Goal: Task Accomplishment & Management: Manage account settings

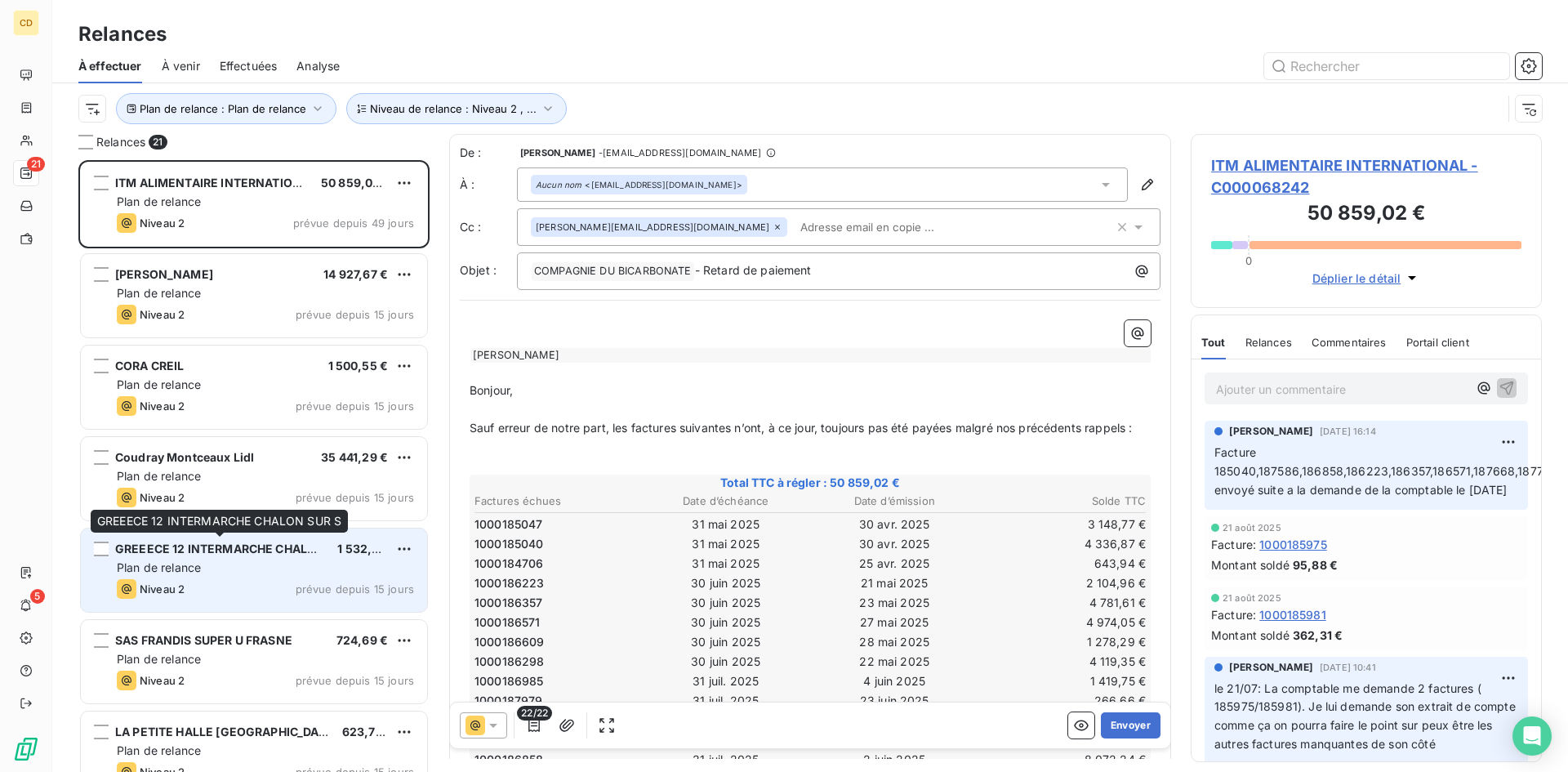
click at [205, 548] on span "GREEECE 12 INTERMARCHE CHALON SUR S" at bounding box center [237, 548] width 246 height 14
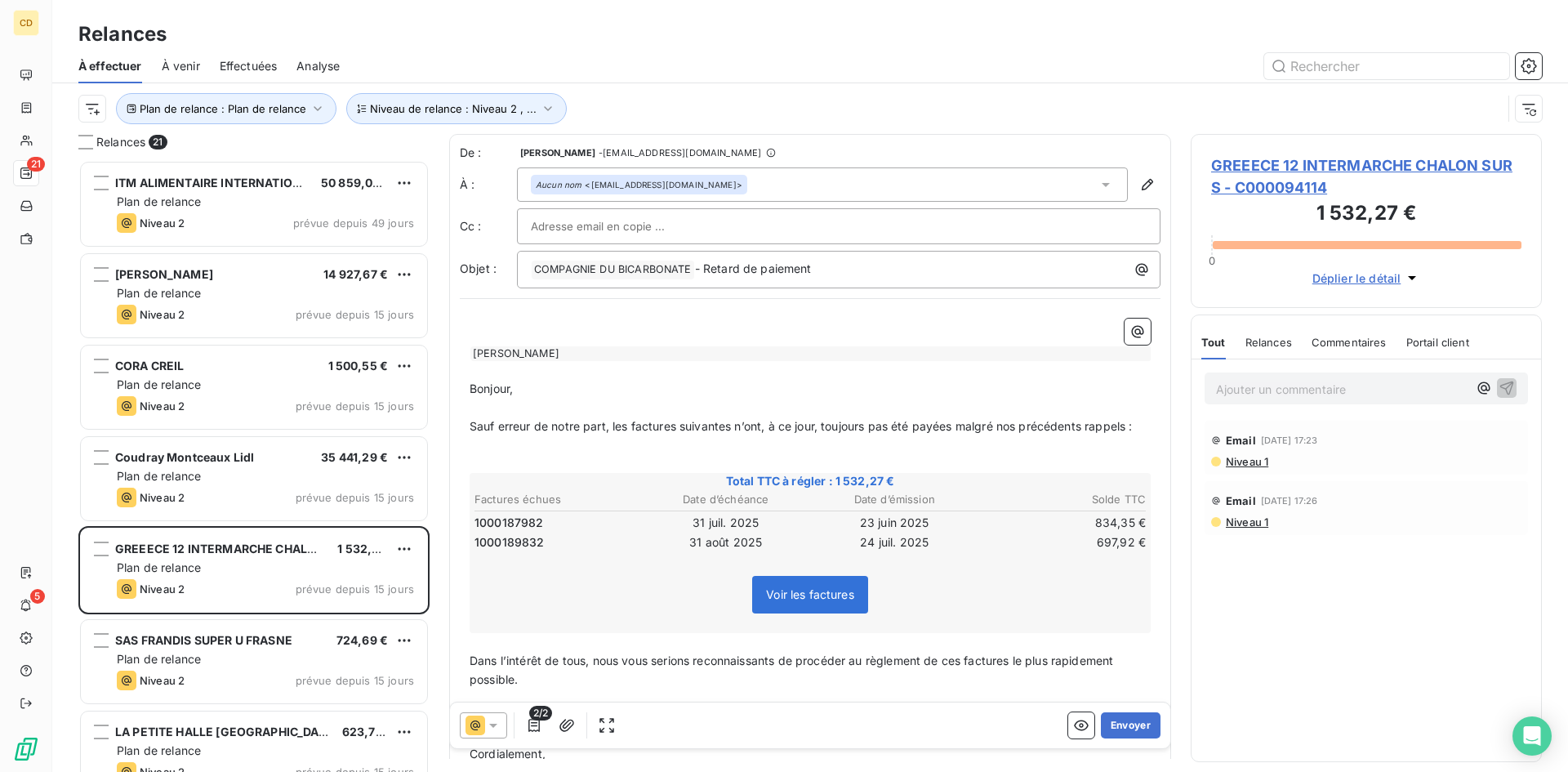
click at [1260, 460] on span "Niveau 1" at bounding box center [1246, 460] width 44 height 13
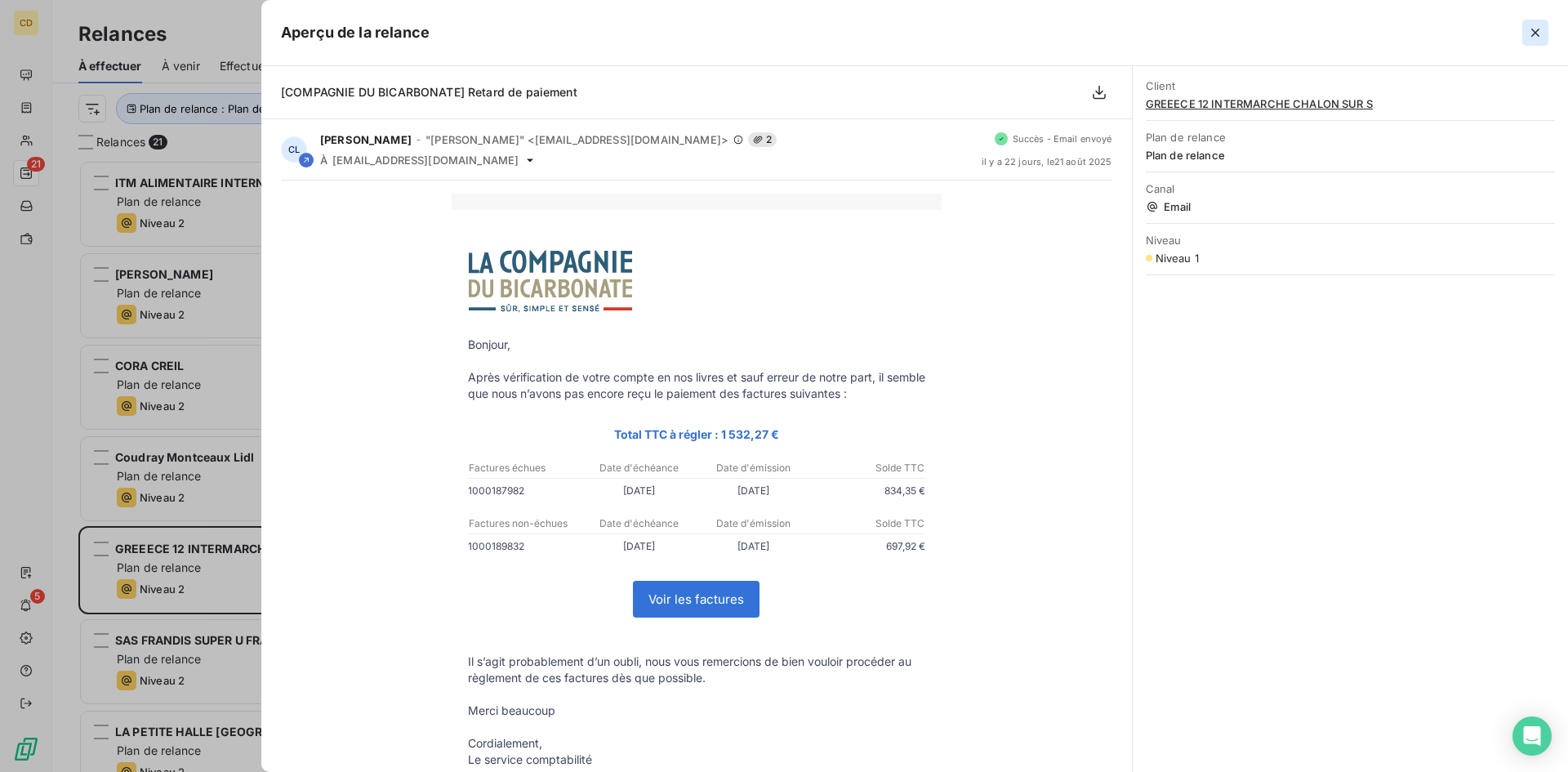
click at [1537, 24] on button "button" at bounding box center [1536, 32] width 26 height 26
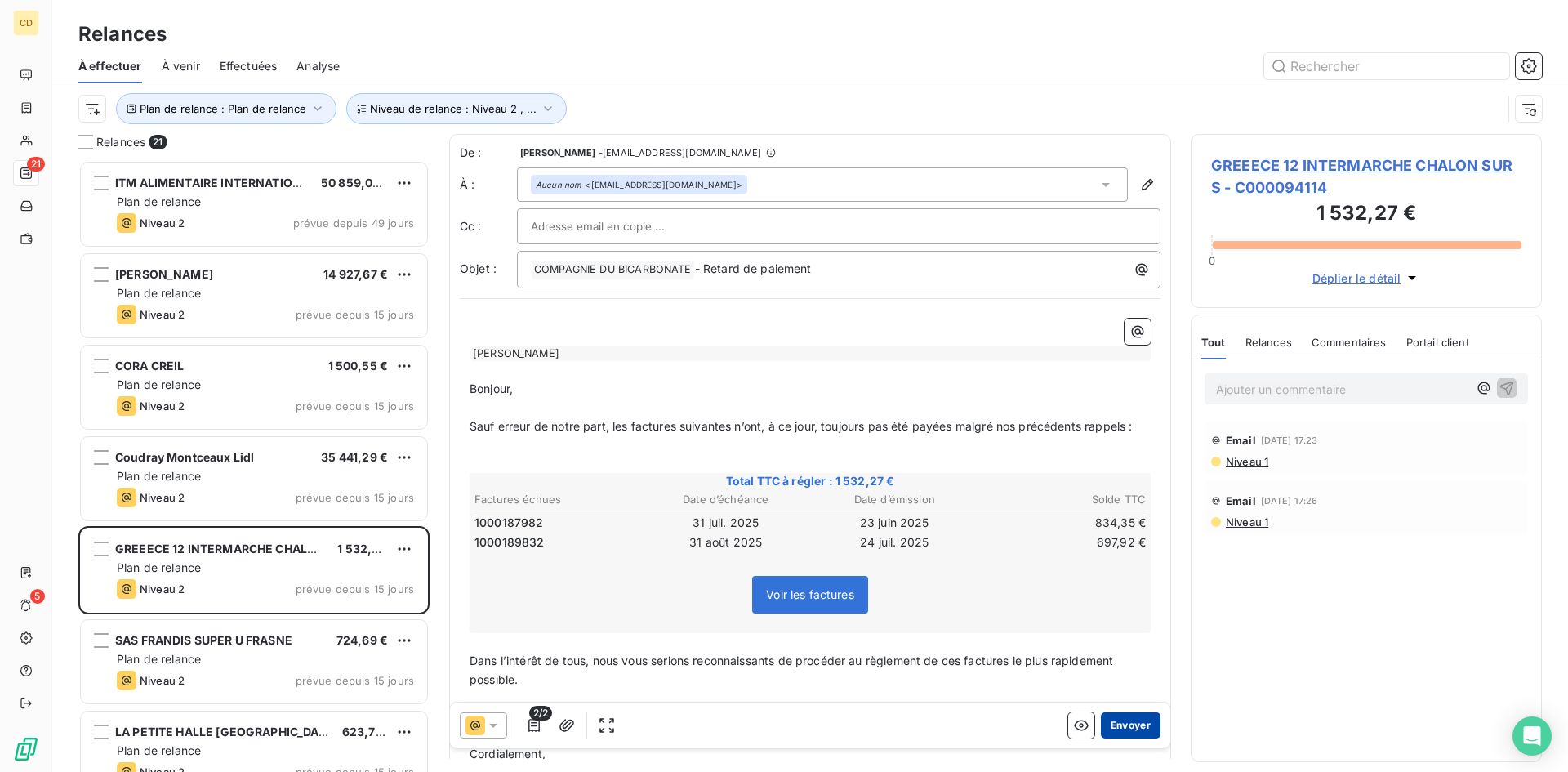
click at [1125, 716] on button "Envoyer" at bounding box center [1130, 725] width 60 height 26
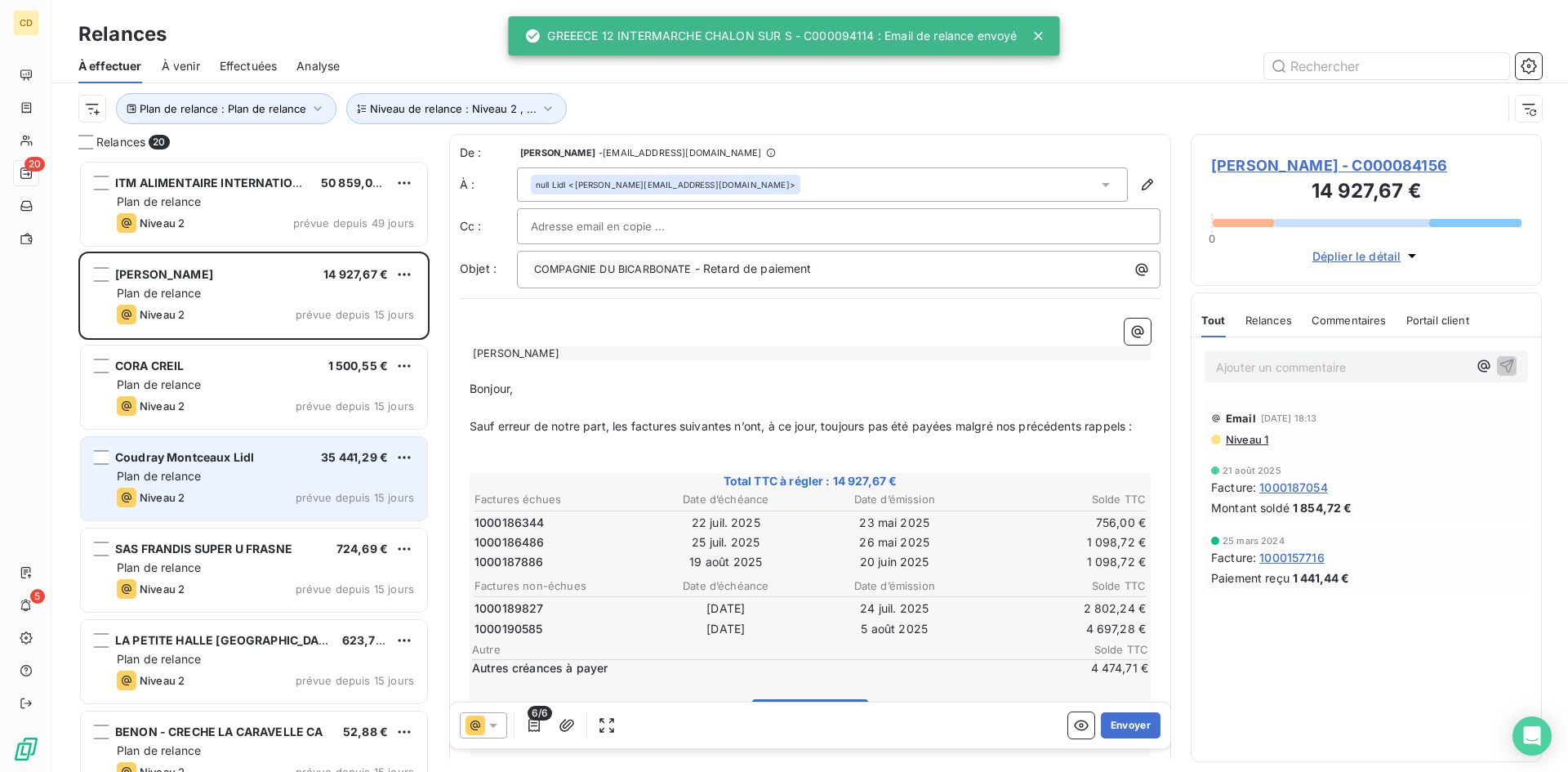
click at [209, 477] on div "Plan de relance" at bounding box center [265, 476] width 297 height 16
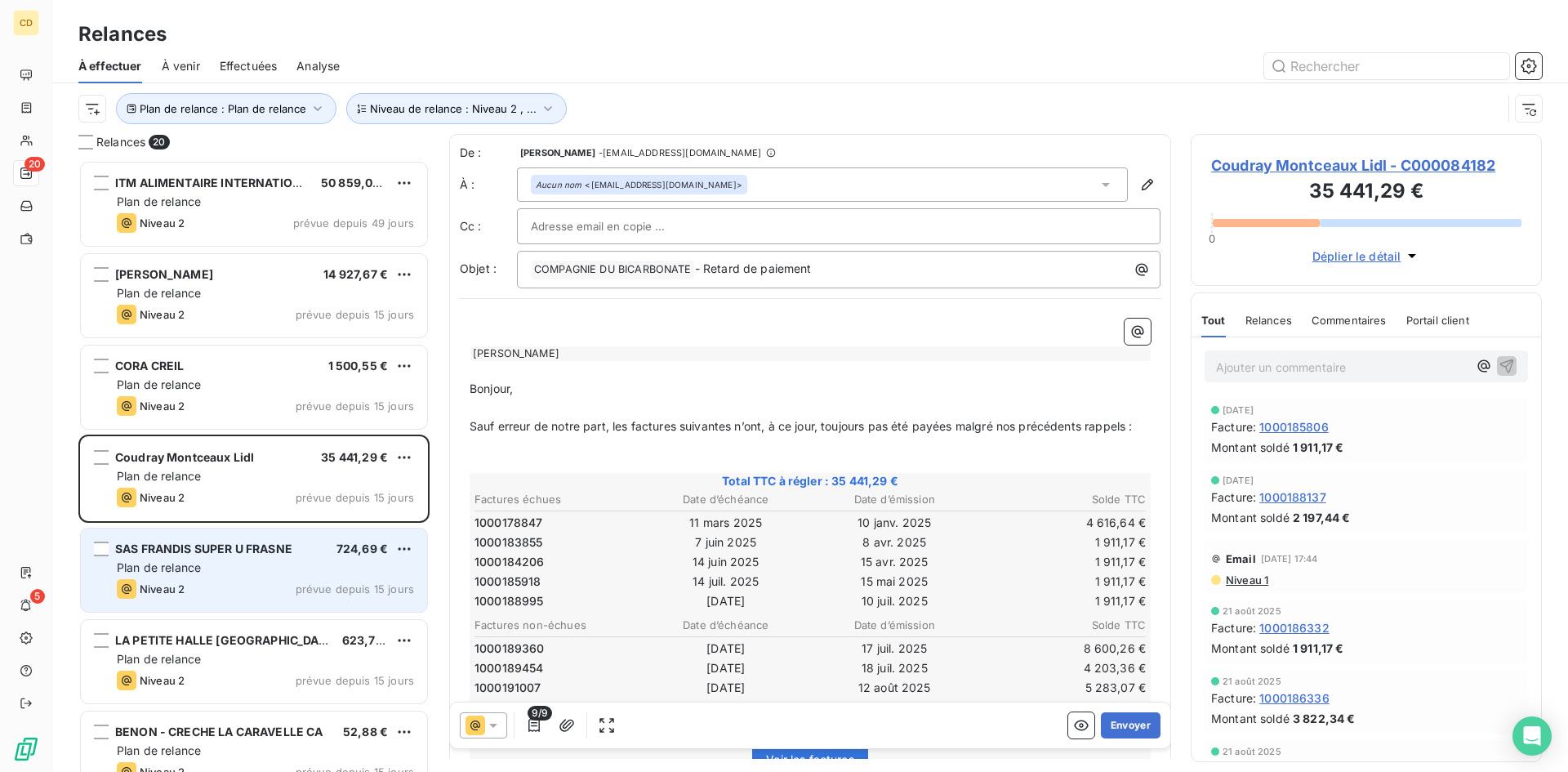
click at [226, 563] on div "Plan de relance" at bounding box center [265, 567] width 297 height 16
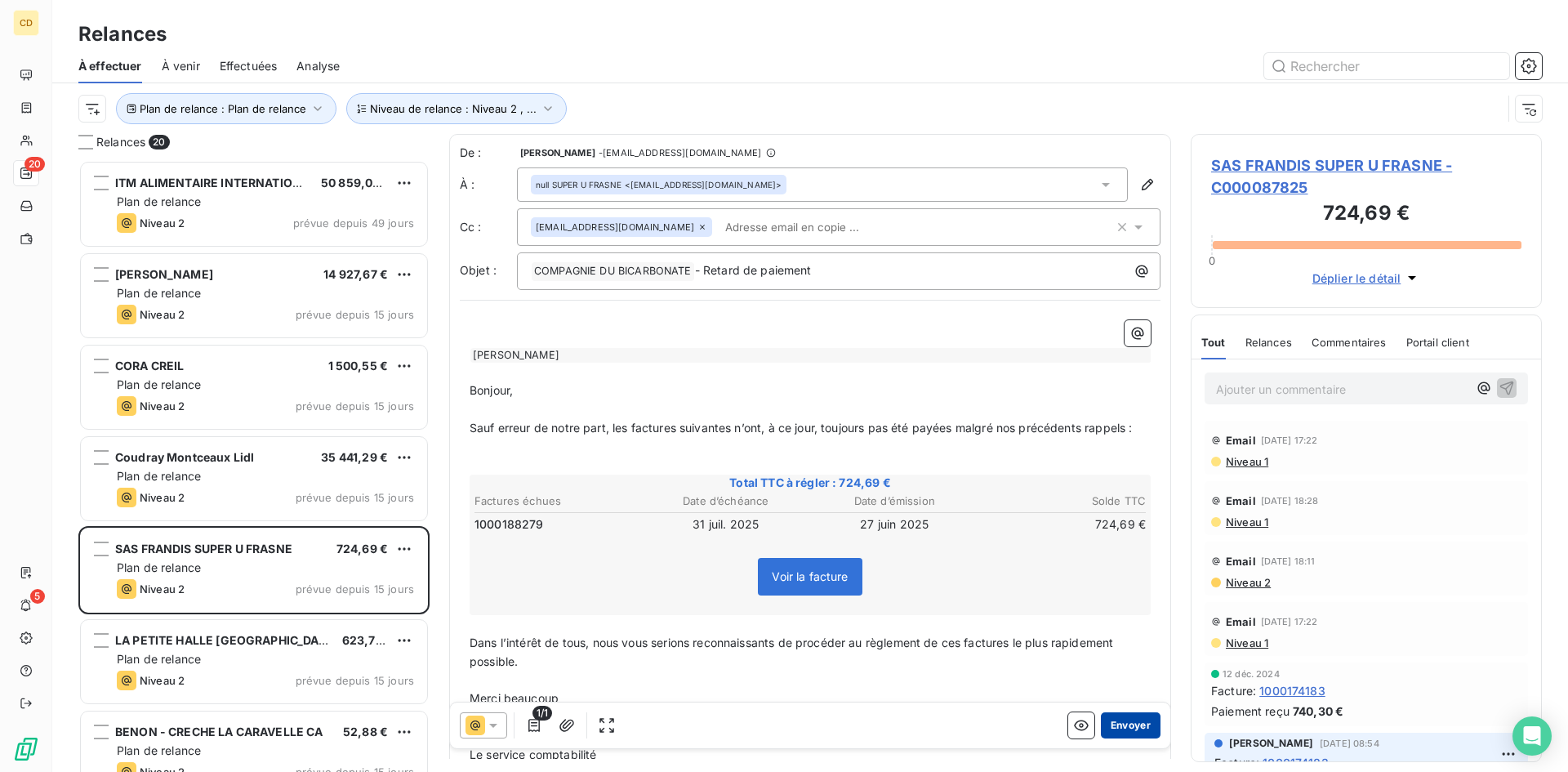
click at [1110, 724] on button "Envoyer" at bounding box center [1130, 725] width 60 height 26
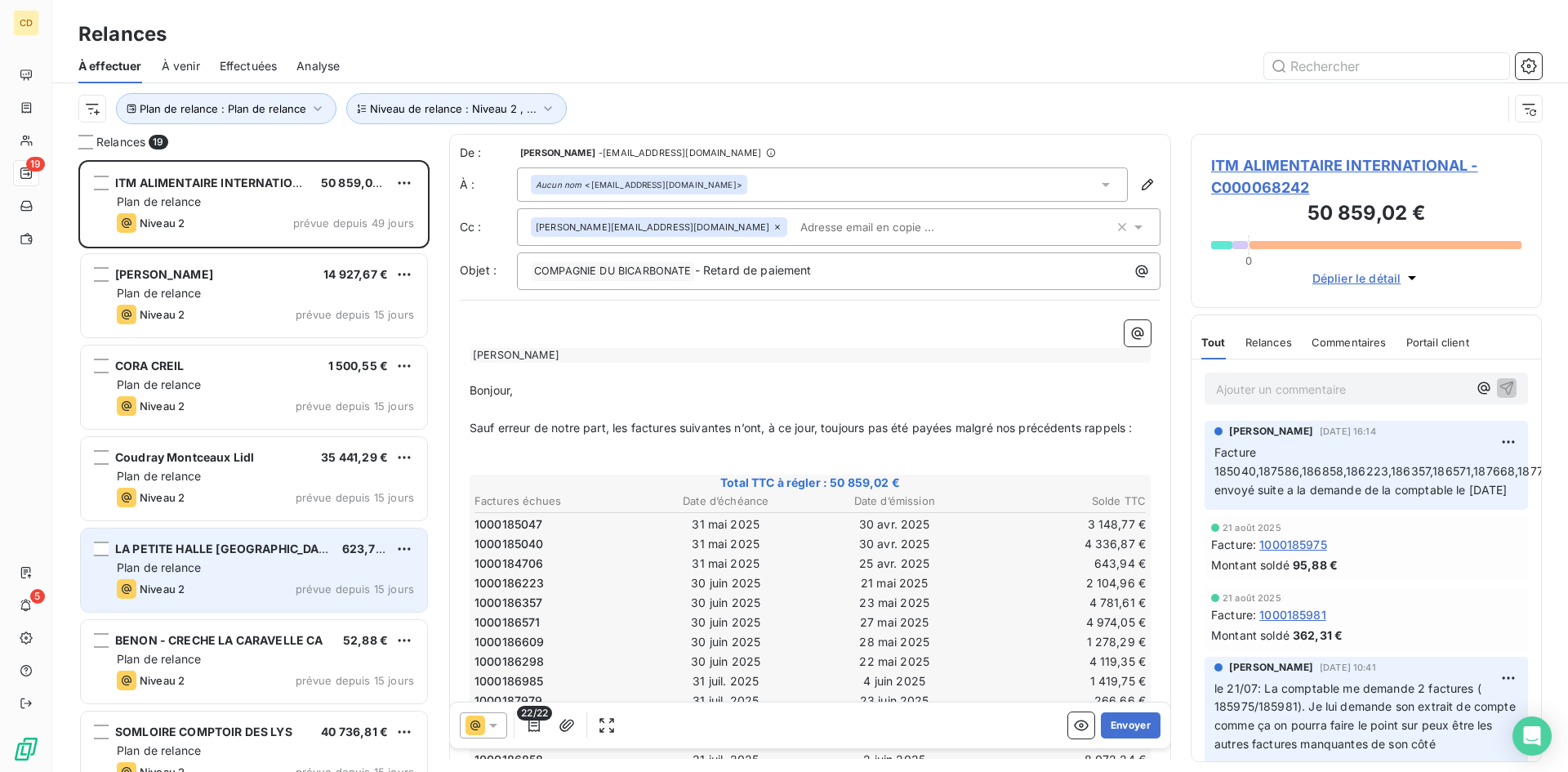
click at [188, 564] on span "Plan de relance" at bounding box center [158, 567] width 84 height 14
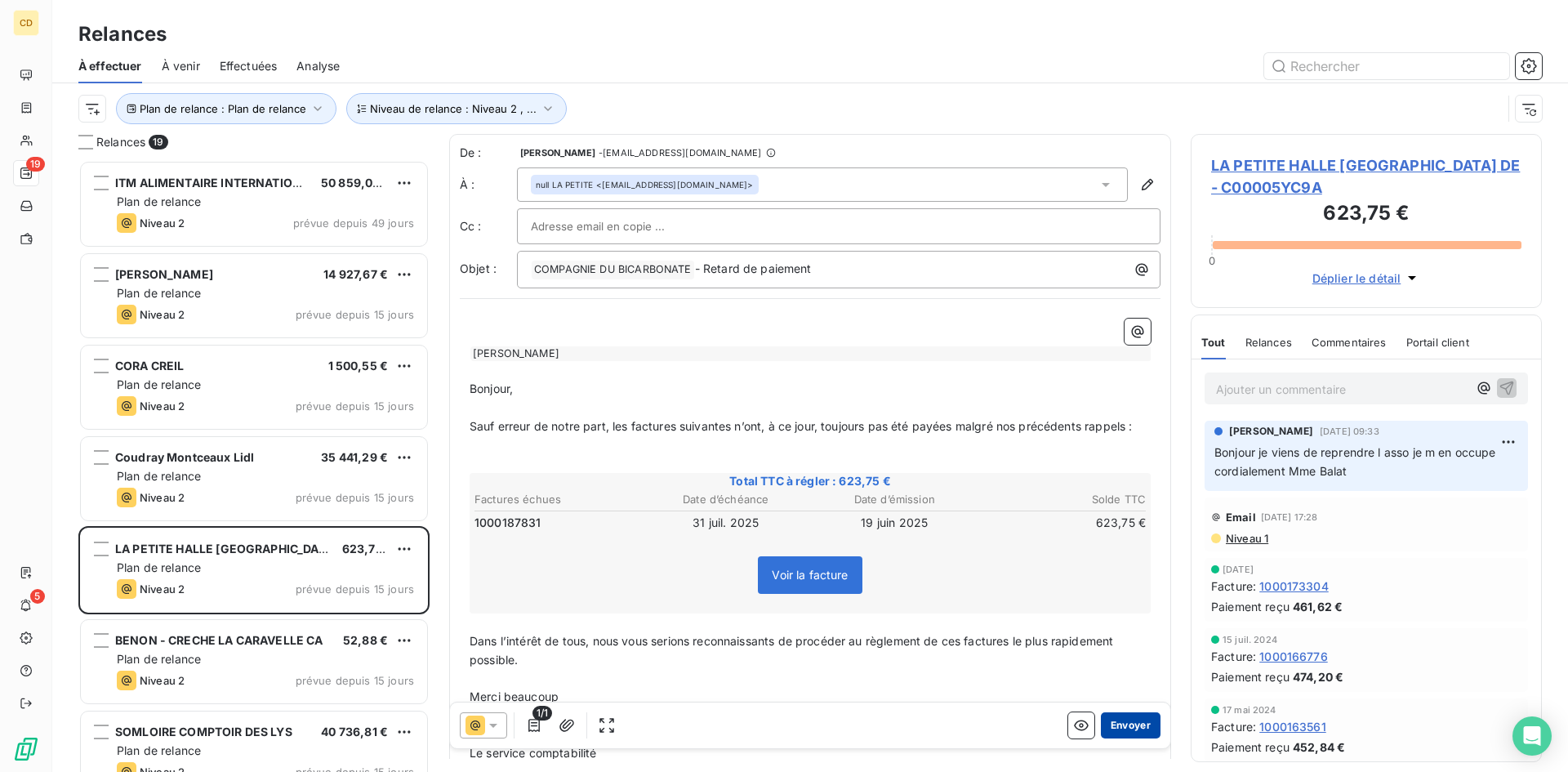
click at [1101, 724] on button "Envoyer" at bounding box center [1130, 725] width 60 height 26
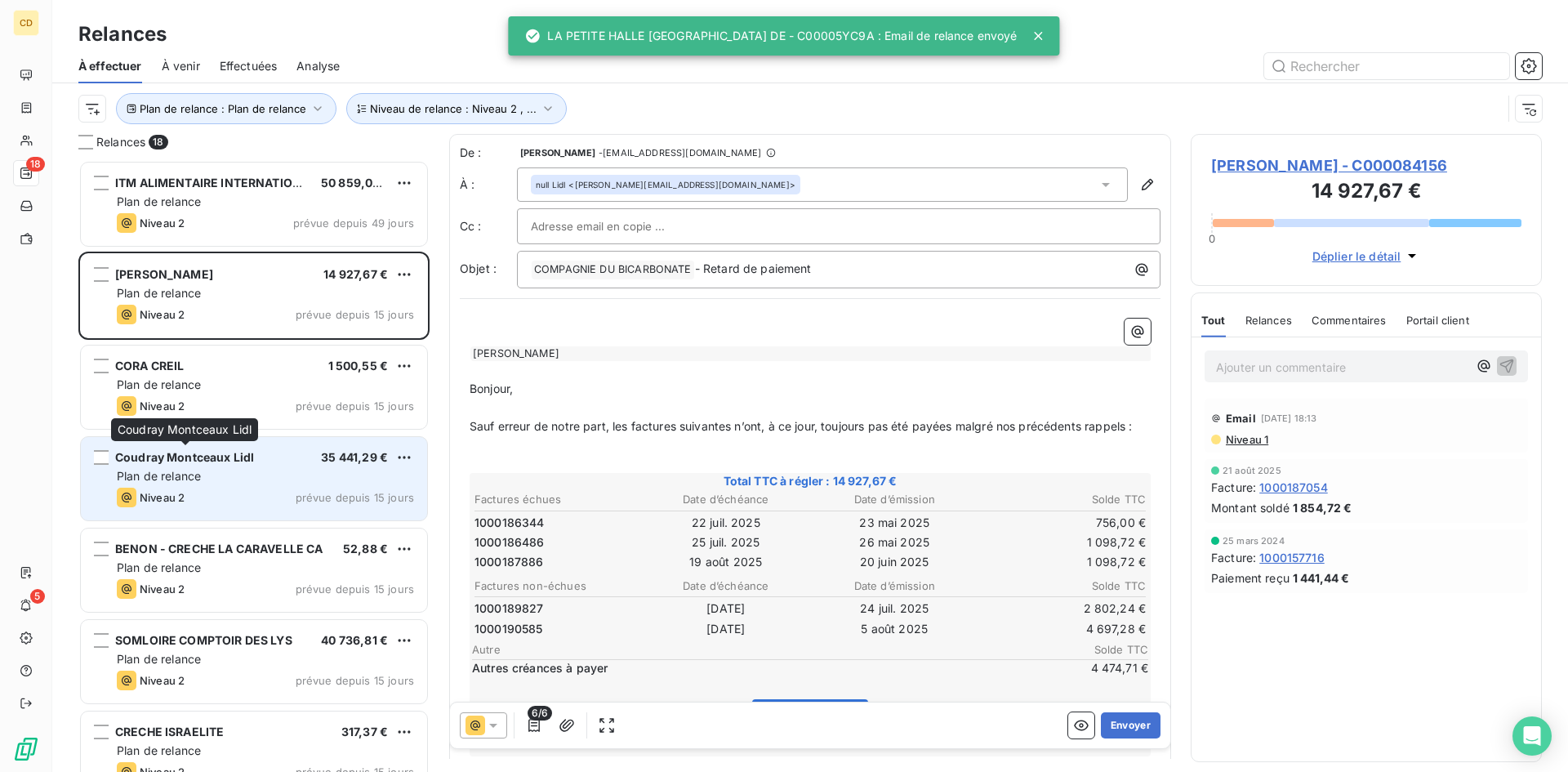
click at [187, 460] on span "Coudray Montceaux Lidl" at bounding box center [184, 457] width 139 height 14
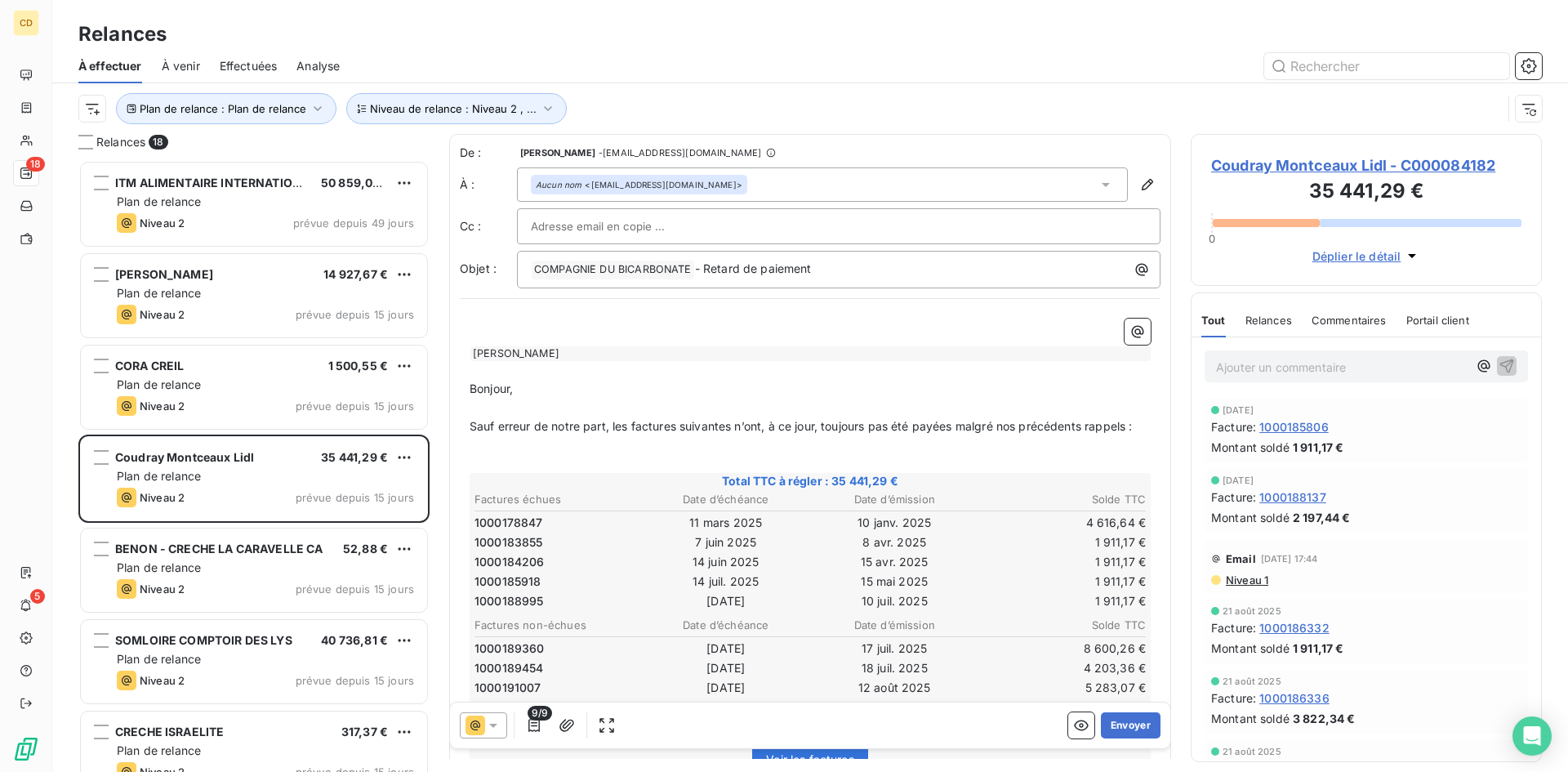
click at [1256, 580] on span "Niveau 1" at bounding box center [1246, 580] width 44 height 13
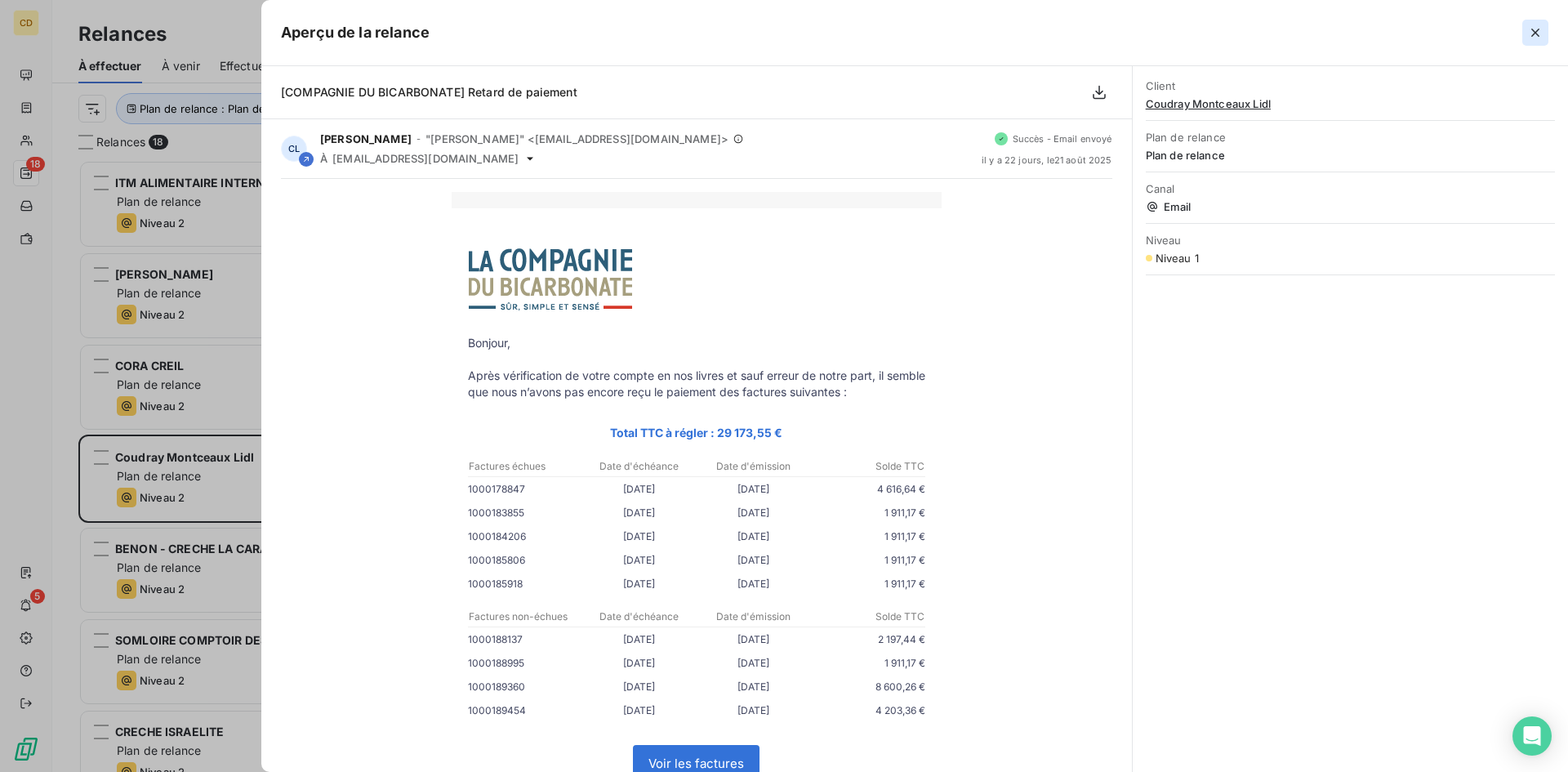
click at [1541, 37] on icon "button" at bounding box center [1535, 32] width 16 height 16
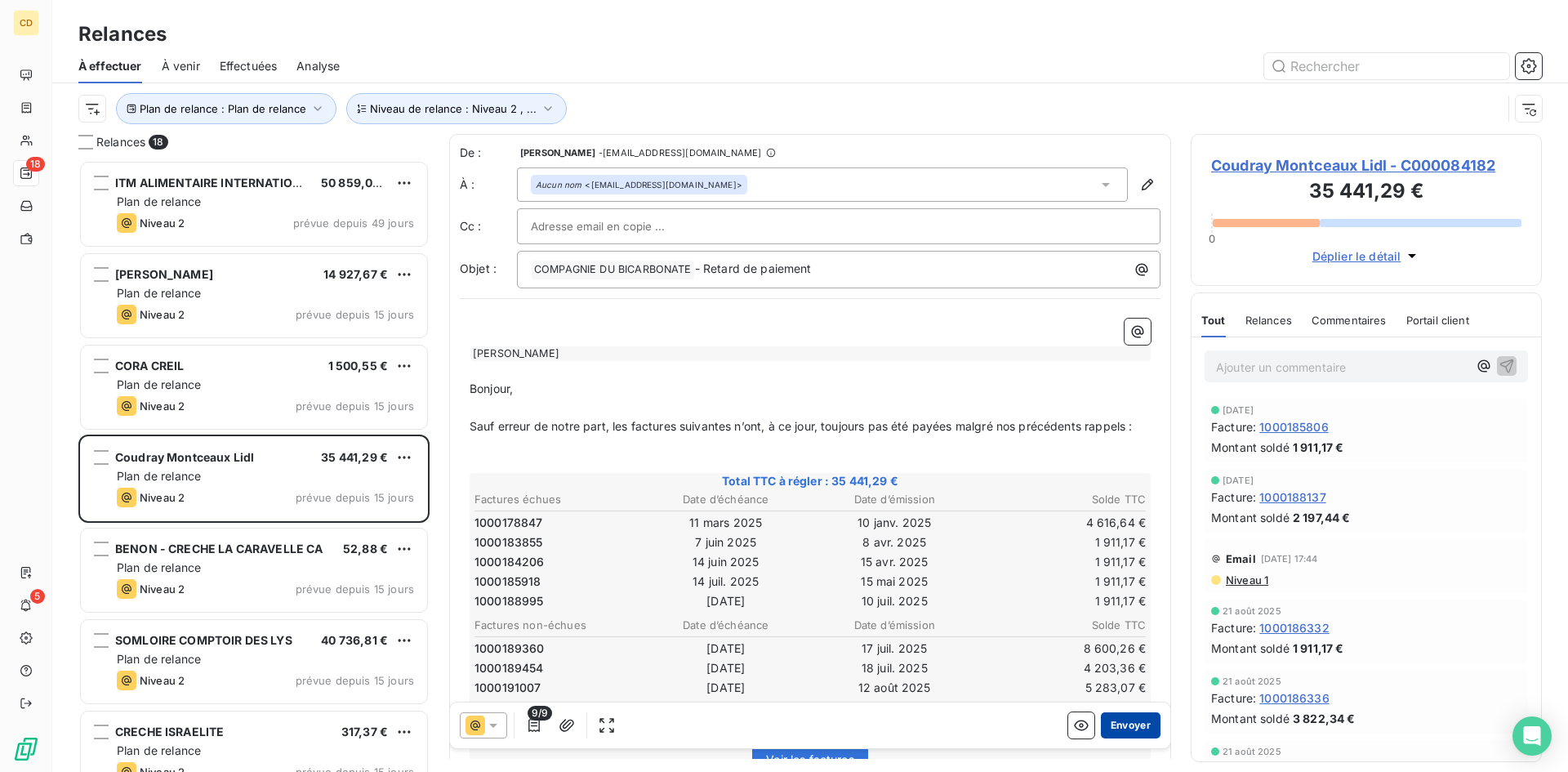
click at [1123, 725] on button "Envoyer" at bounding box center [1130, 725] width 60 height 26
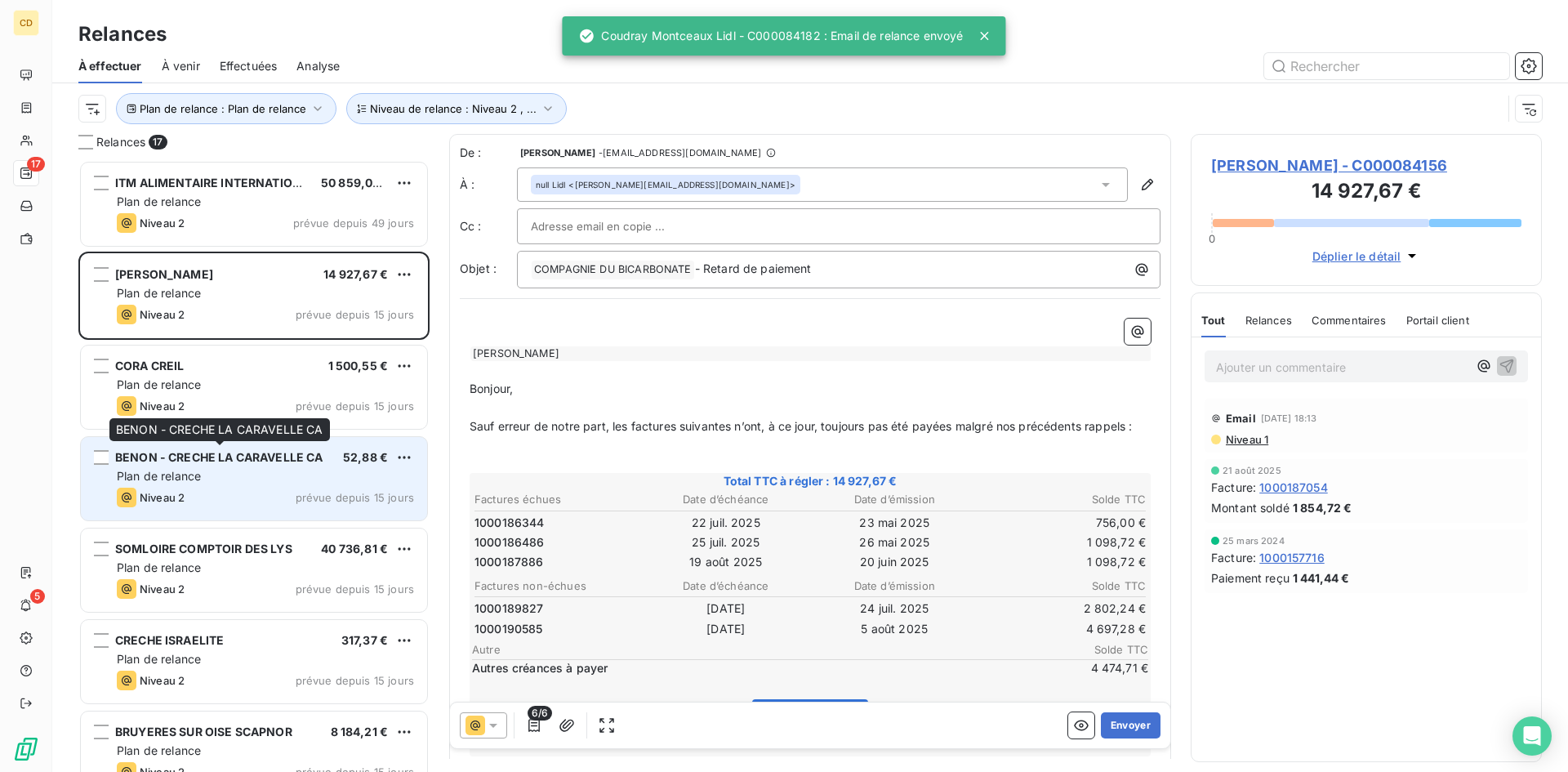
click at [204, 461] on span "BENON - CRECHE LA CARAVELLE CA" at bounding box center [219, 457] width 209 height 14
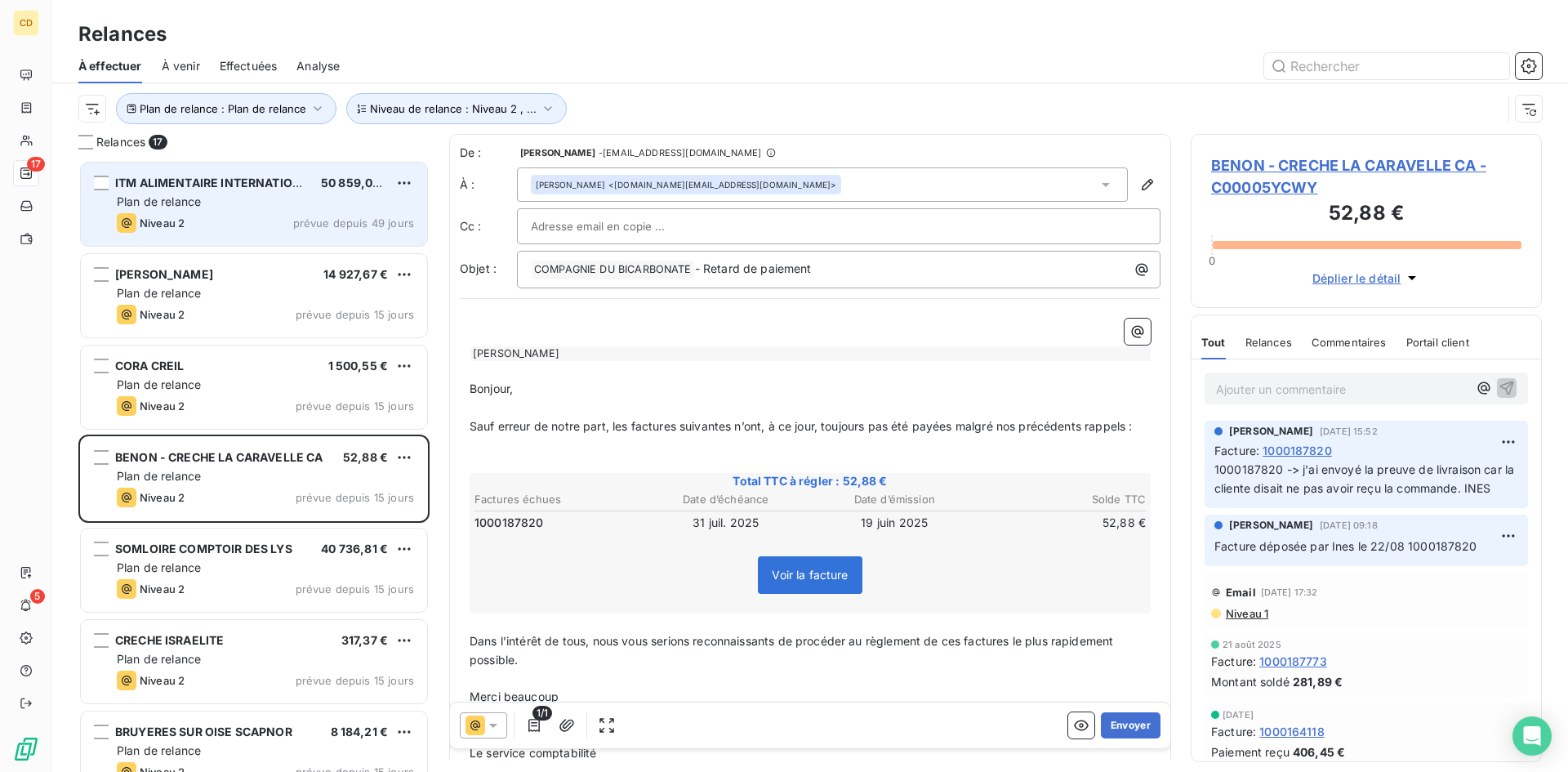
click at [229, 195] on div "Plan de relance" at bounding box center [265, 201] width 297 height 16
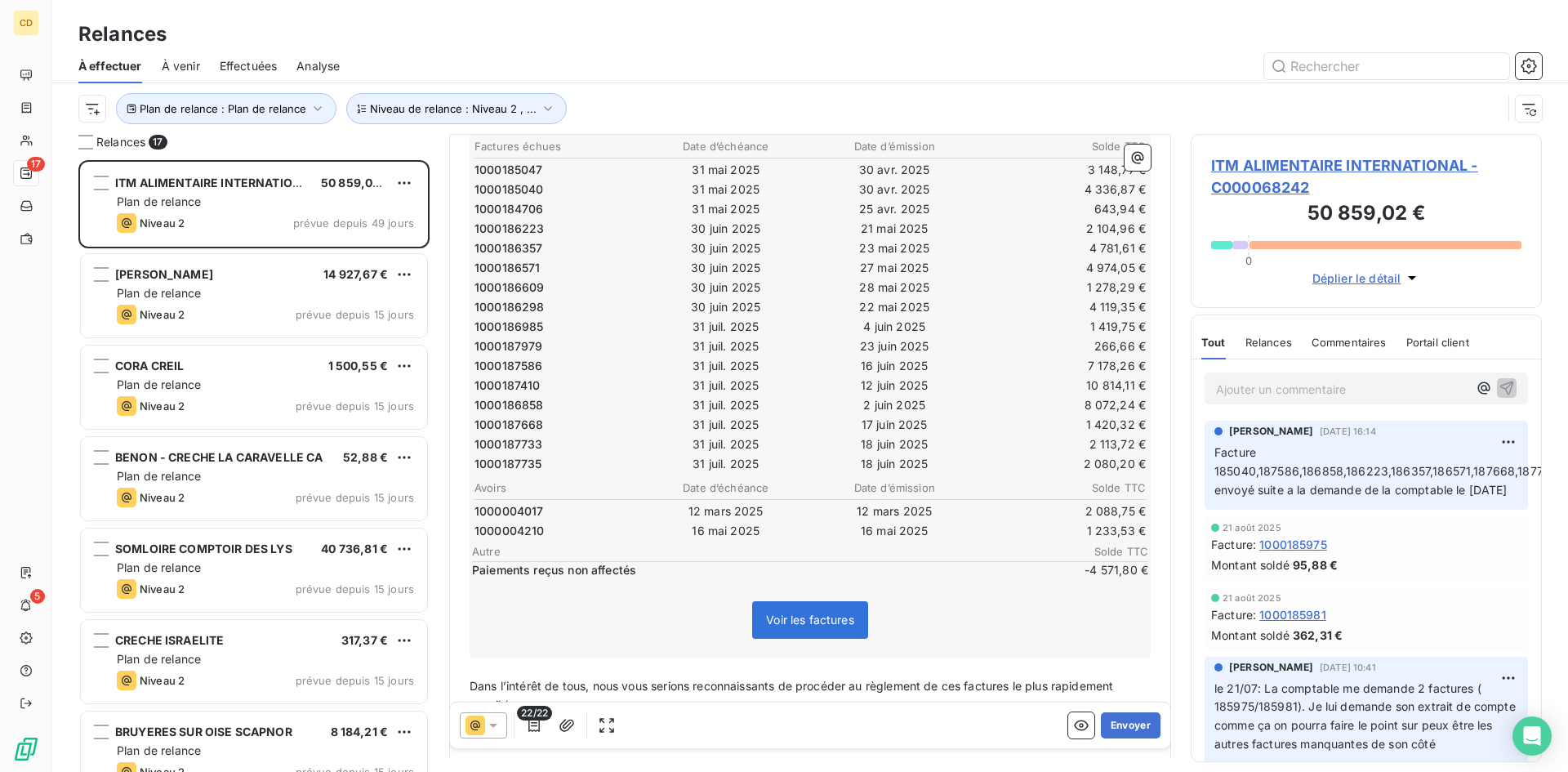
scroll to position [328, 0]
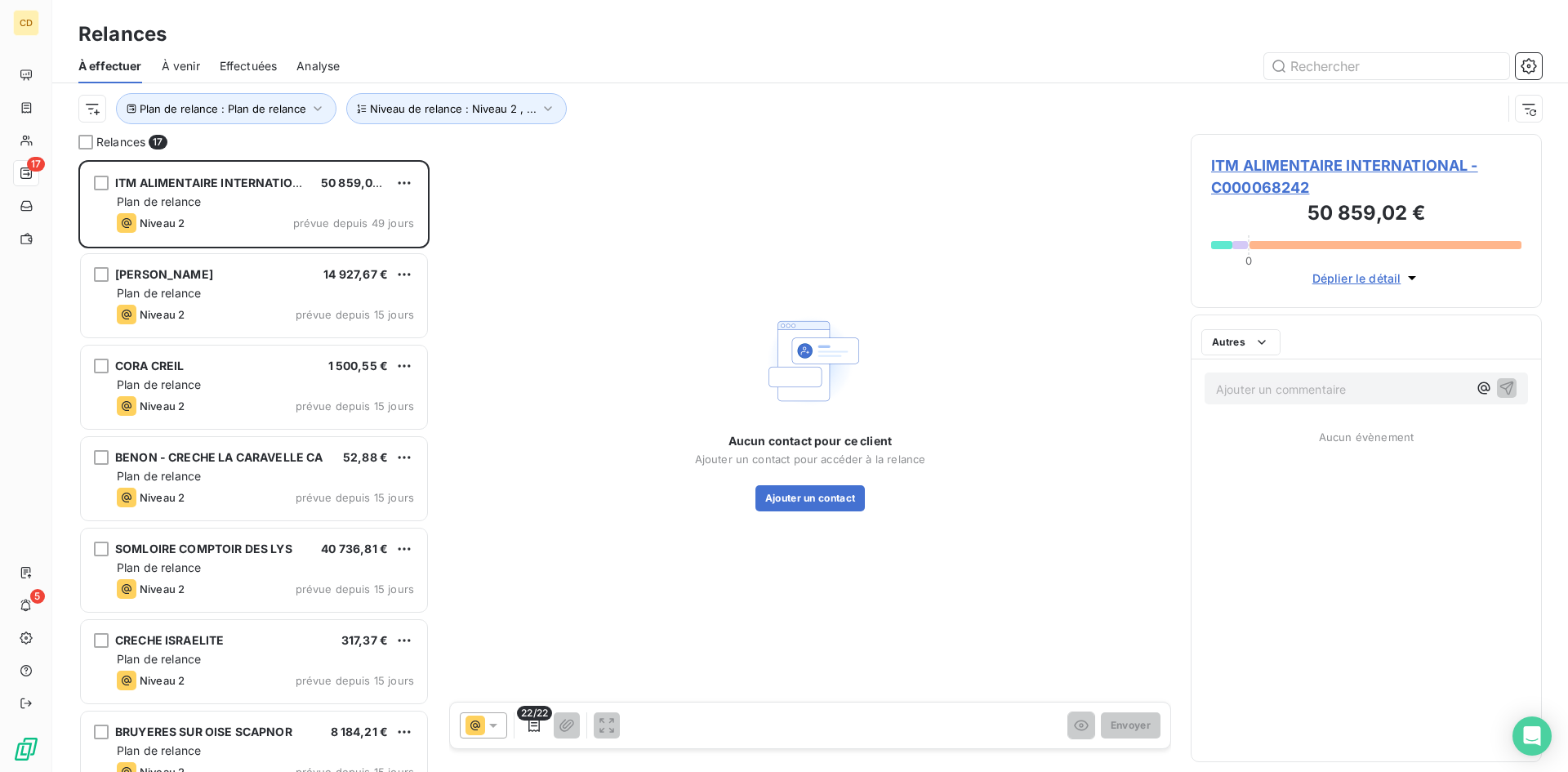
scroll to position [599, 339]
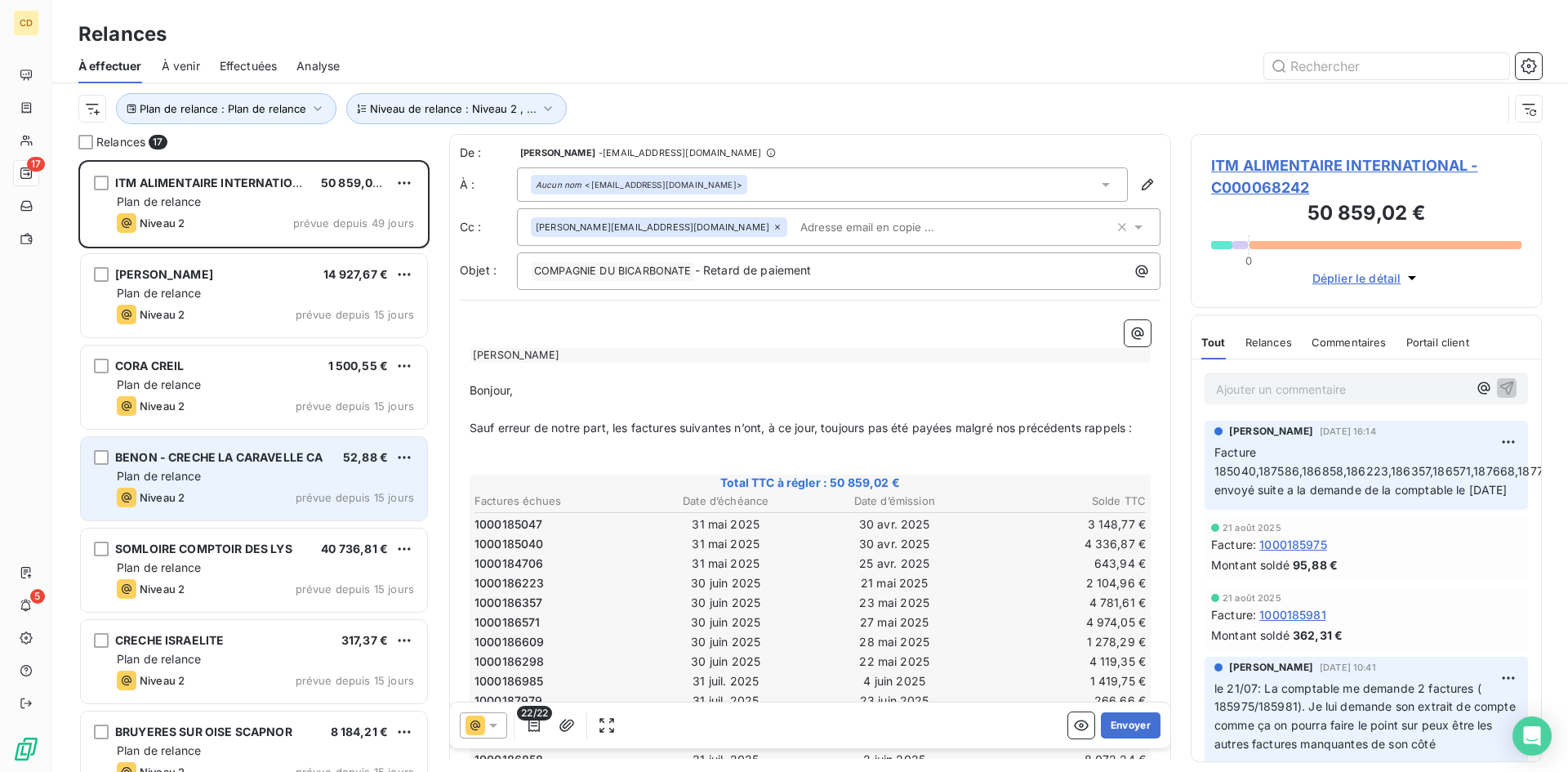
click at [232, 473] on div "Plan de relance" at bounding box center [265, 476] width 297 height 16
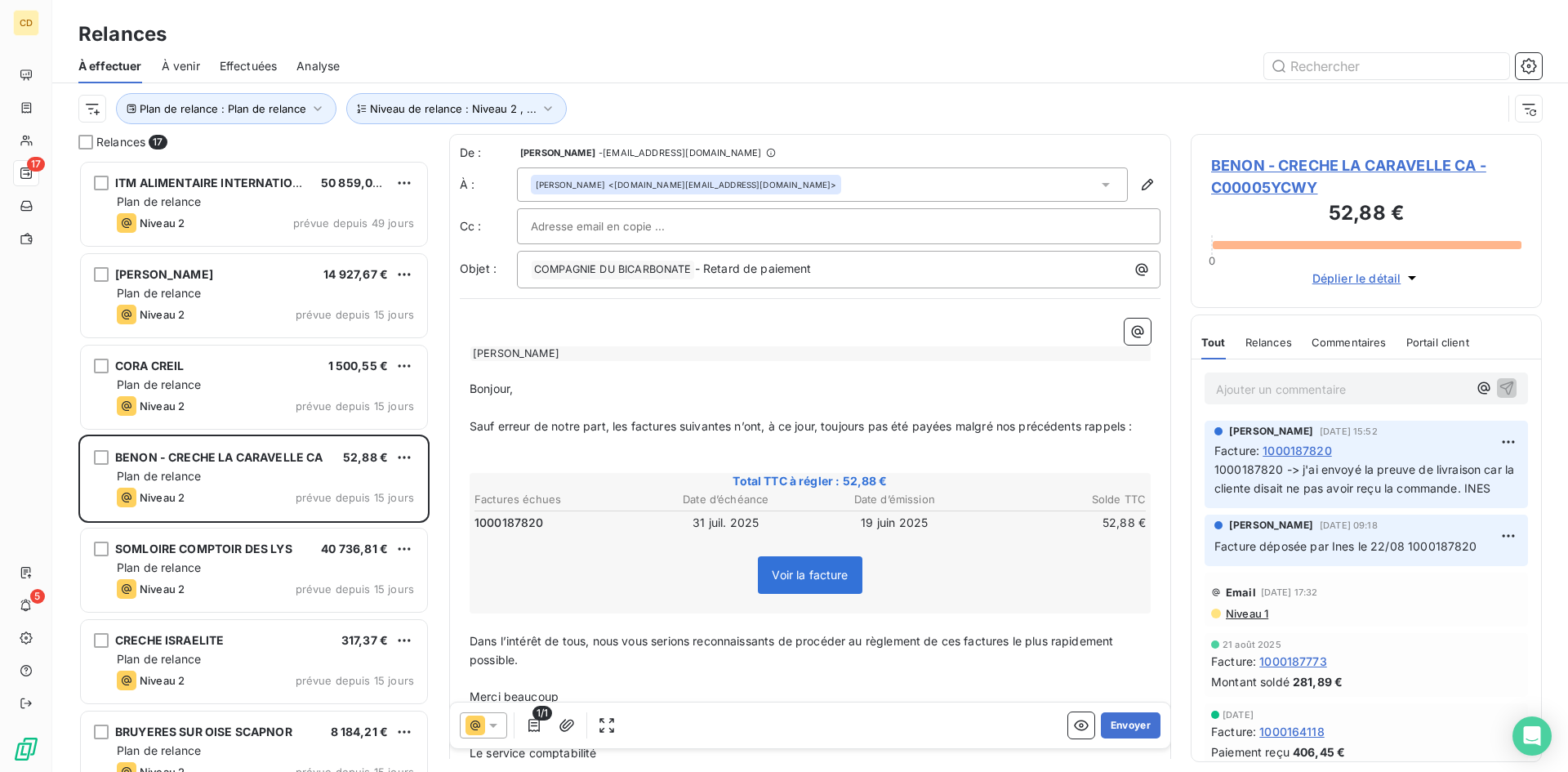
click at [1347, 169] on span "BENON - CRECHE LA CARAVELLE CA - C00005YCWY" at bounding box center [1366, 176] width 311 height 44
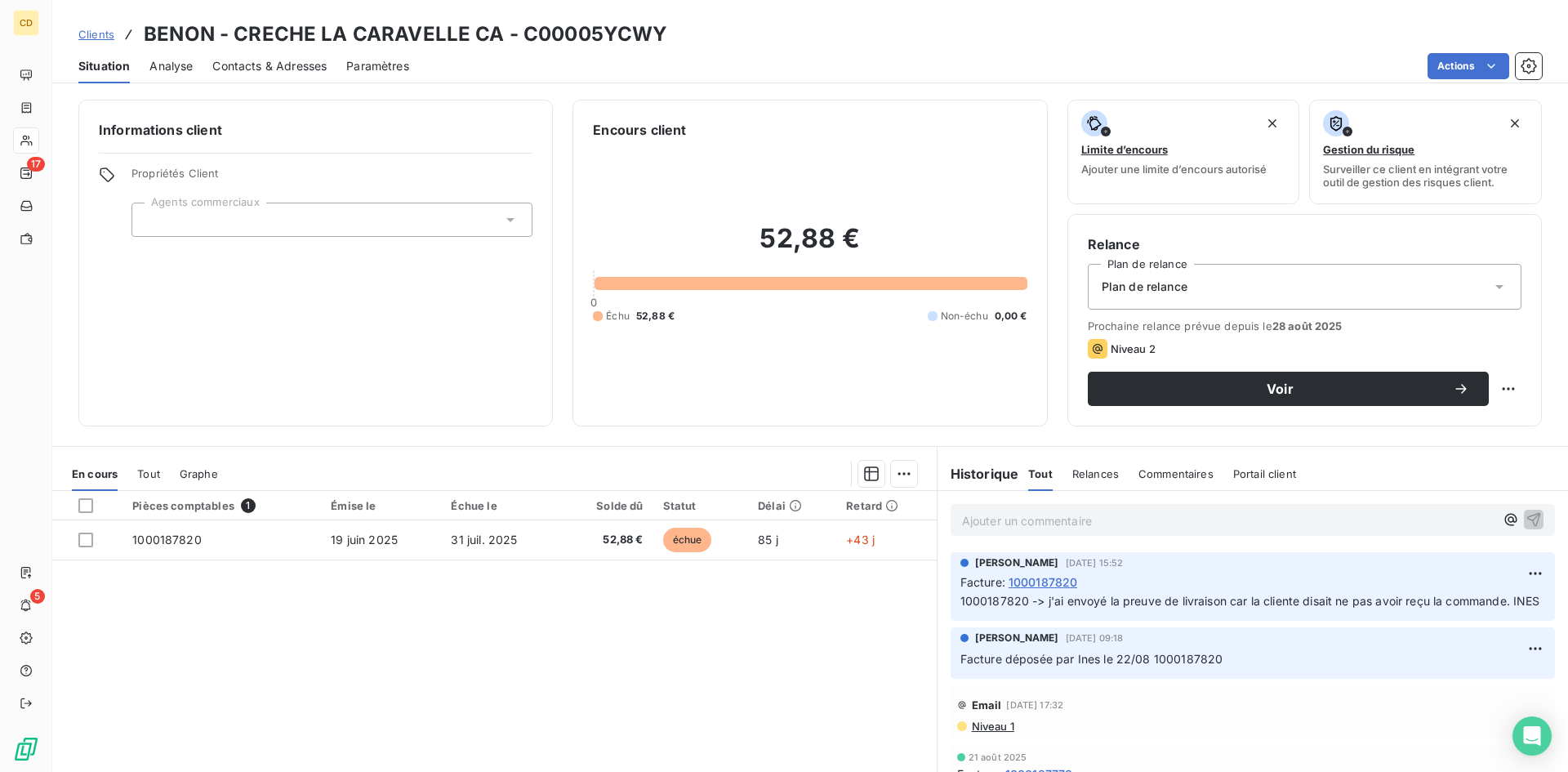
click at [1281, 291] on div "Plan de relance" at bounding box center [1305, 287] width 434 height 46
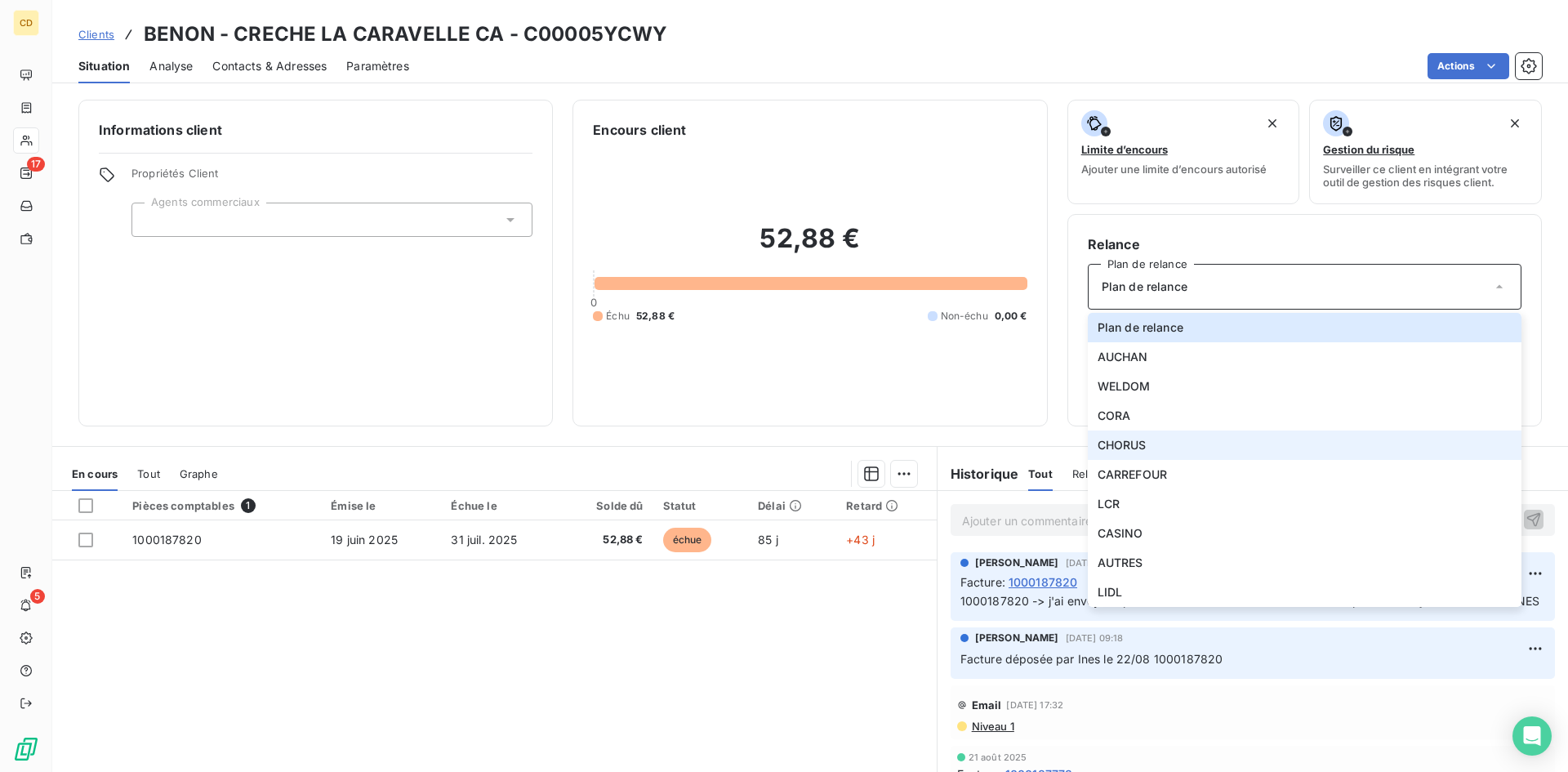
click at [1156, 437] on li "CHORUS" at bounding box center [1305, 445] width 434 height 30
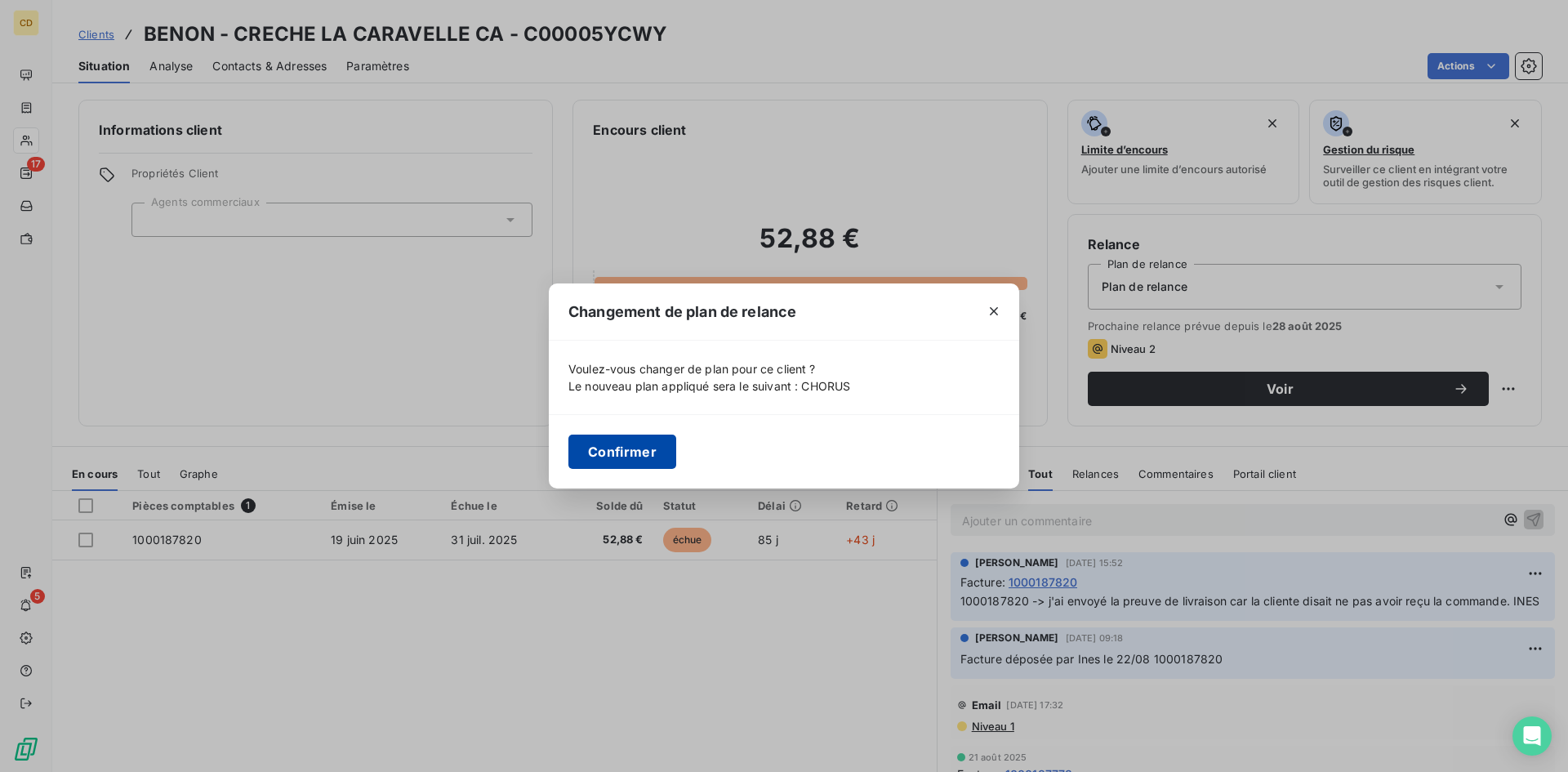
click at [603, 447] on button "Confirmer" at bounding box center [622, 451] width 108 height 34
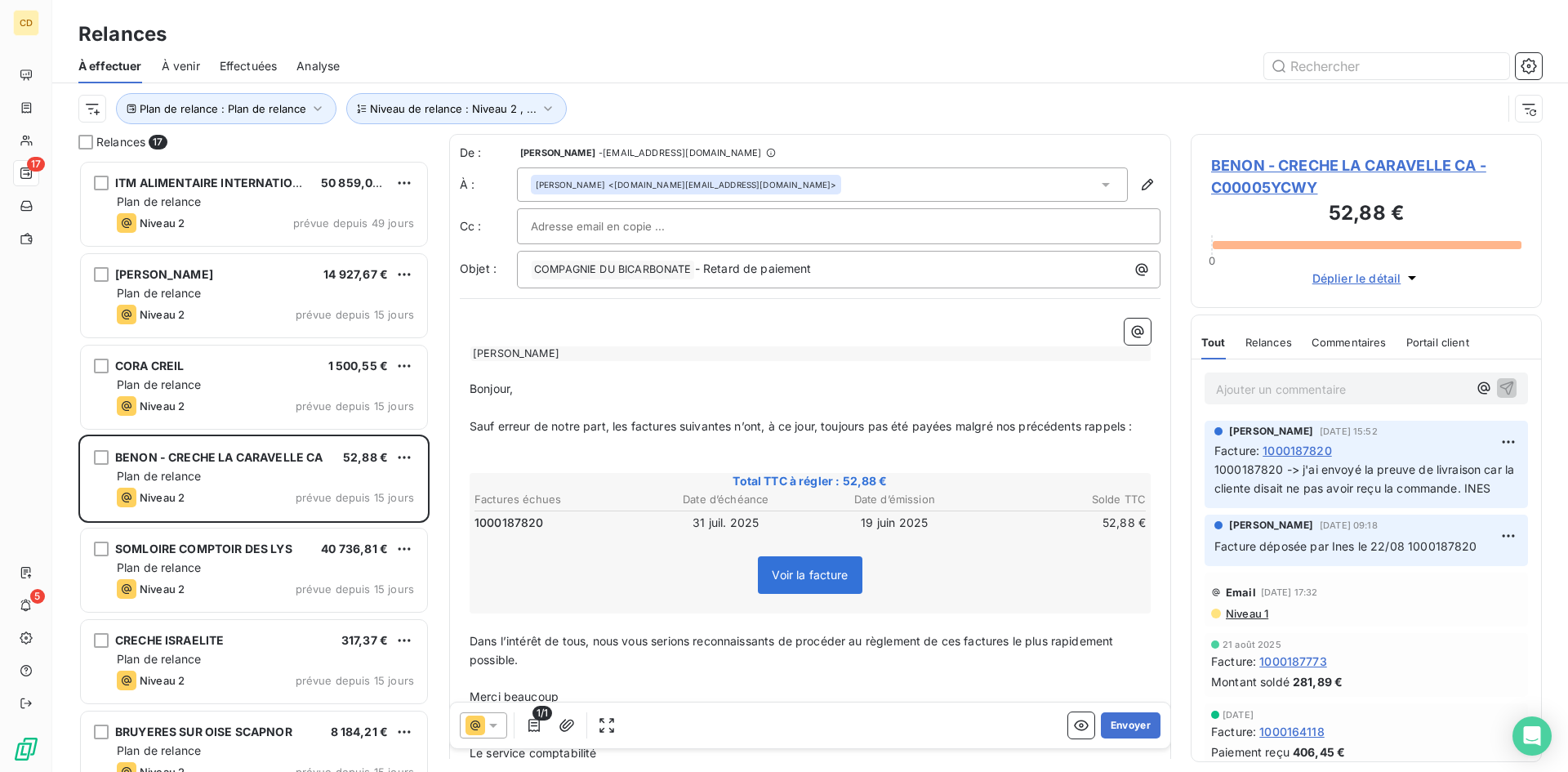
scroll to position [599, 339]
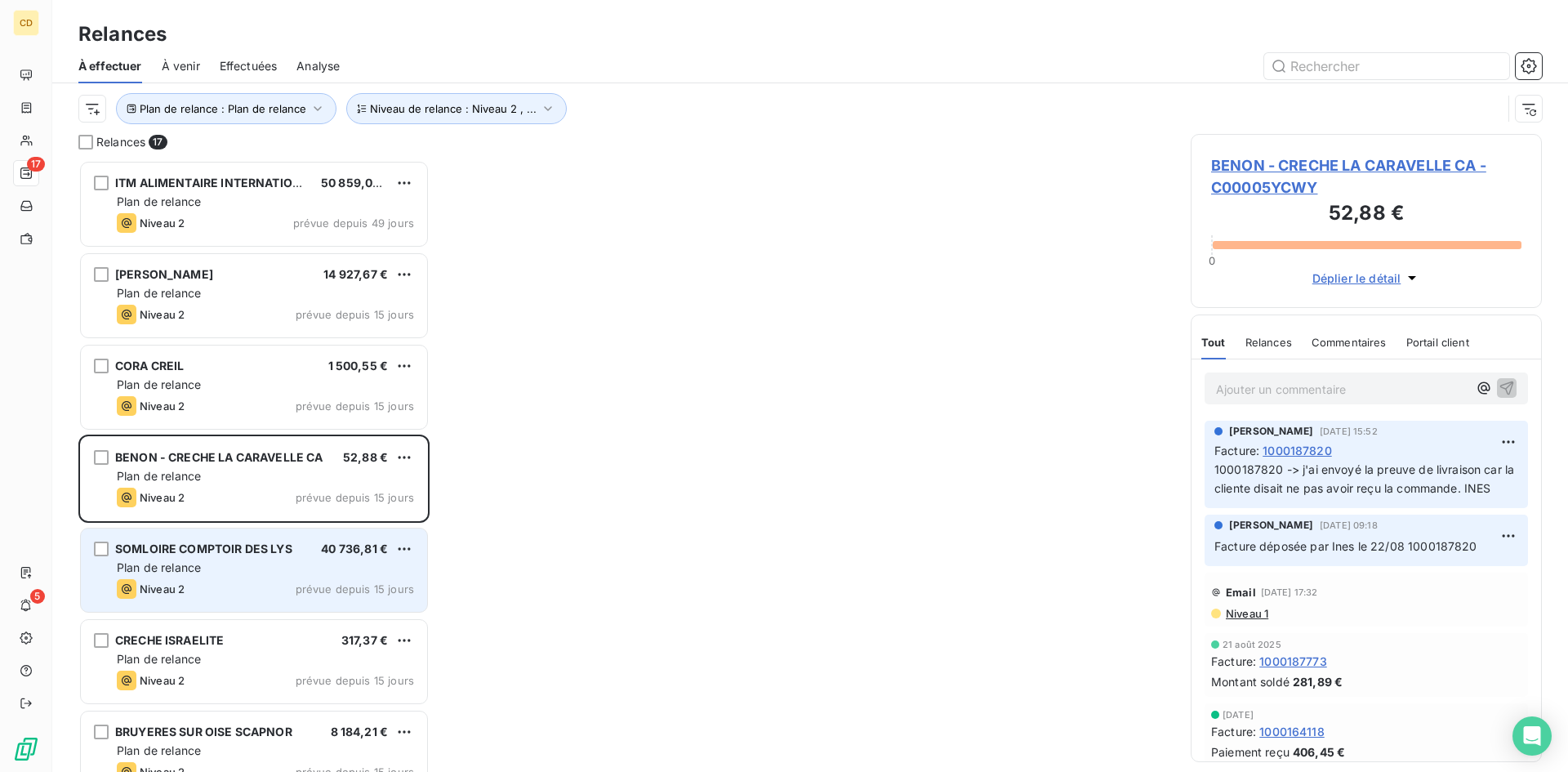
click at [196, 567] on span "Plan de relance" at bounding box center [158, 567] width 84 height 14
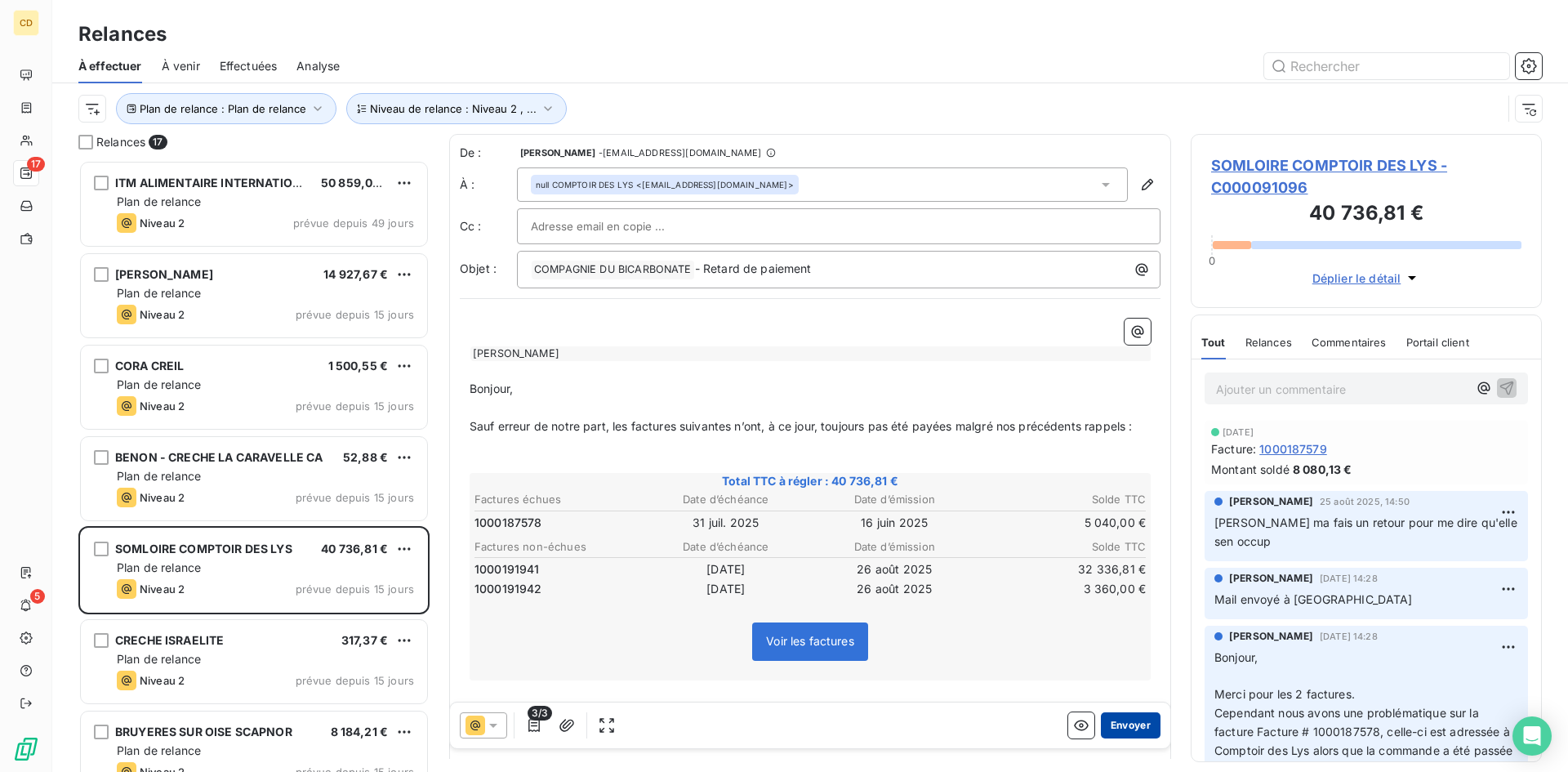
click at [1120, 723] on button "Envoyer" at bounding box center [1130, 725] width 60 height 26
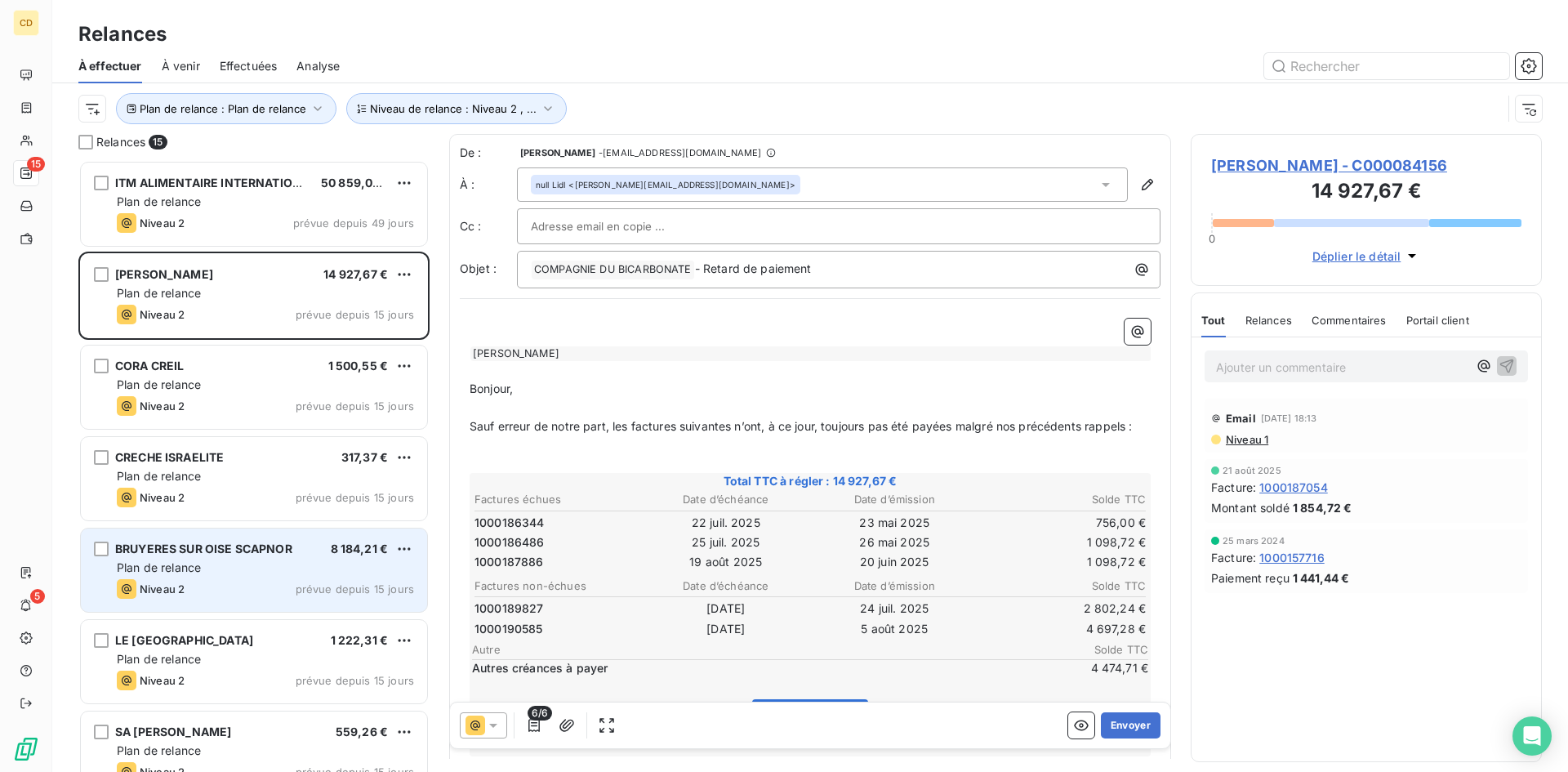
click at [260, 562] on div "Plan de relance" at bounding box center [265, 567] width 297 height 16
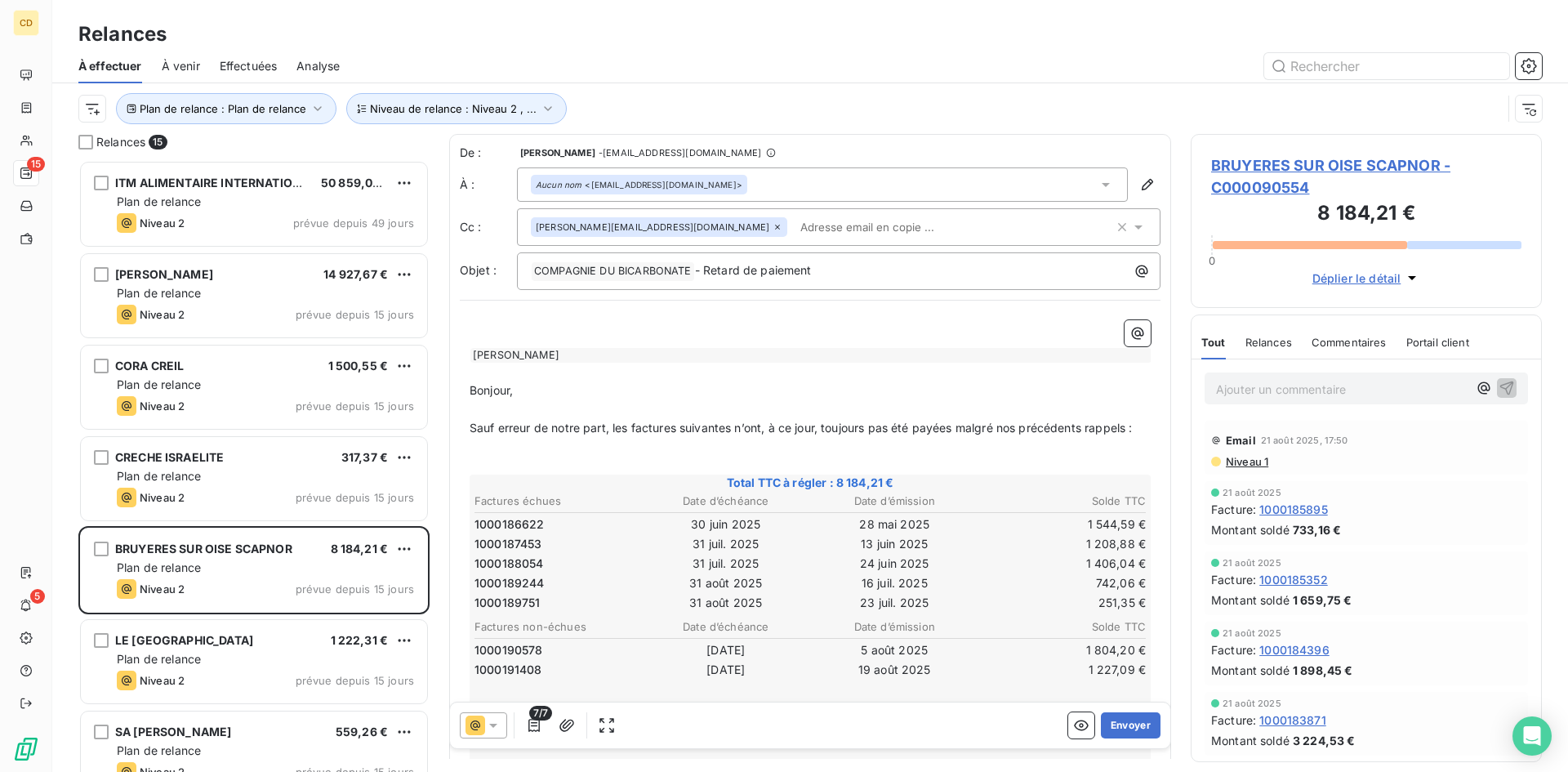
click at [1255, 462] on span "Niveau 1" at bounding box center [1246, 460] width 44 height 13
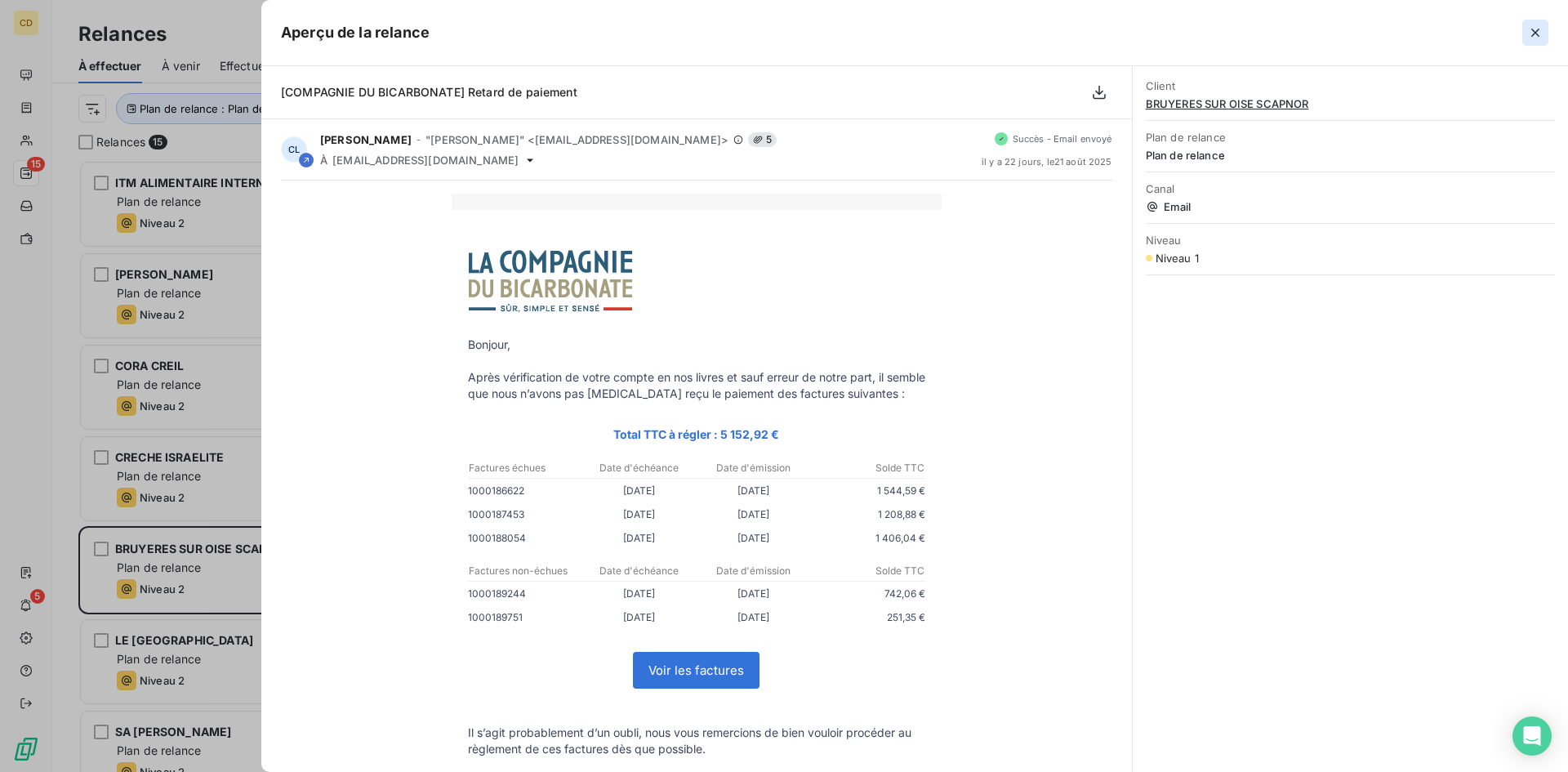
click at [1531, 29] on icon "button" at bounding box center [1535, 32] width 16 height 16
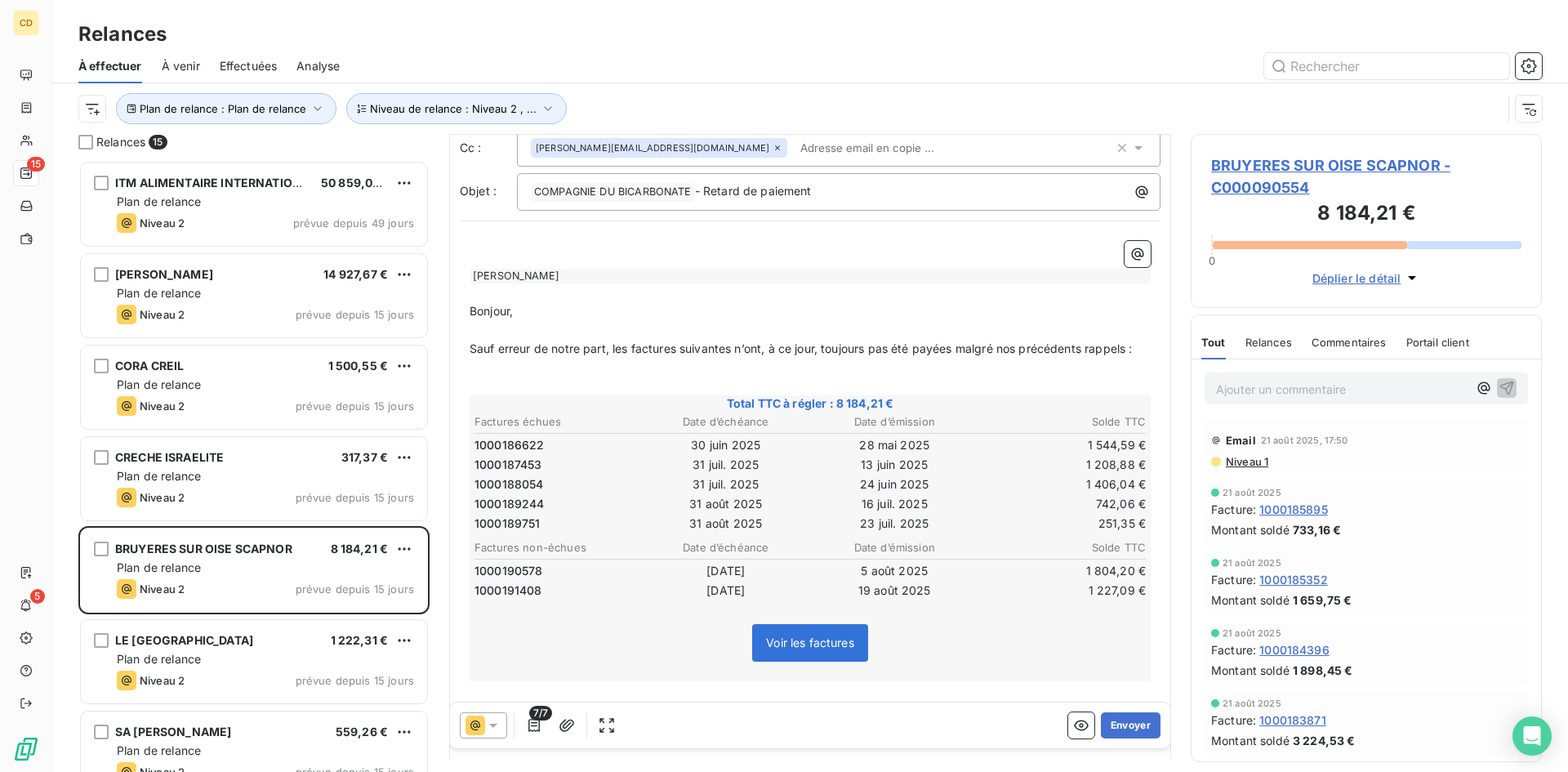
scroll to position [164, 0]
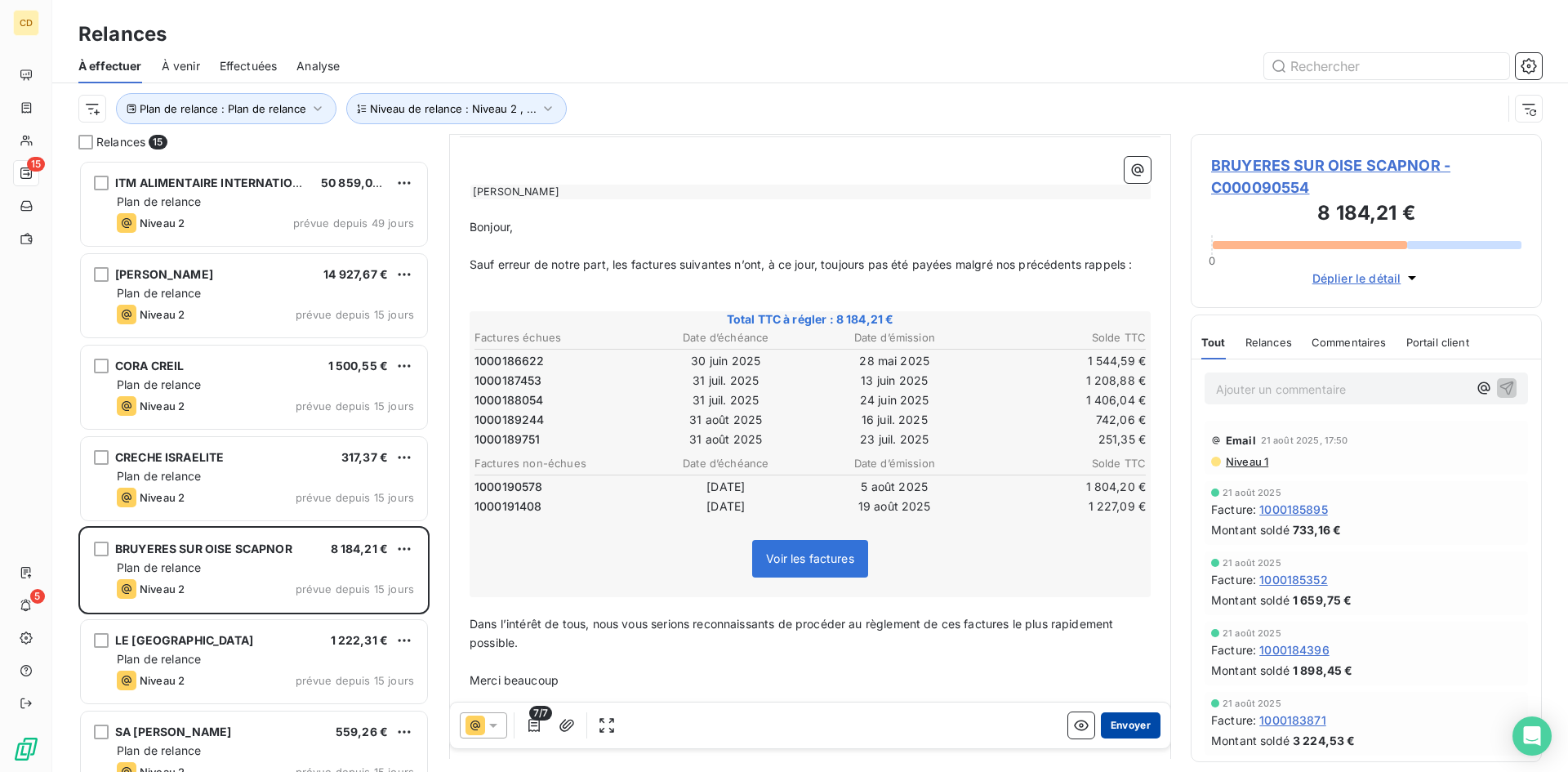
click at [1120, 727] on button "Envoyer" at bounding box center [1130, 725] width 60 height 26
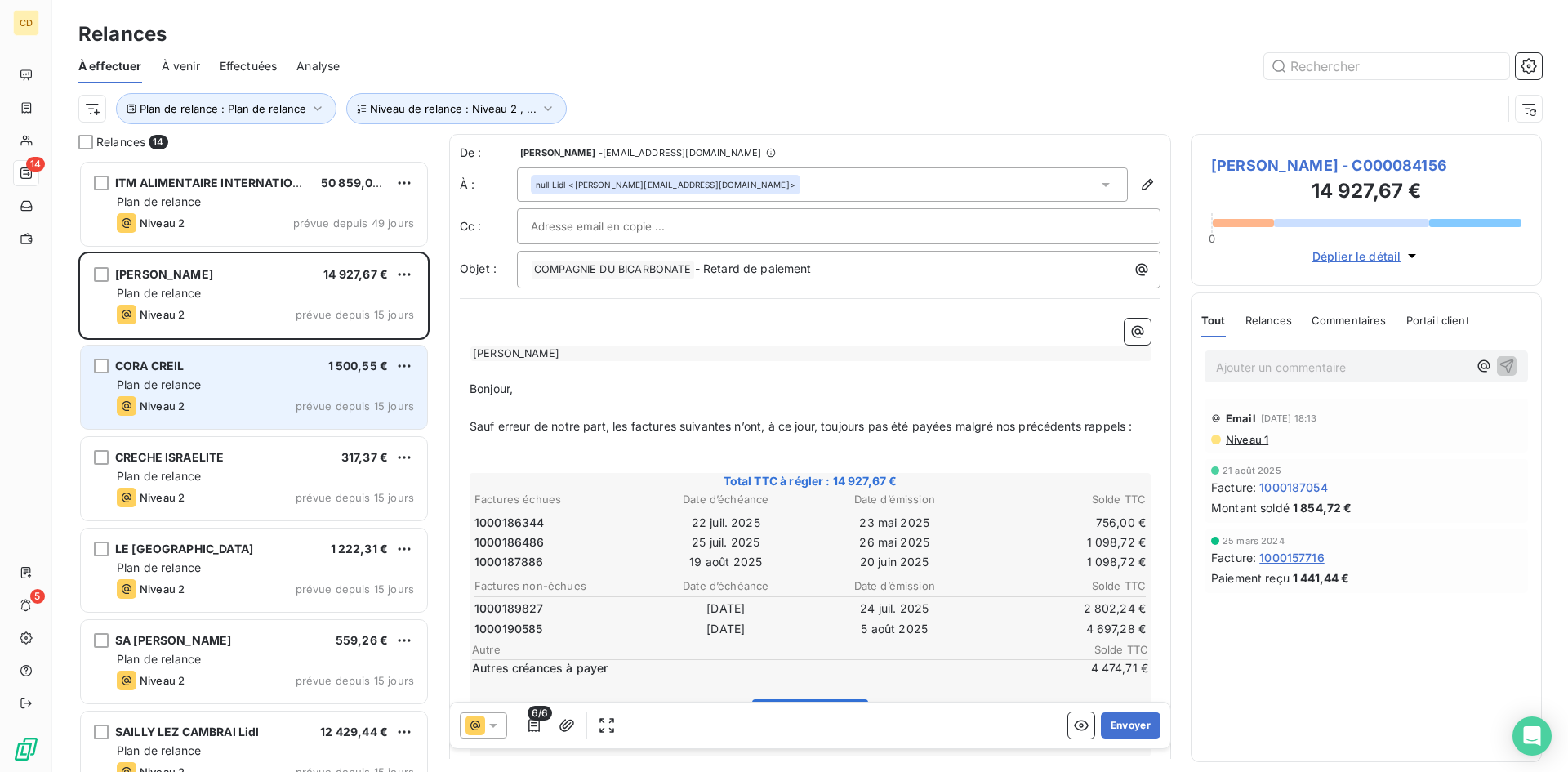
click at [235, 371] on div "CORA CREIL 1 500,55 €" at bounding box center [265, 365] width 297 height 14
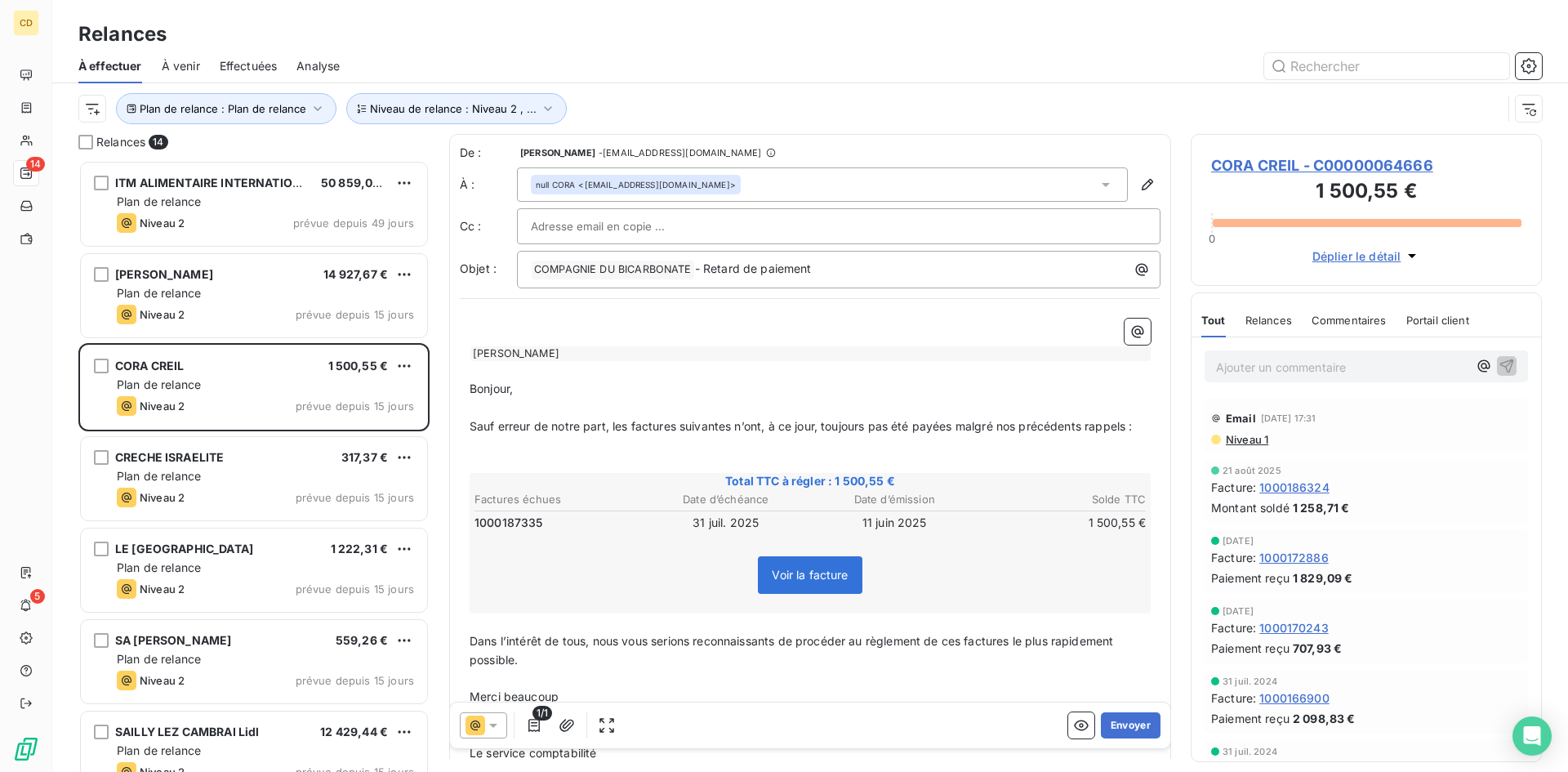
click at [1240, 444] on span "Niveau 1" at bounding box center [1246, 439] width 44 height 13
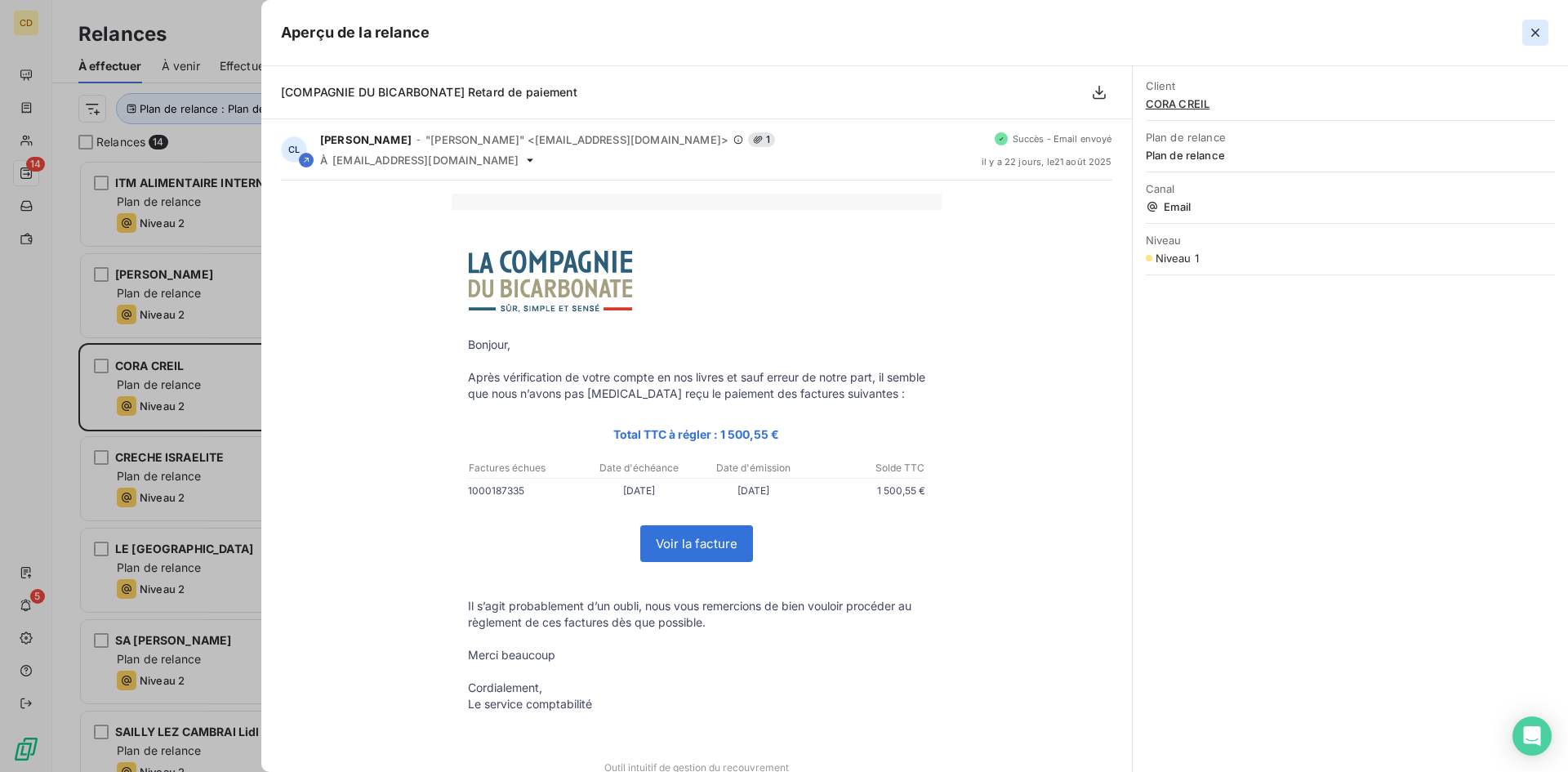
click at [1532, 27] on icon "button" at bounding box center [1535, 32] width 16 height 16
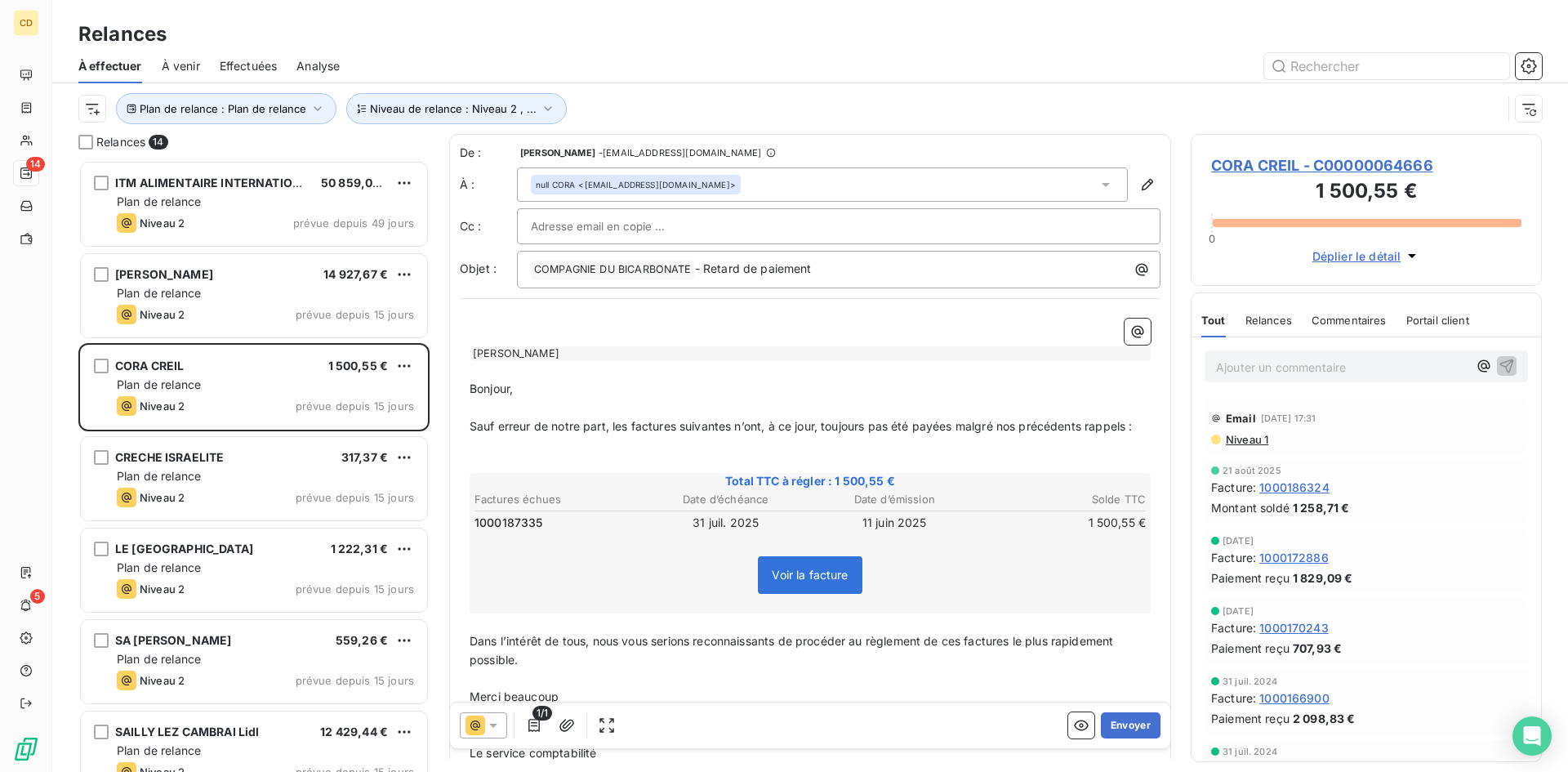
click at [1365, 169] on span "CORA CREIL - C00000064666" at bounding box center [1366, 165] width 311 height 22
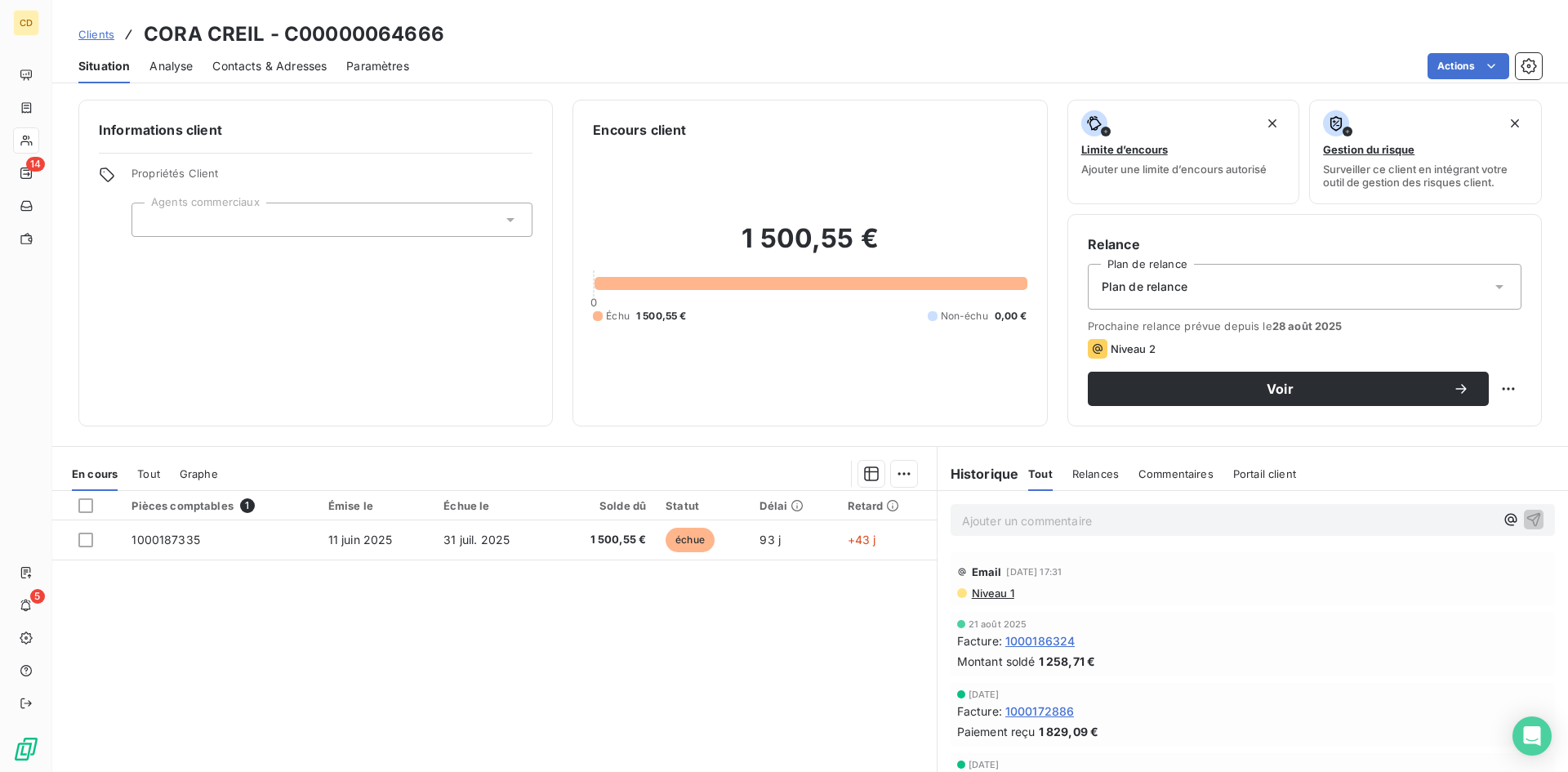
click at [1271, 286] on div "Plan de relance" at bounding box center [1305, 287] width 434 height 46
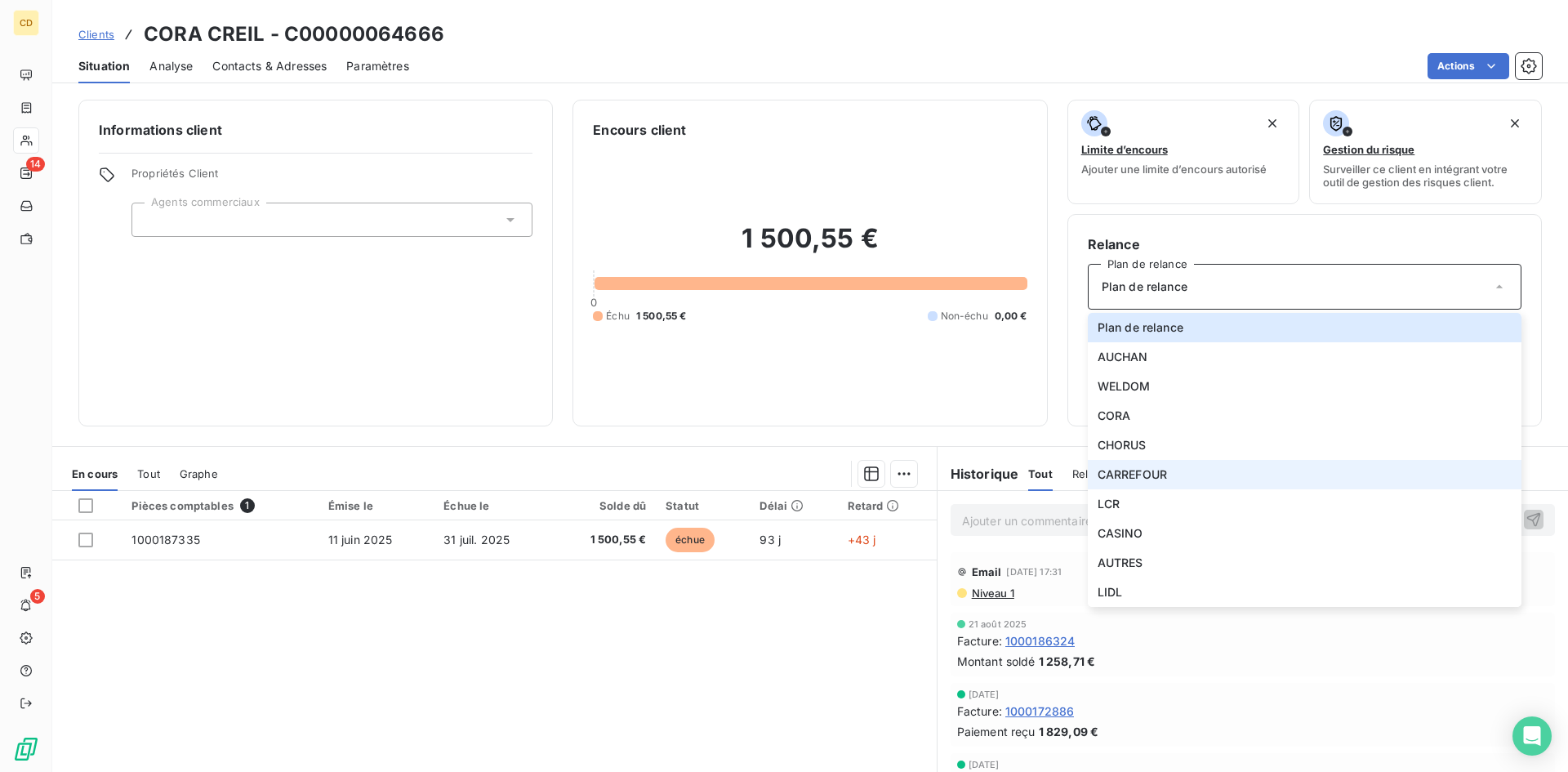
click at [1161, 472] on li "CARREFOUR" at bounding box center [1305, 474] width 434 height 30
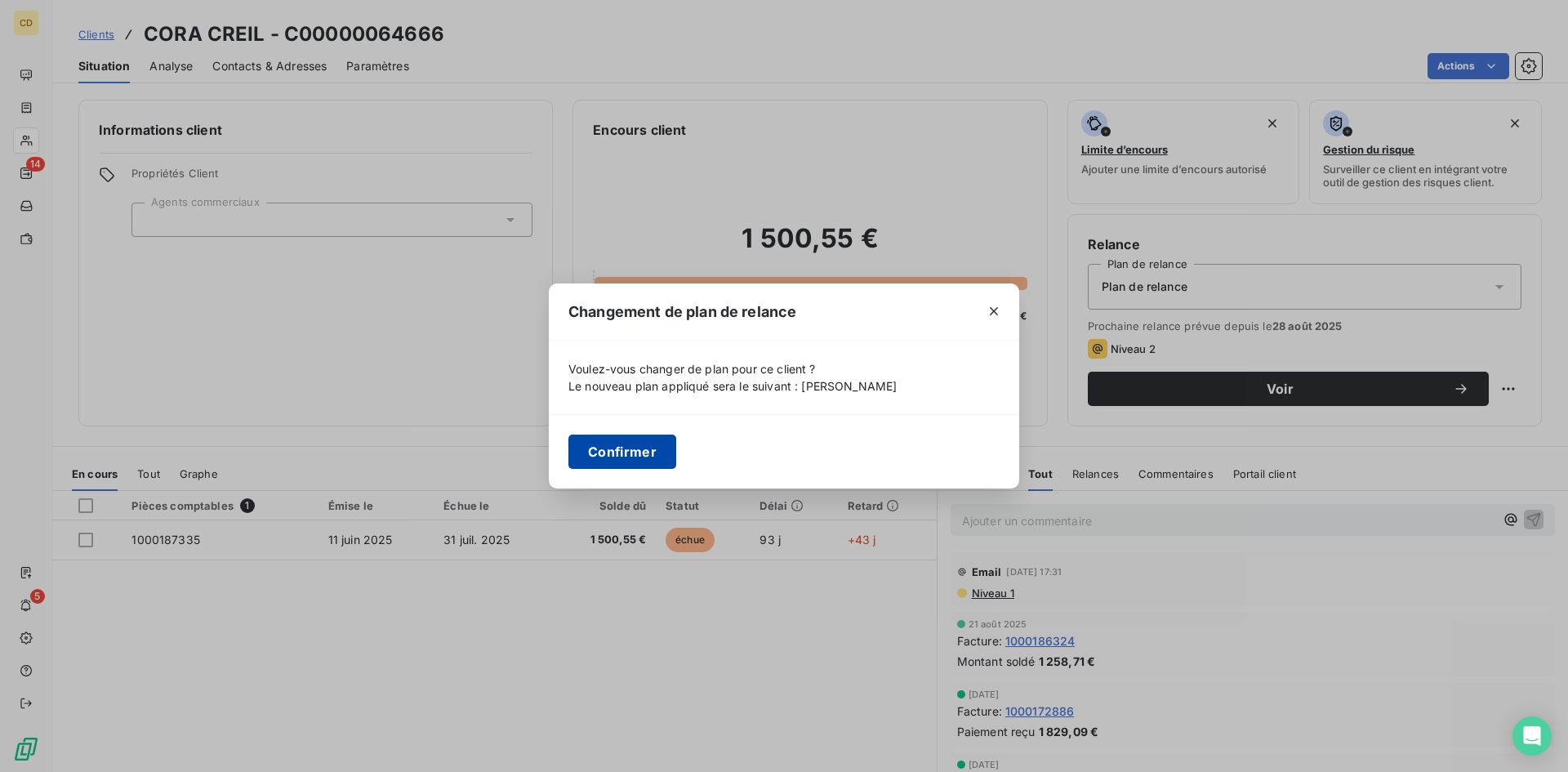
click at [639, 450] on button "Confirmer" at bounding box center [622, 451] width 108 height 34
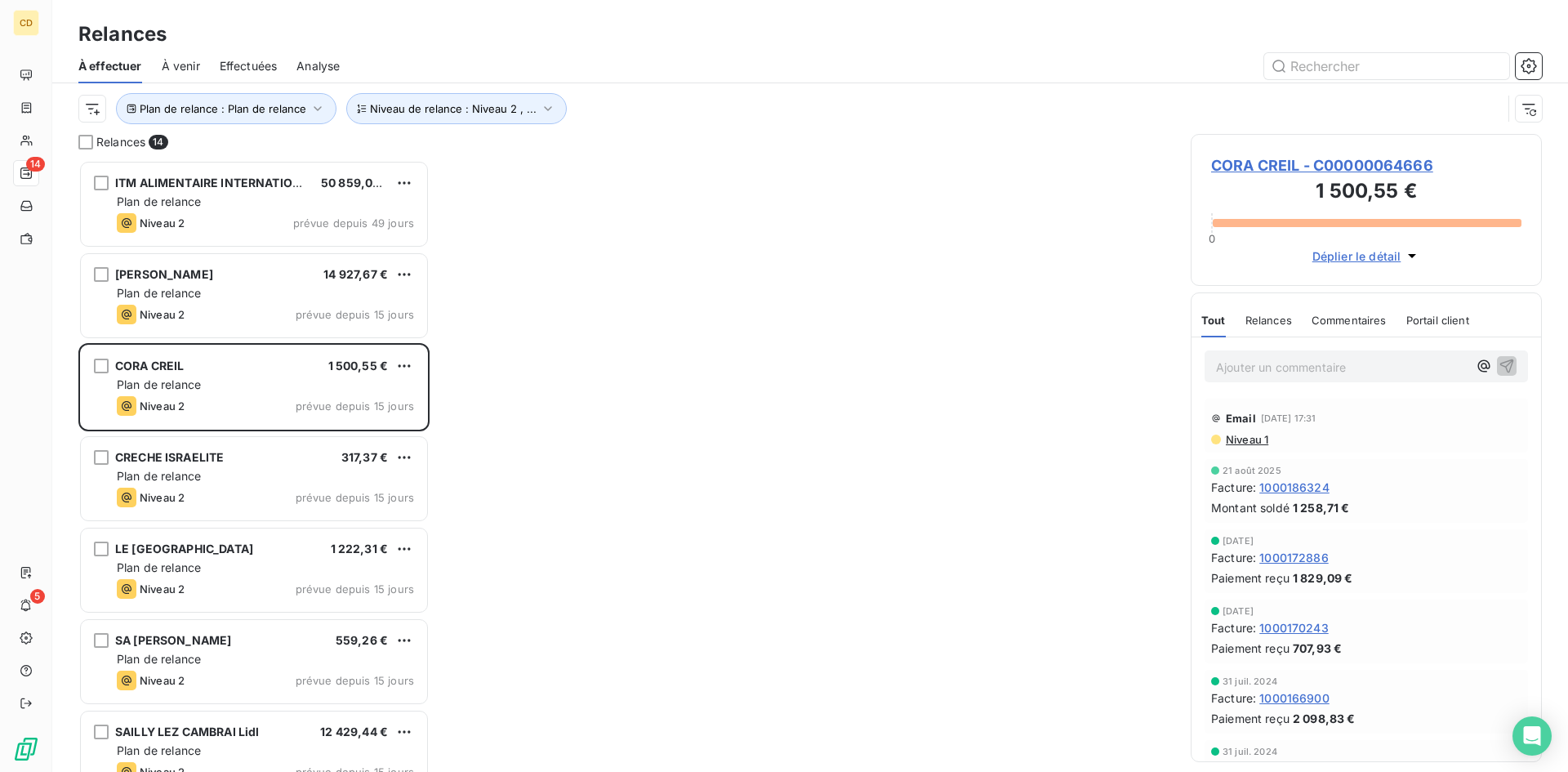
scroll to position [599, 339]
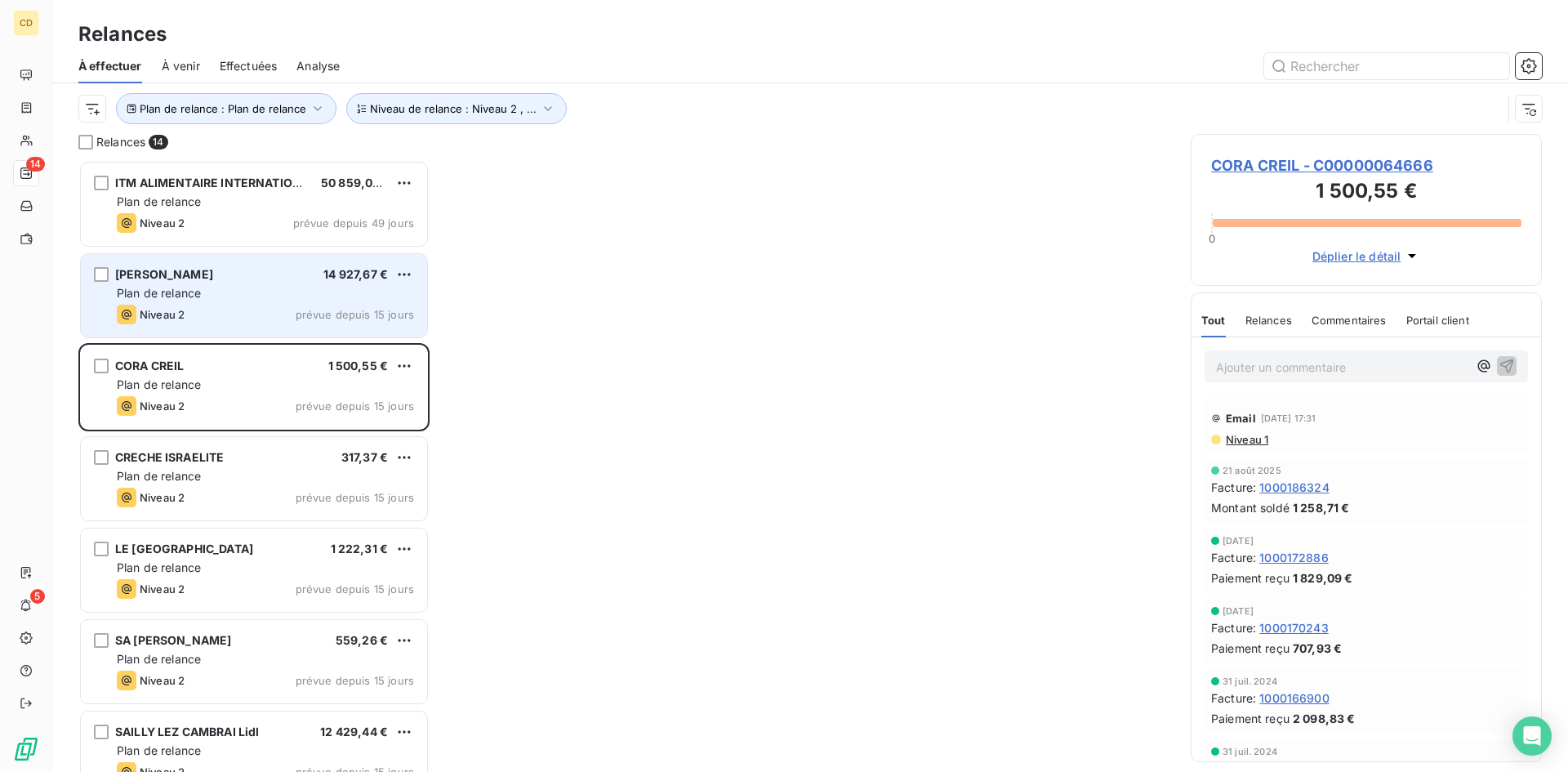
click at [224, 296] on div "Plan de relance" at bounding box center [265, 293] width 297 height 16
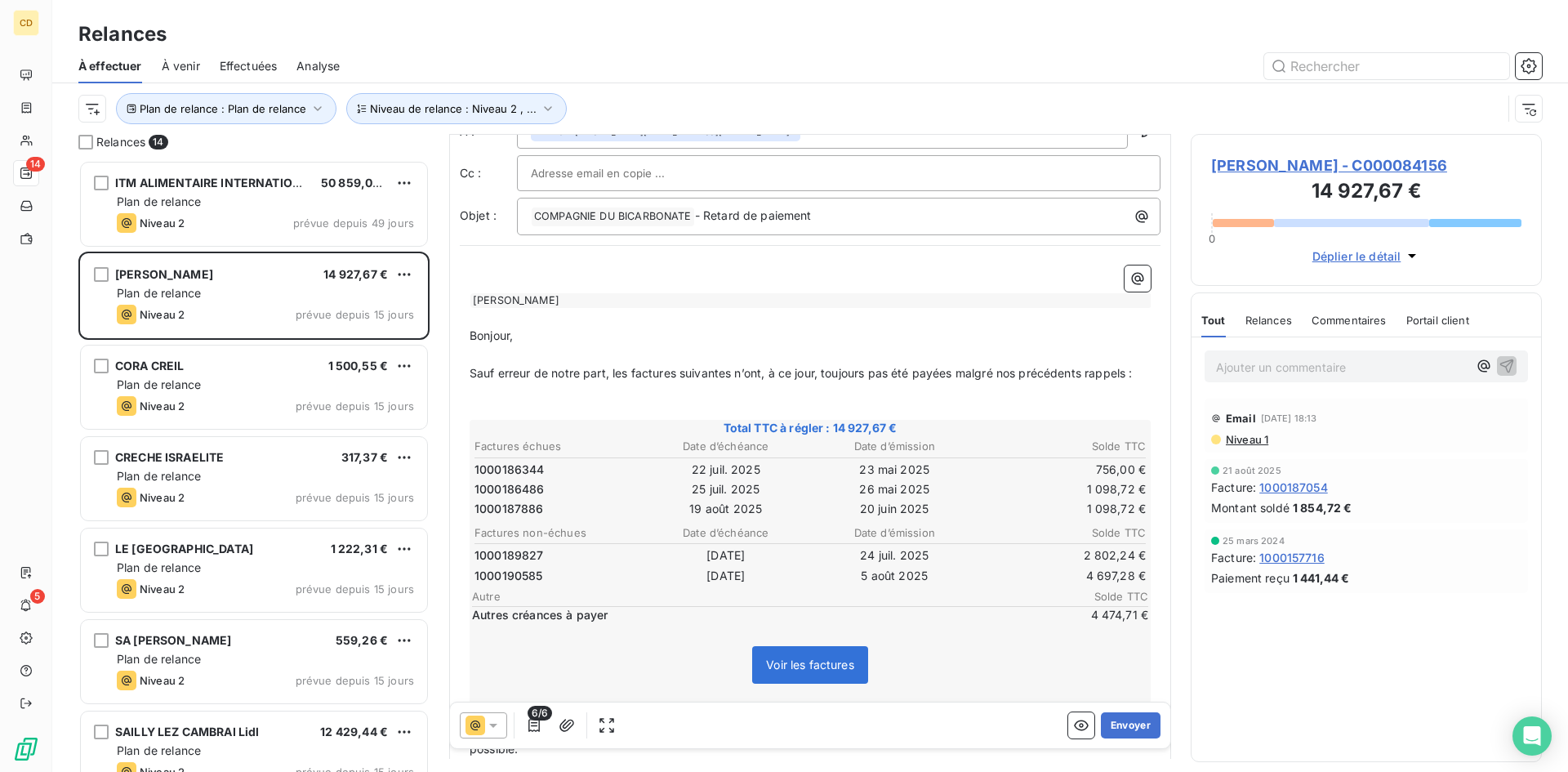
scroll to position [83, 0]
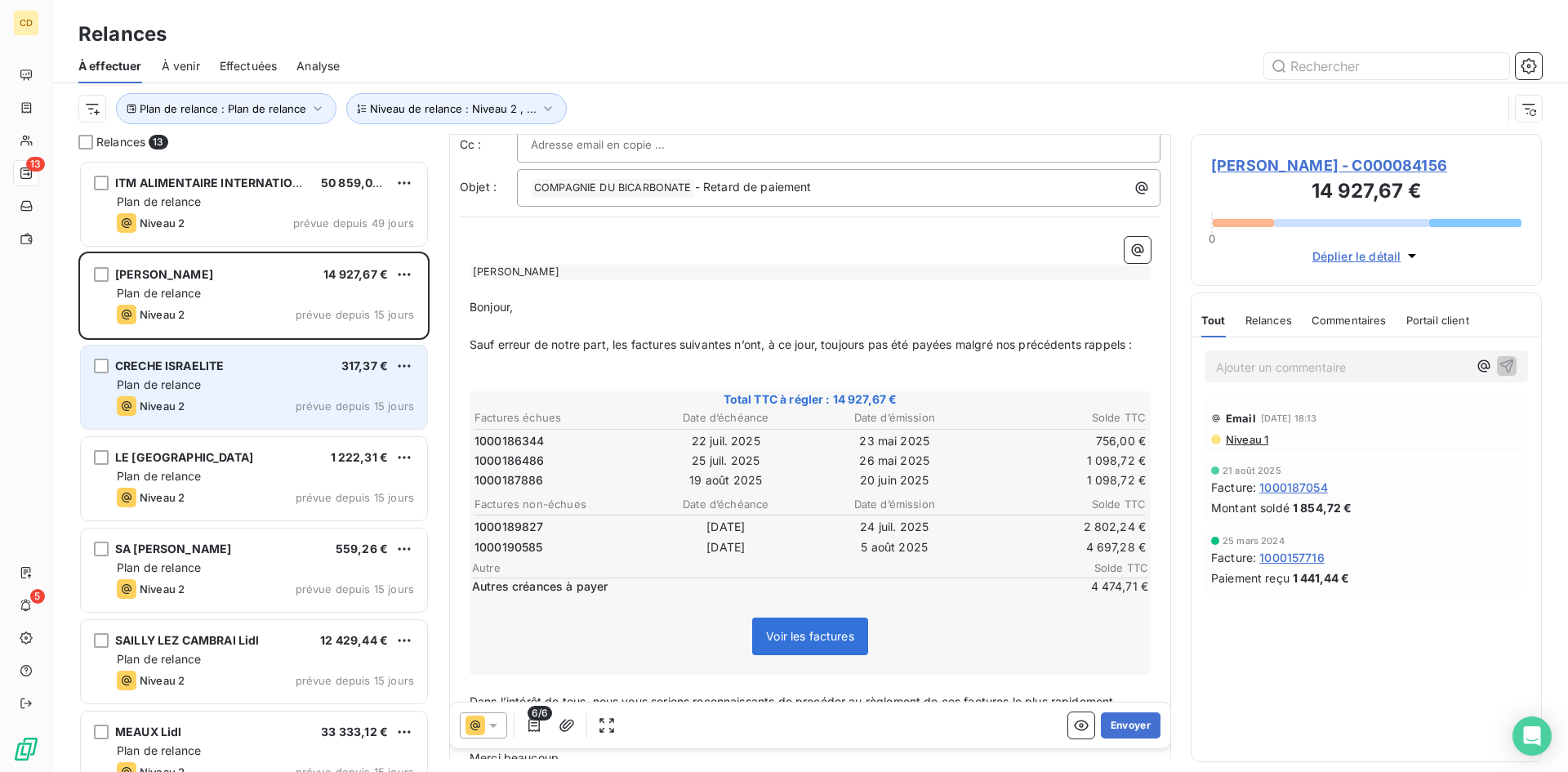
click at [197, 378] on span "Plan de relance" at bounding box center [158, 384] width 84 height 14
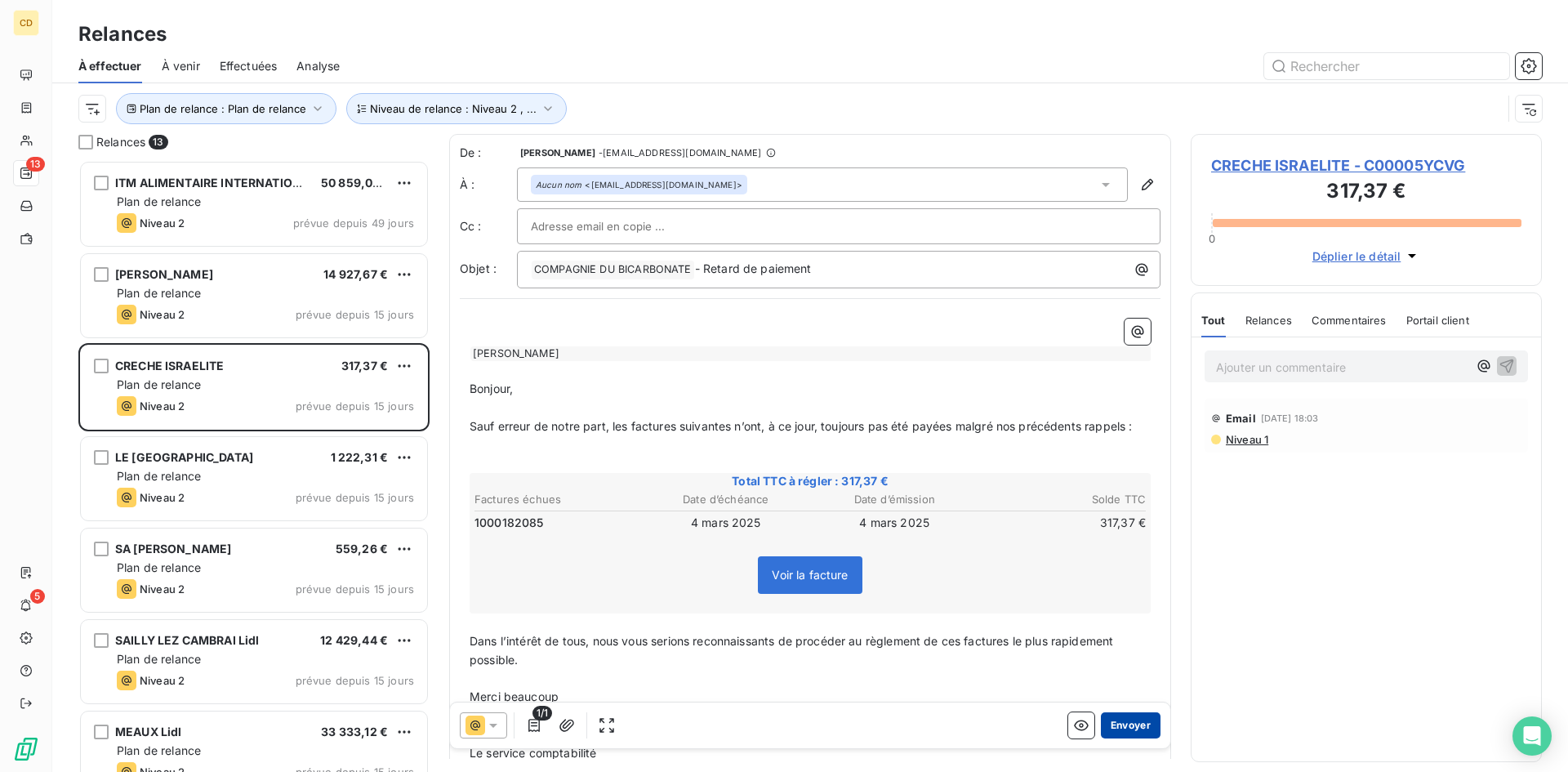
click at [1124, 722] on button "Envoyer" at bounding box center [1130, 725] width 60 height 26
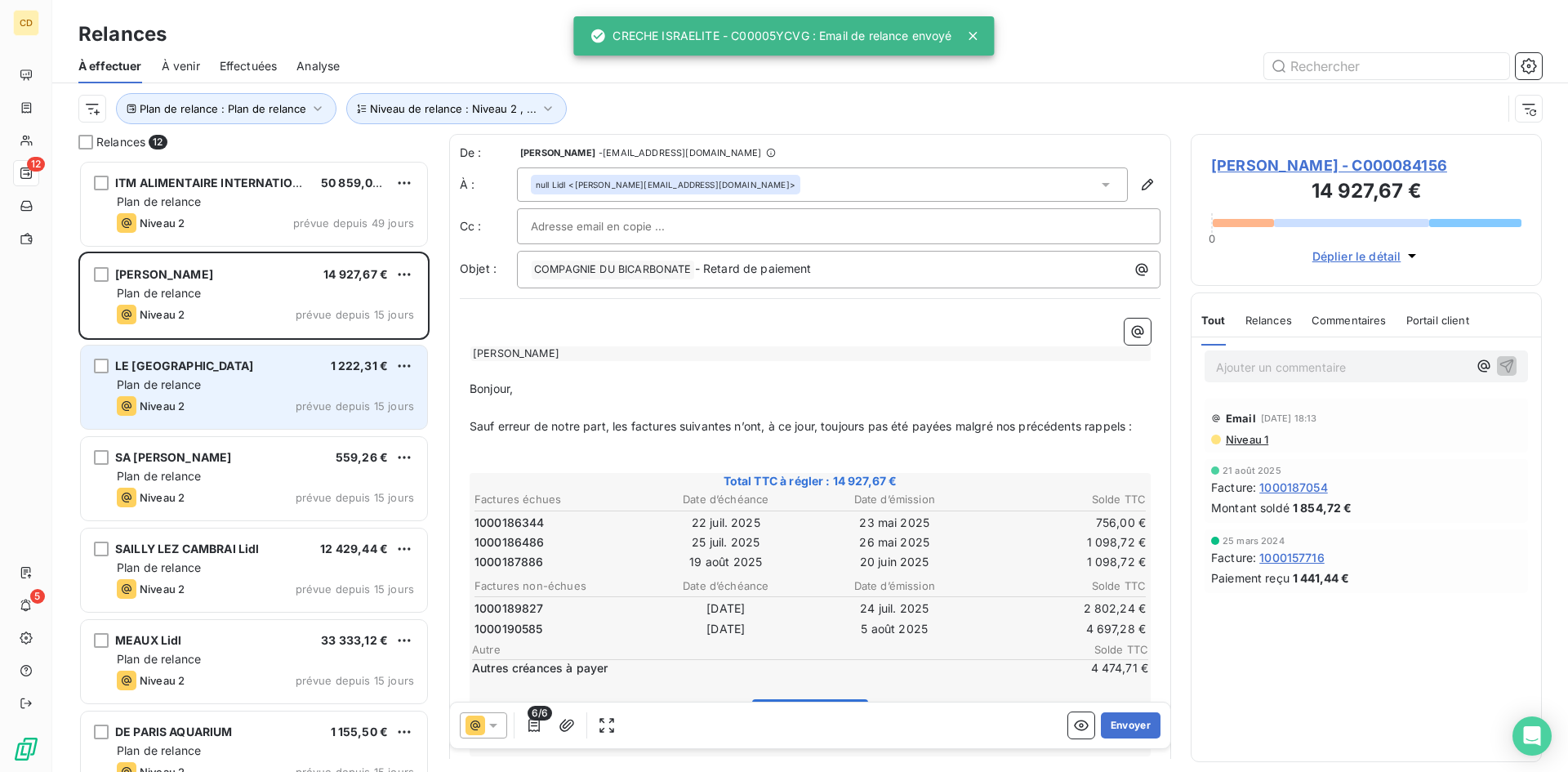
click at [176, 386] on span "Plan de relance" at bounding box center [158, 384] width 84 height 14
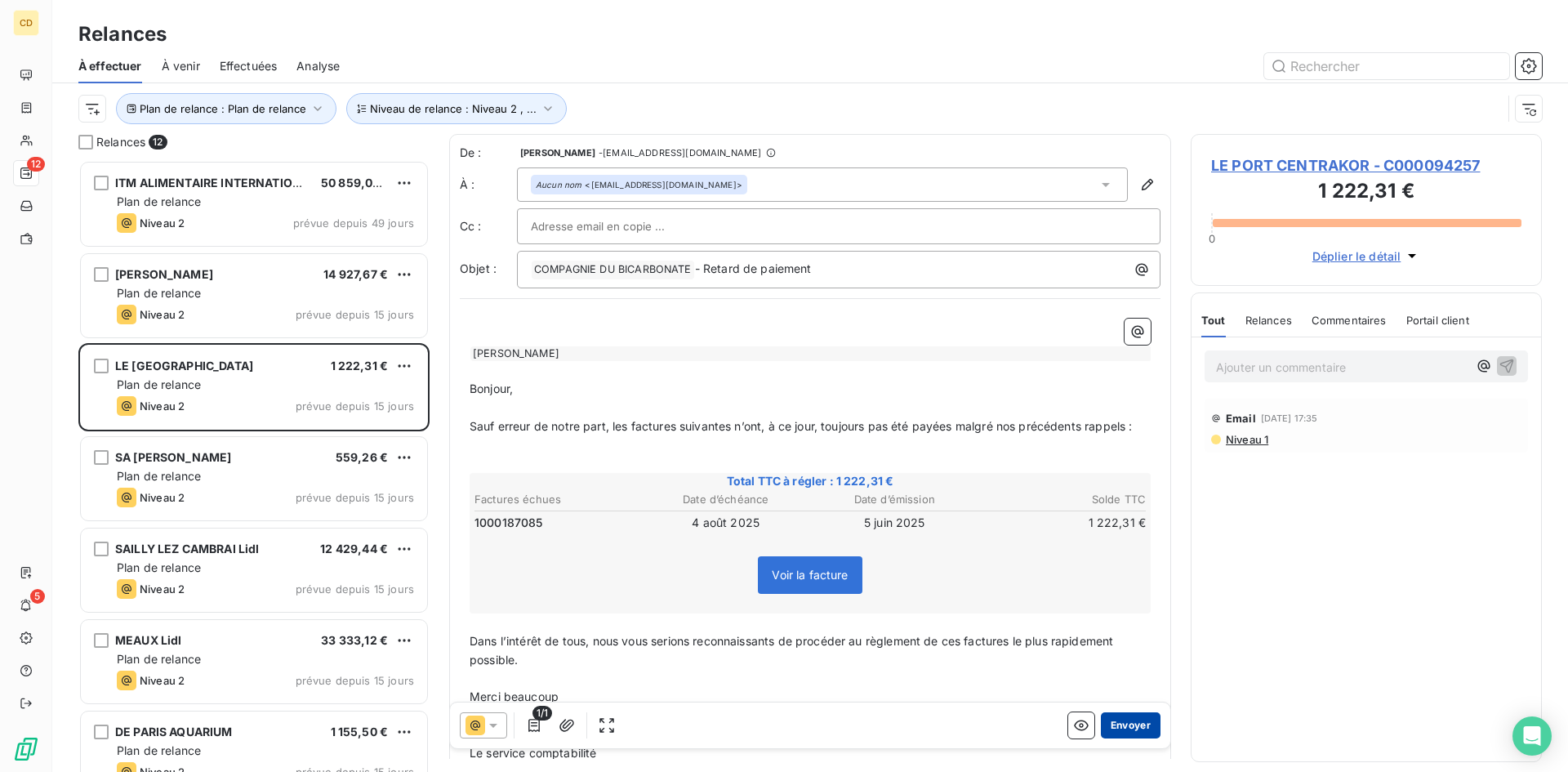
click at [1121, 729] on button "Envoyer" at bounding box center [1130, 725] width 60 height 26
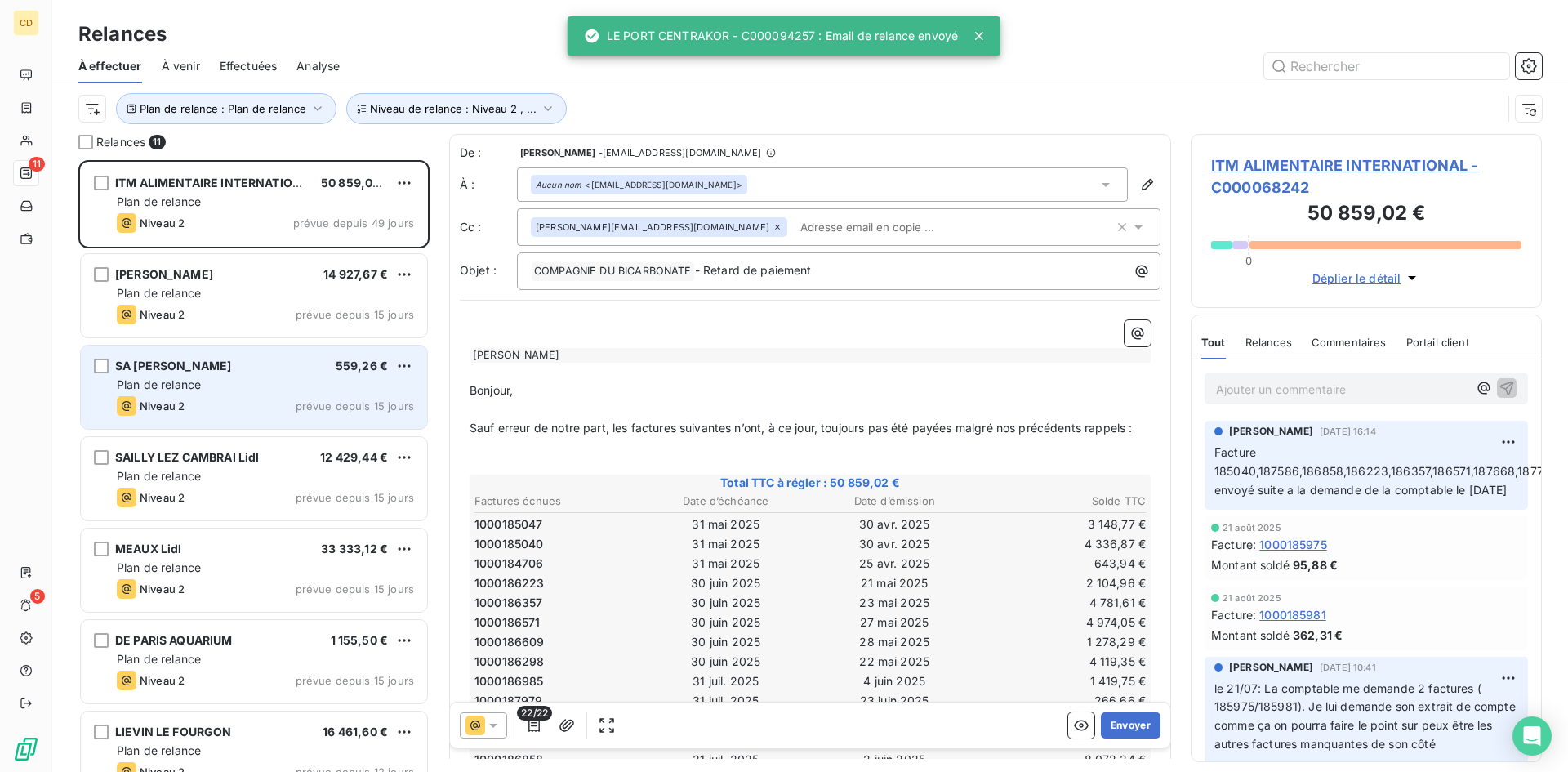
click at [172, 387] on span "Plan de relance" at bounding box center [158, 384] width 84 height 14
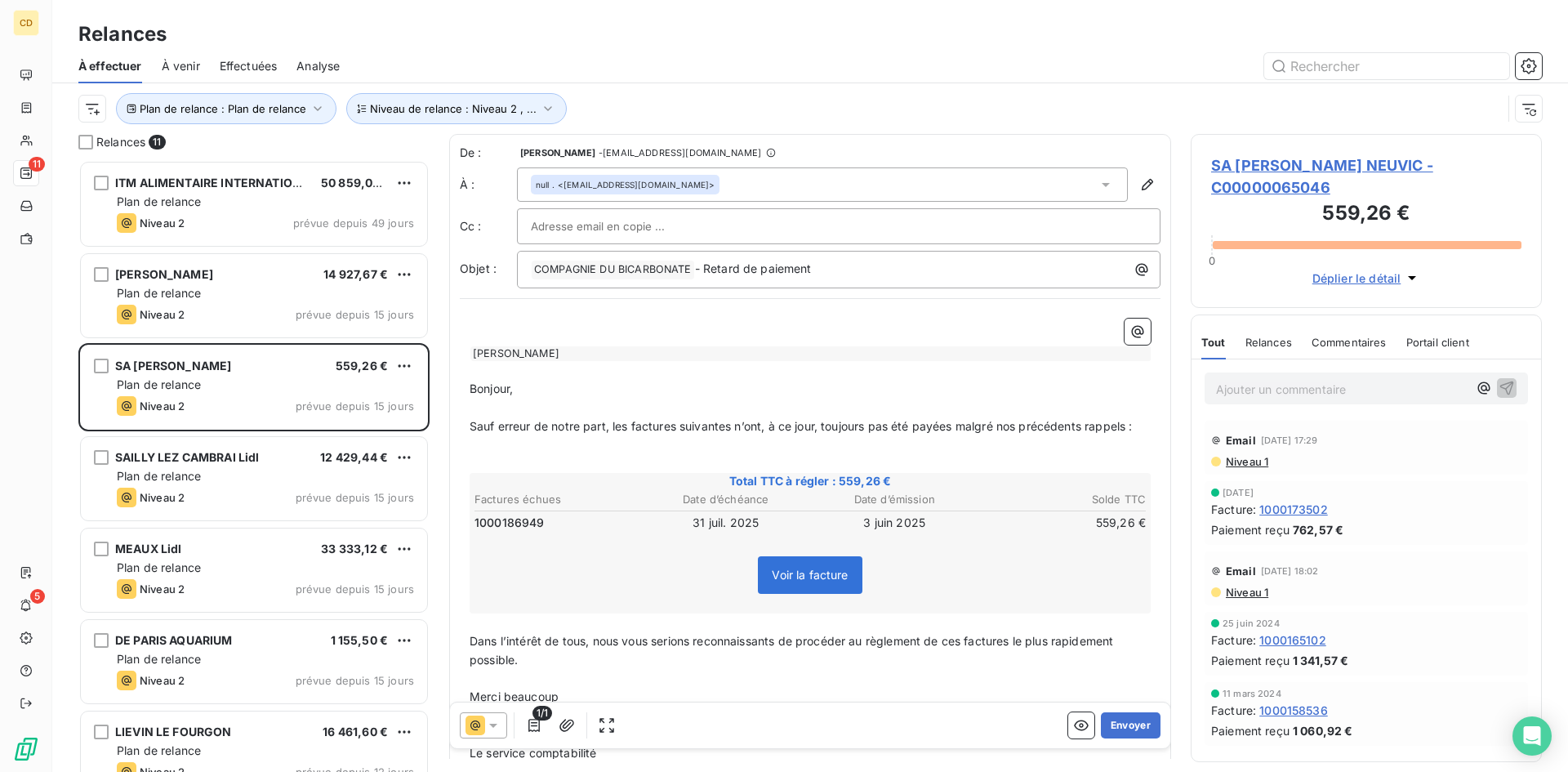
click at [1250, 465] on span "Niveau 1" at bounding box center [1246, 460] width 44 height 13
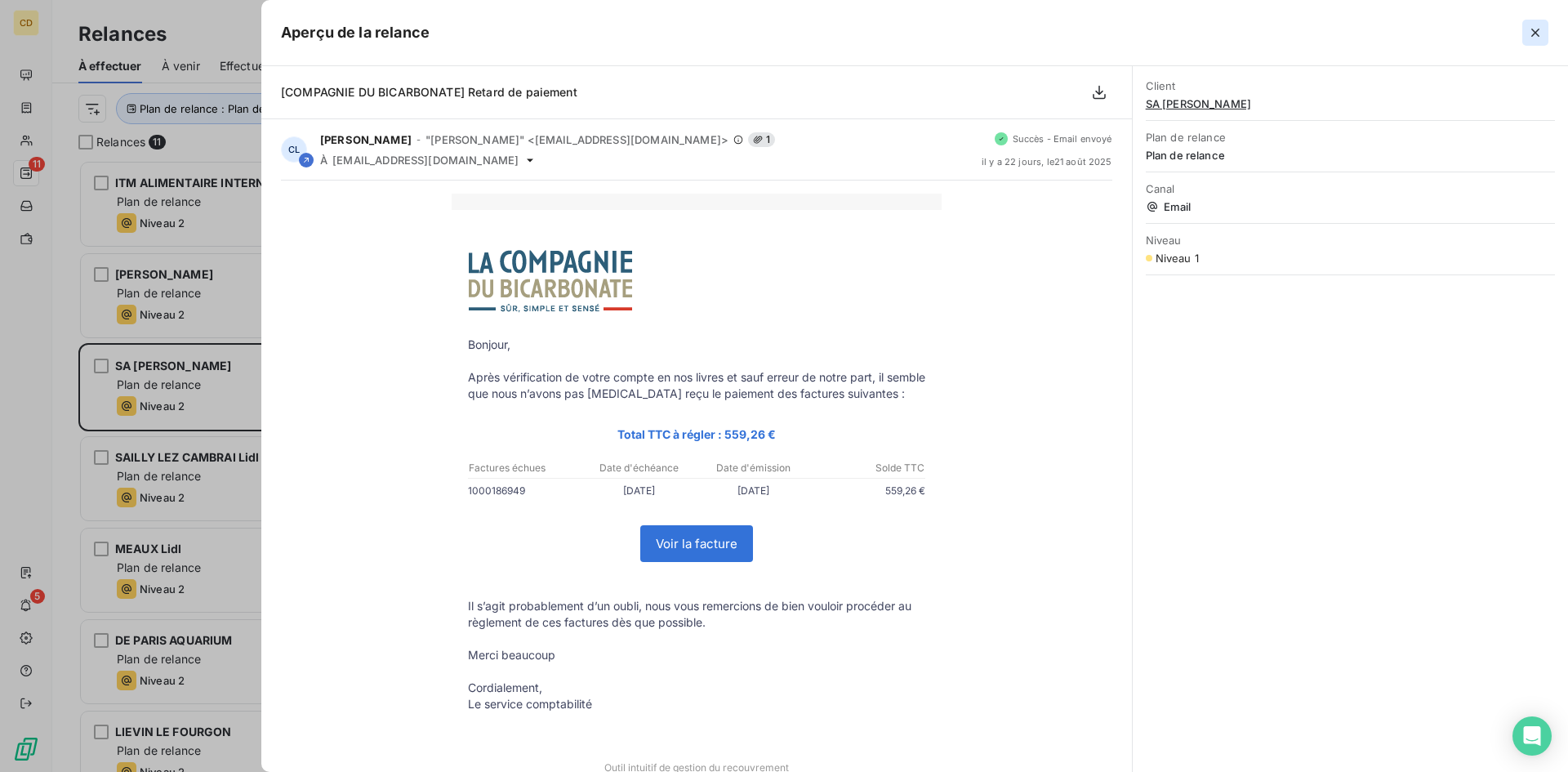
click at [1538, 31] on icon "button" at bounding box center [1536, 33] width 9 height 9
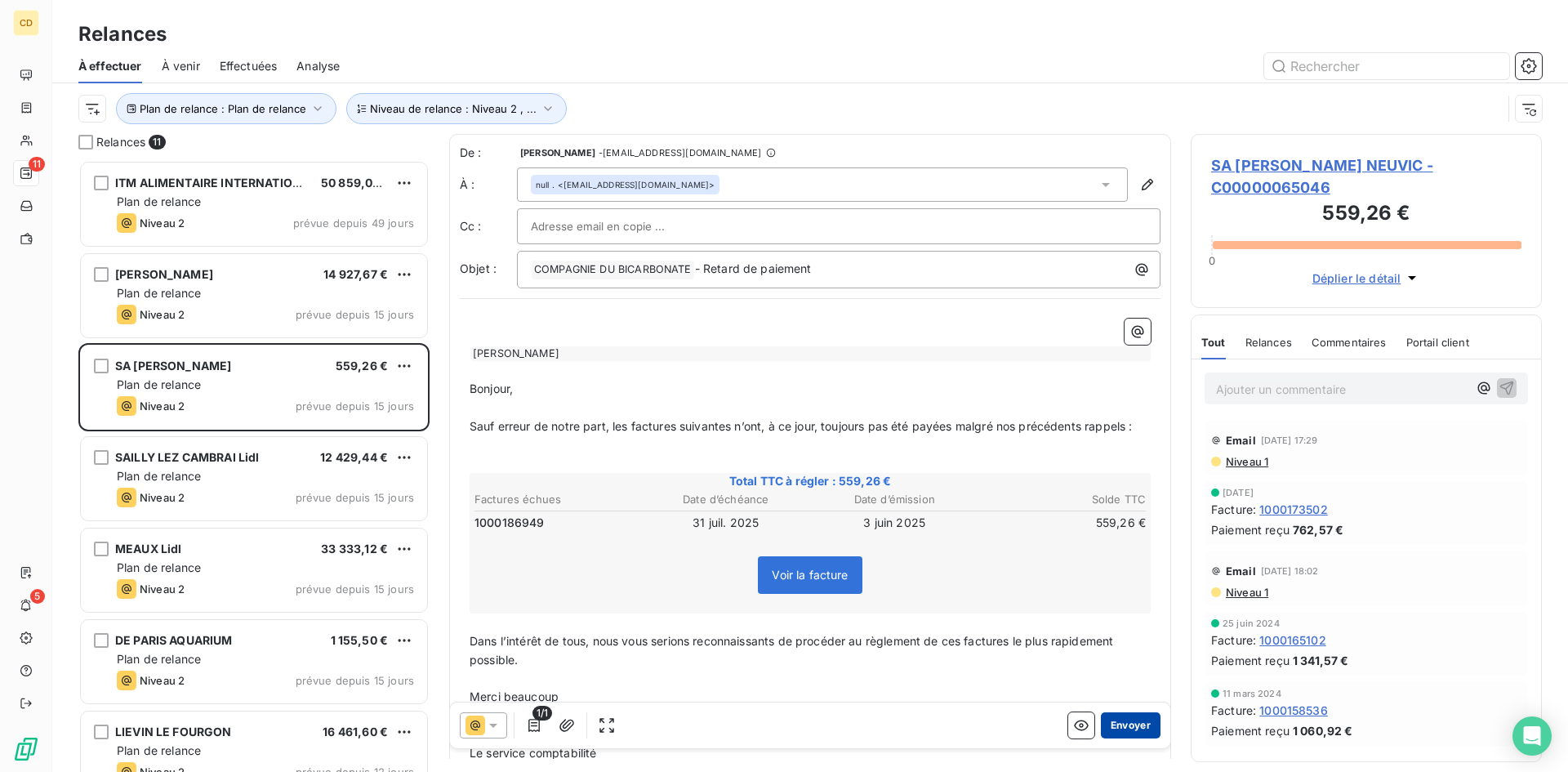
click at [1113, 718] on button "Envoyer" at bounding box center [1130, 725] width 60 height 26
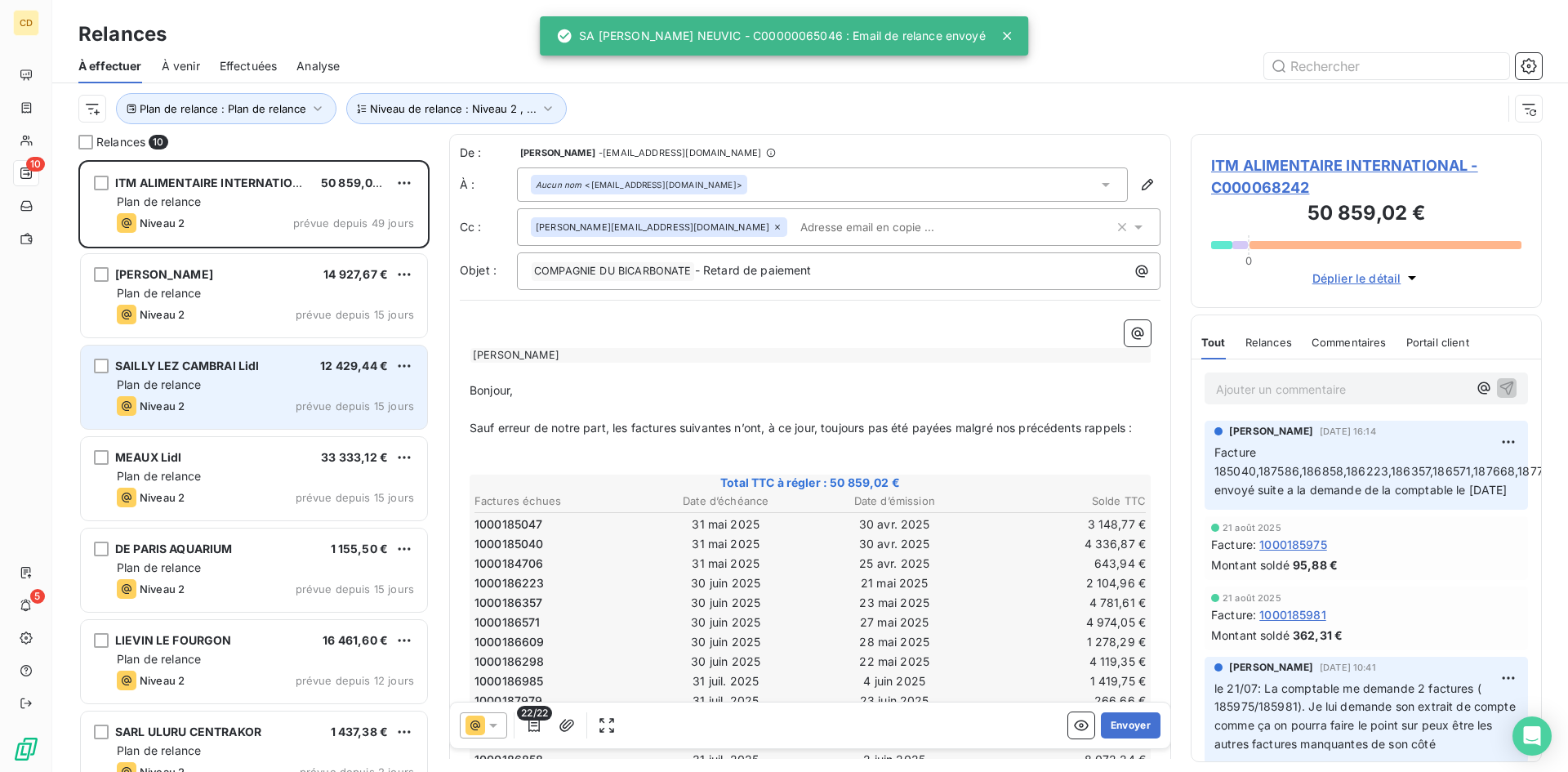
click at [175, 386] on span "Plan de relance" at bounding box center [158, 384] width 84 height 14
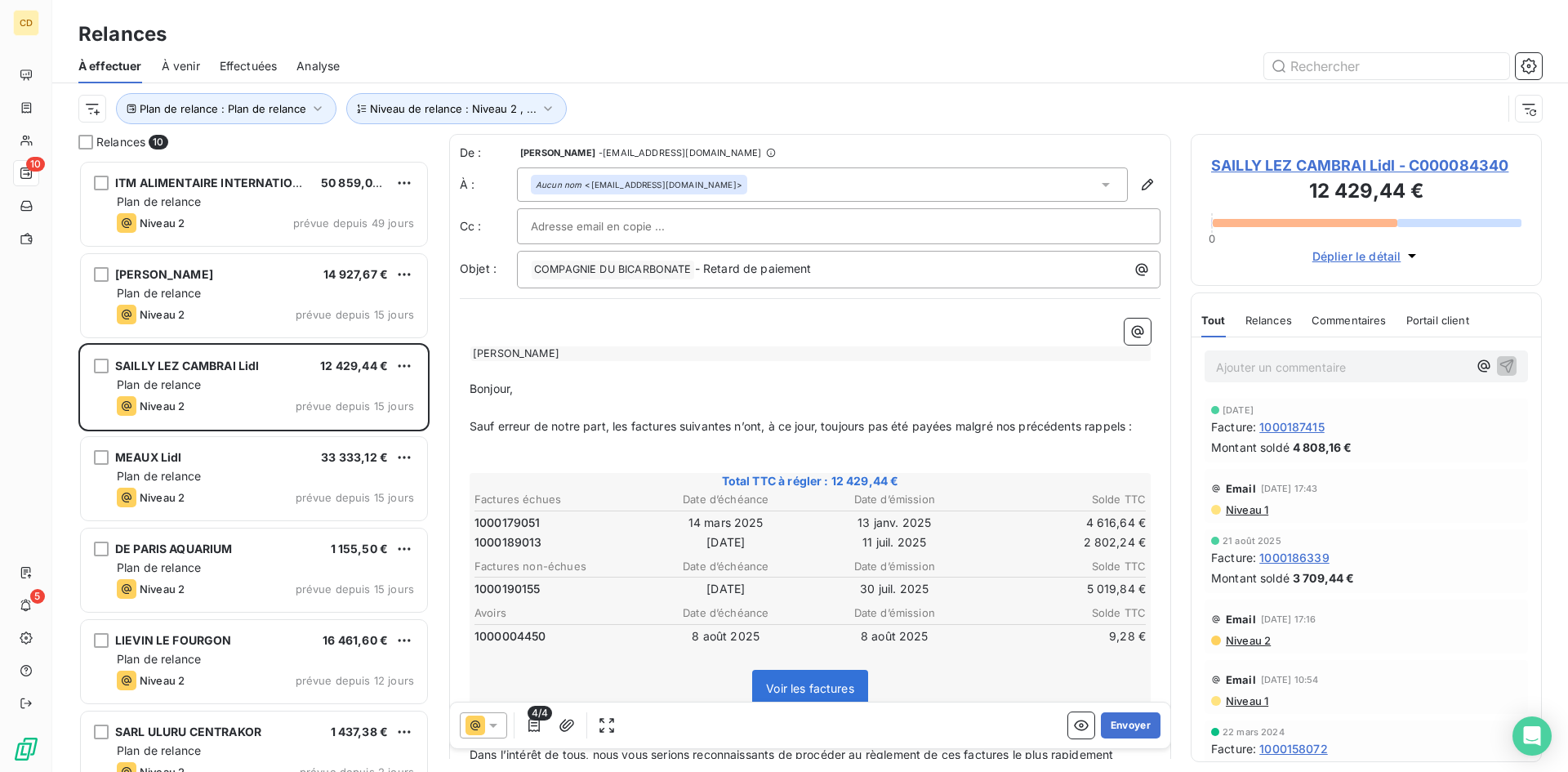
click at [1242, 511] on span "Niveau 1" at bounding box center [1246, 509] width 44 height 13
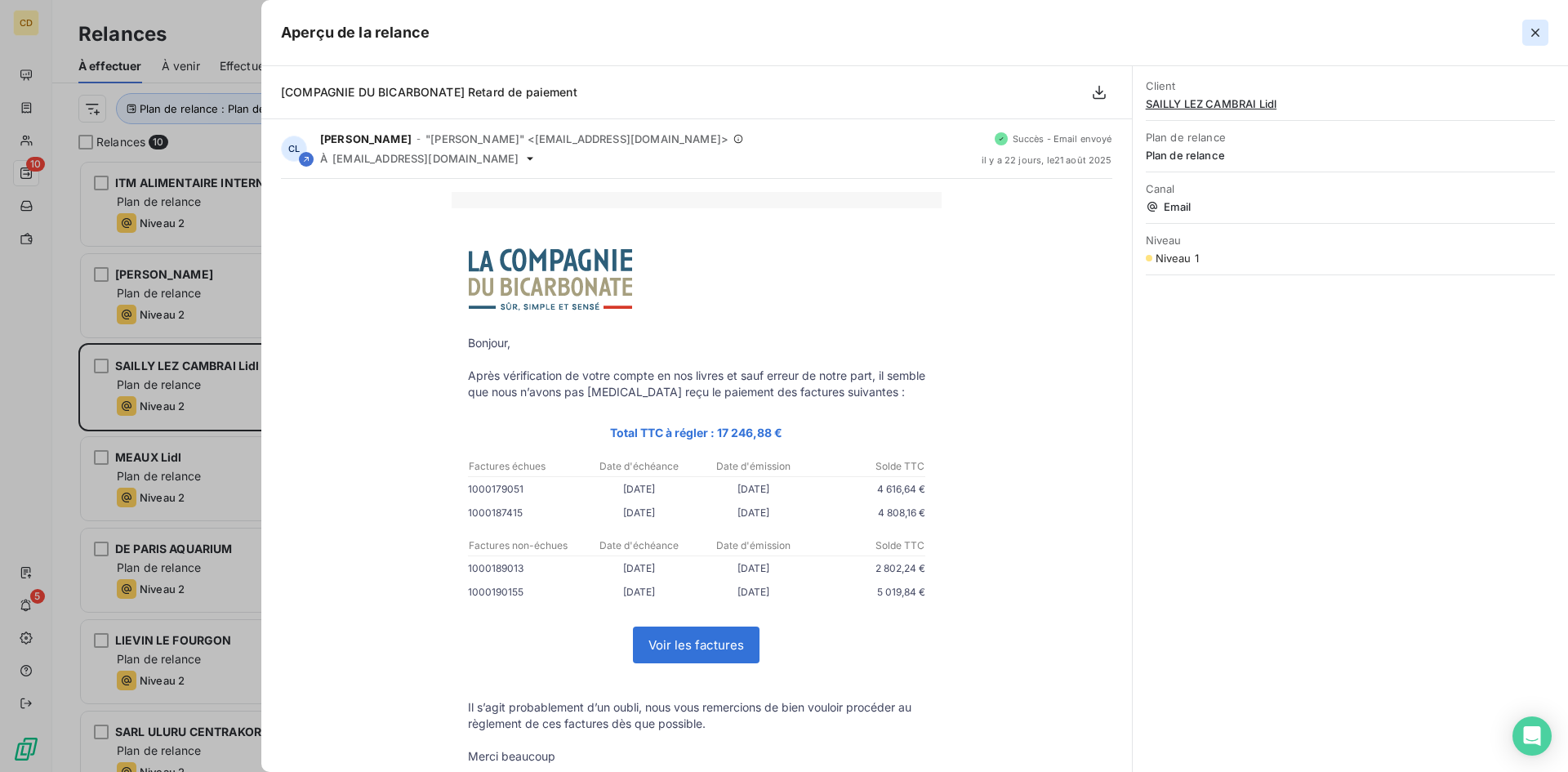
click at [1537, 31] on icon "button" at bounding box center [1536, 33] width 9 height 9
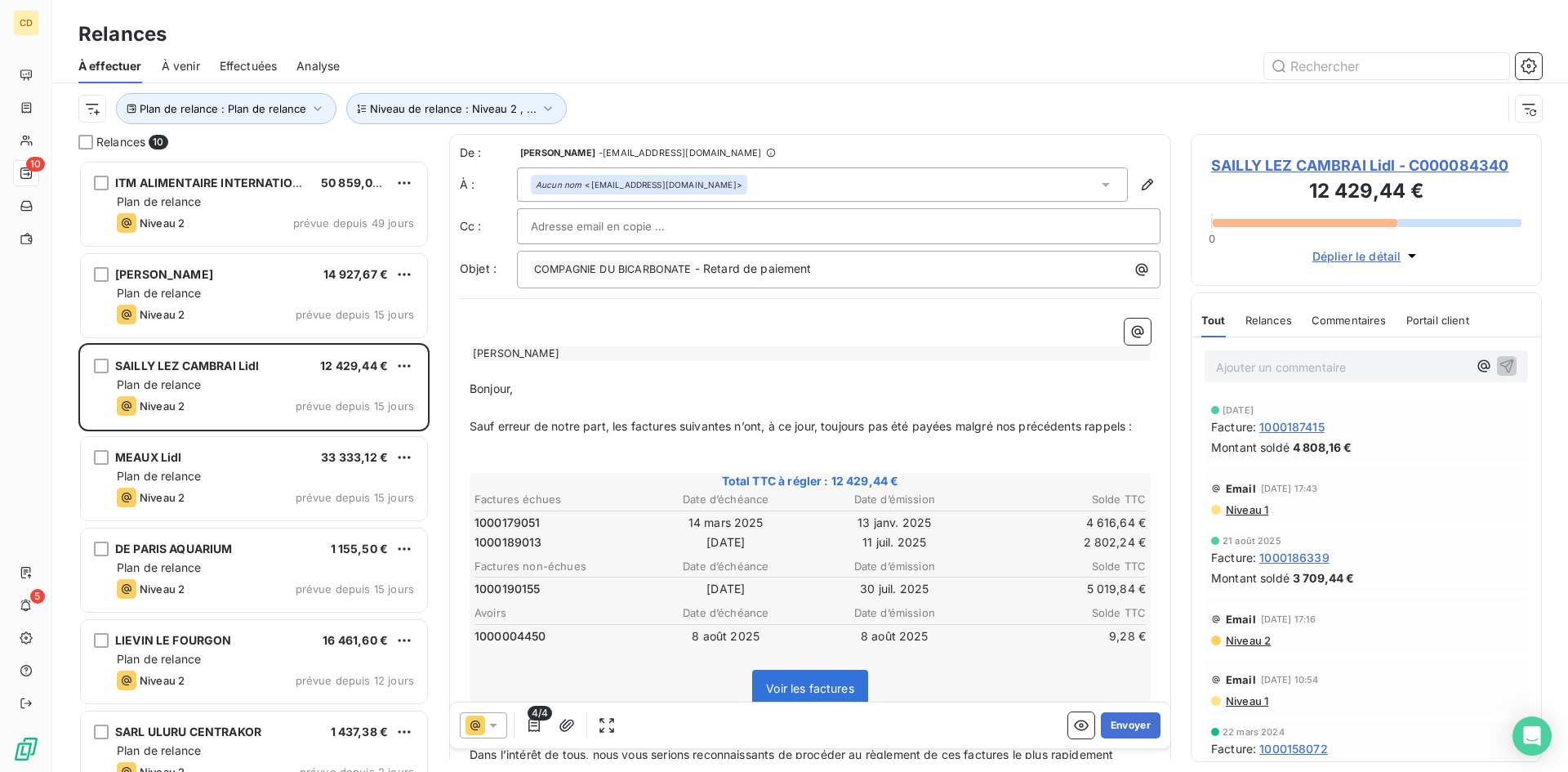
click at [1240, 512] on span "Niveau 1" at bounding box center [1246, 509] width 44 height 13
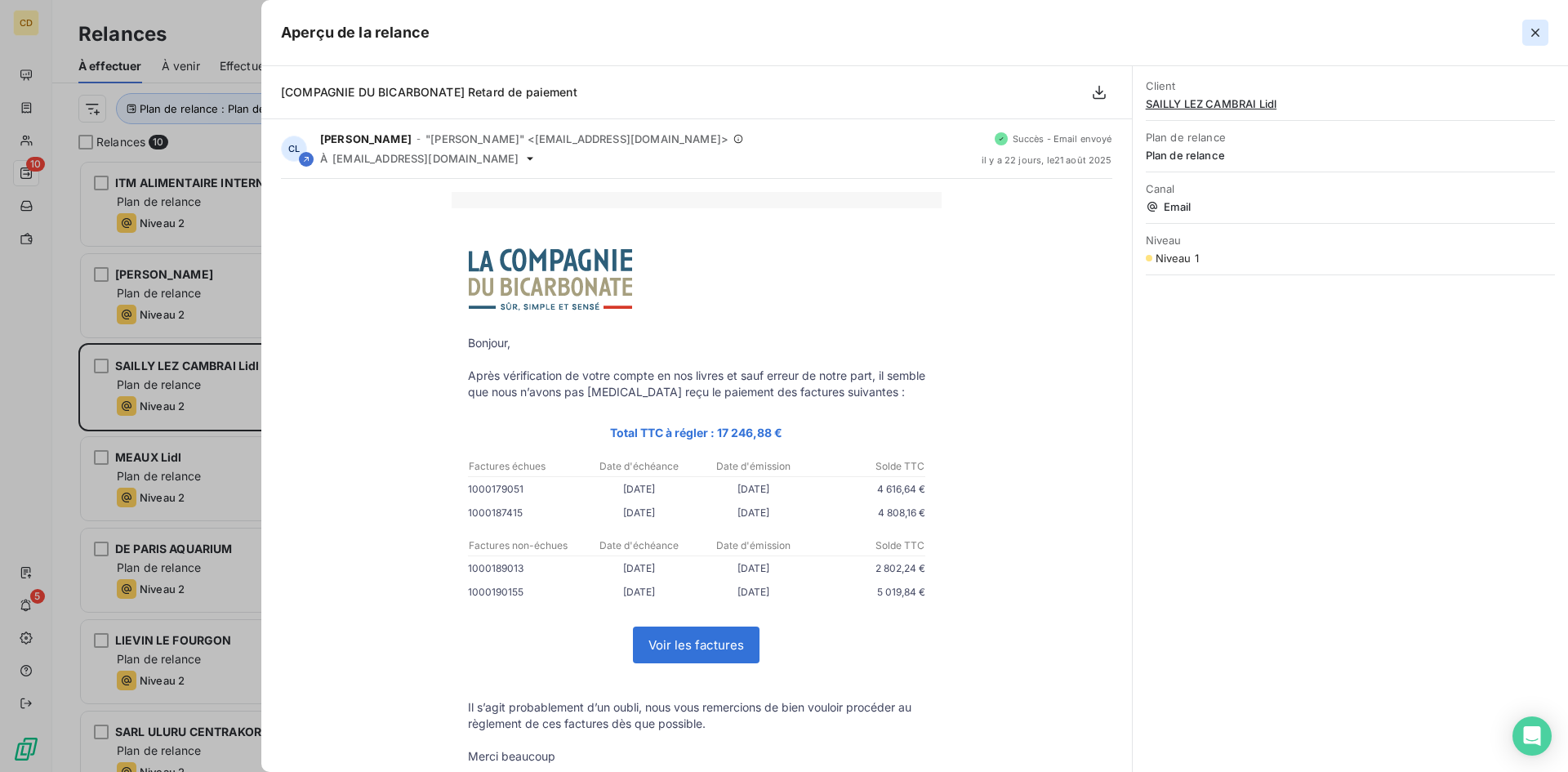
click at [1528, 28] on icon "button" at bounding box center [1535, 32] width 16 height 16
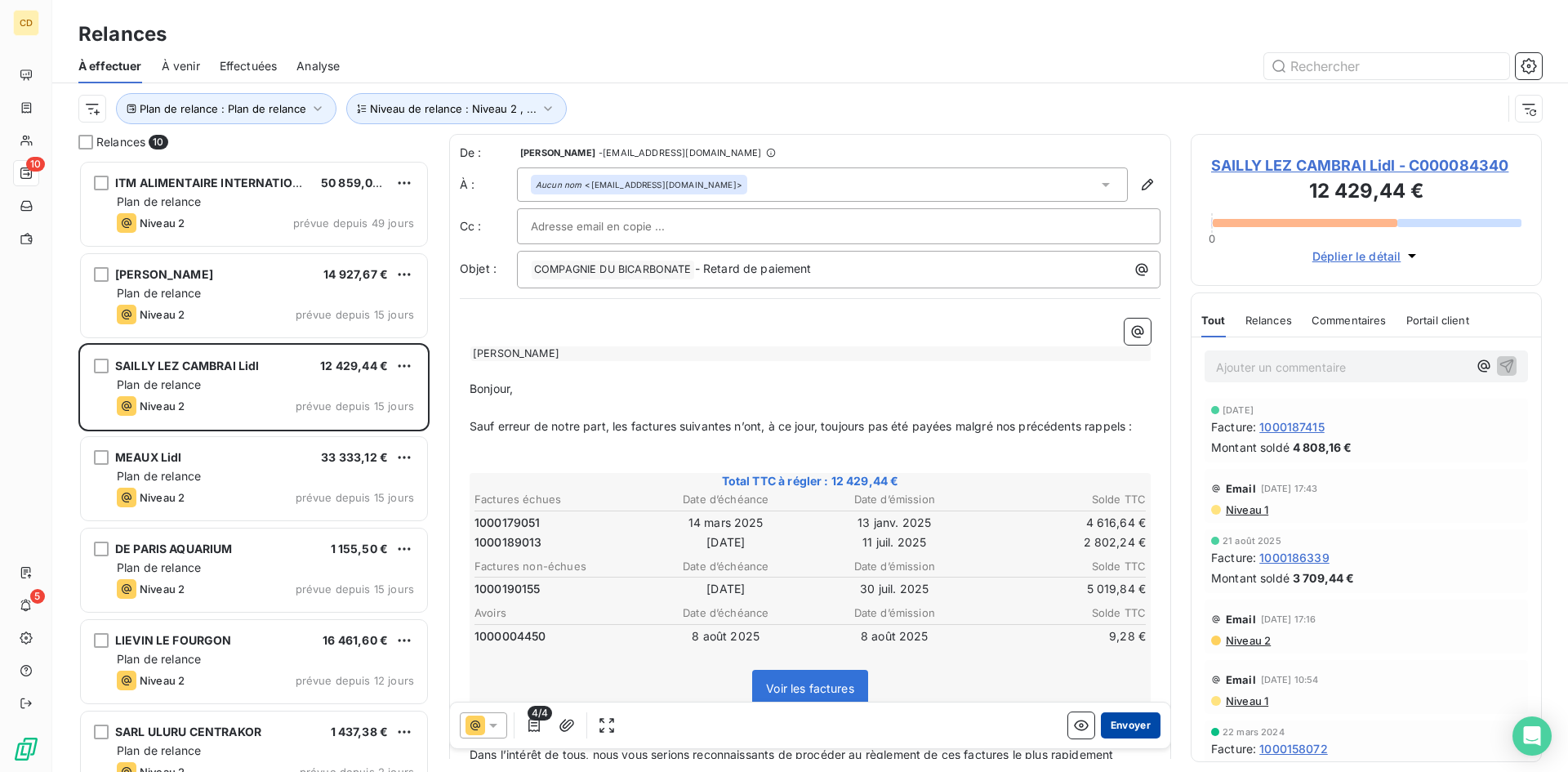
click at [1127, 724] on button "Envoyer" at bounding box center [1130, 725] width 60 height 26
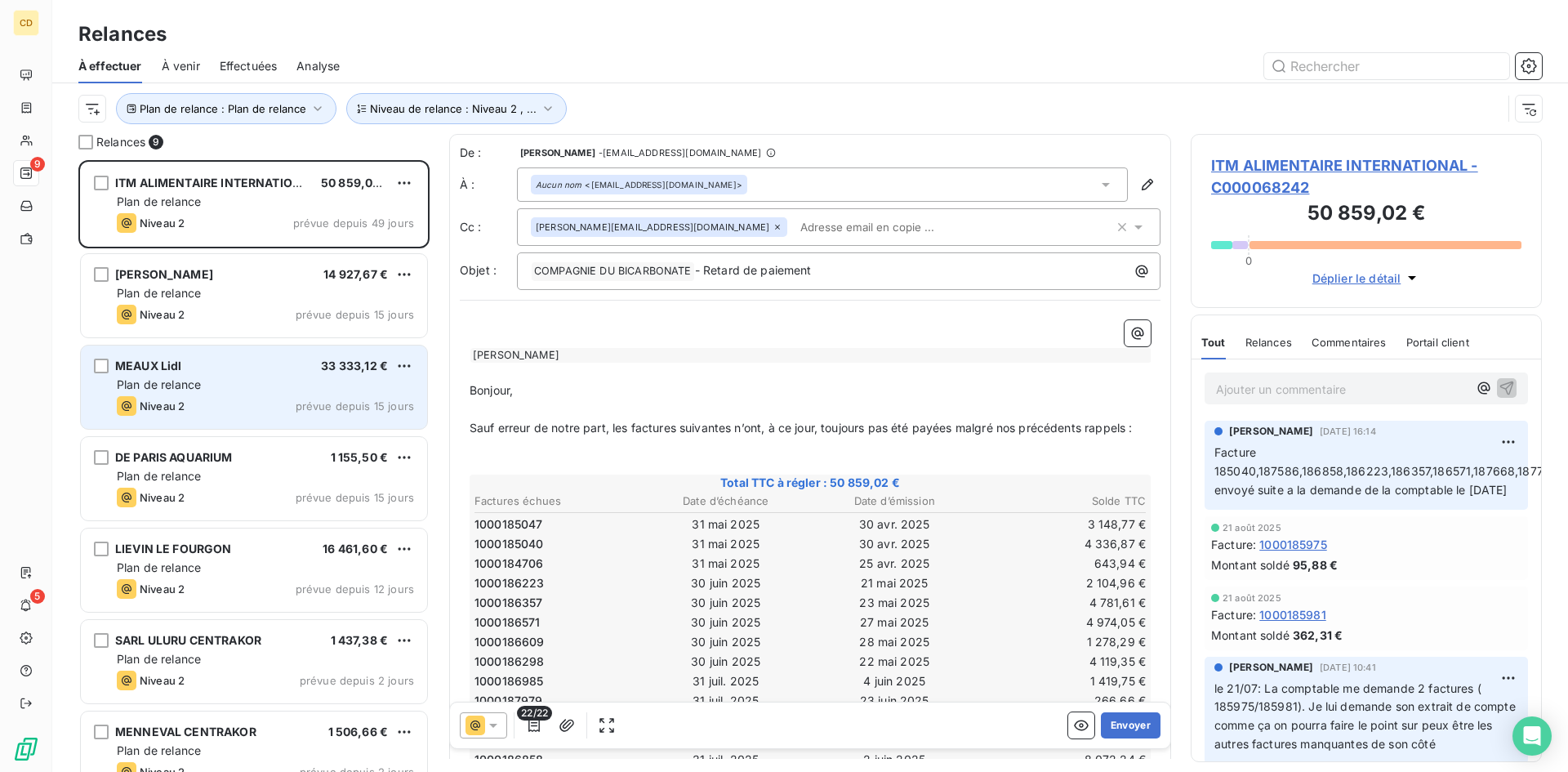
click at [160, 374] on div "MEAUX Lidl" at bounding box center [148, 365] width 67 height 16
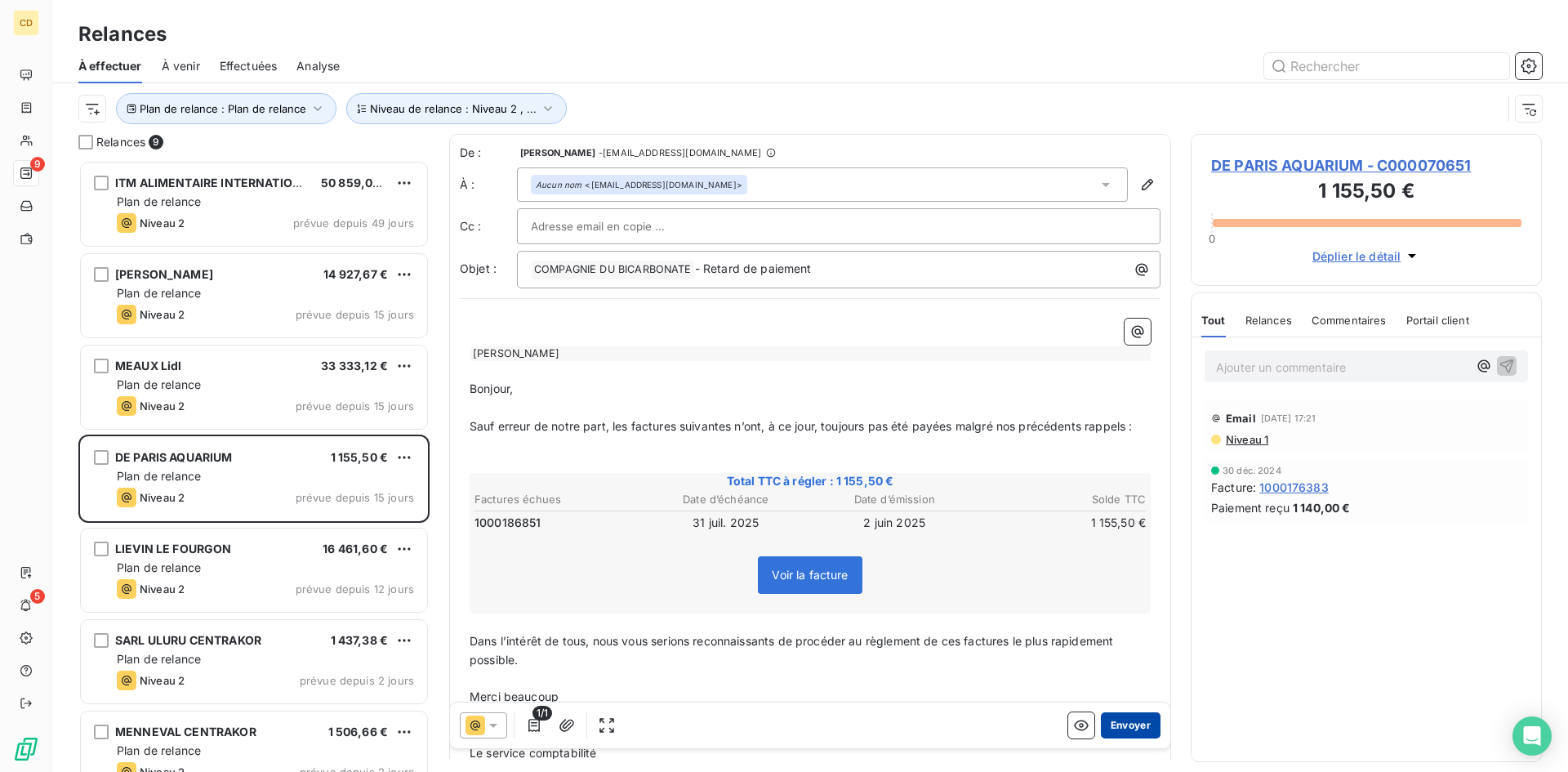
click at [1121, 719] on button "Envoyer" at bounding box center [1130, 725] width 60 height 26
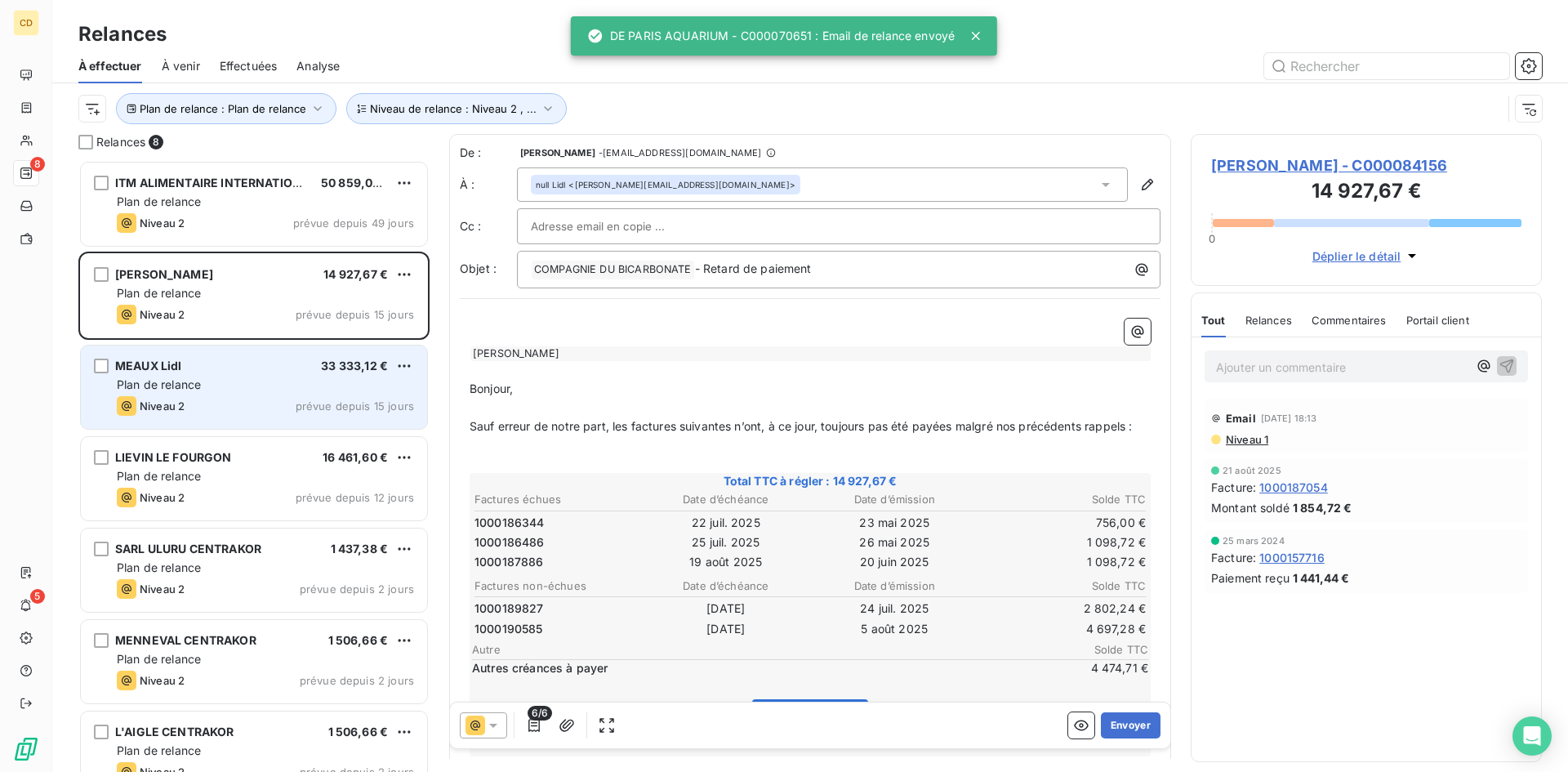
click at [191, 392] on div "Plan de relance" at bounding box center [265, 384] width 297 height 16
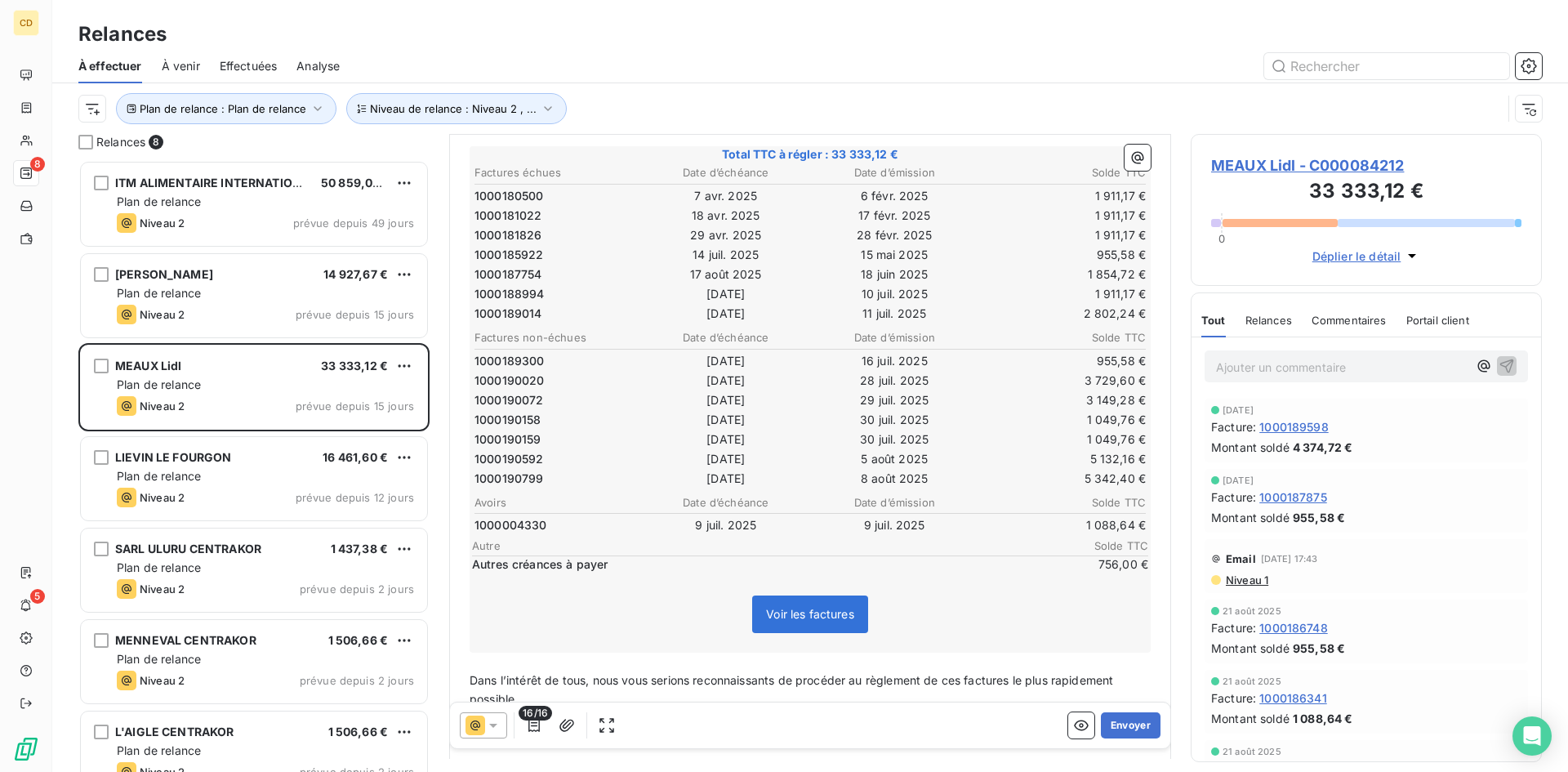
scroll to position [246, 0]
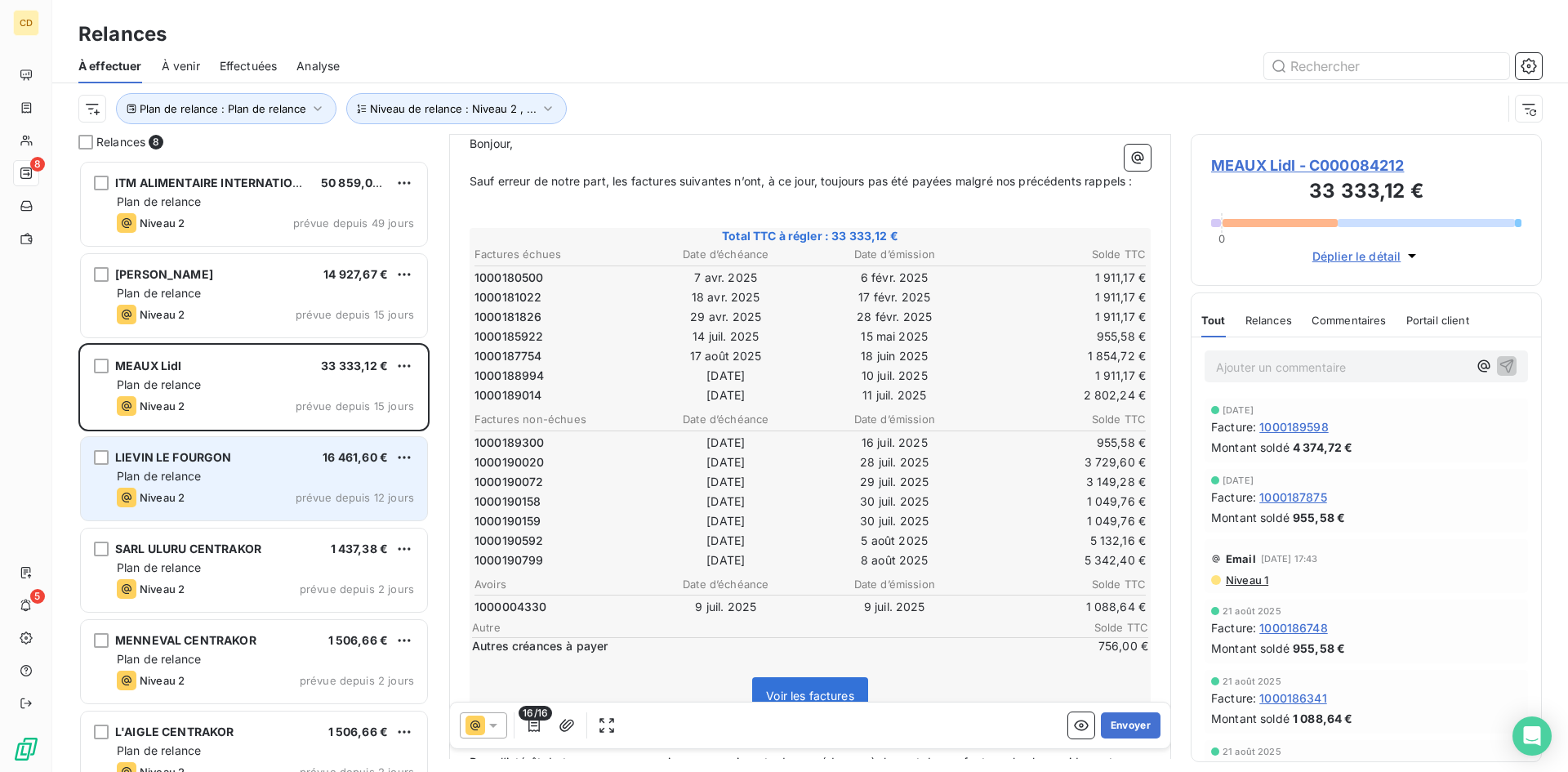
click at [212, 473] on div "Plan de relance" at bounding box center [265, 476] width 297 height 16
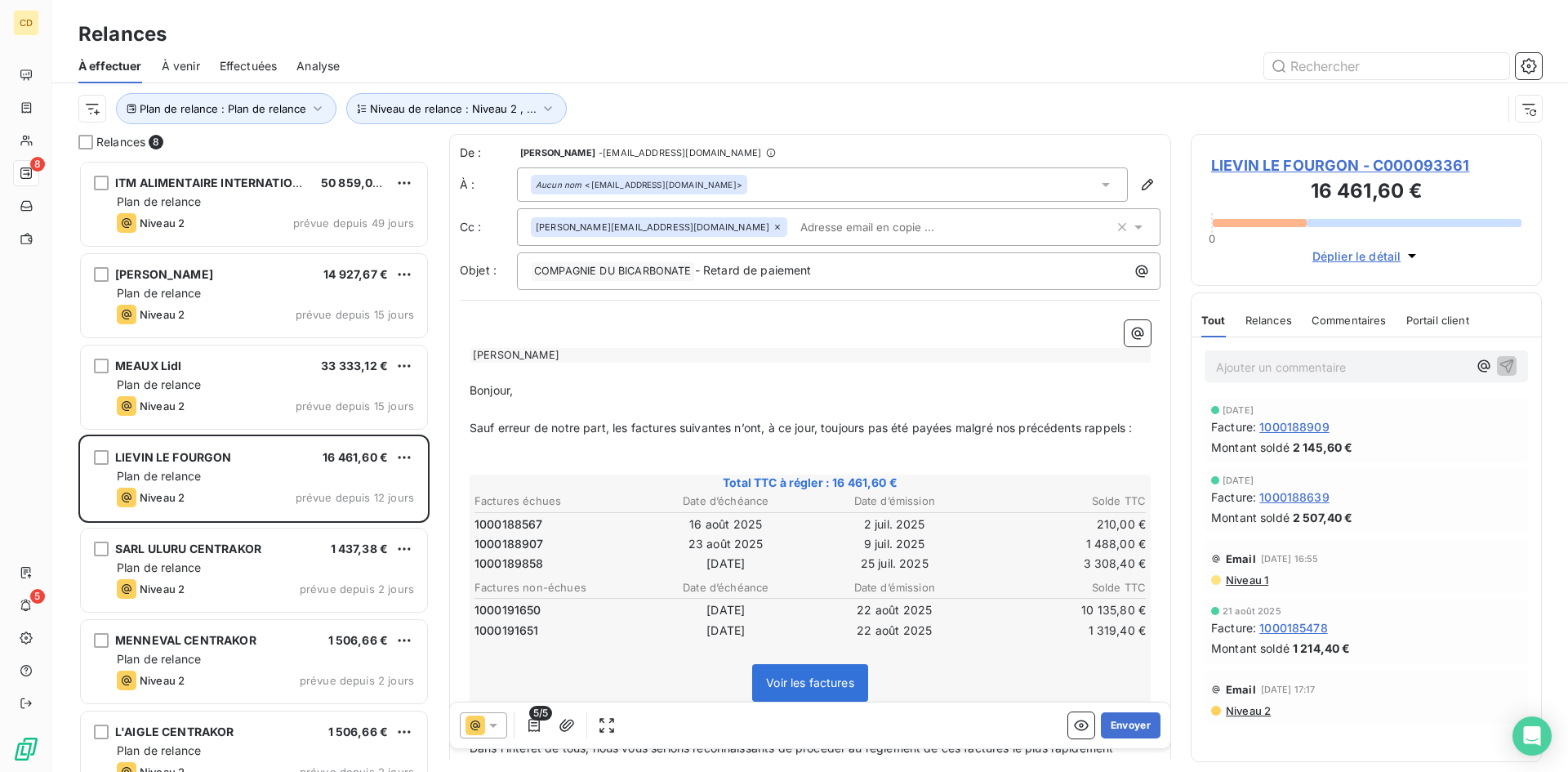
click at [1247, 578] on span "Niveau 1" at bounding box center [1246, 580] width 44 height 13
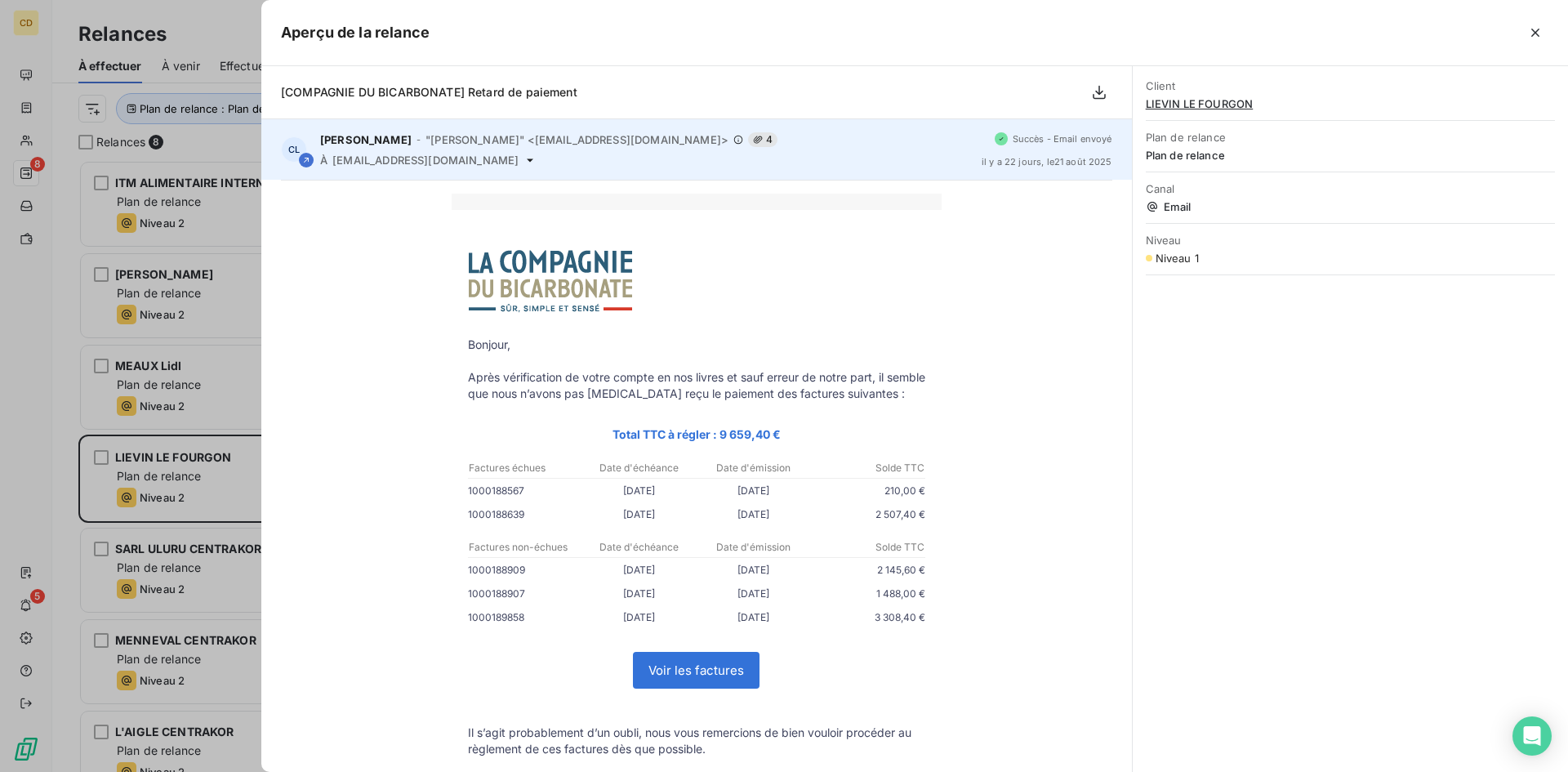
click at [457, 157] on span "[EMAIL_ADDRESS][DOMAIN_NAME]" at bounding box center [426, 159] width 186 height 13
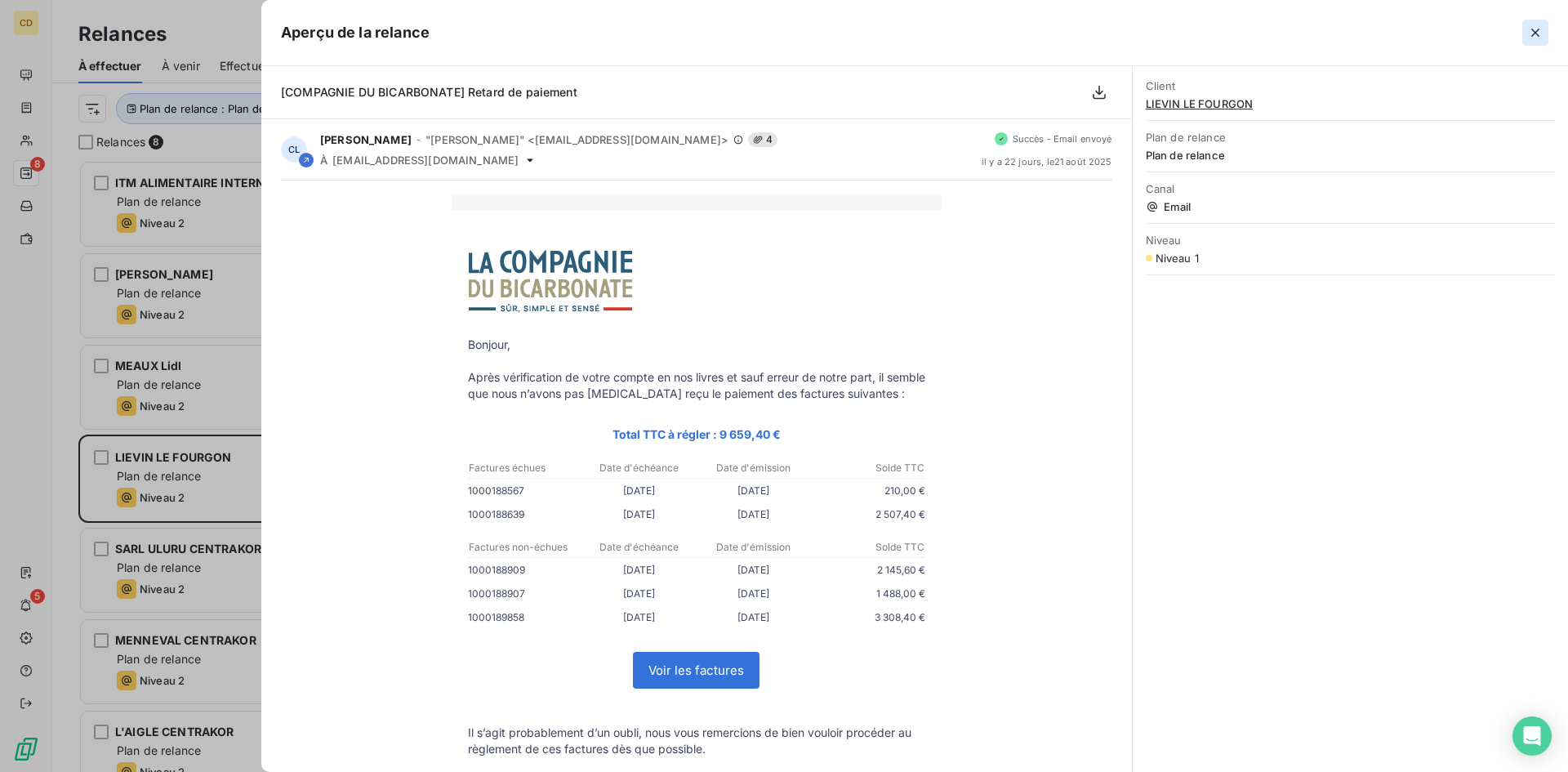
click at [1540, 31] on icon "button" at bounding box center [1535, 32] width 16 height 16
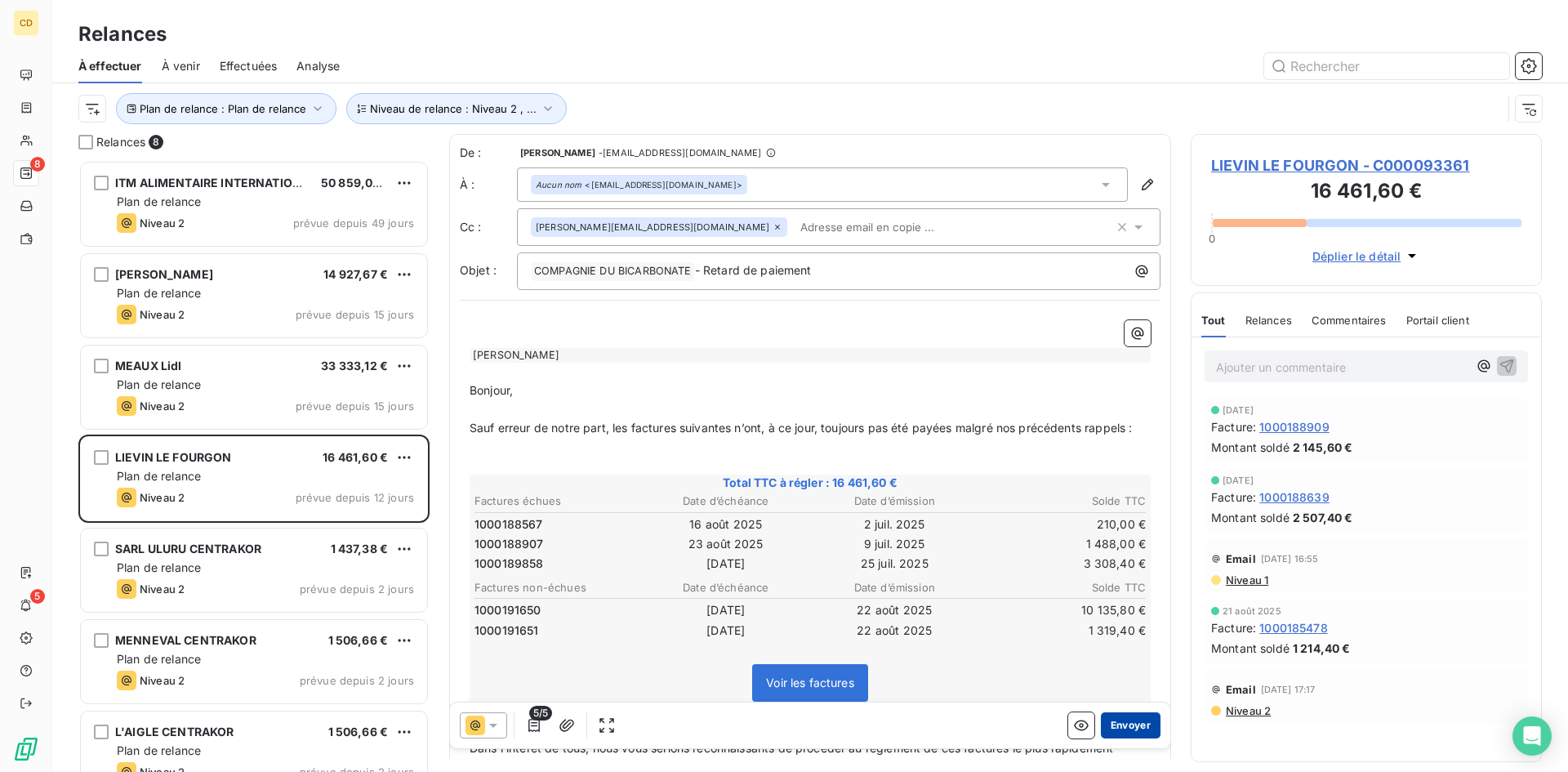
click at [1130, 726] on button "Envoyer" at bounding box center [1130, 725] width 60 height 26
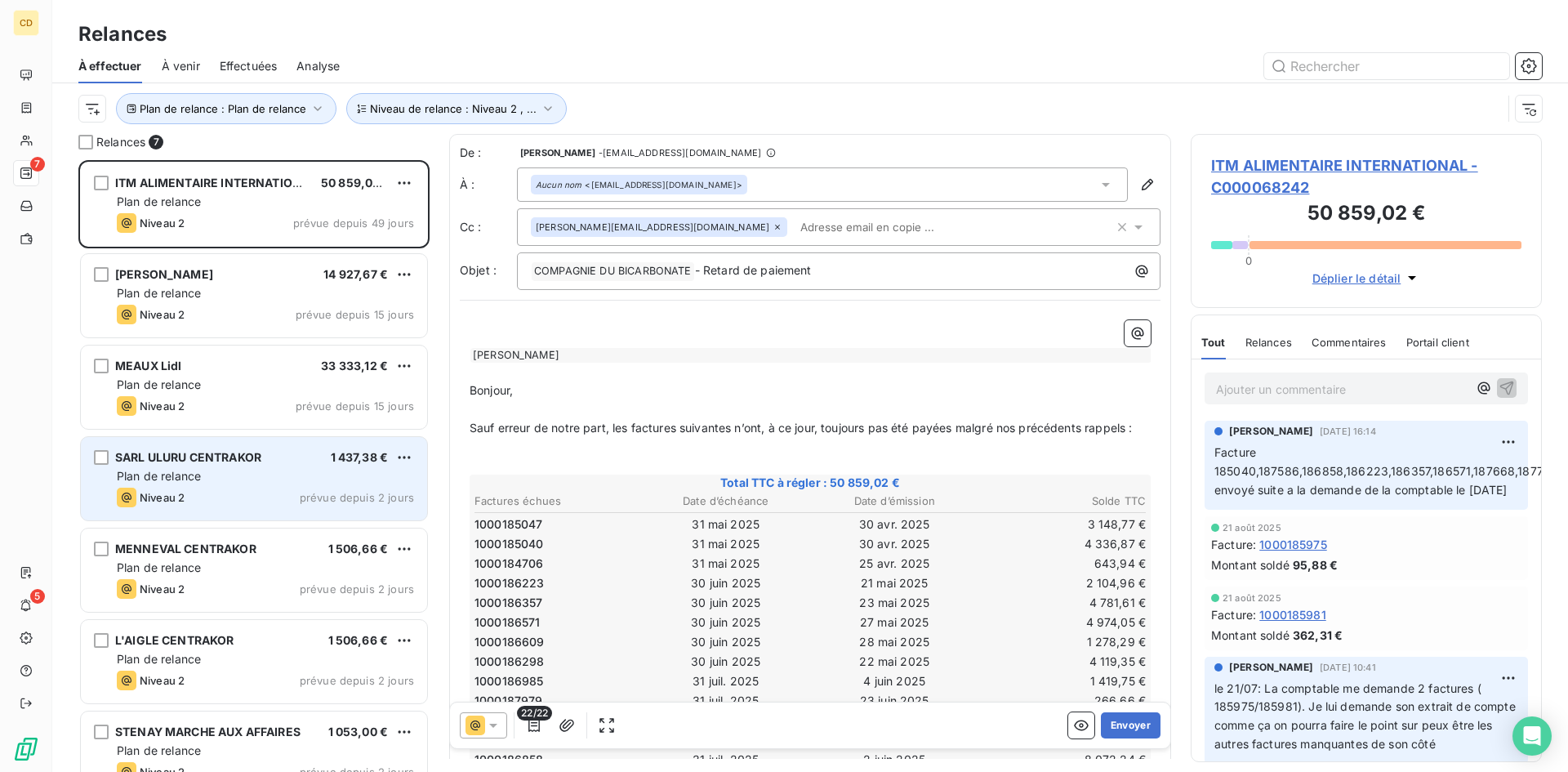
click at [192, 468] on div "SARL ULURU CENTRAKOR 1 437,38 € Plan de relance Niveau 2 prévue depuis 2 jours" at bounding box center [254, 478] width 346 height 83
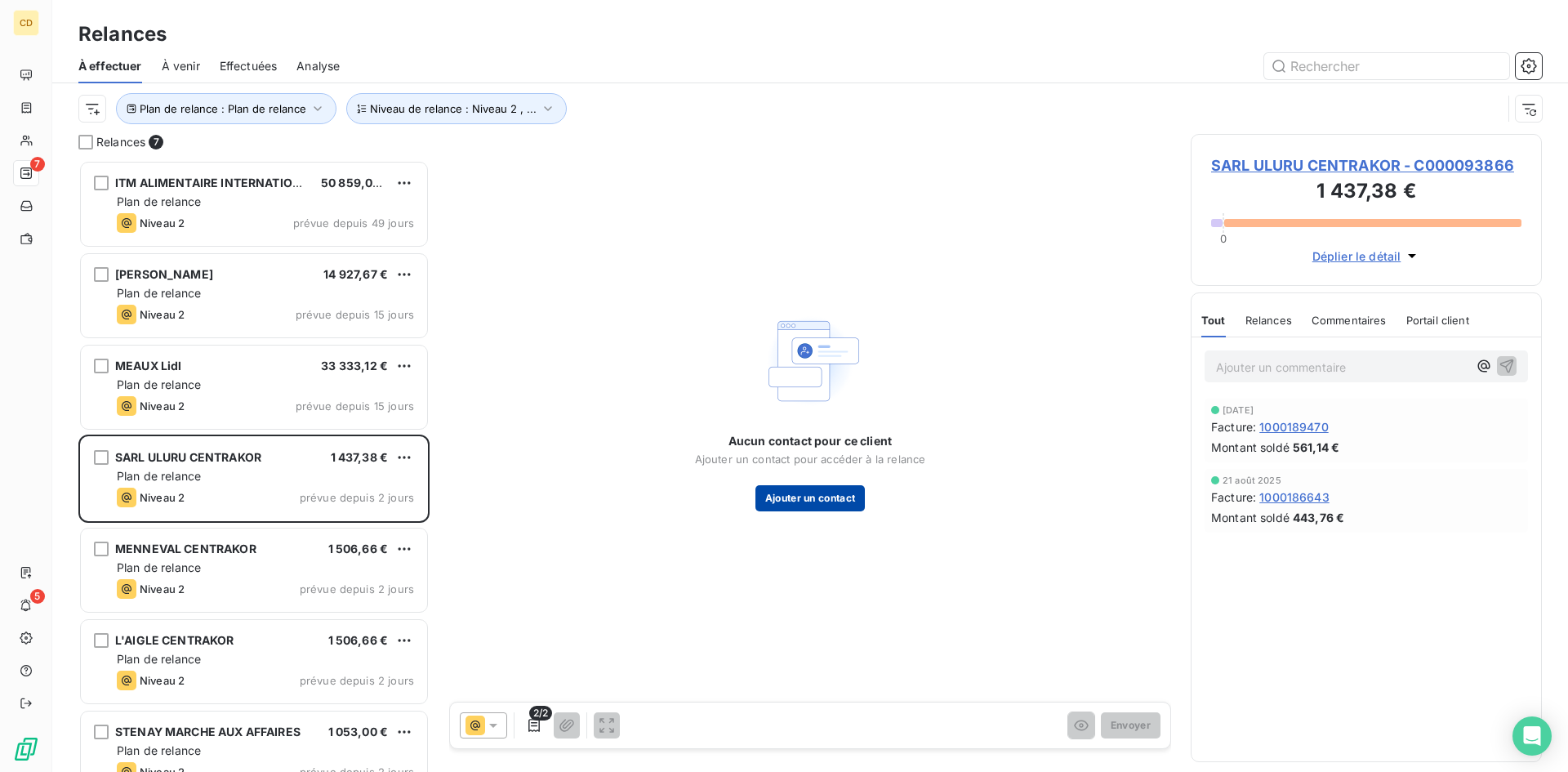
click at [812, 497] on button "Ajouter un contact" at bounding box center [811, 498] width 111 height 26
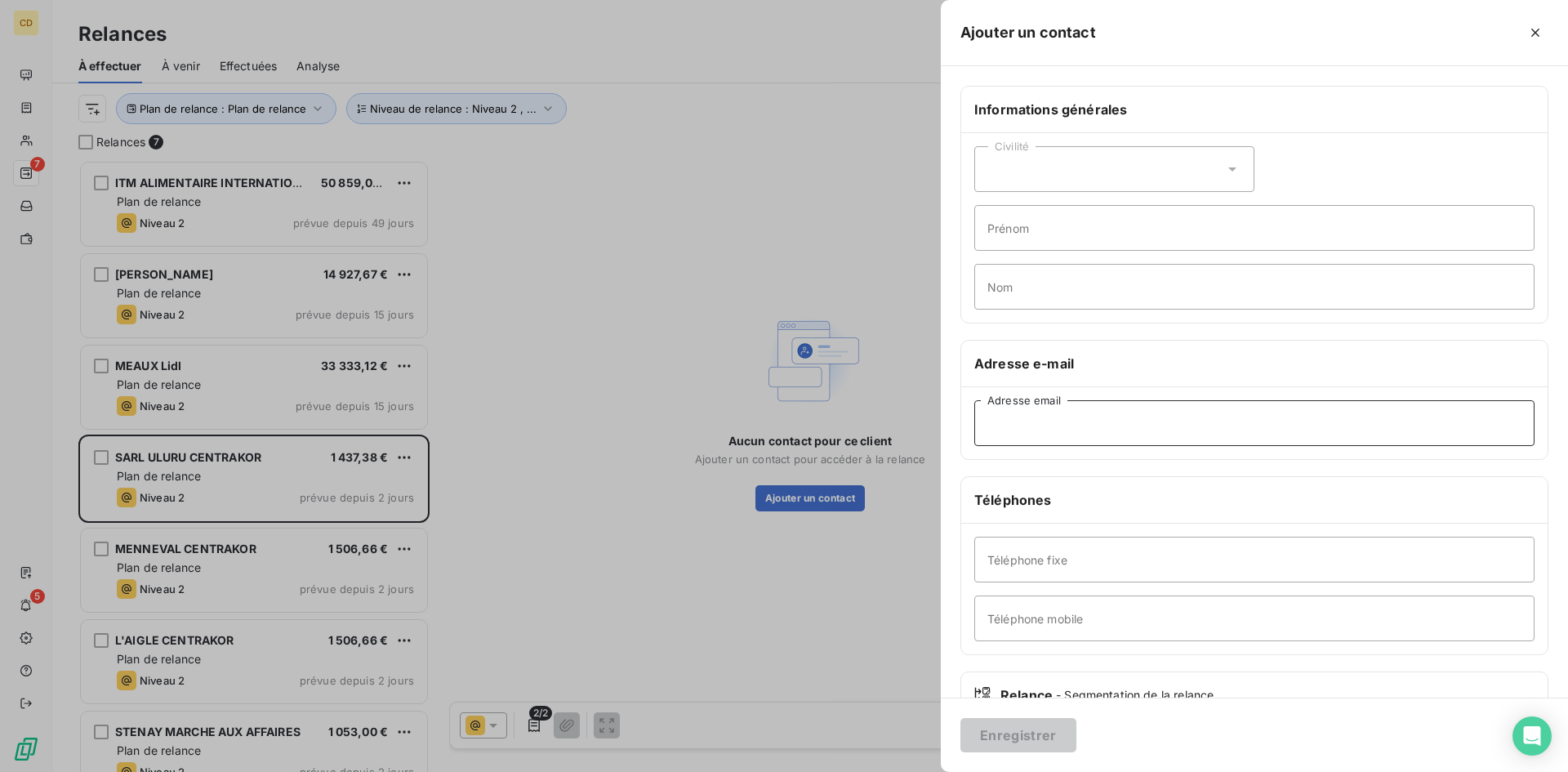
click at [1073, 422] on input "Adresse email" at bounding box center [1255, 423] width 560 height 46
click at [1054, 414] on input "Adresse email" at bounding box center [1255, 423] width 560 height 46
paste input "[EMAIL_ADDRESS][DOMAIN_NAME]"
type input "[EMAIL_ADDRESS][DOMAIN_NAME]"
click at [999, 729] on button "Enregistrer" at bounding box center [1018, 735] width 116 height 34
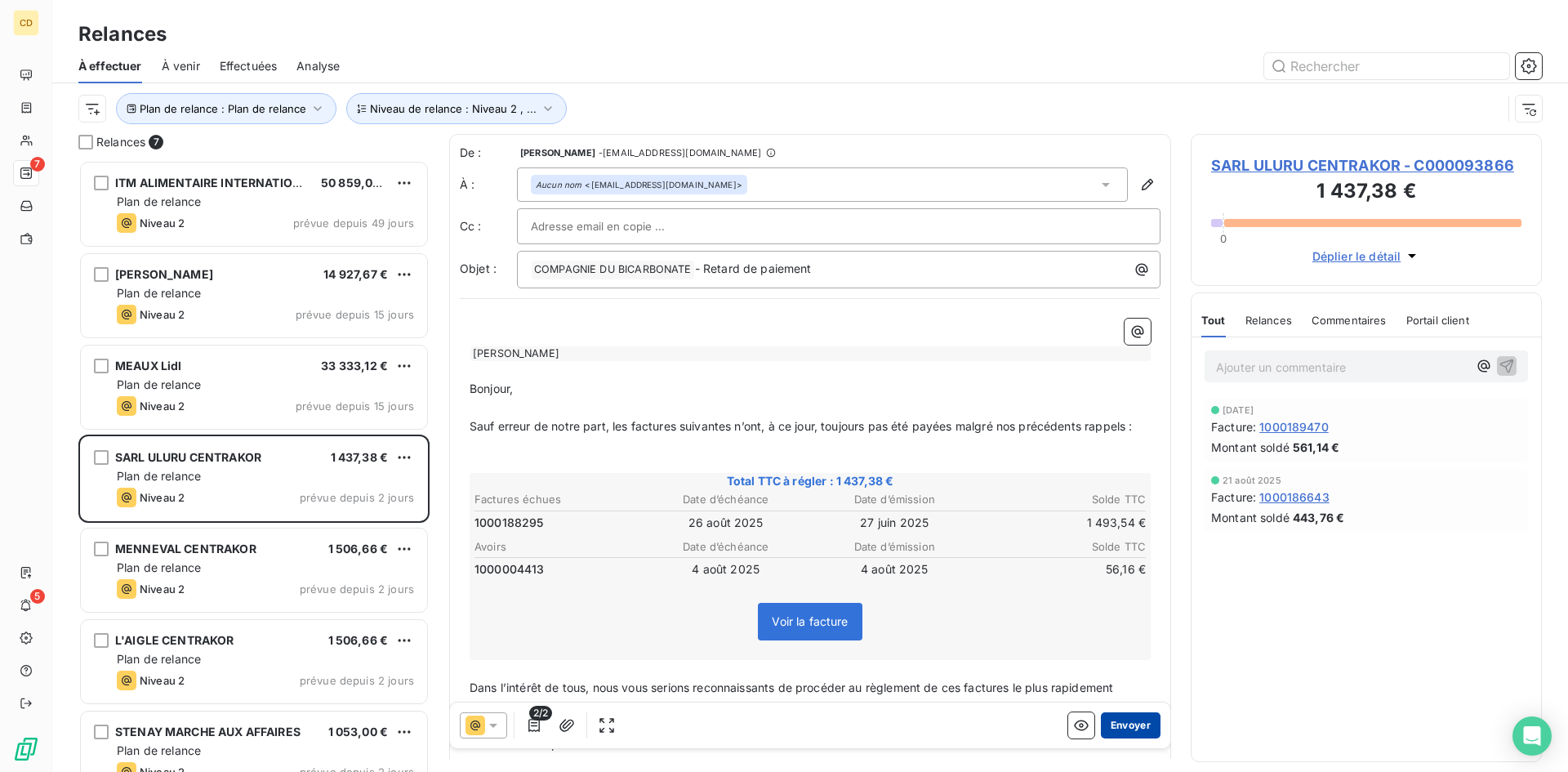
click at [1120, 723] on button "Envoyer" at bounding box center [1130, 725] width 60 height 26
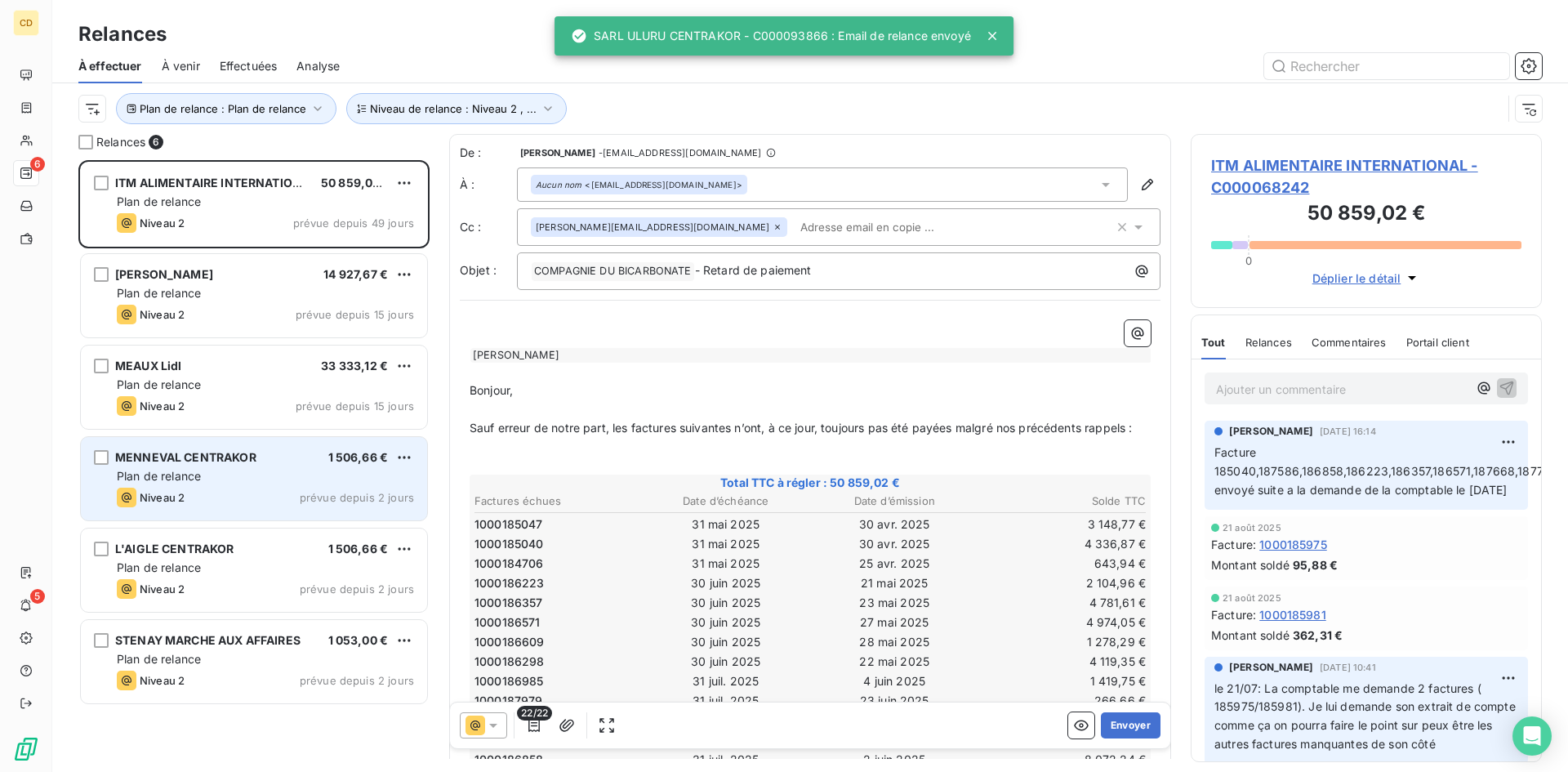
click at [232, 475] on div "Plan de relance" at bounding box center [265, 476] width 297 height 16
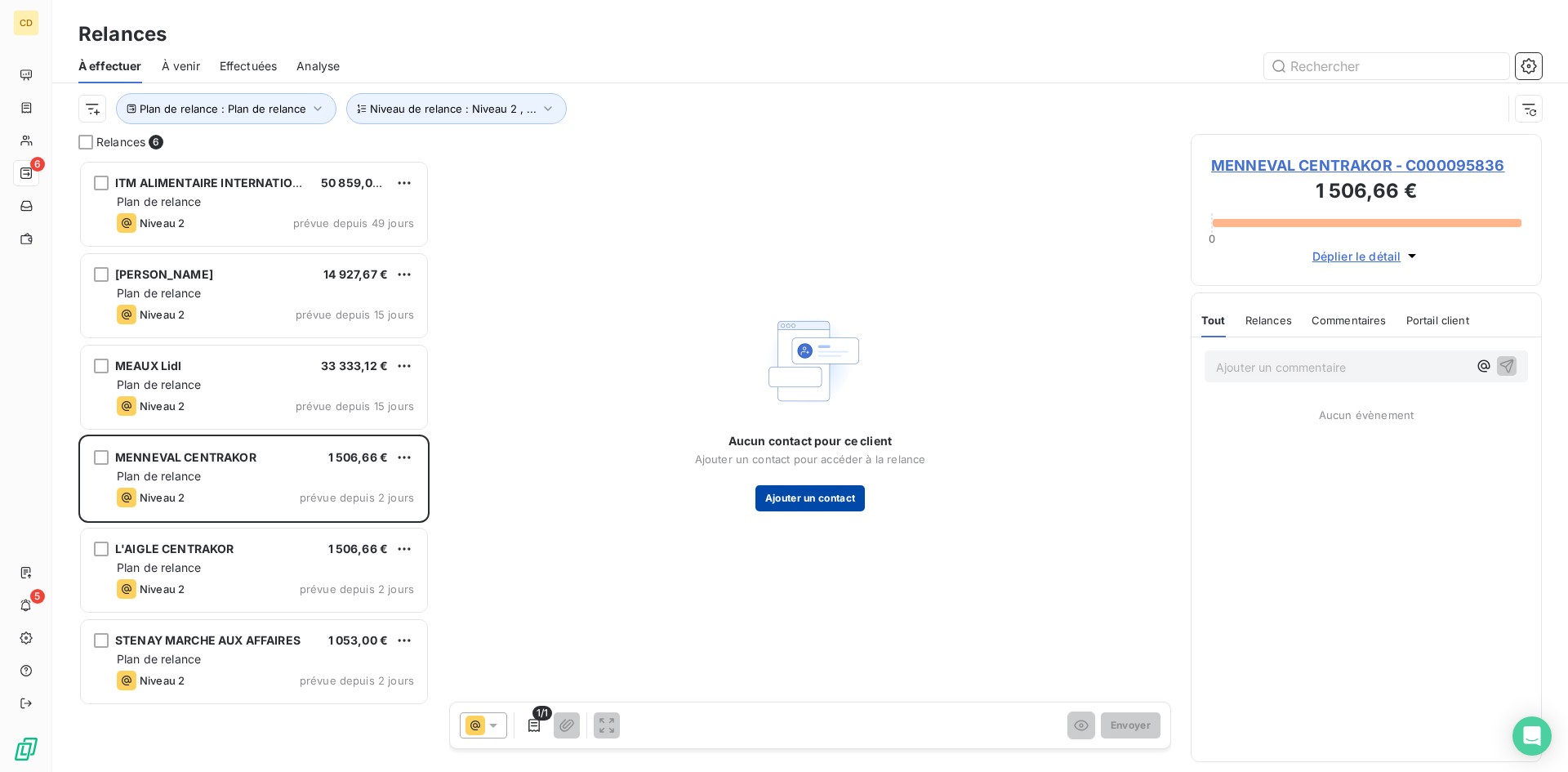
click at [806, 492] on button "Ajouter un contact" at bounding box center [811, 498] width 111 height 26
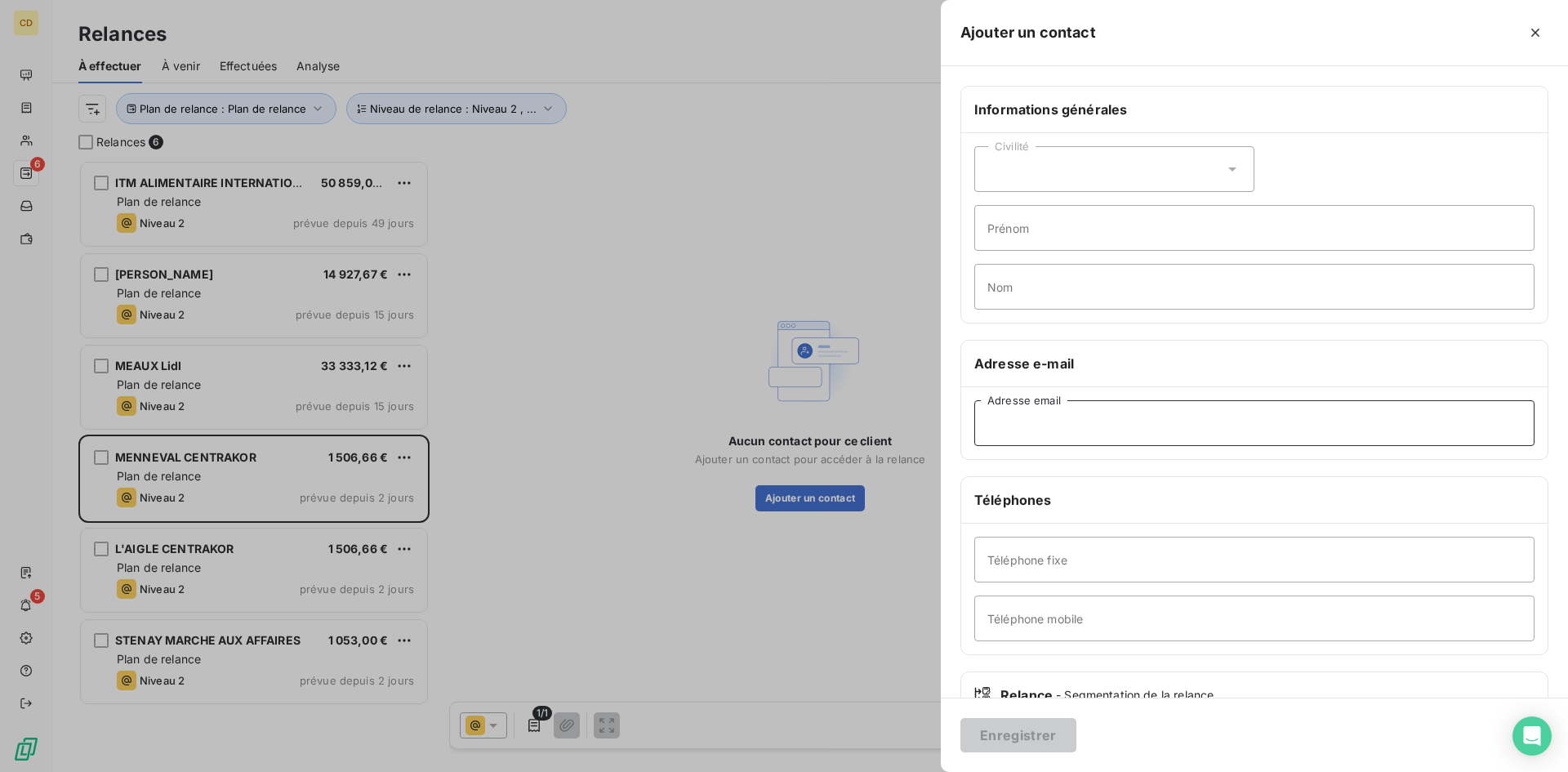
click at [1100, 408] on input "Adresse email" at bounding box center [1255, 423] width 560 height 46
paste input "[EMAIL_ADDRESS][DOMAIN_NAME]"
type input "[EMAIL_ADDRESS][DOMAIN_NAME]"
click at [1020, 723] on button "Enregistrer" at bounding box center [1018, 735] width 116 height 34
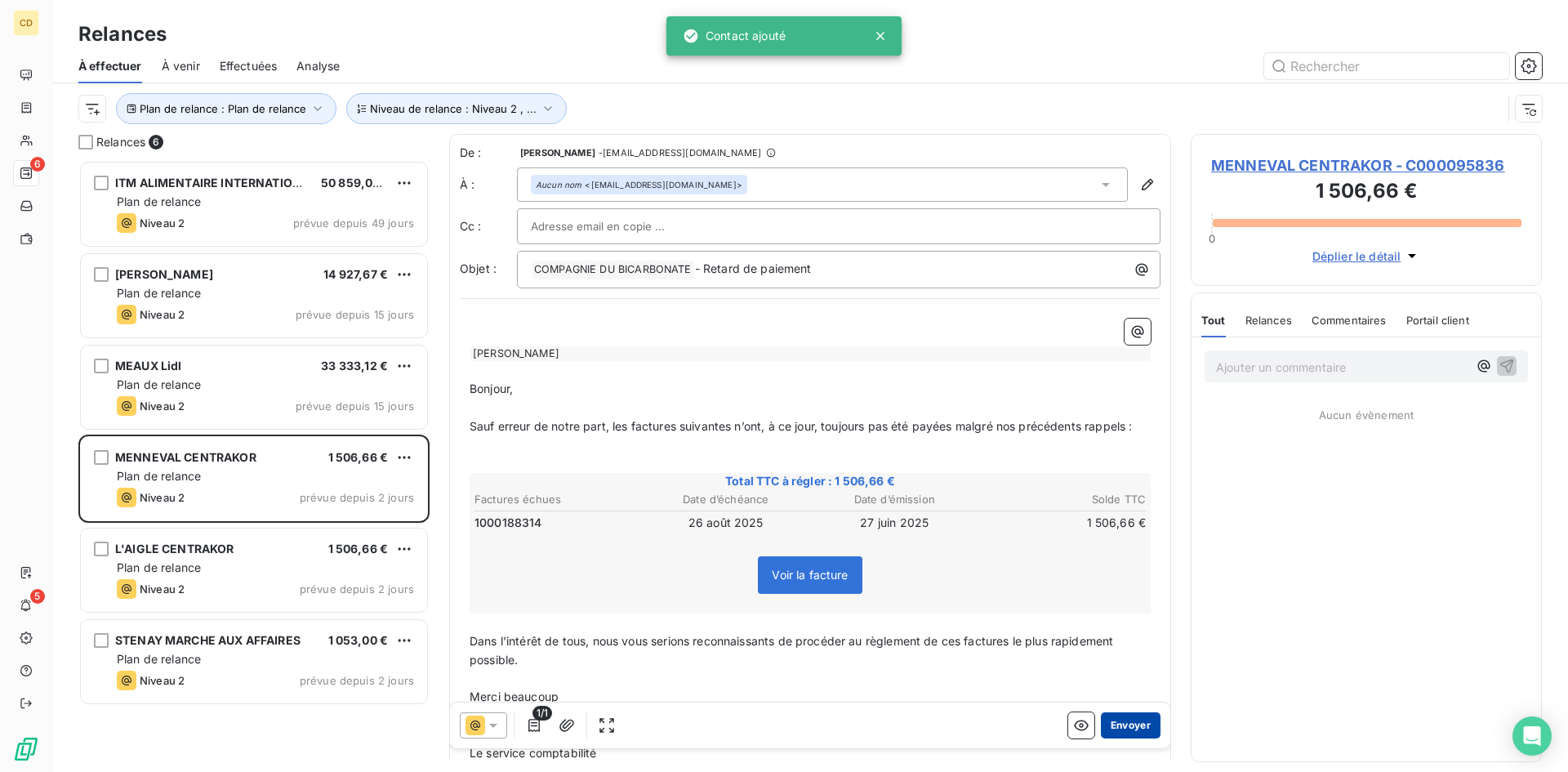
click at [1119, 730] on button "Envoyer" at bounding box center [1130, 725] width 60 height 26
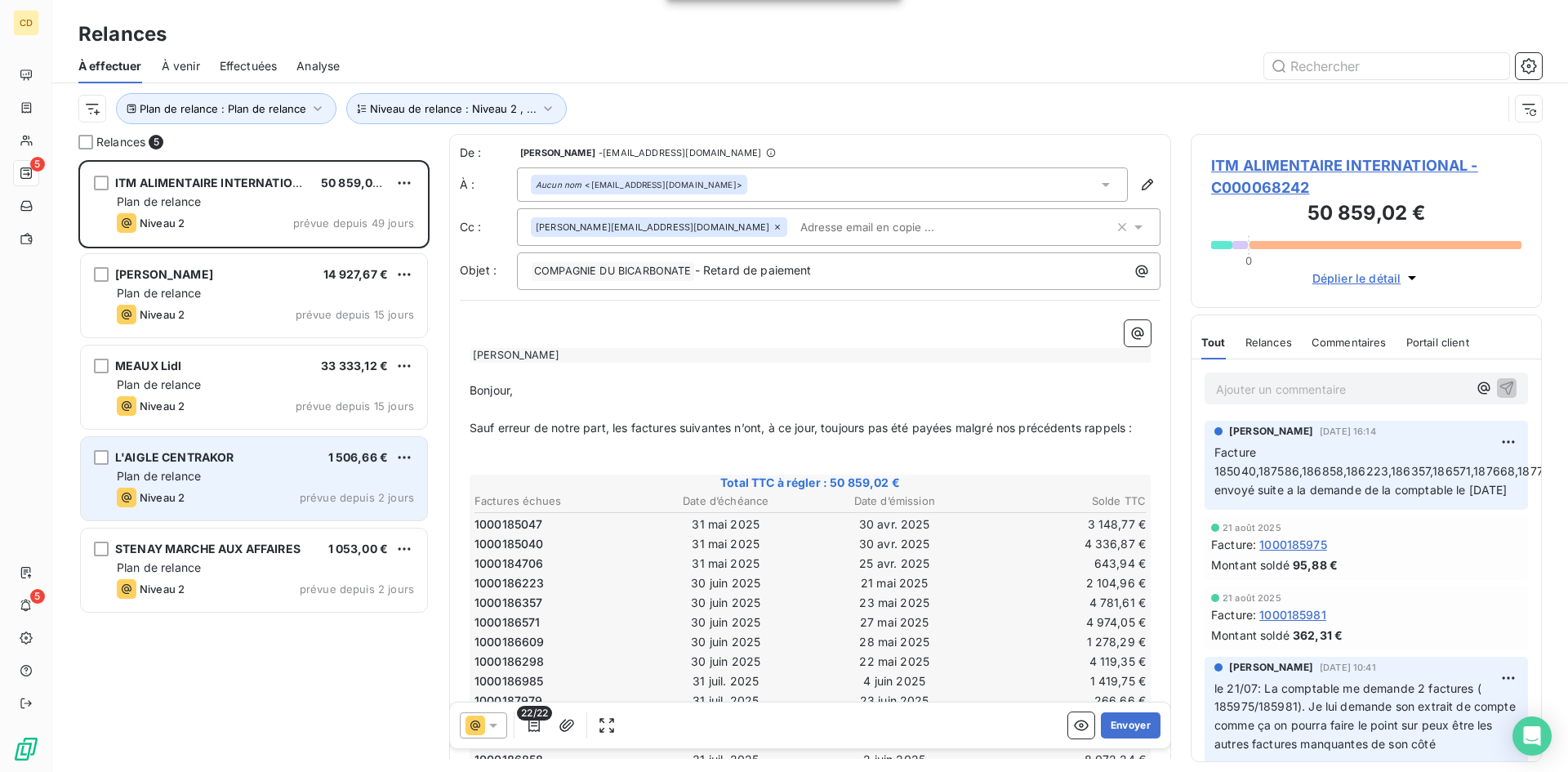
click at [180, 477] on span "Plan de relance" at bounding box center [158, 476] width 84 height 14
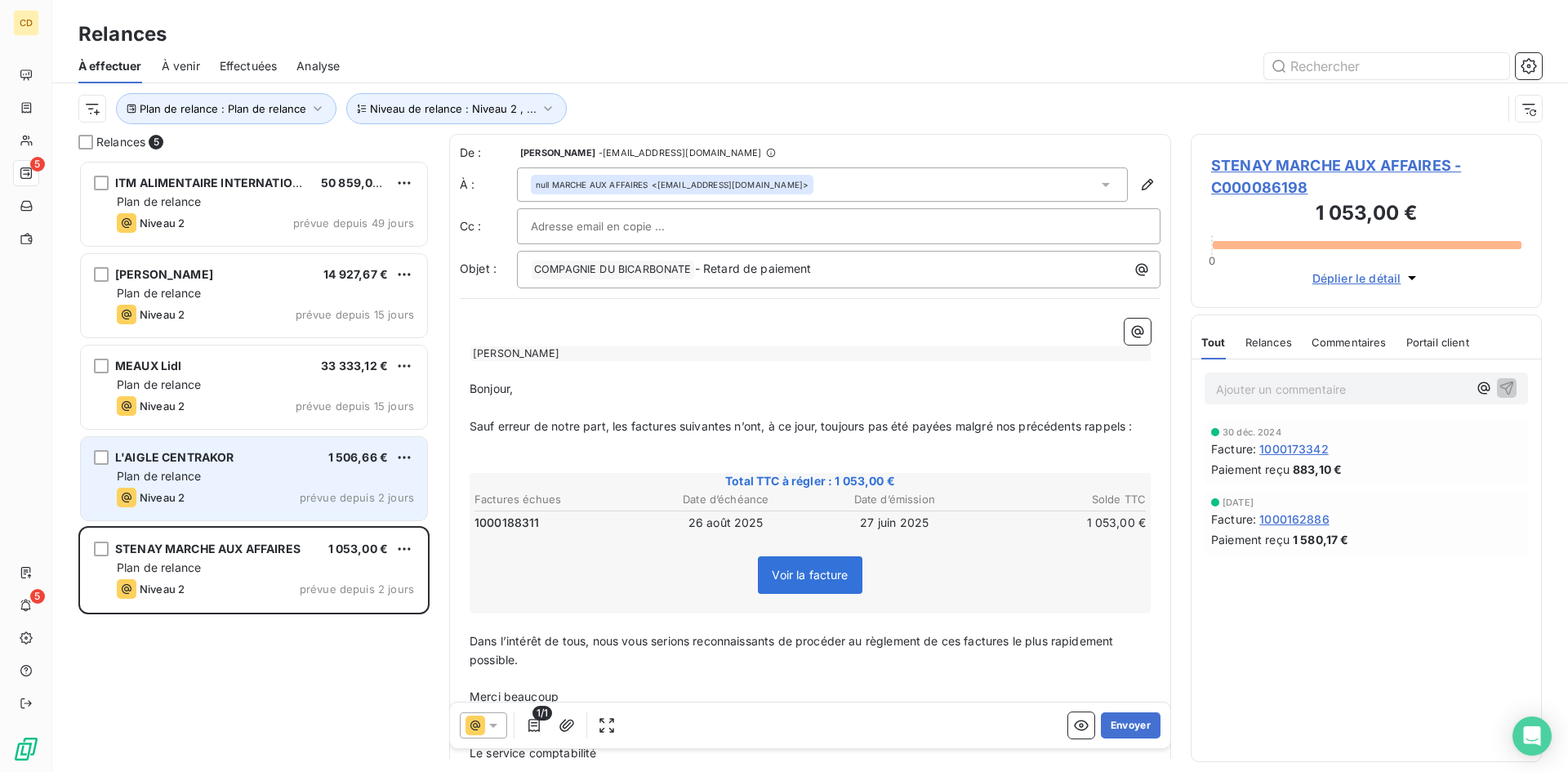
click at [249, 472] on div "Plan de relance" at bounding box center [265, 476] width 297 height 16
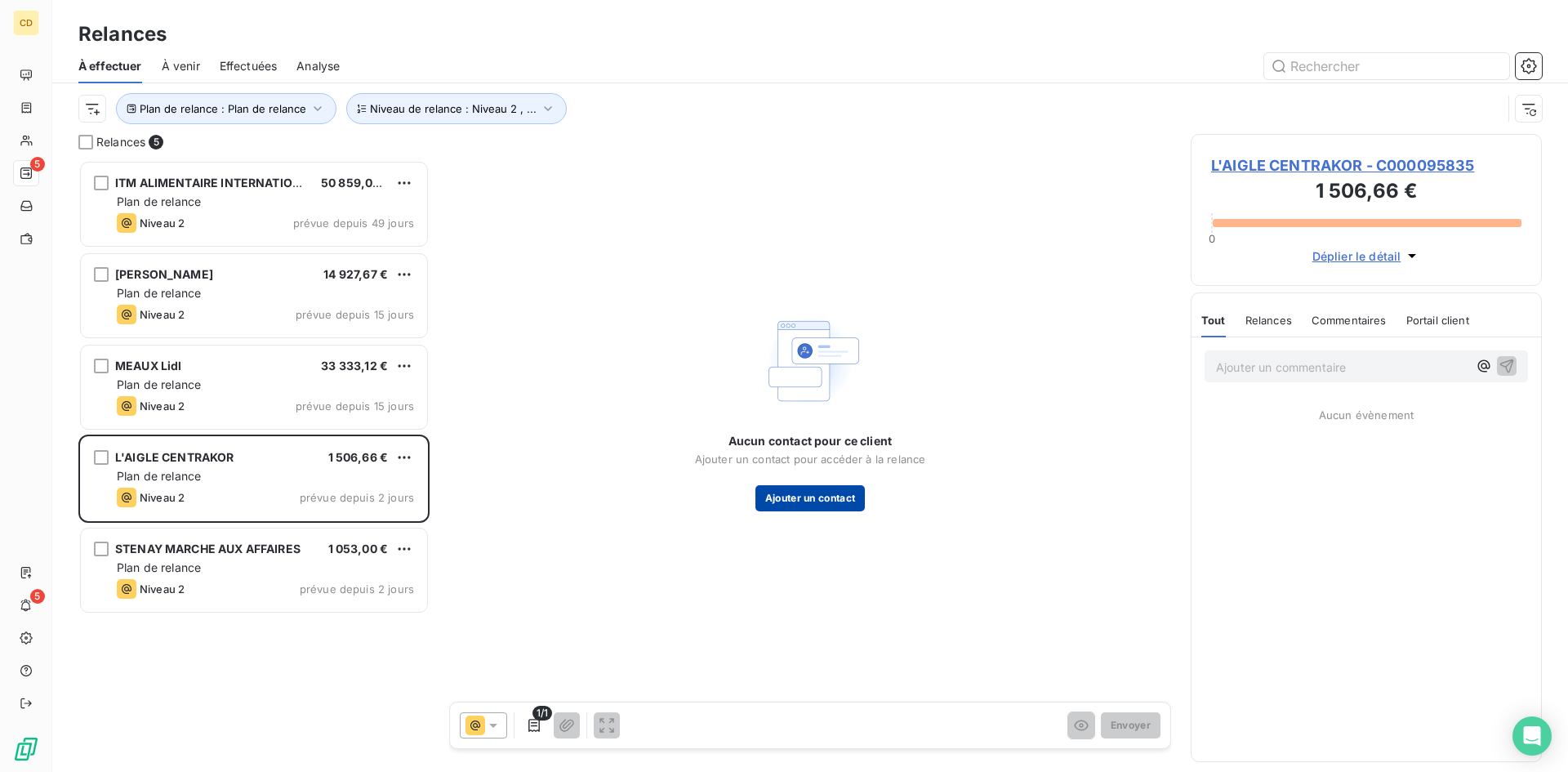
click at [821, 498] on button "Ajouter un contact" at bounding box center [811, 498] width 111 height 26
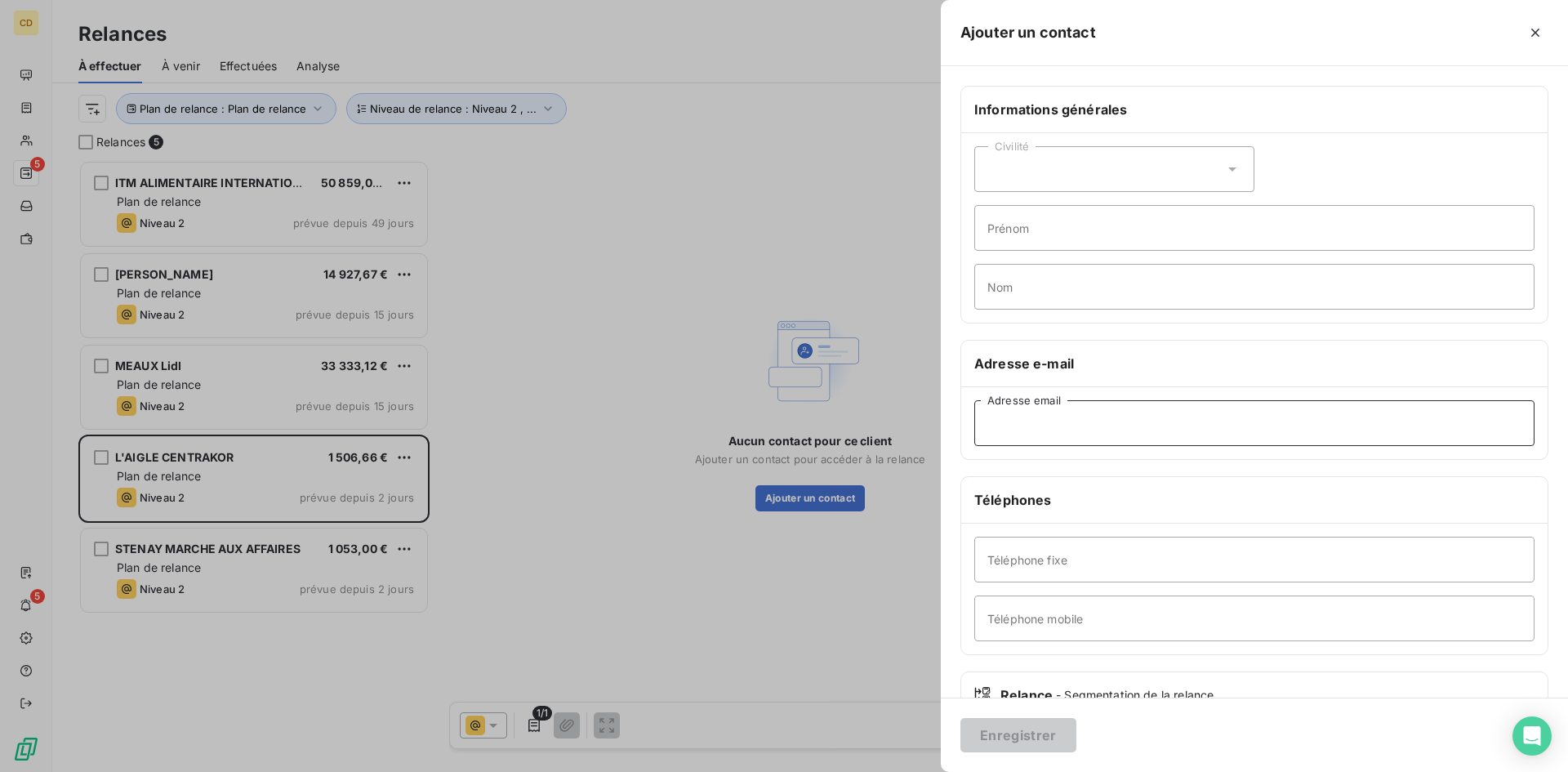
click at [1028, 432] on input "Adresse email" at bounding box center [1255, 423] width 560 height 46
paste input "[EMAIL_ADDRESS][DOMAIN_NAME]"
type input "[EMAIL_ADDRESS][DOMAIN_NAME]"
click at [1020, 735] on button "Enregistrer" at bounding box center [1018, 735] width 116 height 34
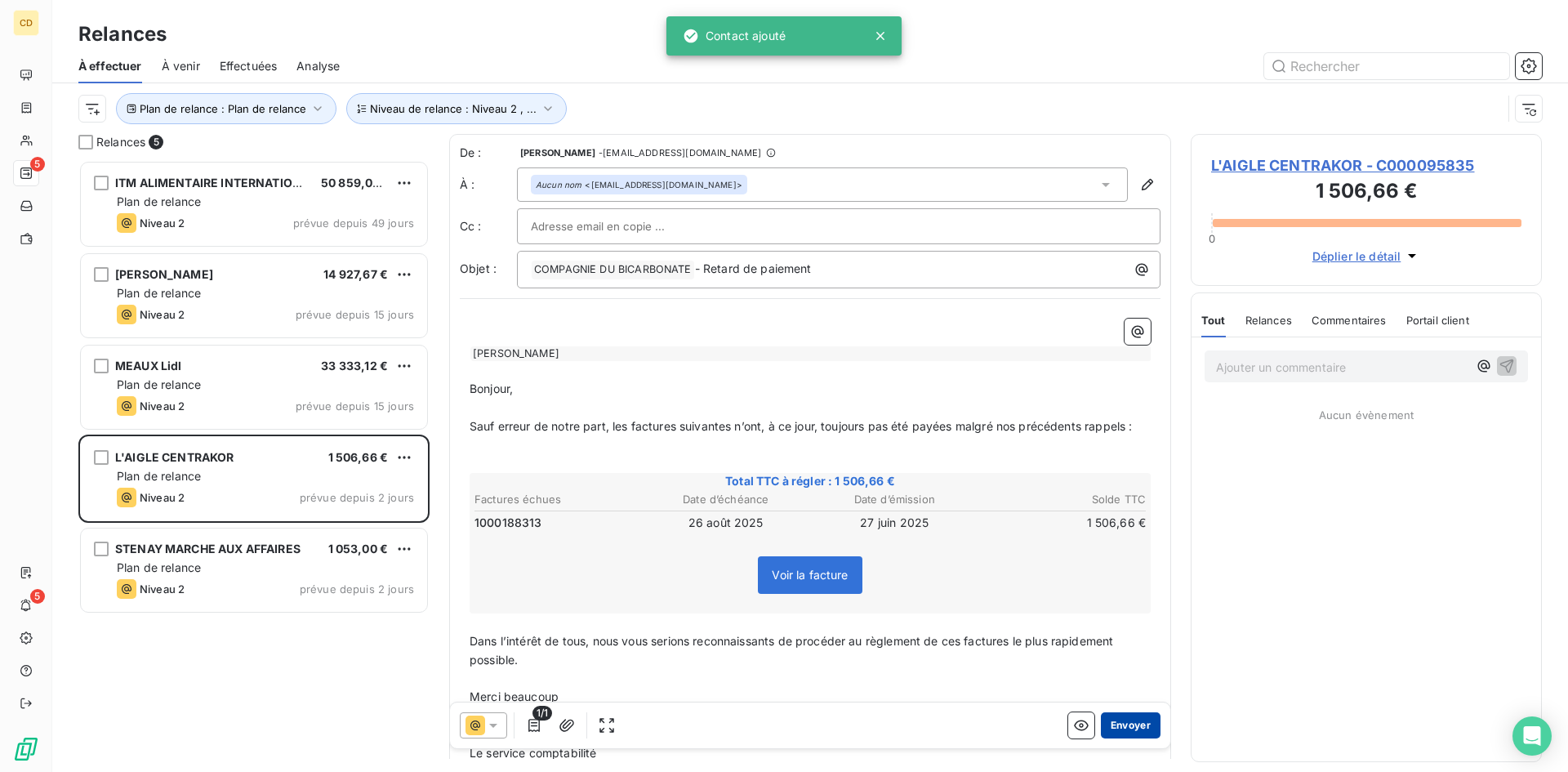
click at [1119, 732] on button "Envoyer" at bounding box center [1130, 725] width 60 height 26
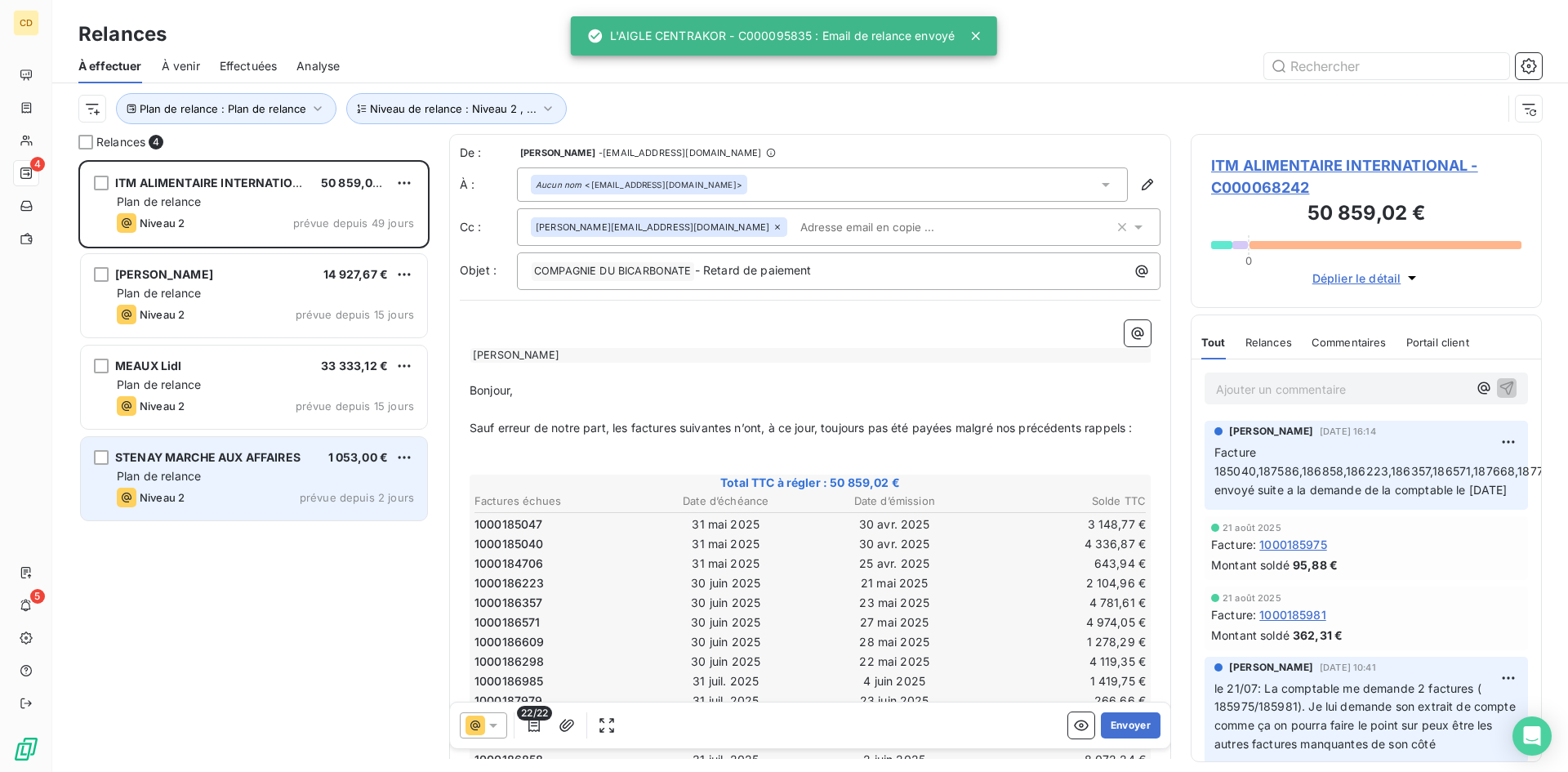
click at [220, 459] on span "STENAY MARCHE AUX AFFAIRES" at bounding box center [208, 457] width 186 height 14
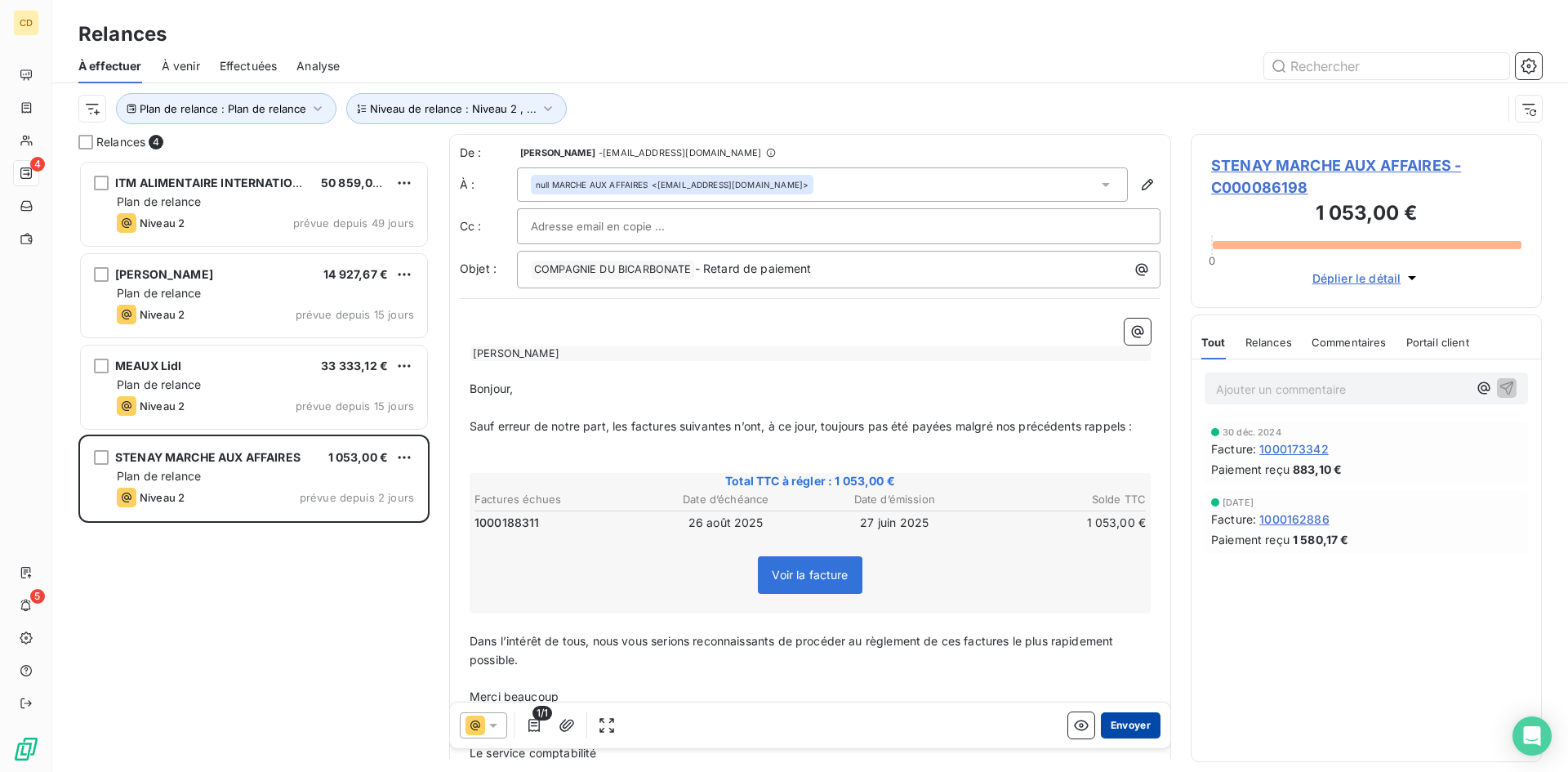
click at [1123, 726] on button "Envoyer" at bounding box center [1130, 725] width 60 height 26
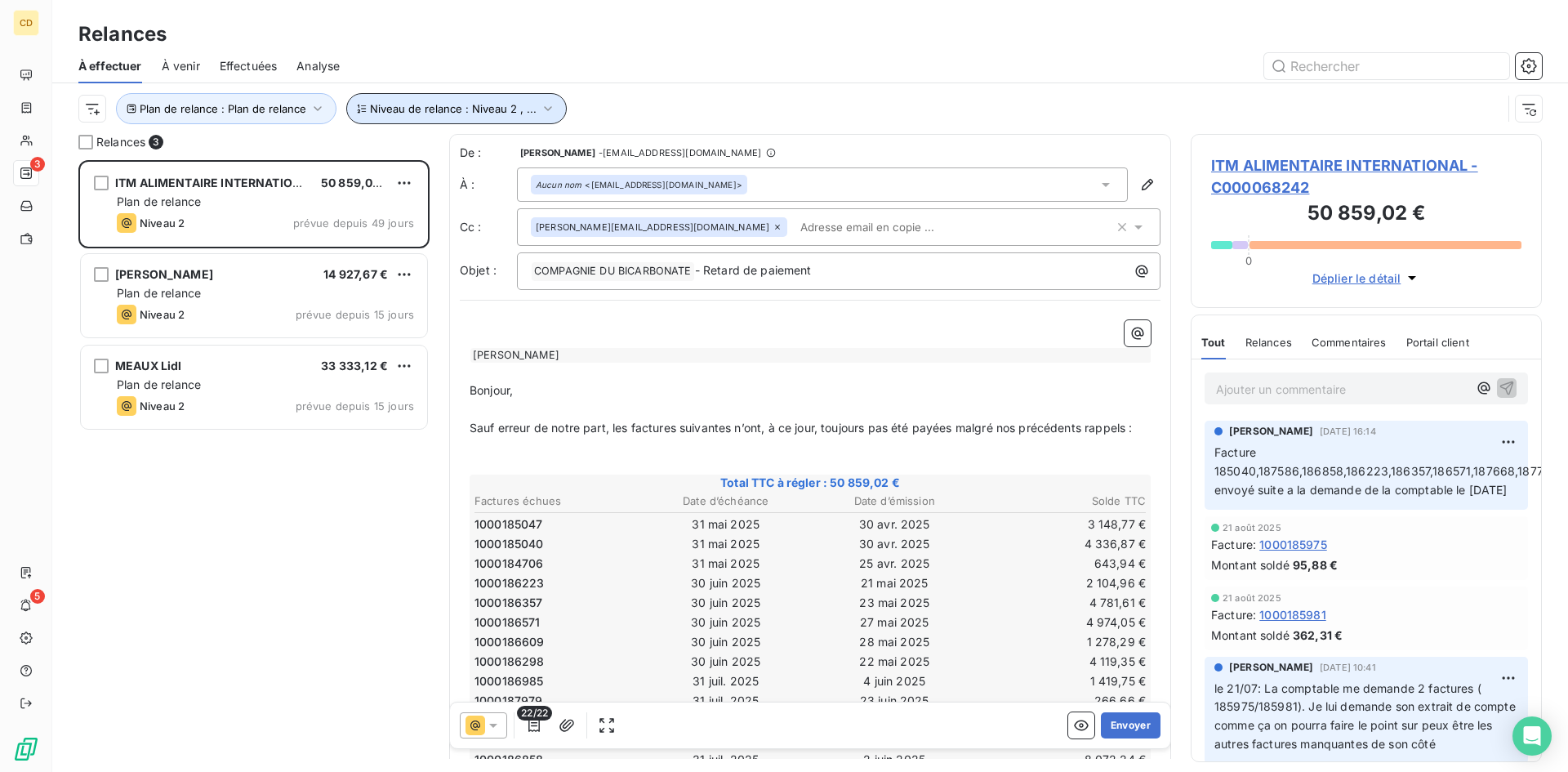
click at [547, 112] on icon "button" at bounding box center [547, 108] width 16 height 16
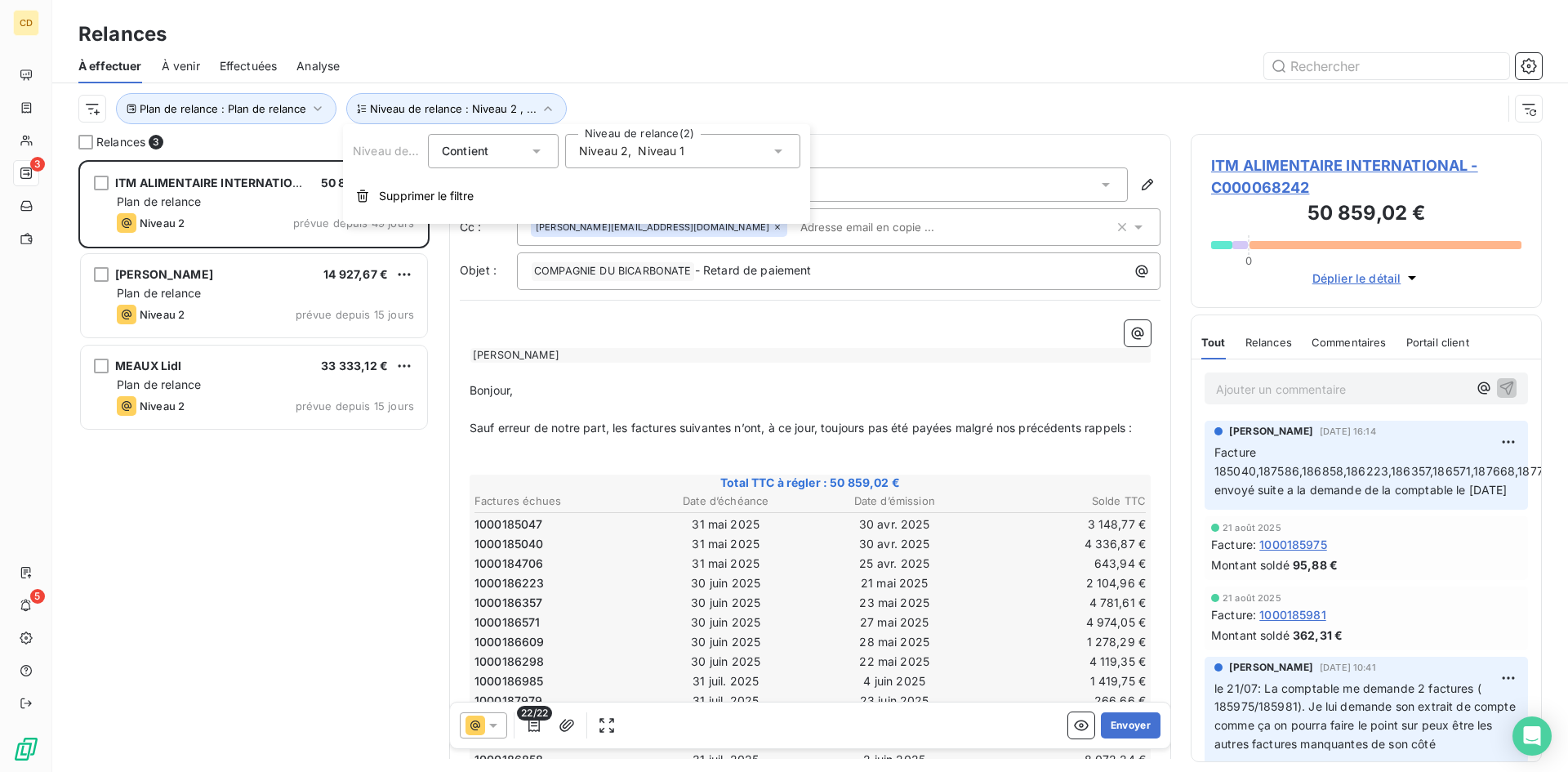
click at [777, 151] on icon at bounding box center [779, 152] width 9 height 4
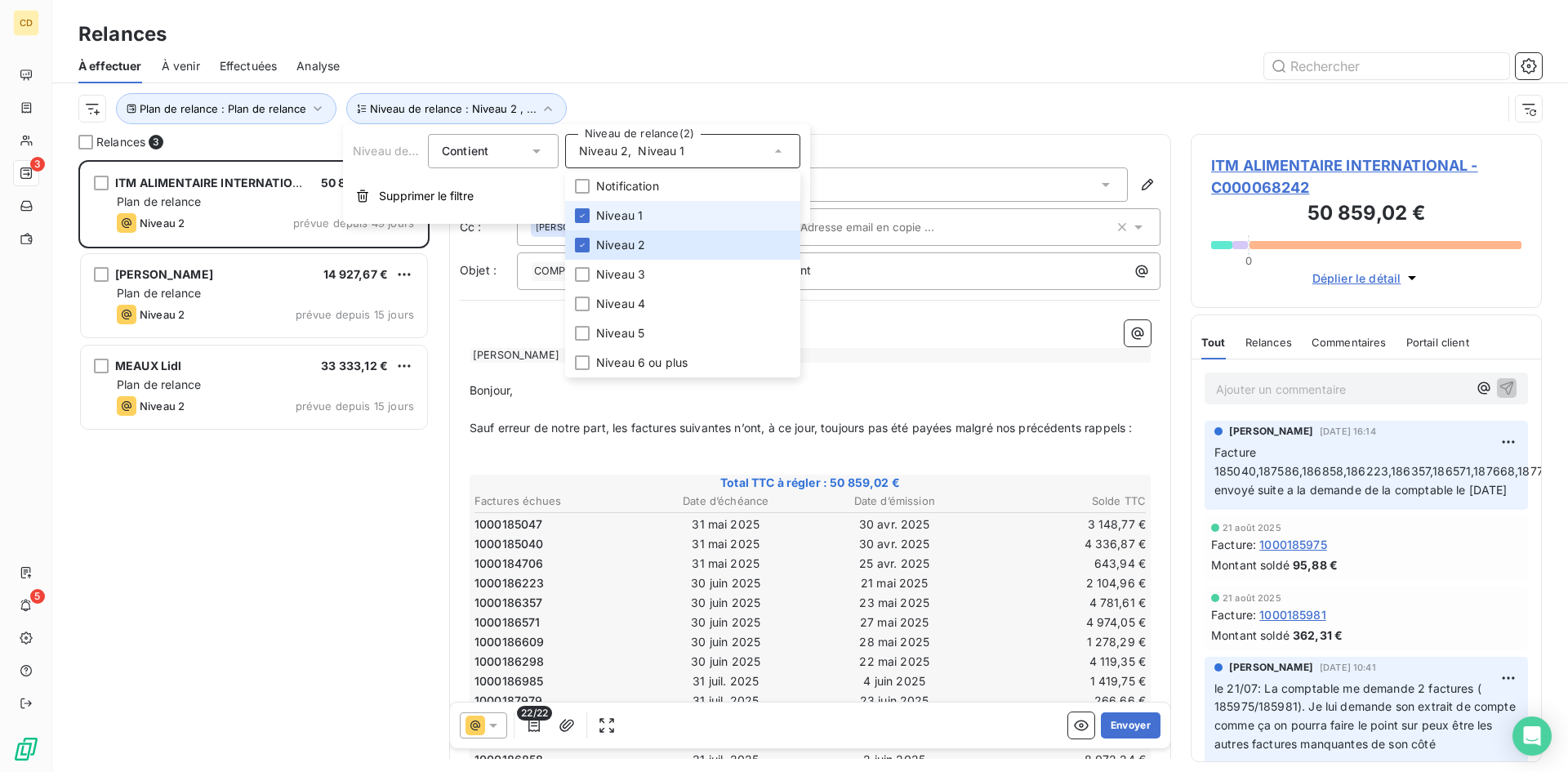
click at [598, 211] on span "Niveau 1" at bounding box center [619, 215] width 47 height 16
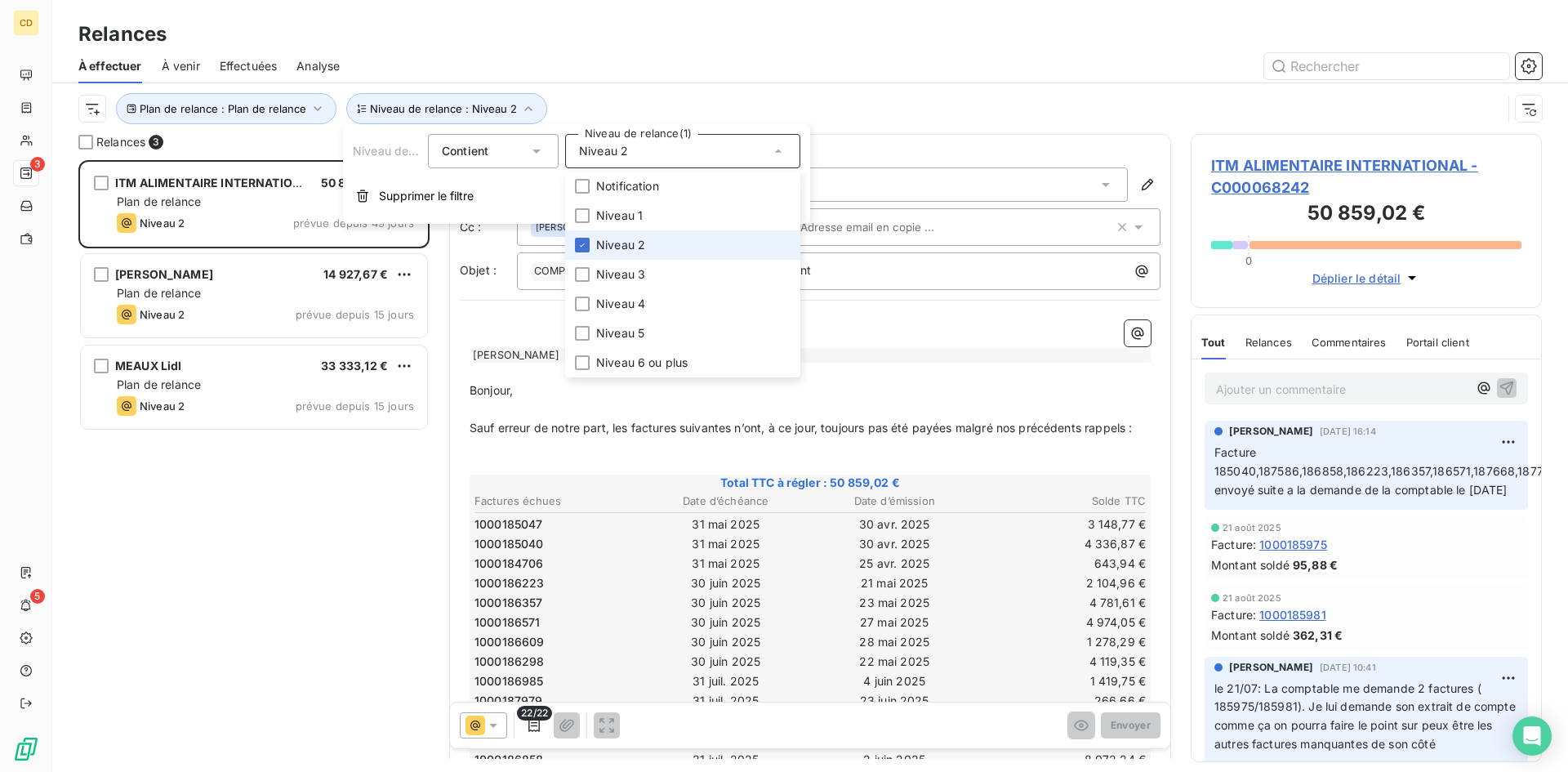
scroll to position [599, 339]
click at [595, 236] on li "Niveau 2" at bounding box center [683, 245] width 235 height 30
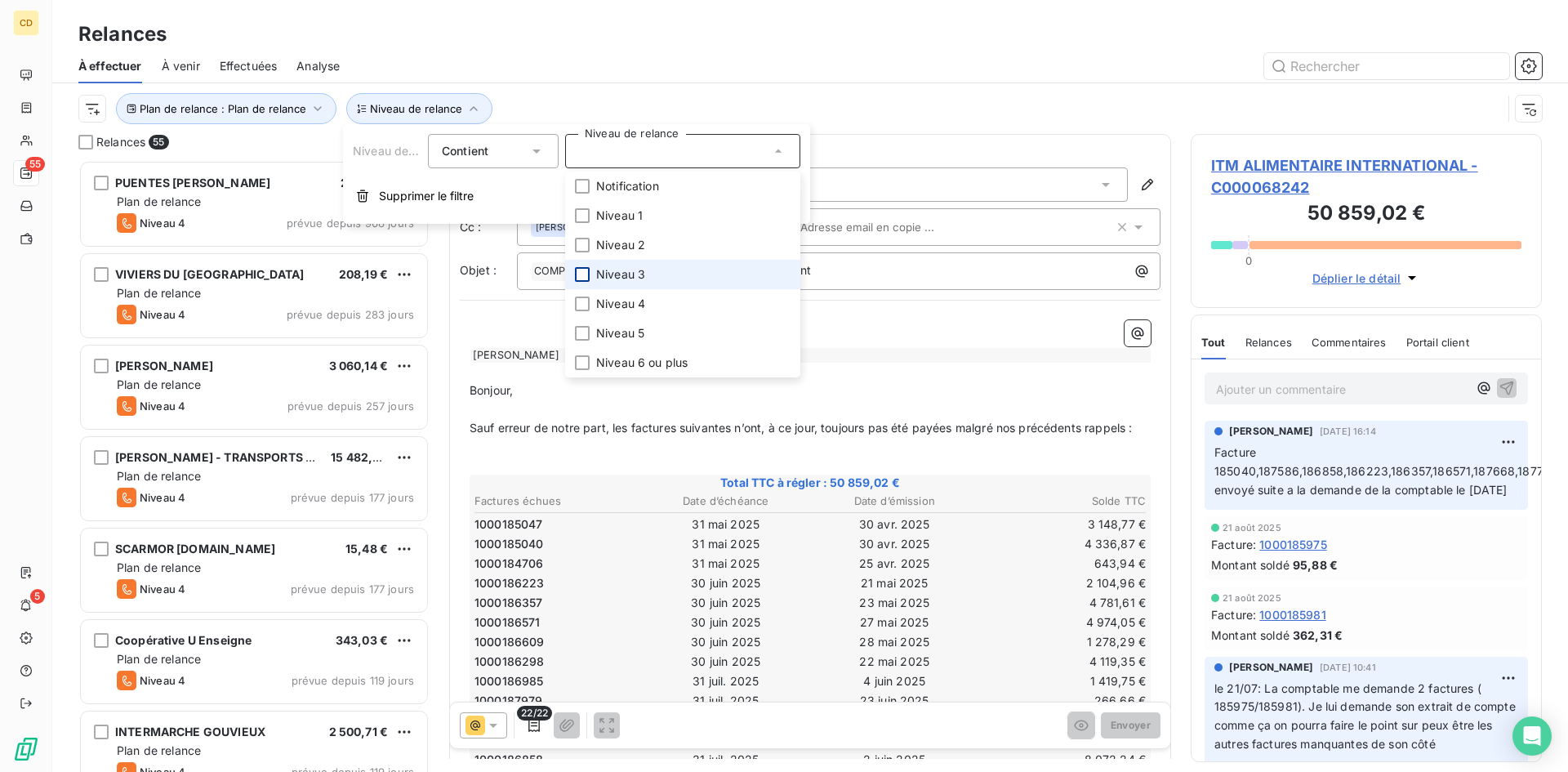
click at [589, 271] on div at bounding box center [582, 274] width 14 height 14
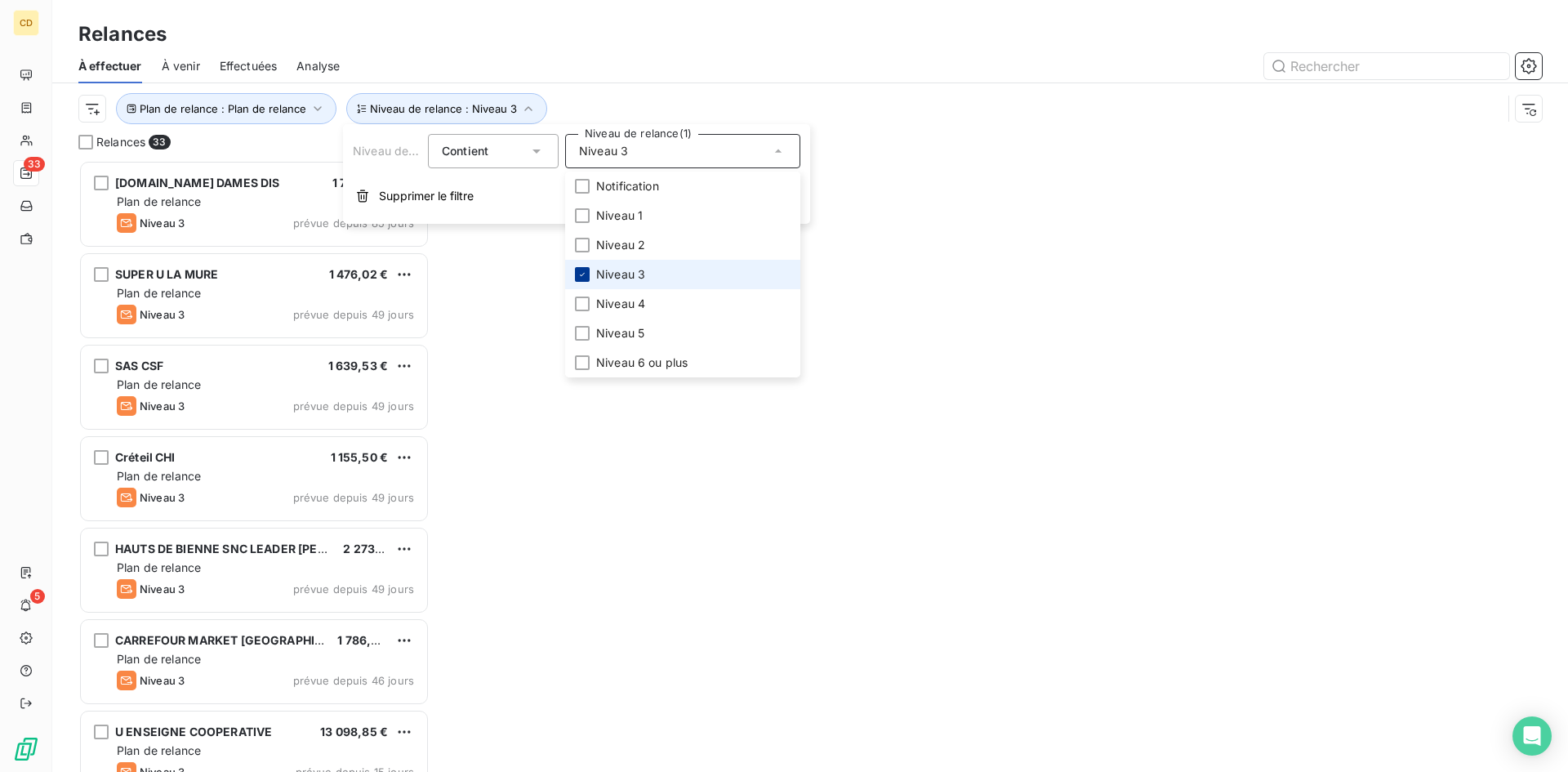
scroll to position [599, 339]
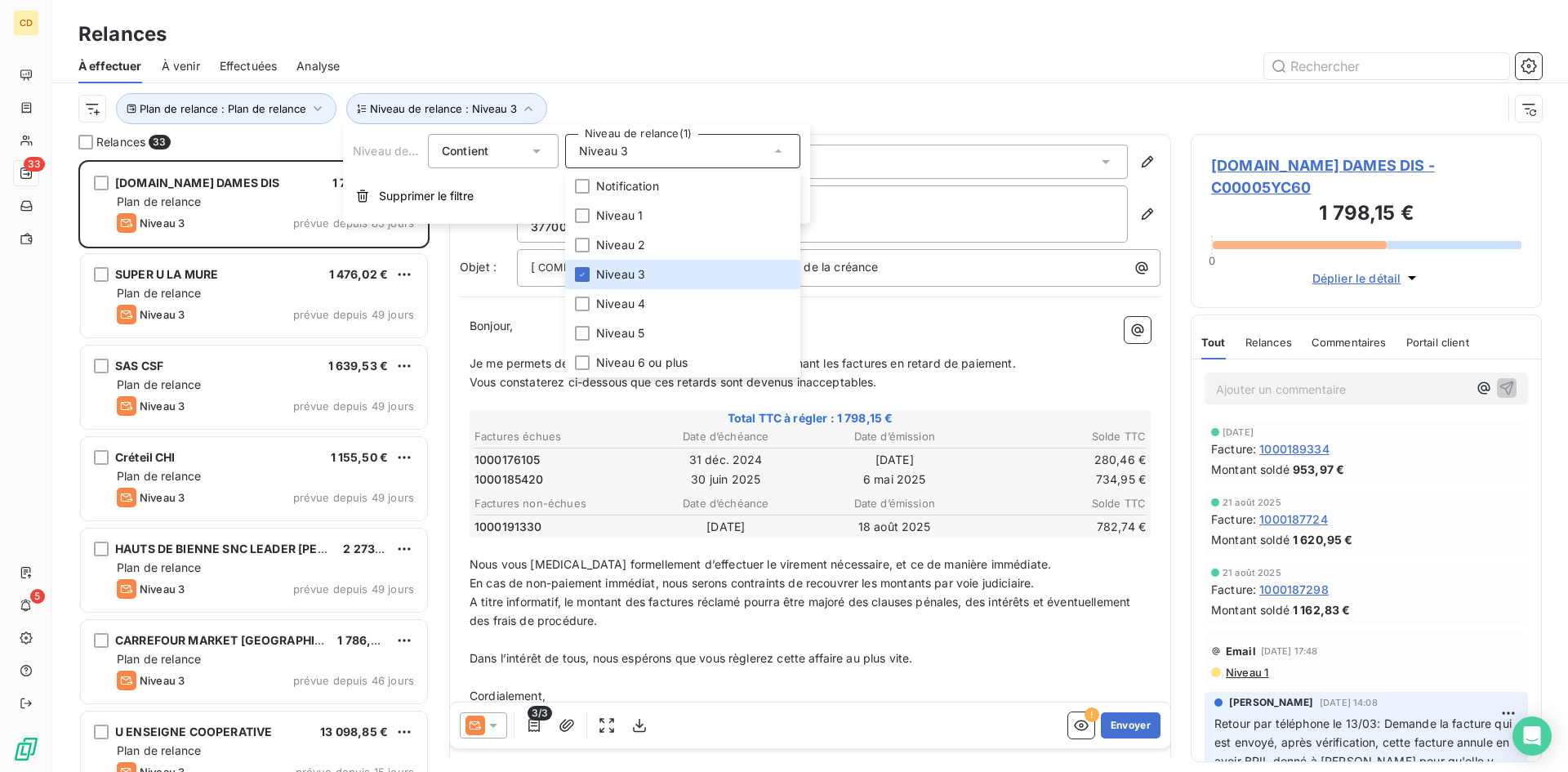
click at [821, 101] on div "Plan de relance : Plan de relance Niveau de relance : Niveau 3" at bounding box center [790, 108] width 1423 height 31
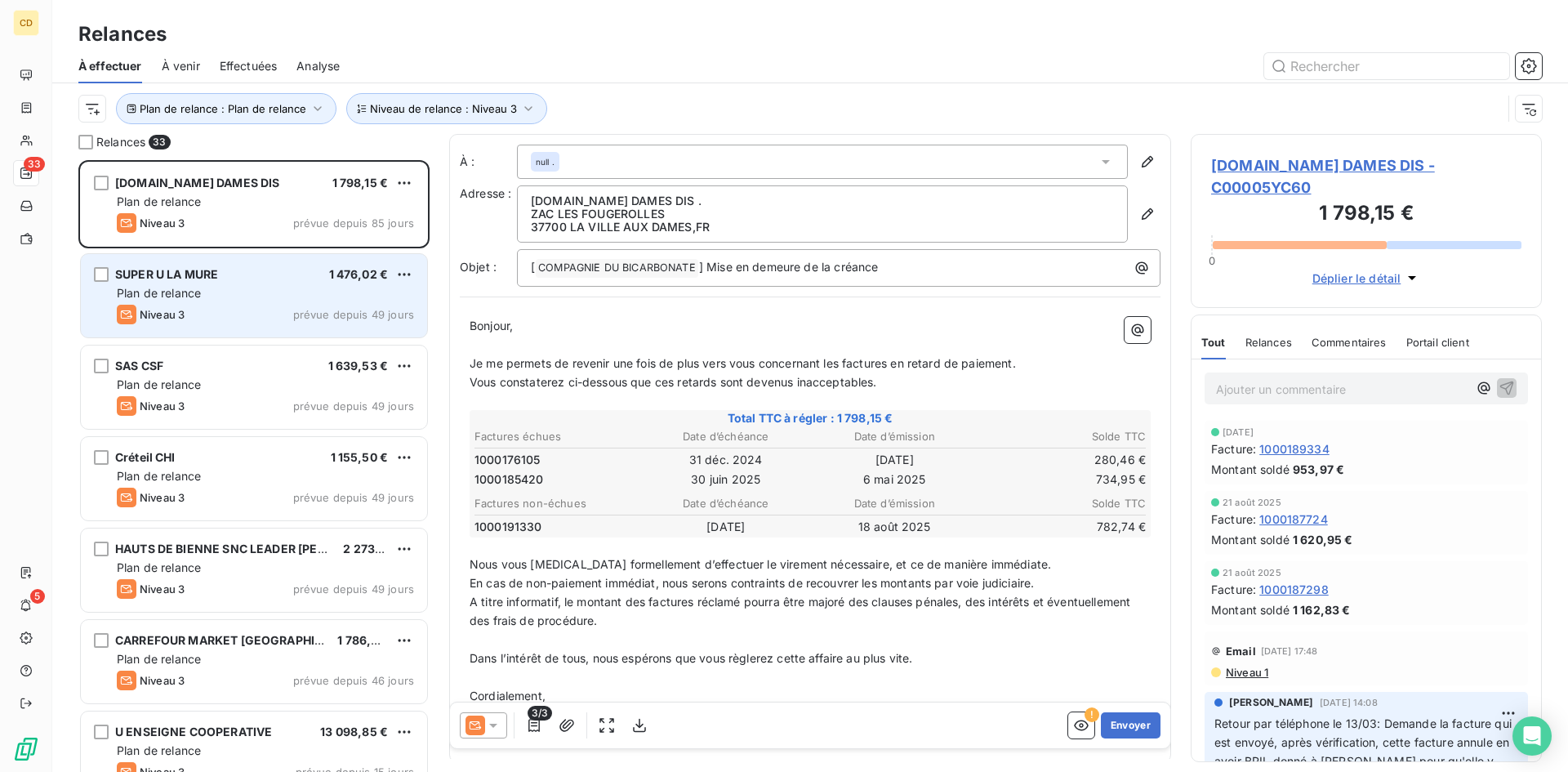
click at [232, 290] on div "Plan de relance" at bounding box center [265, 293] width 297 height 16
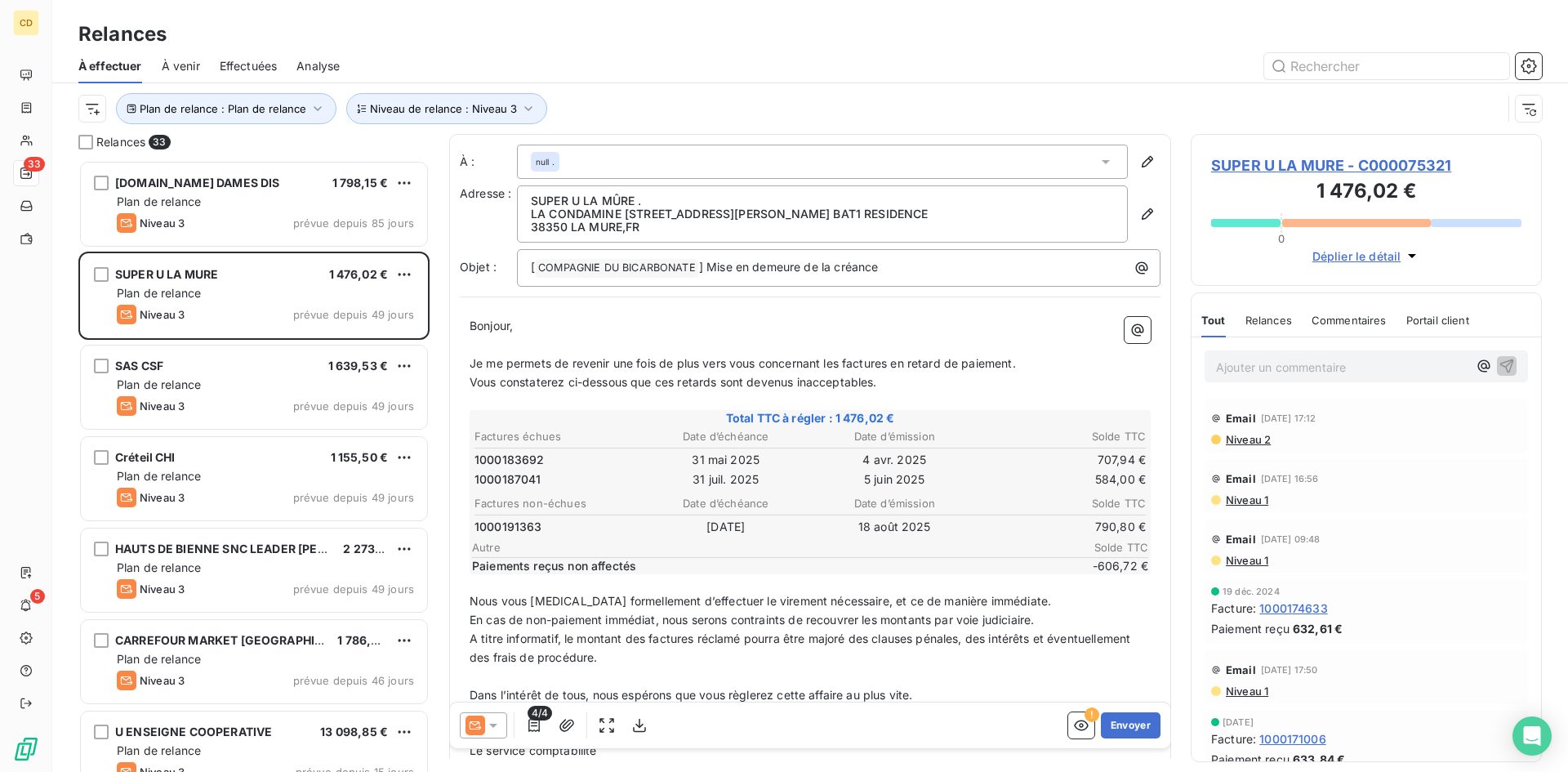
click at [1244, 437] on span "Niveau 2" at bounding box center [1247, 439] width 47 height 13
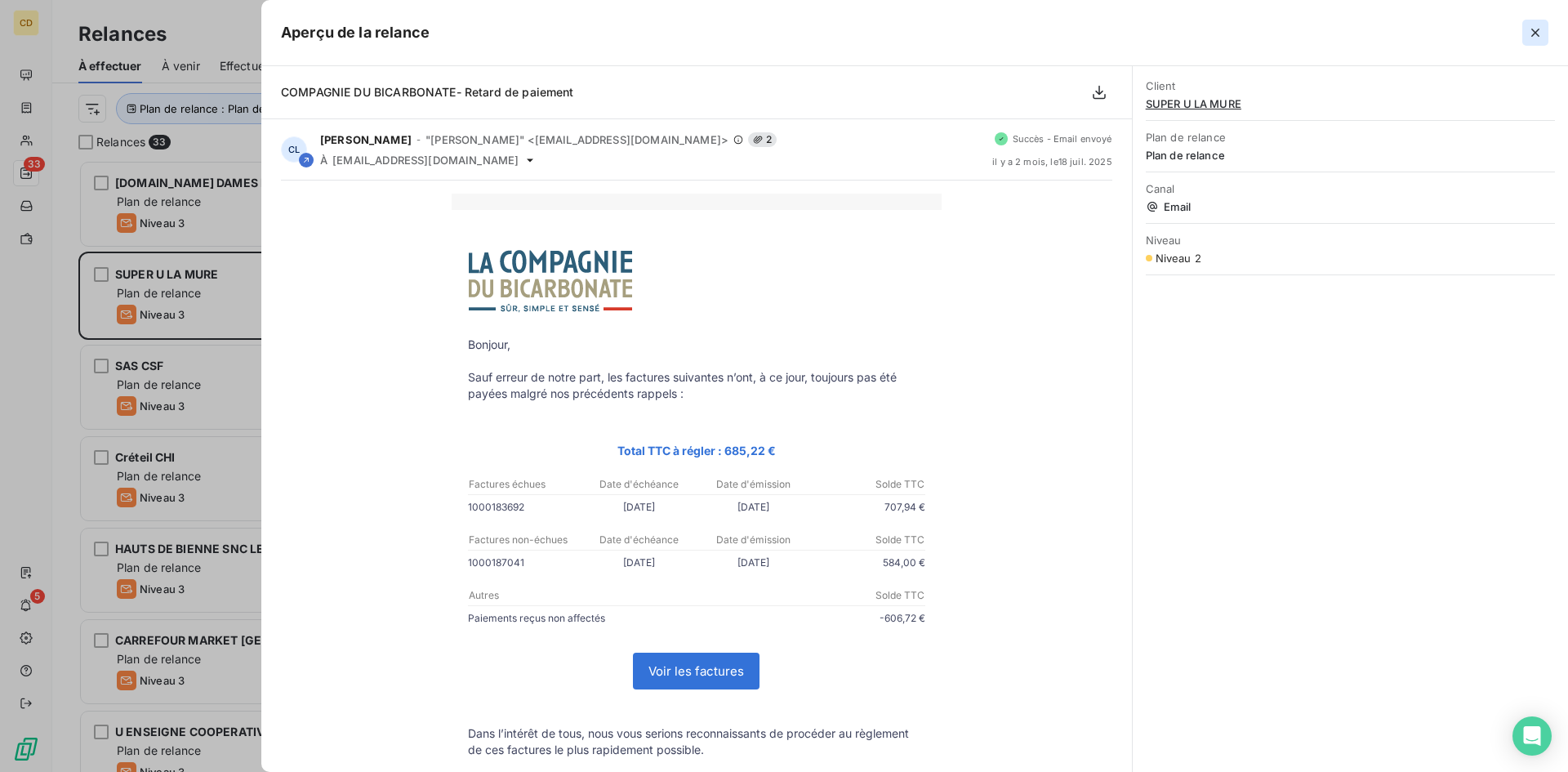
click at [1533, 25] on icon "button" at bounding box center [1535, 32] width 16 height 16
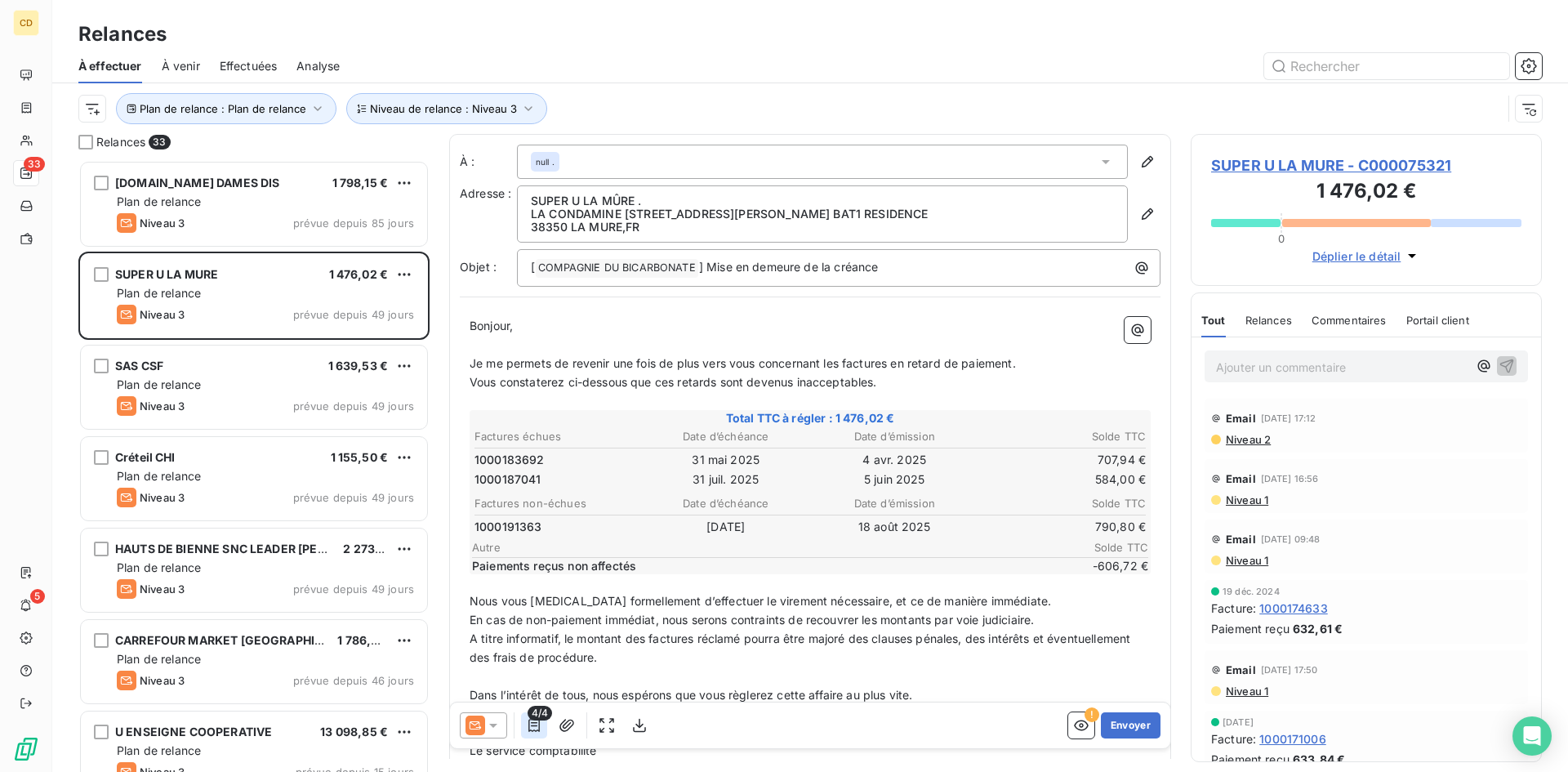
click at [535, 725] on icon "button" at bounding box center [534, 724] width 11 height 13
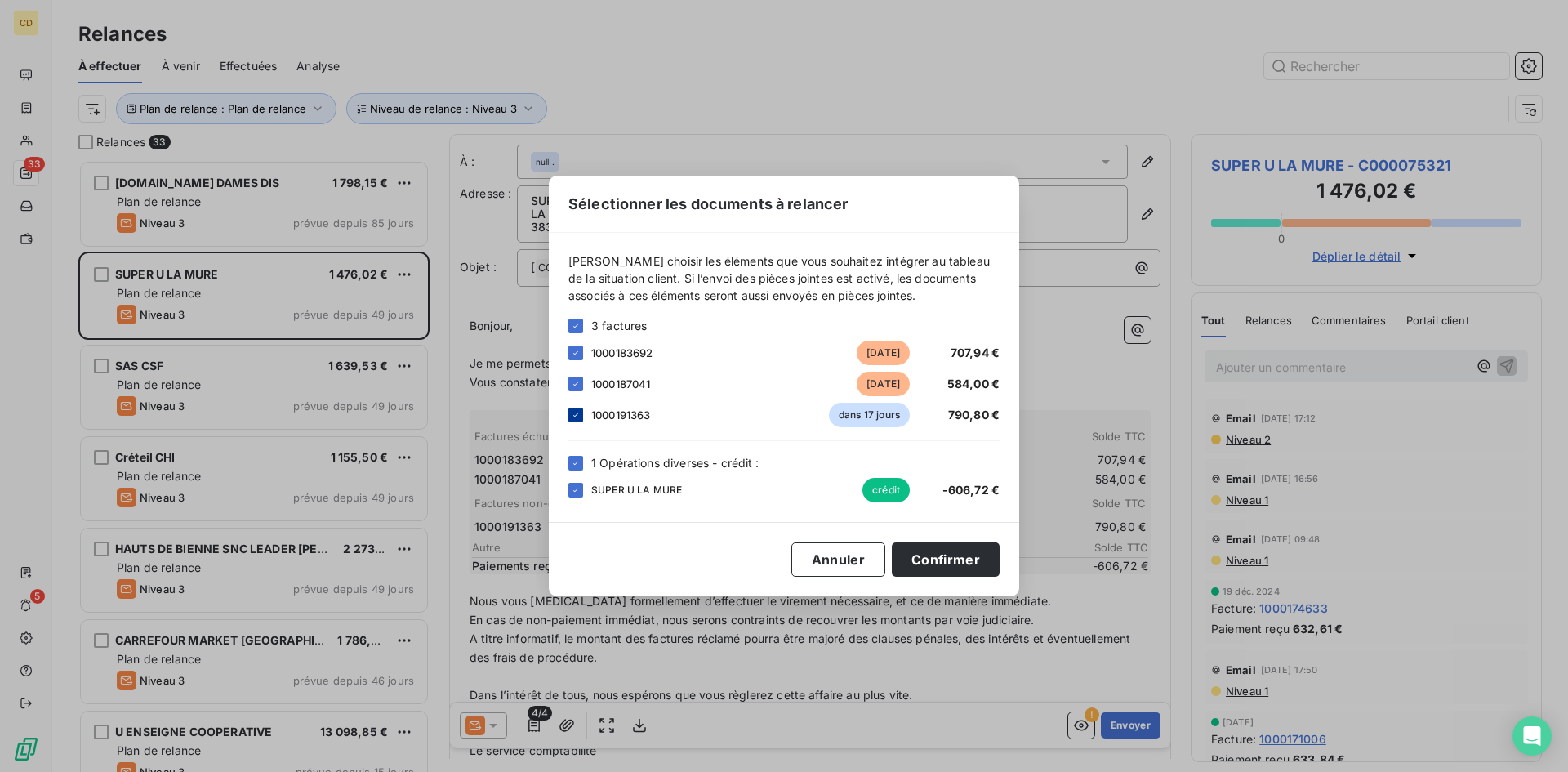
click at [574, 416] on icon at bounding box center [576, 415] width 10 height 10
click at [932, 559] on button "Confirmer" at bounding box center [946, 559] width 108 height 34
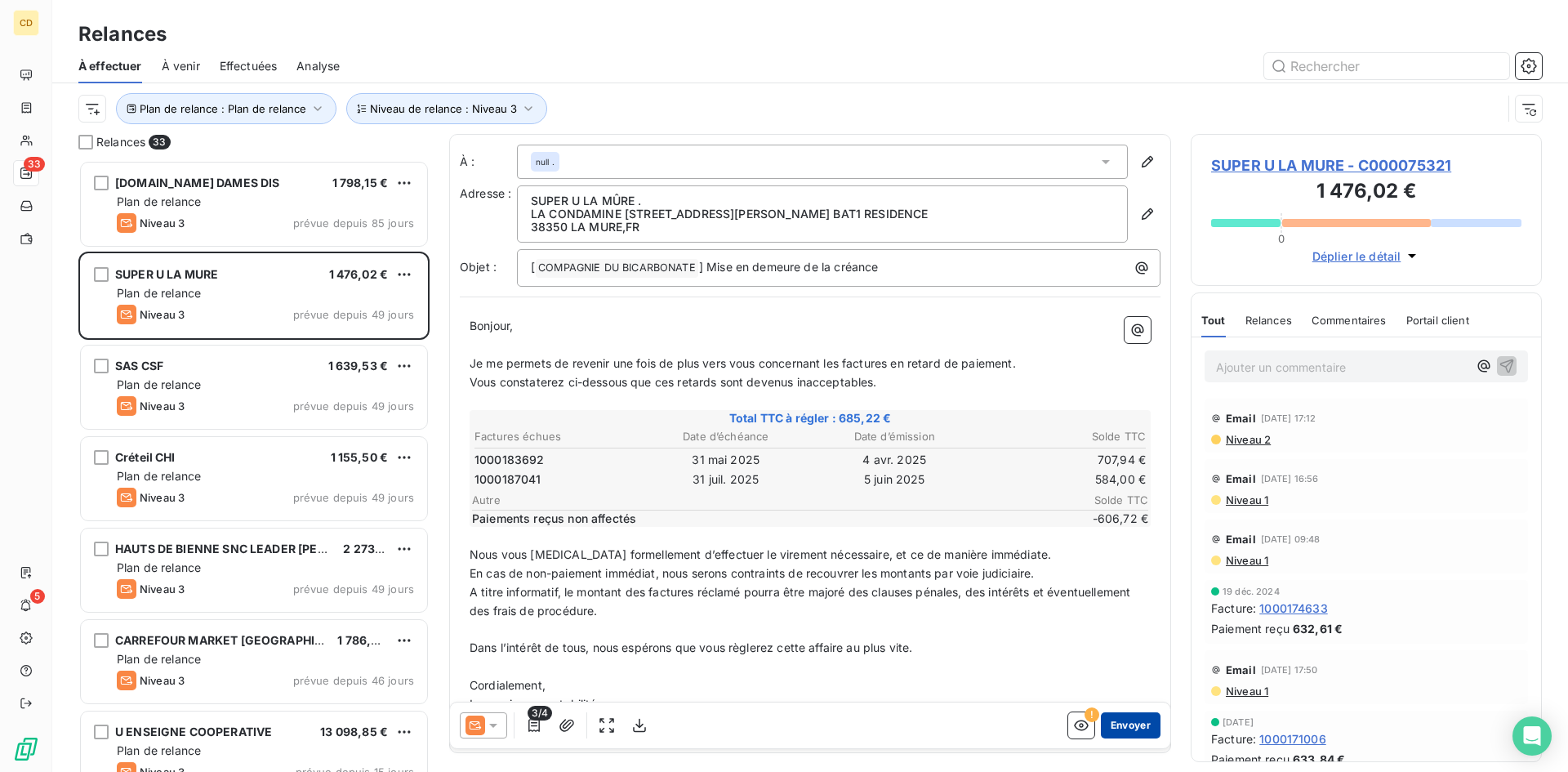
click at [1134, 719] on button "Envoyer" at bounding box center [1130, 725] width 60 height 26
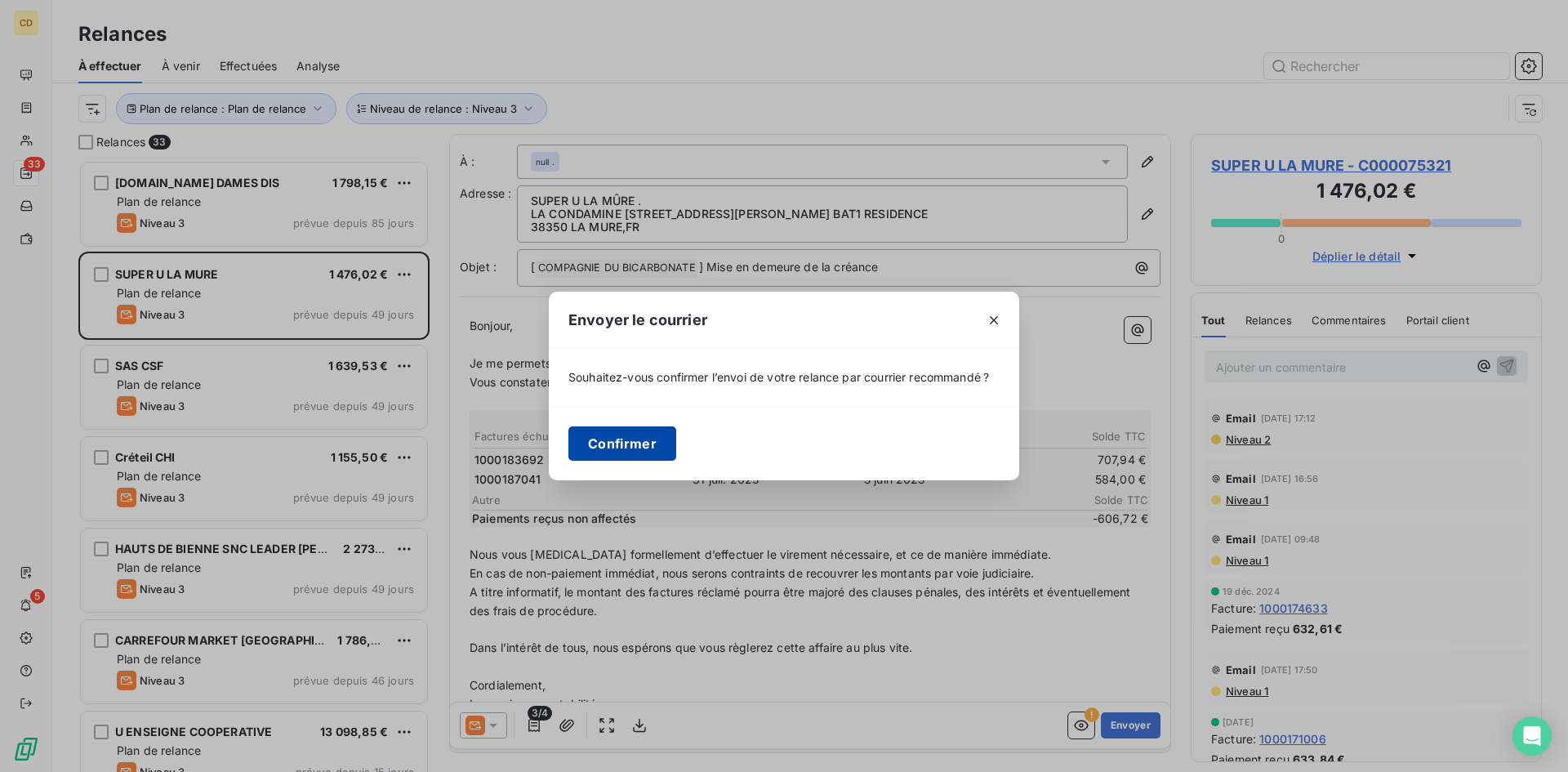
click at [606, 446] on button "Confirmer" at bounding box center [622, 443] width 108 height 34
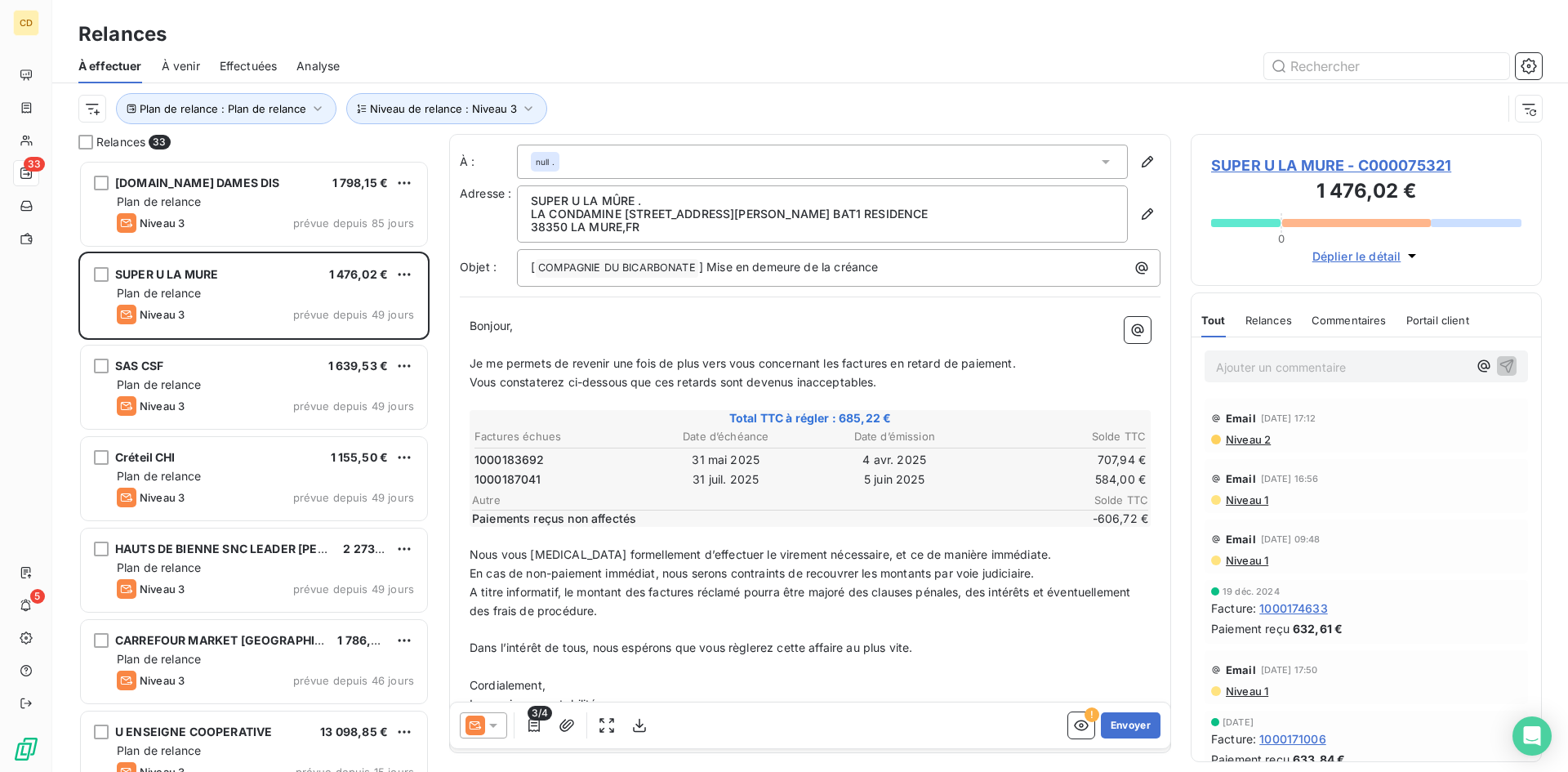
click at [604, 163] on div "null ." at bounding box center [822, 162] width 611 height 34
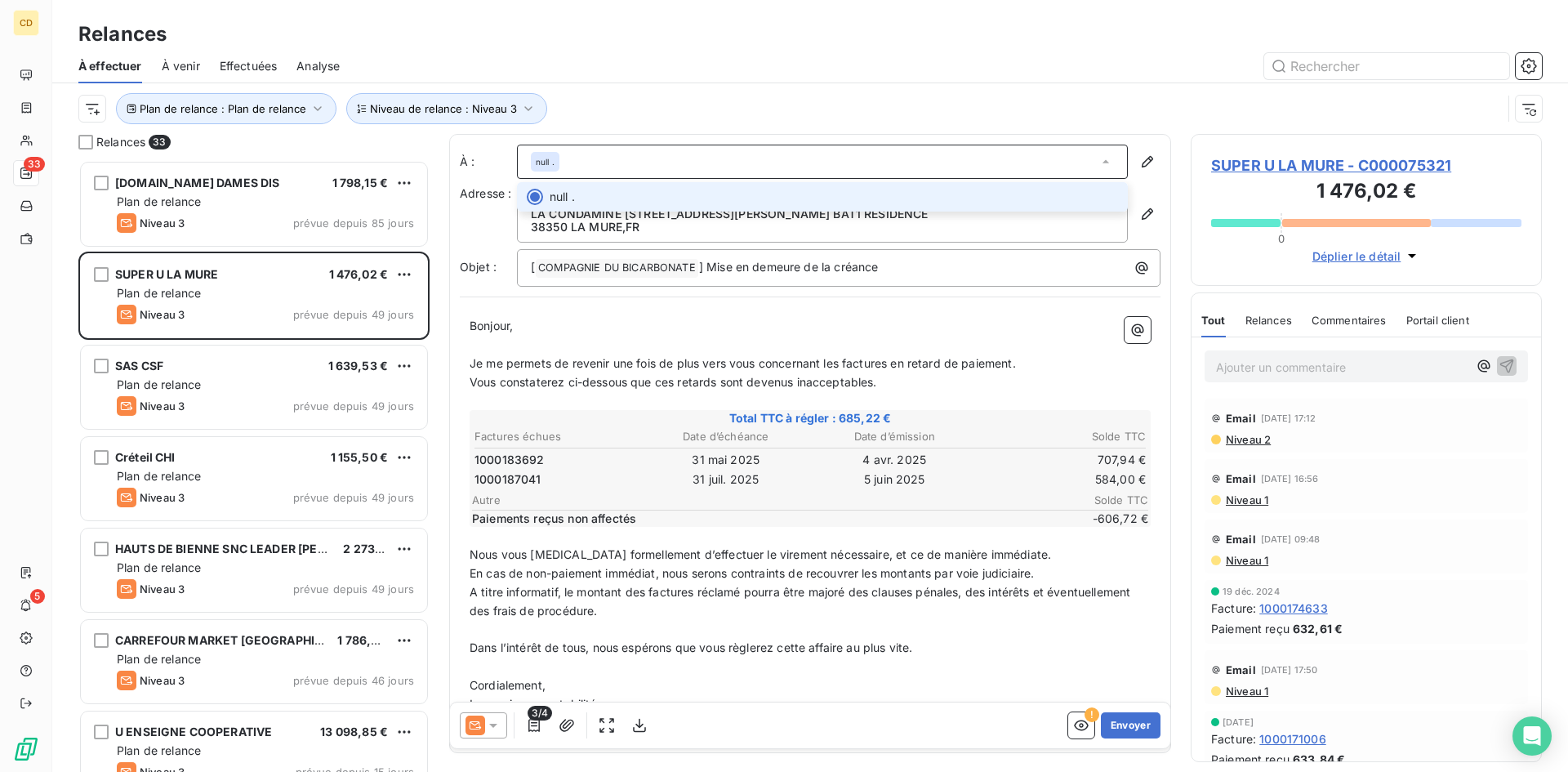
click at [602, 163] on div "null ." at bounding box center [822, 162] width 611 height 34
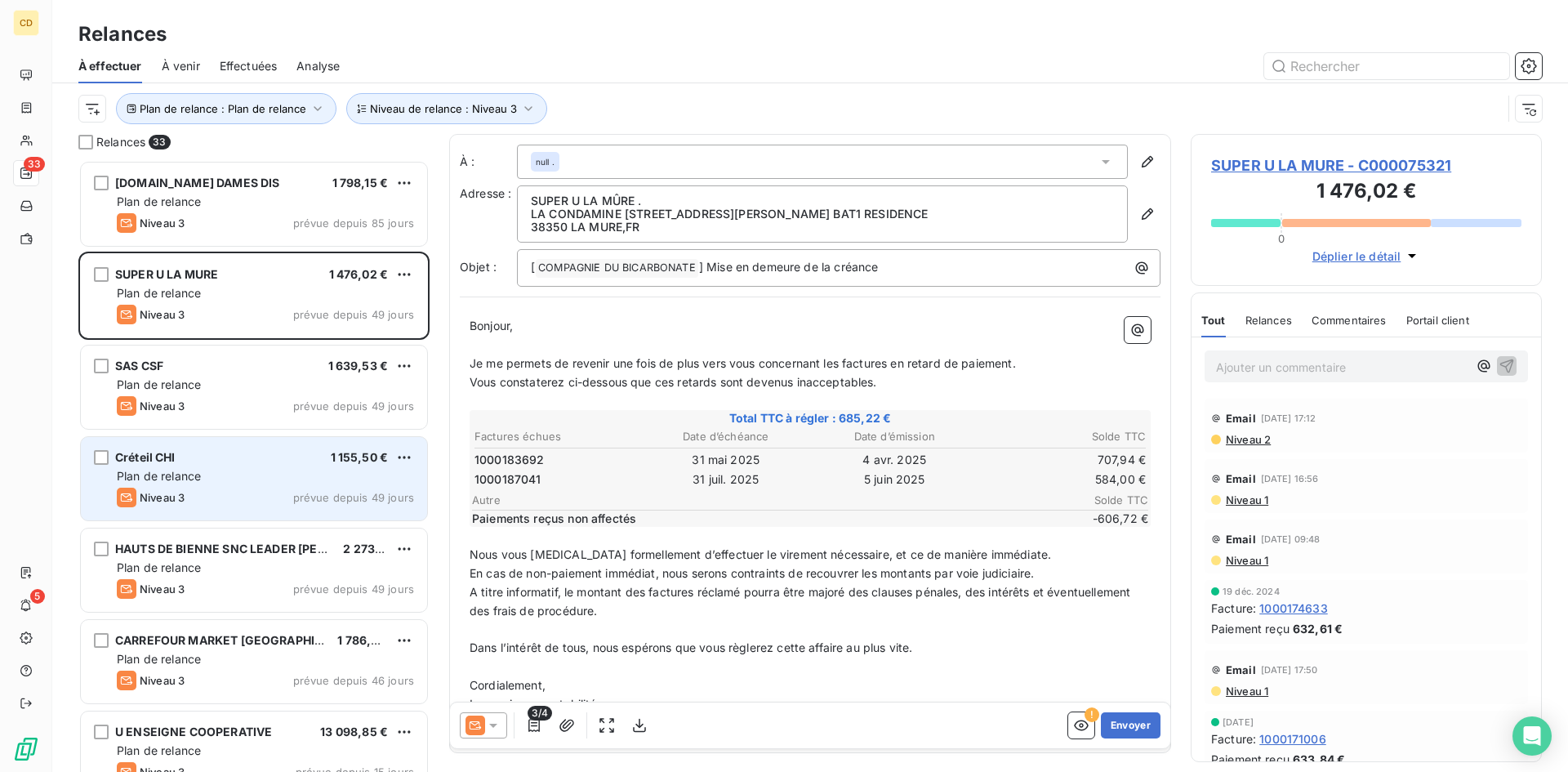
click at [192, 487] on div "Créteil CHI 1 155,50 € Plan de relance Niveau 3 prévue depuis 49 jours" at bounding box center [254, 478] width 346 height 83
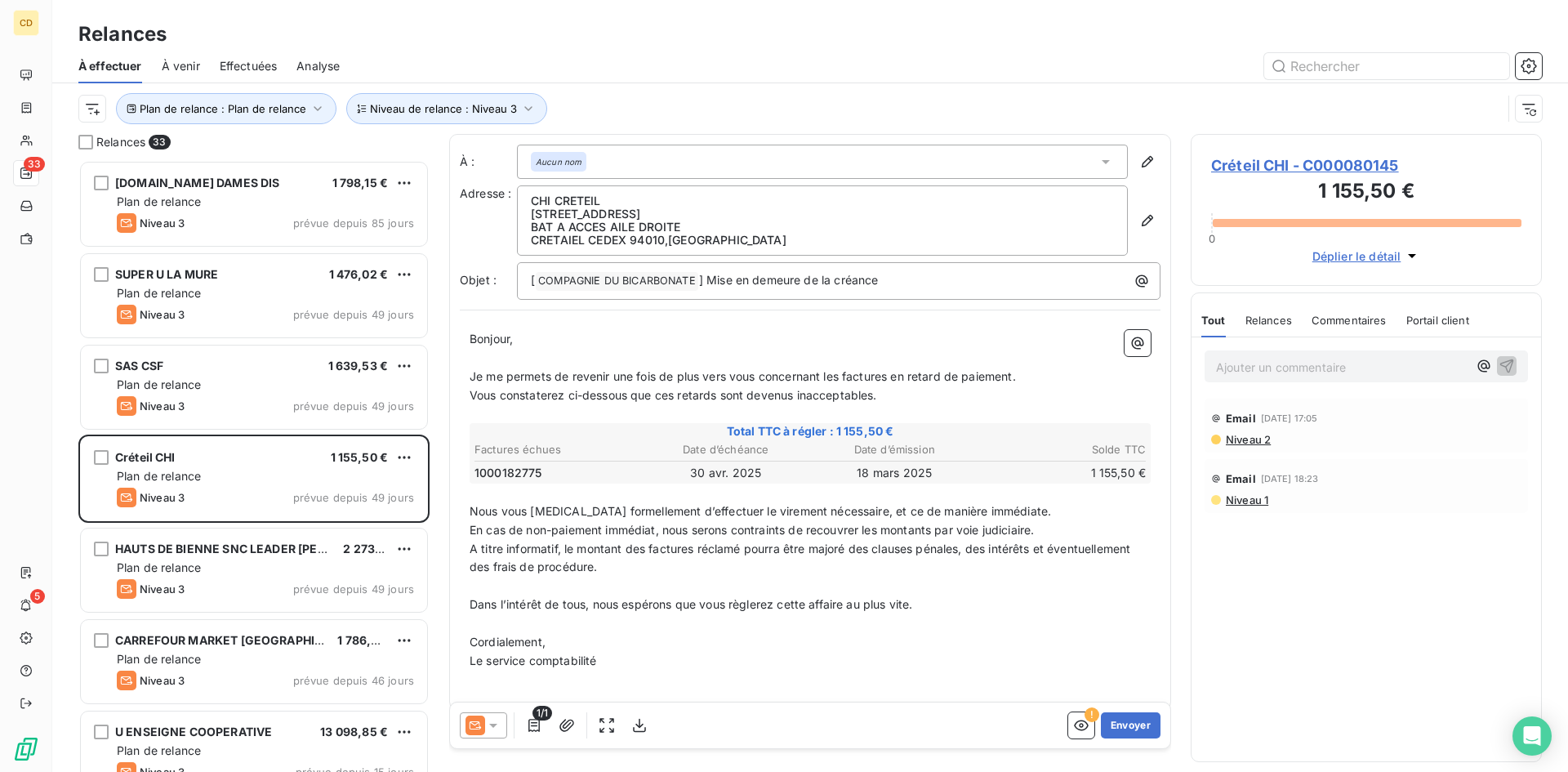
click at [1240, 436] on span "Niveau 2" at bounding box center [1247, 439] width 47 height 13
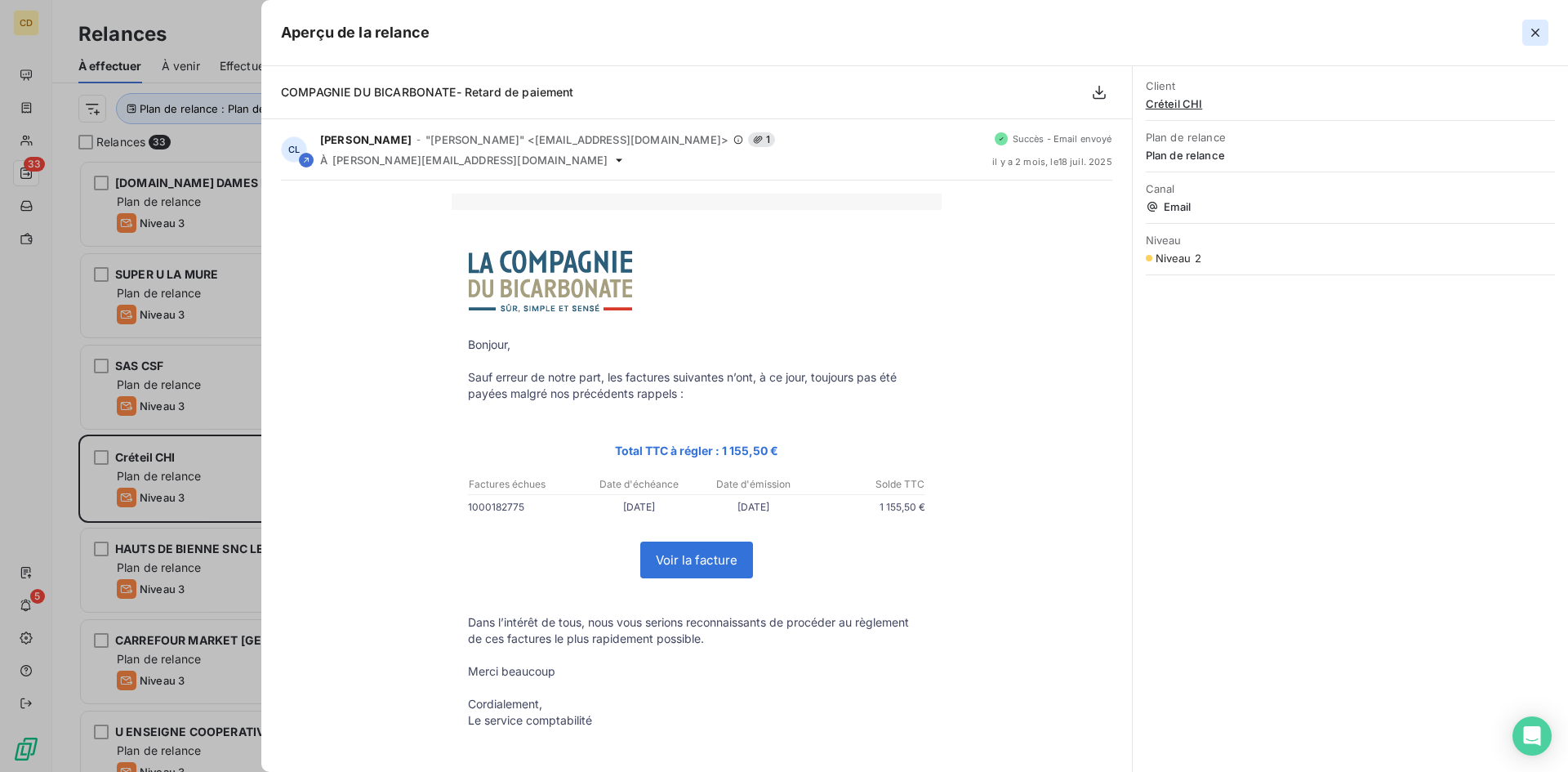
click at [1532, 30] on icon "button" at bounding box center [1536, 33] width 9 height 9
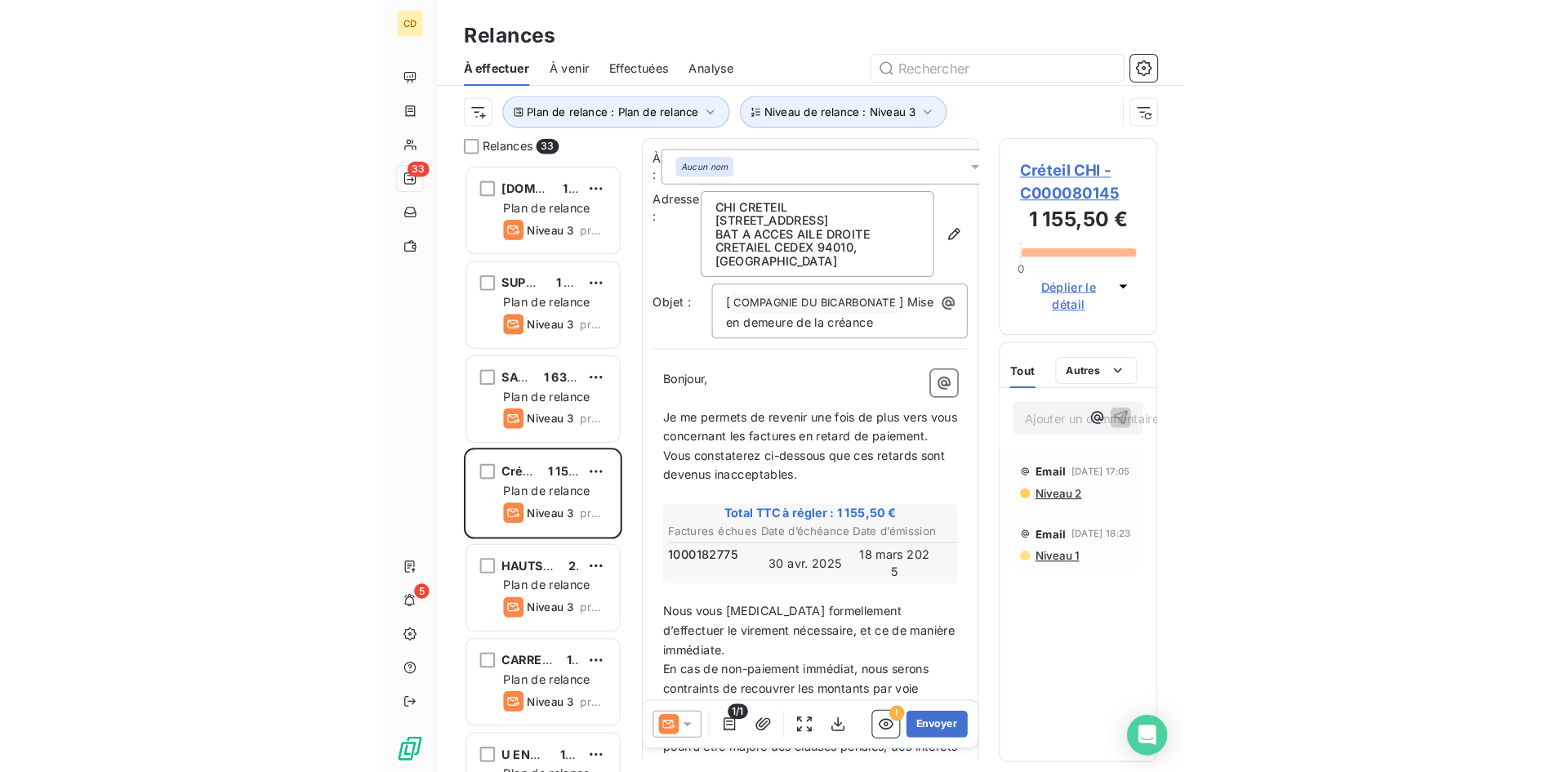
scroll to position [599, 339]
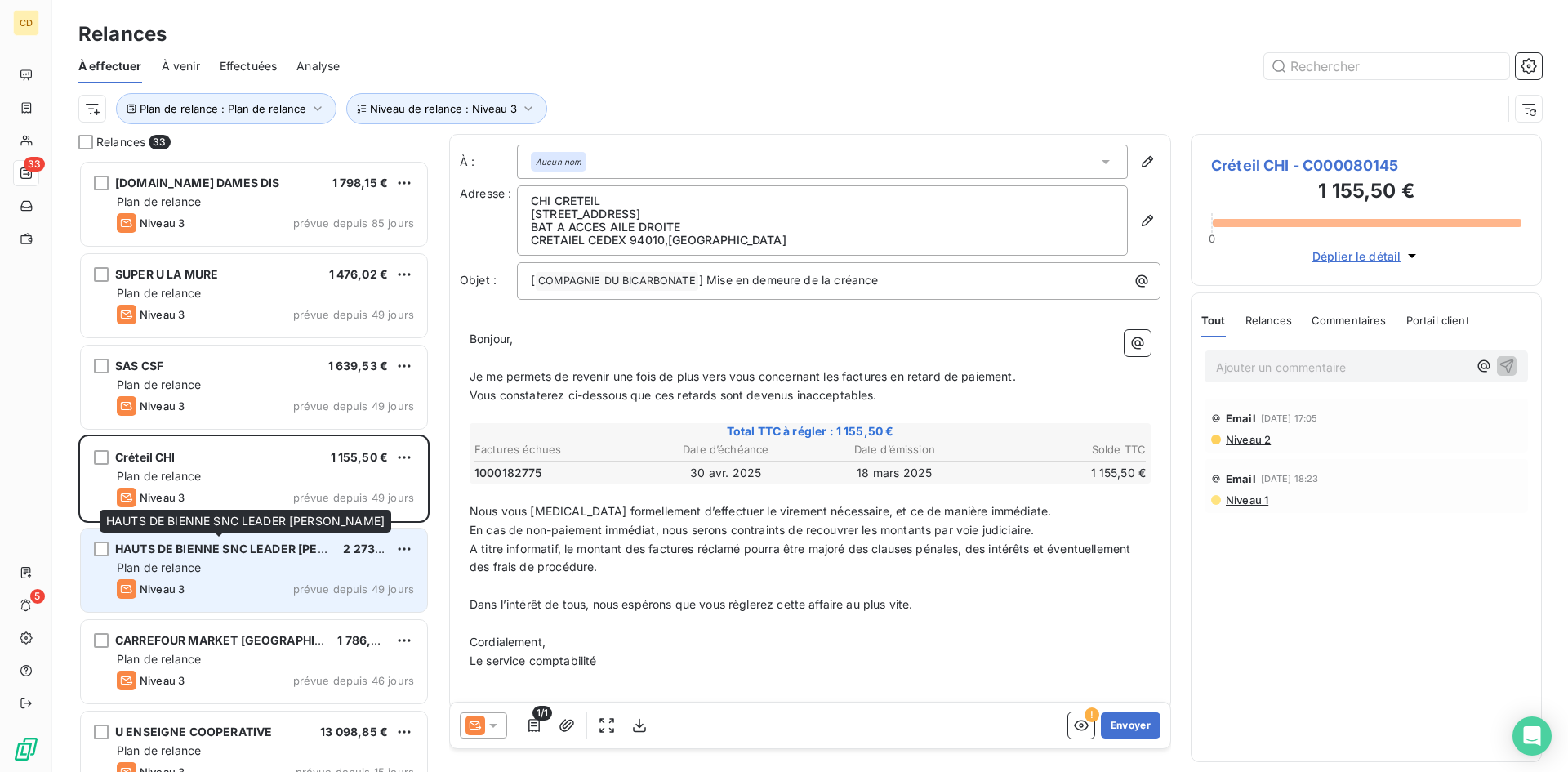
drag, startPoint x: 255, startPoint y: 554, endPoint x: 297, endPoint y: 562, distance: 42.8
click at [254, 554] on span "HAUTS DE BIENNE SNC LEADER [PERSON_NAME]" at bounding box center [255, 548] width 281 height 14
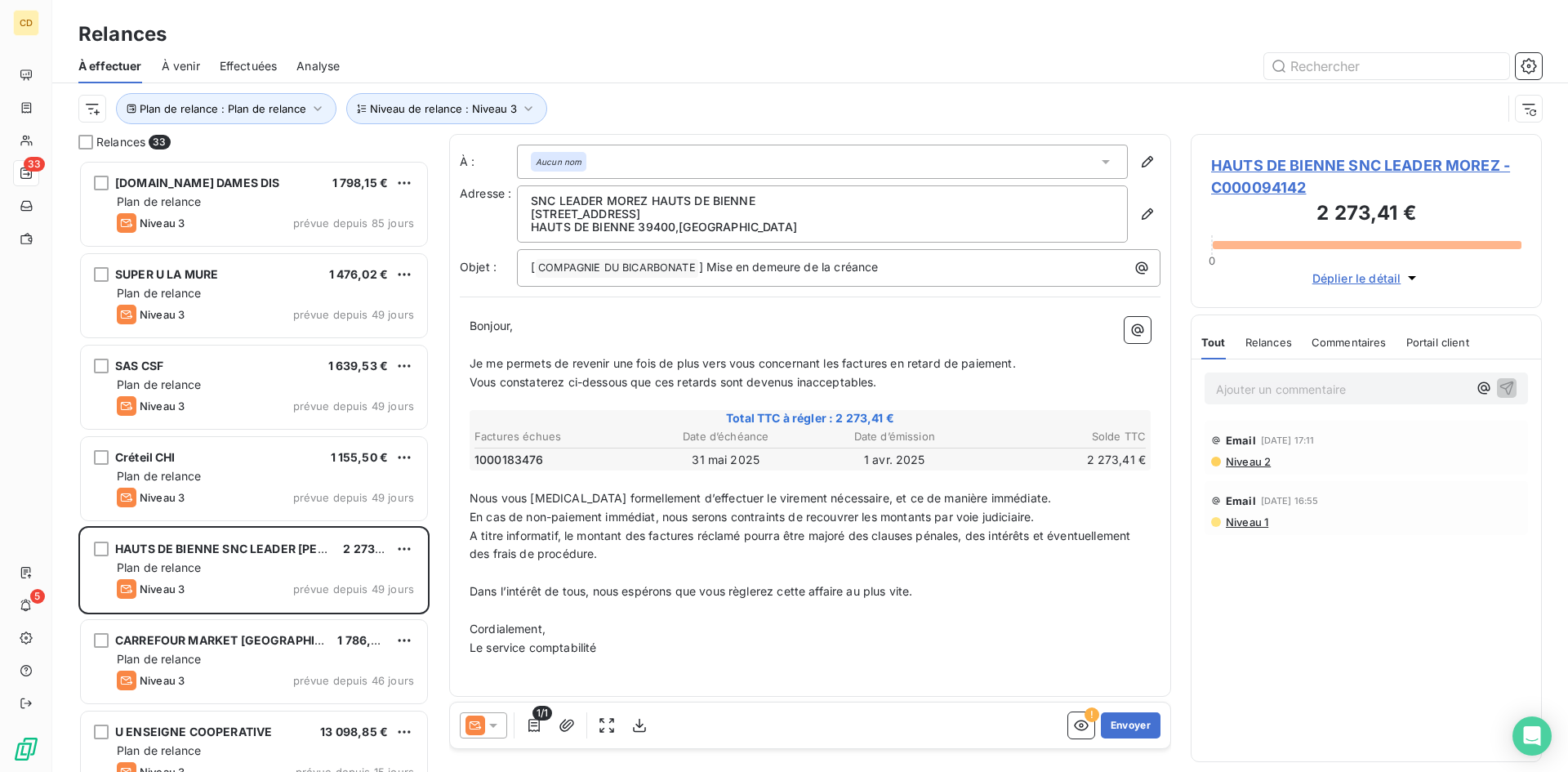
click at [1250, 458] on span "Niveau 2" at bounding box center [1247, 460] width 47 height 13
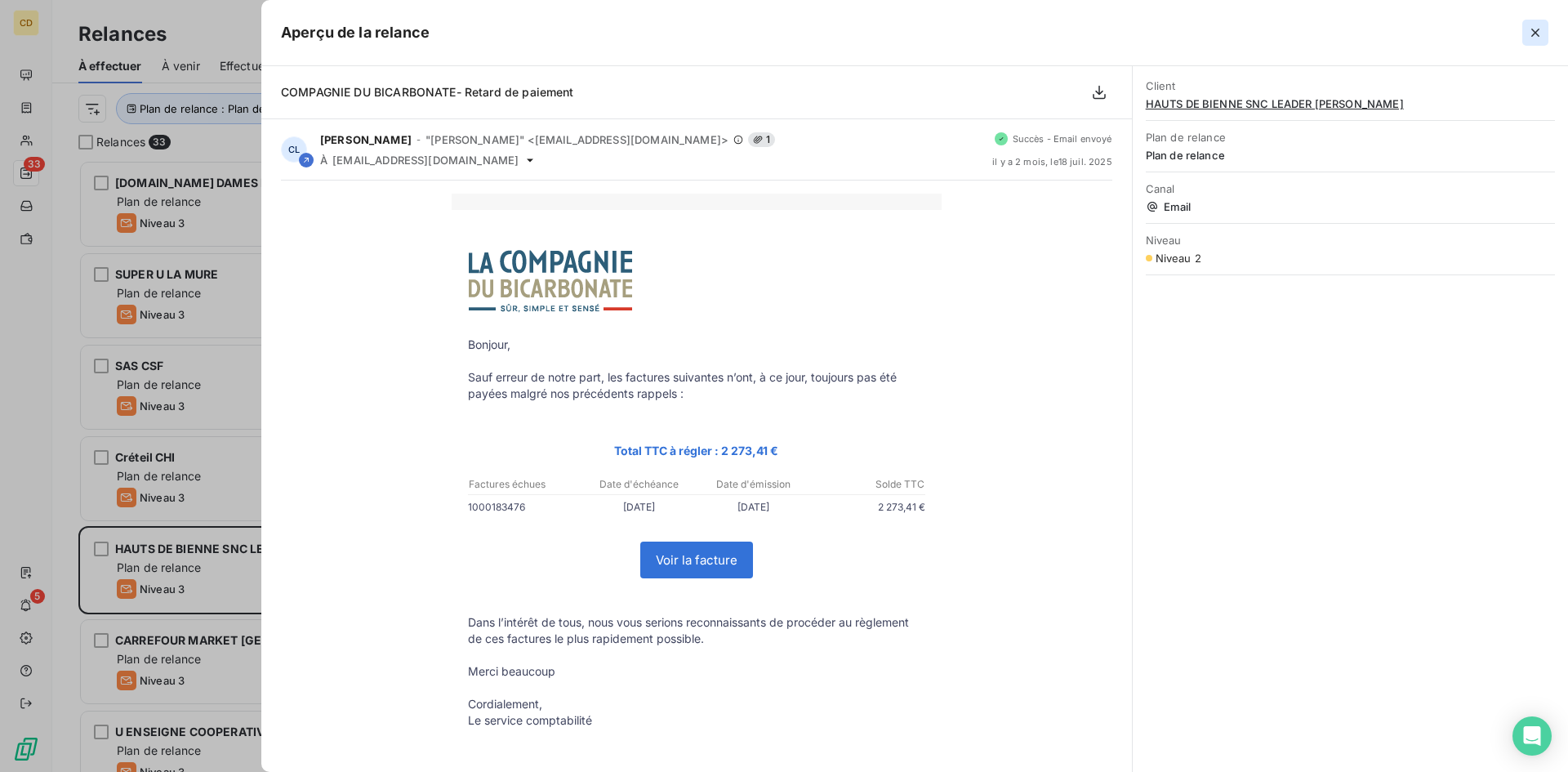
click at [1535, 29] on icon "button" at bounding box center [1535, 32] width 16 height 16
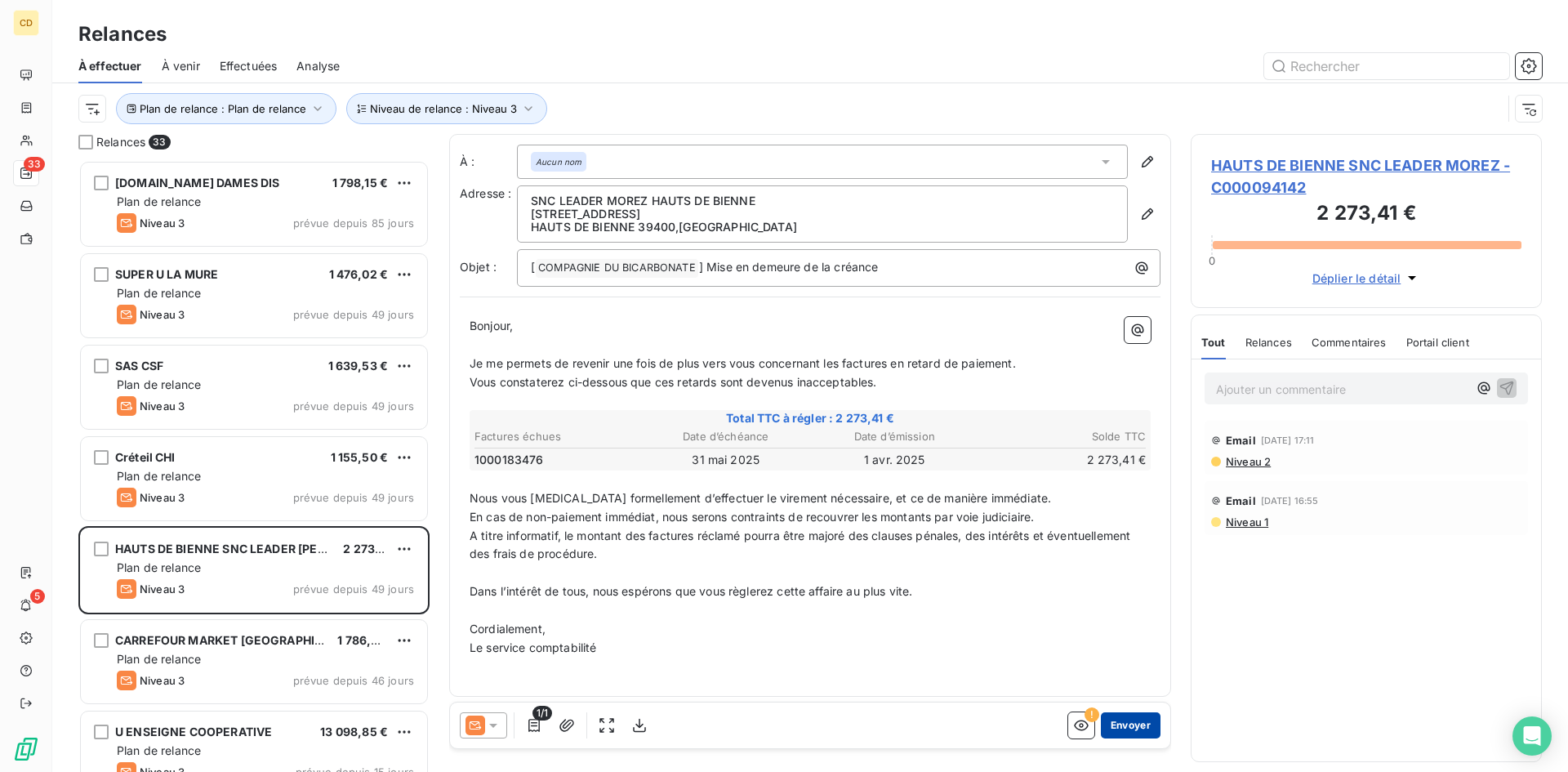
click at [1120, 725] on button "Envoyer" at bounding box center [1130, 725] width 60 height 26
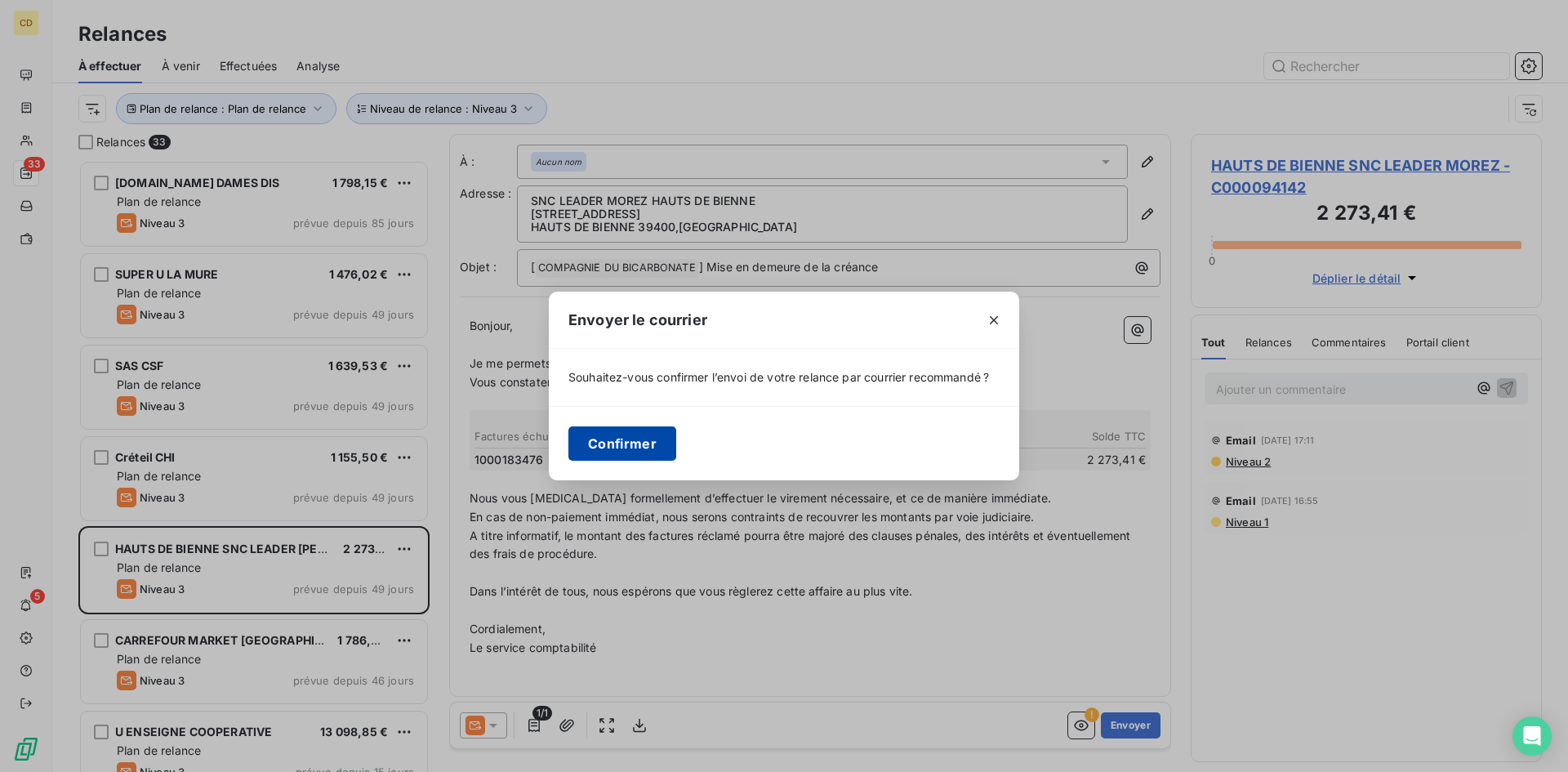
click at [601, 447] on button "Confirmer" at bounding box center [622, 443] width 108 height 34
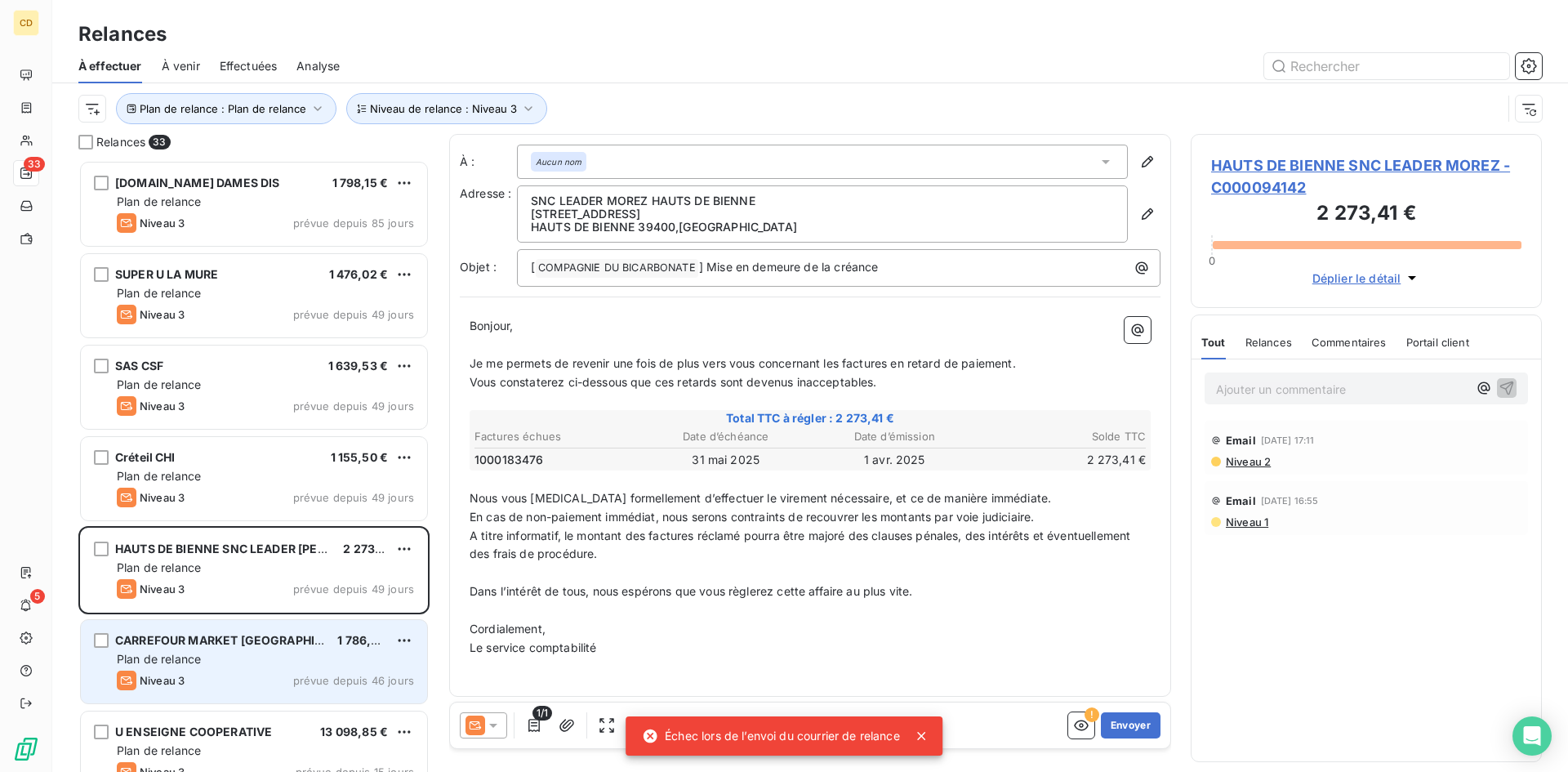
click at [203, 650] on div "CARREFOUR MARKET [GEOGRAPHIC_DATA] - [GEOGRAPHIC_DATA] 1 786,82 € Plan de relan…" at bounding box center [254, 661] width 346 height 83
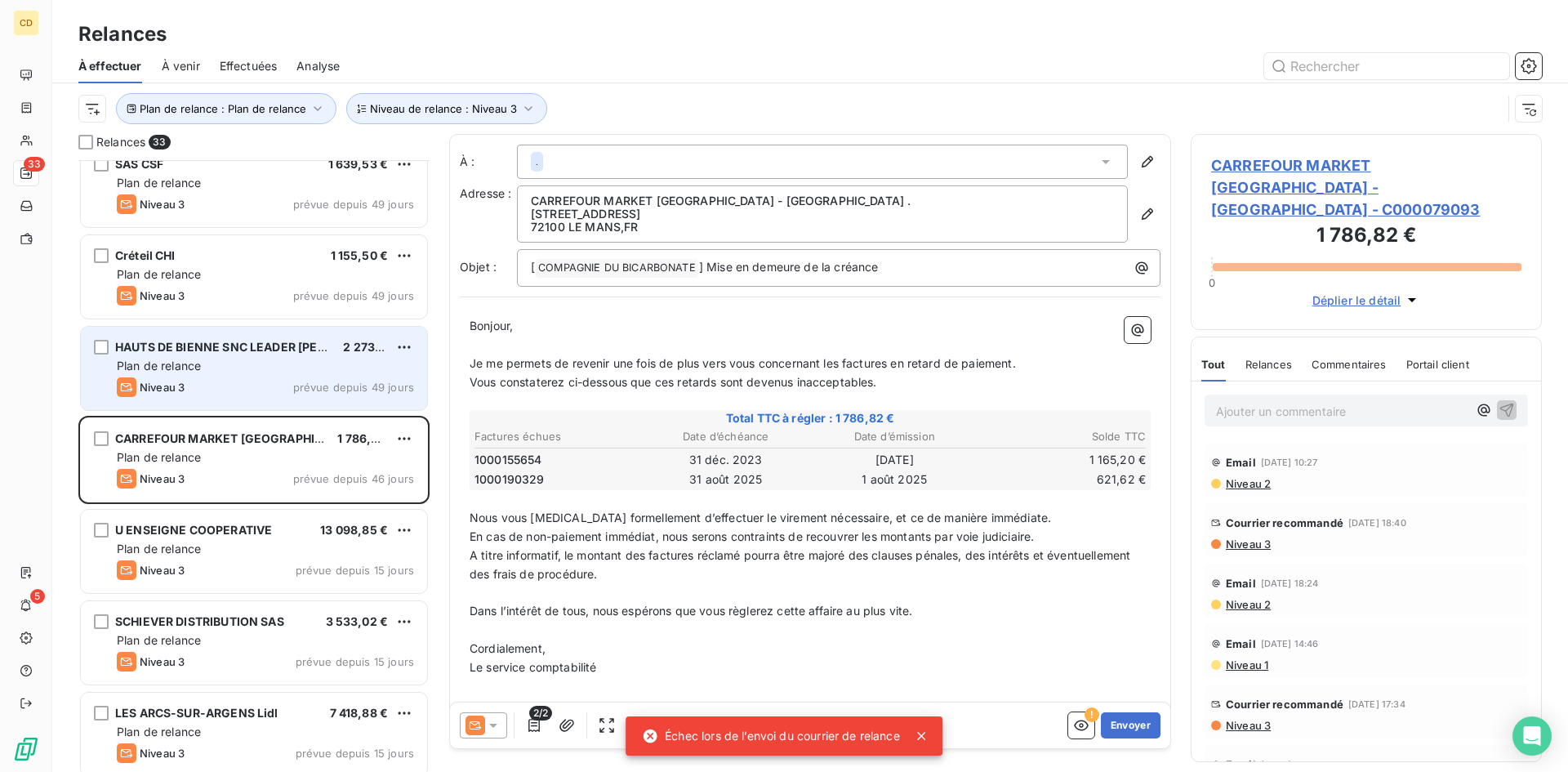
scroll to position [246, 0]
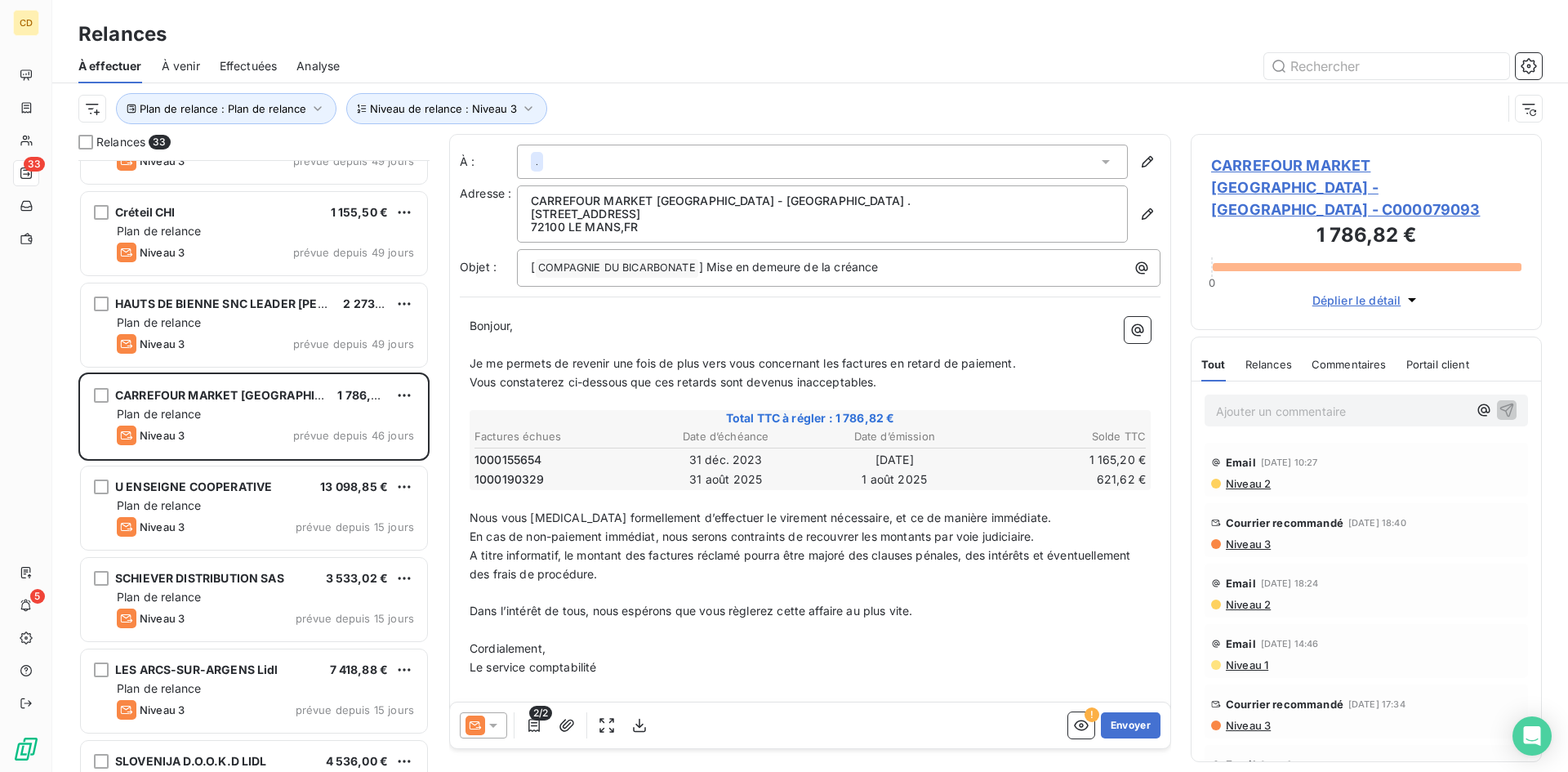
click at [544, 157] on div "." at bounding box center [822, 162] width 611 height 34
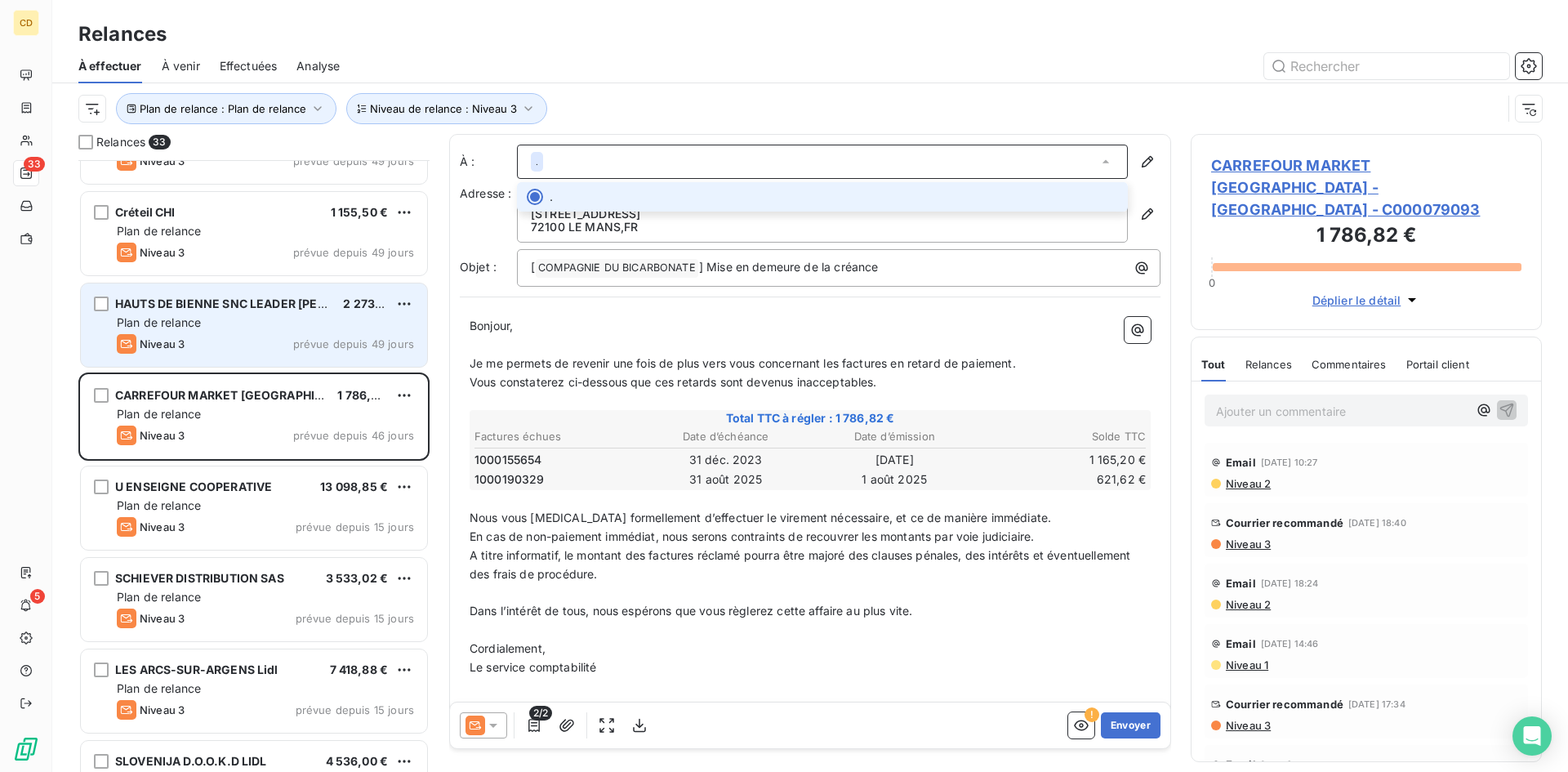
click at [172, 323] on span "Plan de relance" at bounding box center [158, 322] width 84 height 14
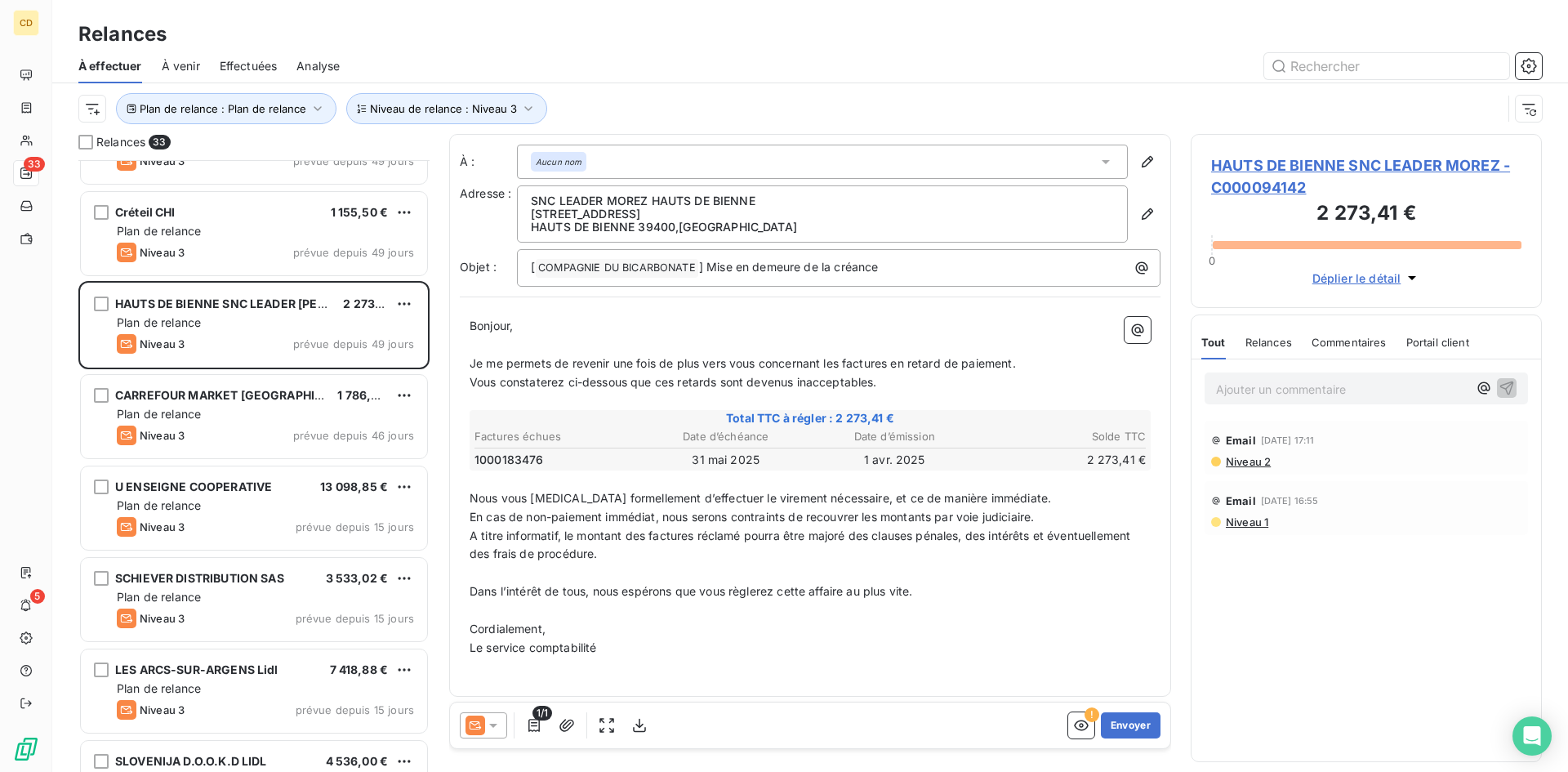
click at [605, 163] on div "Aucun nom" at bounding box center [822, 162] width 611 height 34
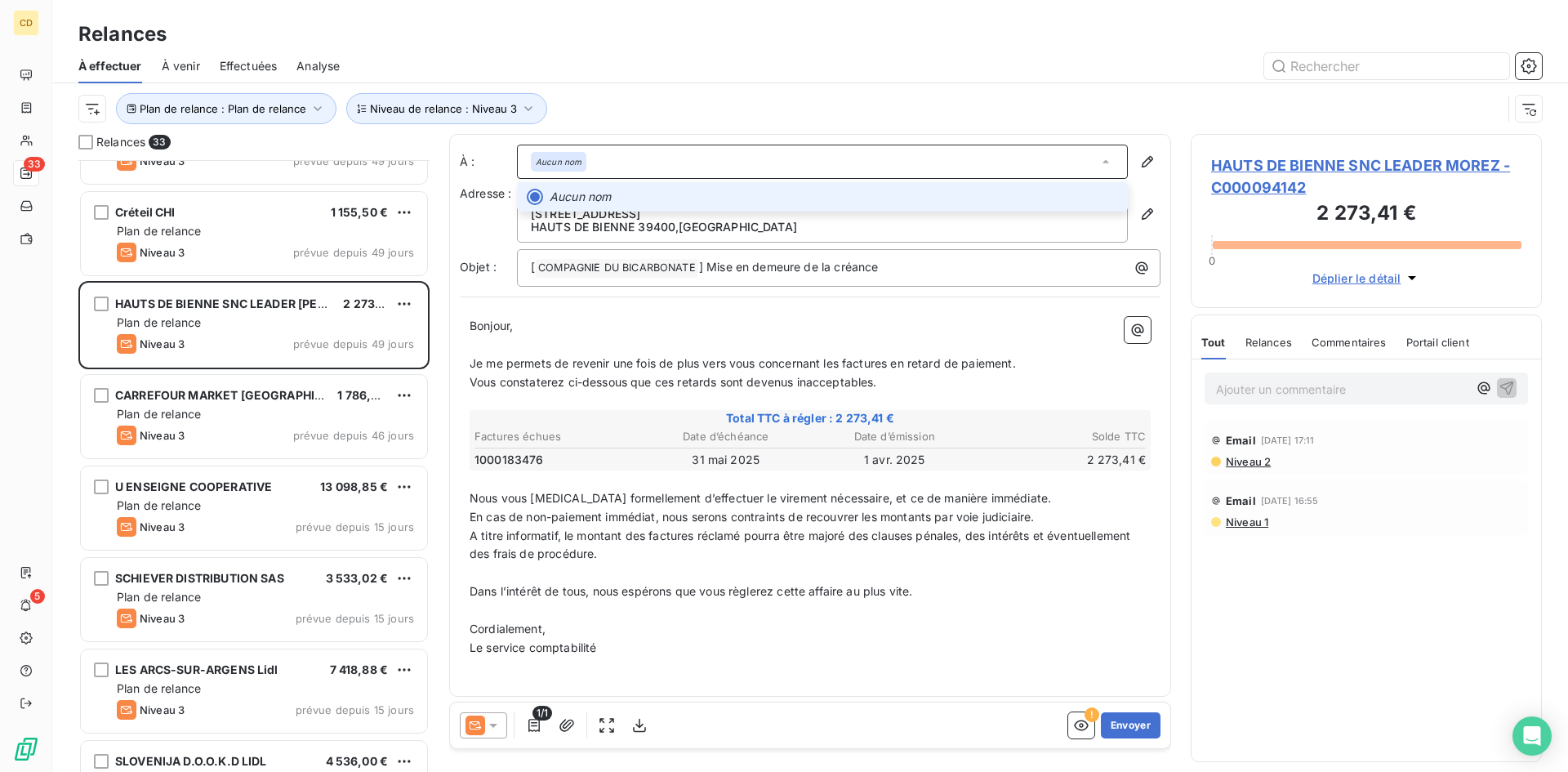
click at [575, 156] on em "Aucun nom" at bounding box center [558, 161] width 46 height 11
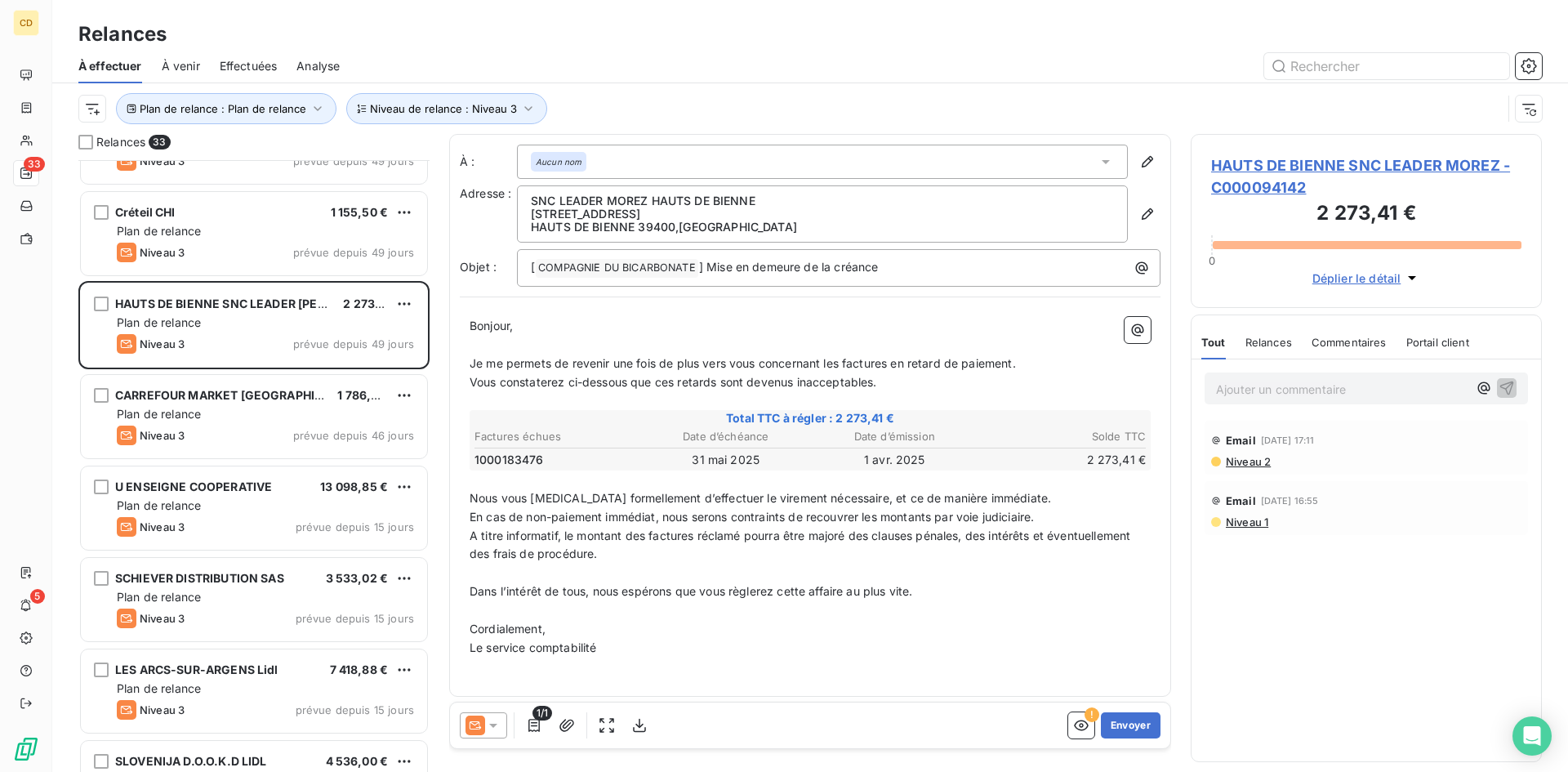
click at [644, 169] on div "Aucun nom" at bounding box center [822, 162] width 611 height 34
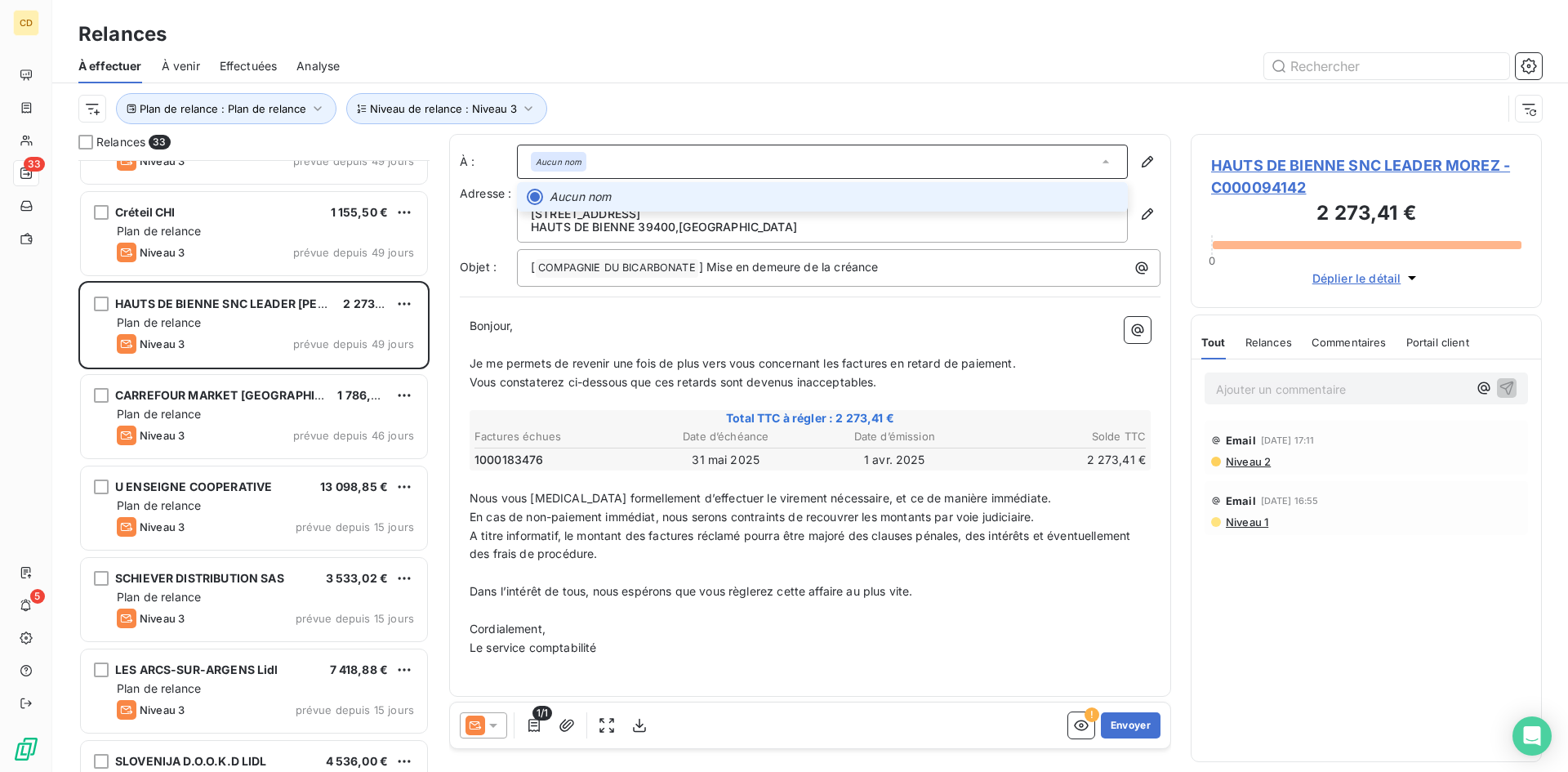
click at [644, 169] on div "Aucun nom" at bounding box center [822, 162] width 611 height 34
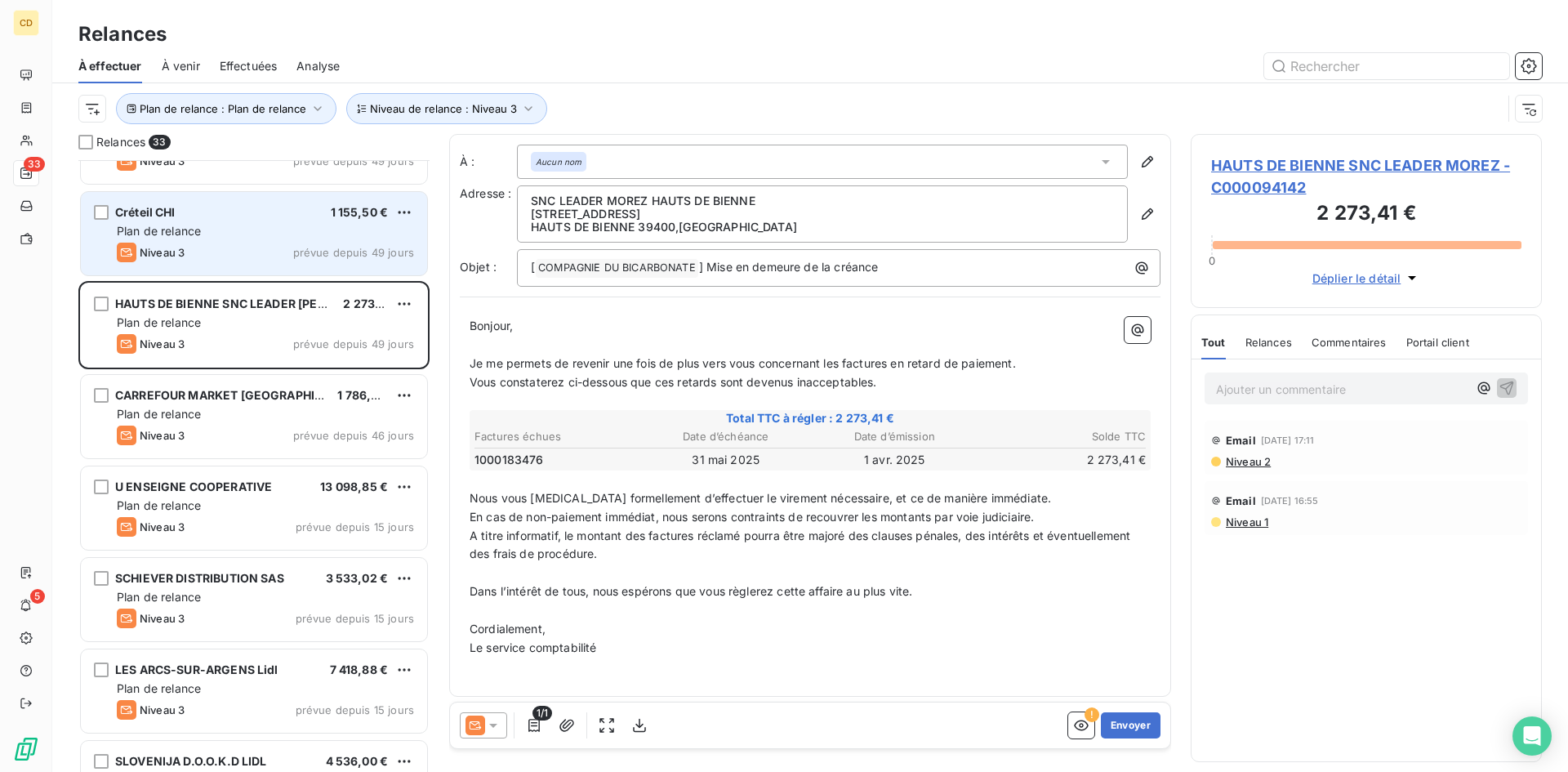
click at [176, 228] on span "Plan de relance" at bounding box center [158, 231] width 84 height 14
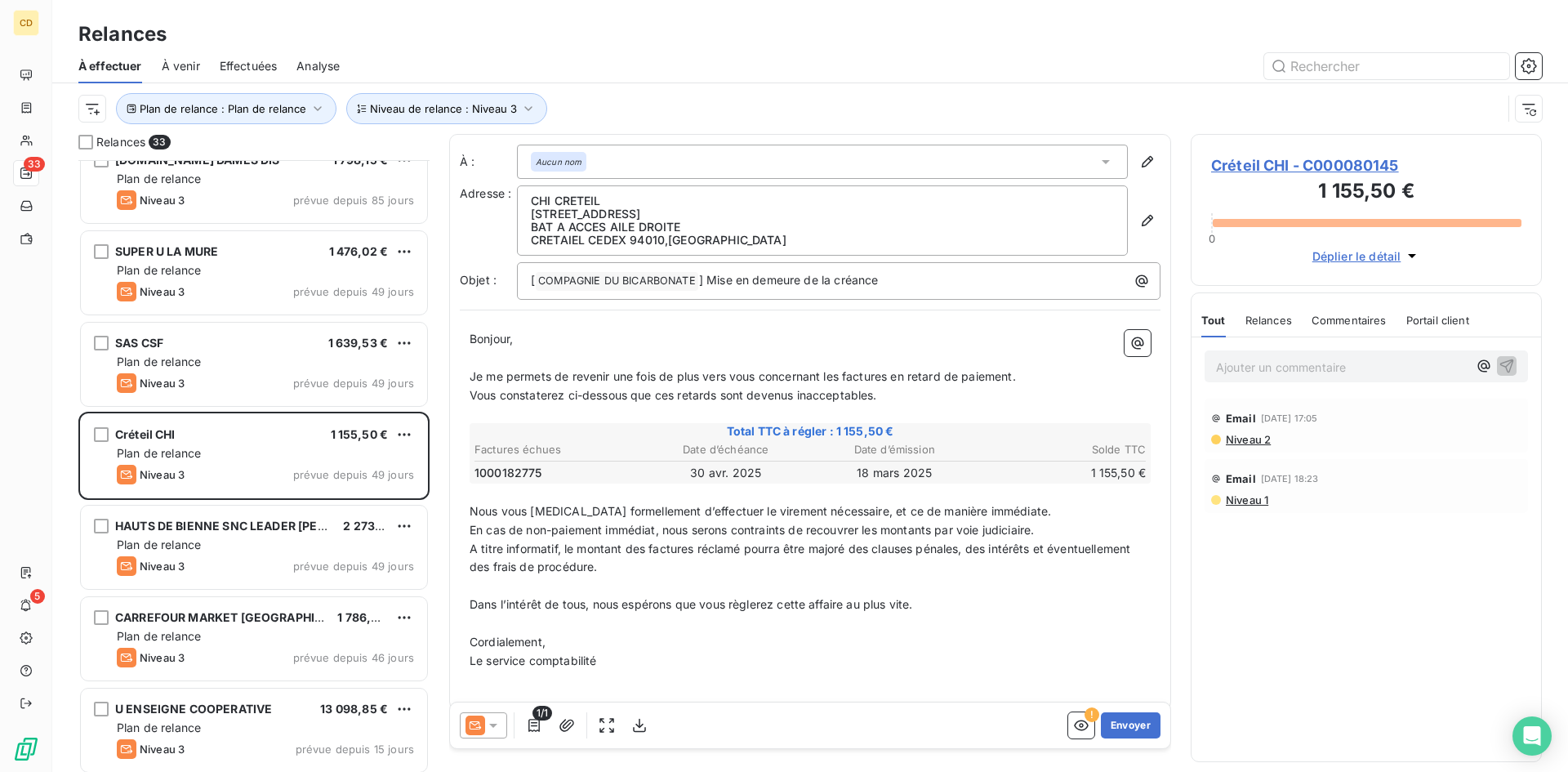
scroll to position [1, 0]
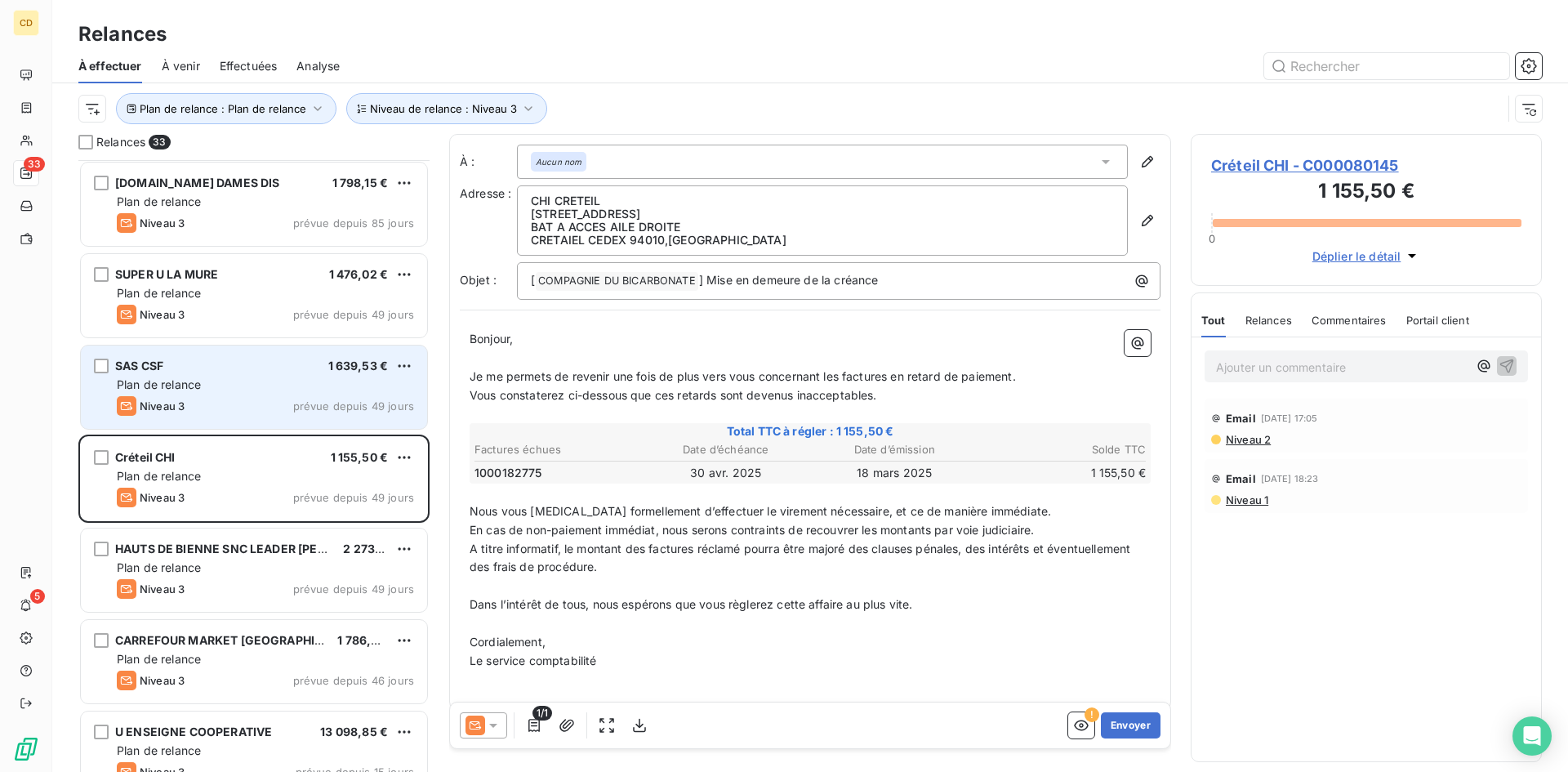
click at [154, 394] on div "SAS CSF 1 639,53 € Plan de relance Niveau 3 prévue depuis 49 jours" at bounding box center [254, 387] width 346 height 83
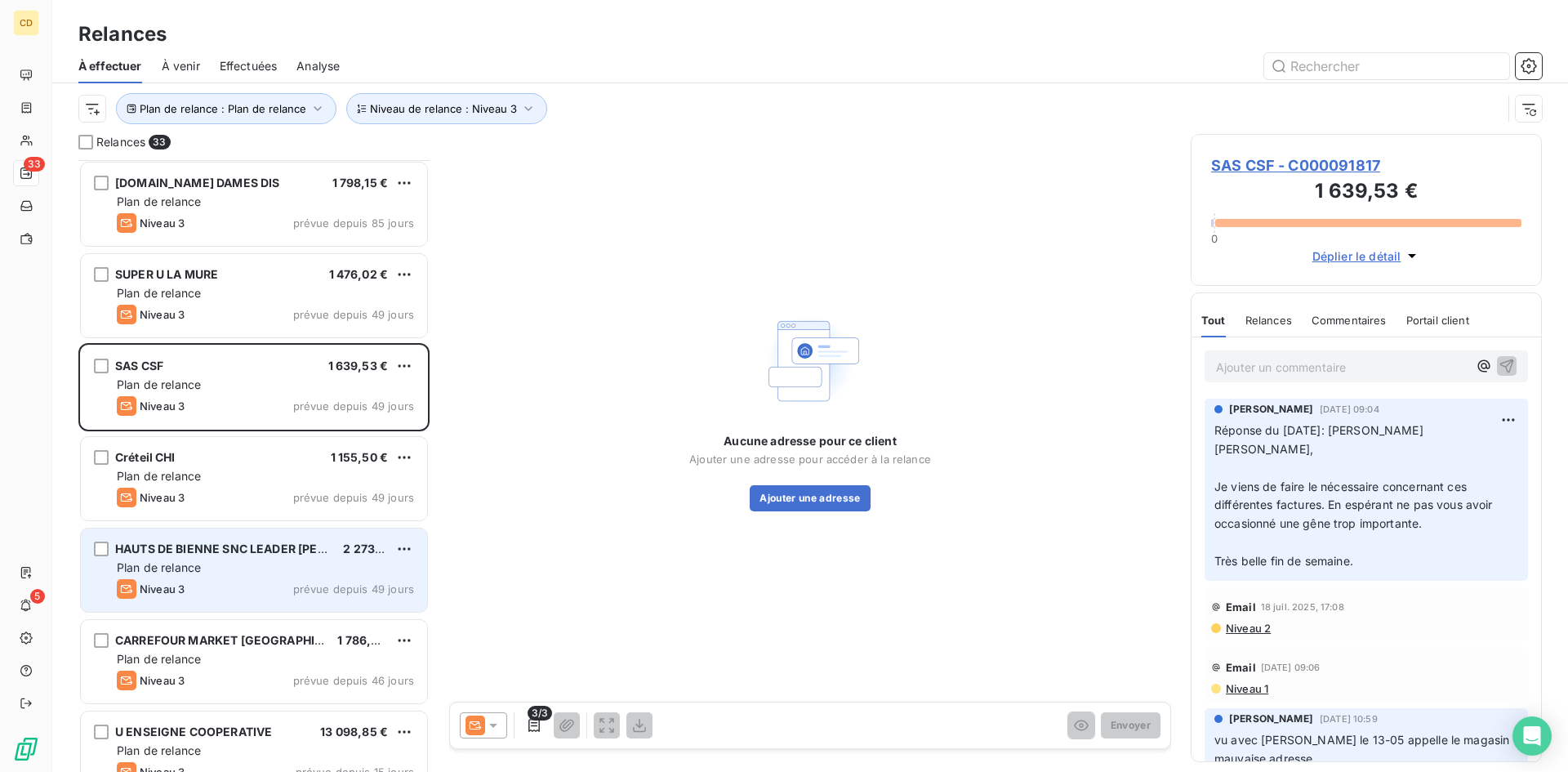
click at [167, 570] on span "Plan de relance" at bounding box center [158, 567] width 84 height 14
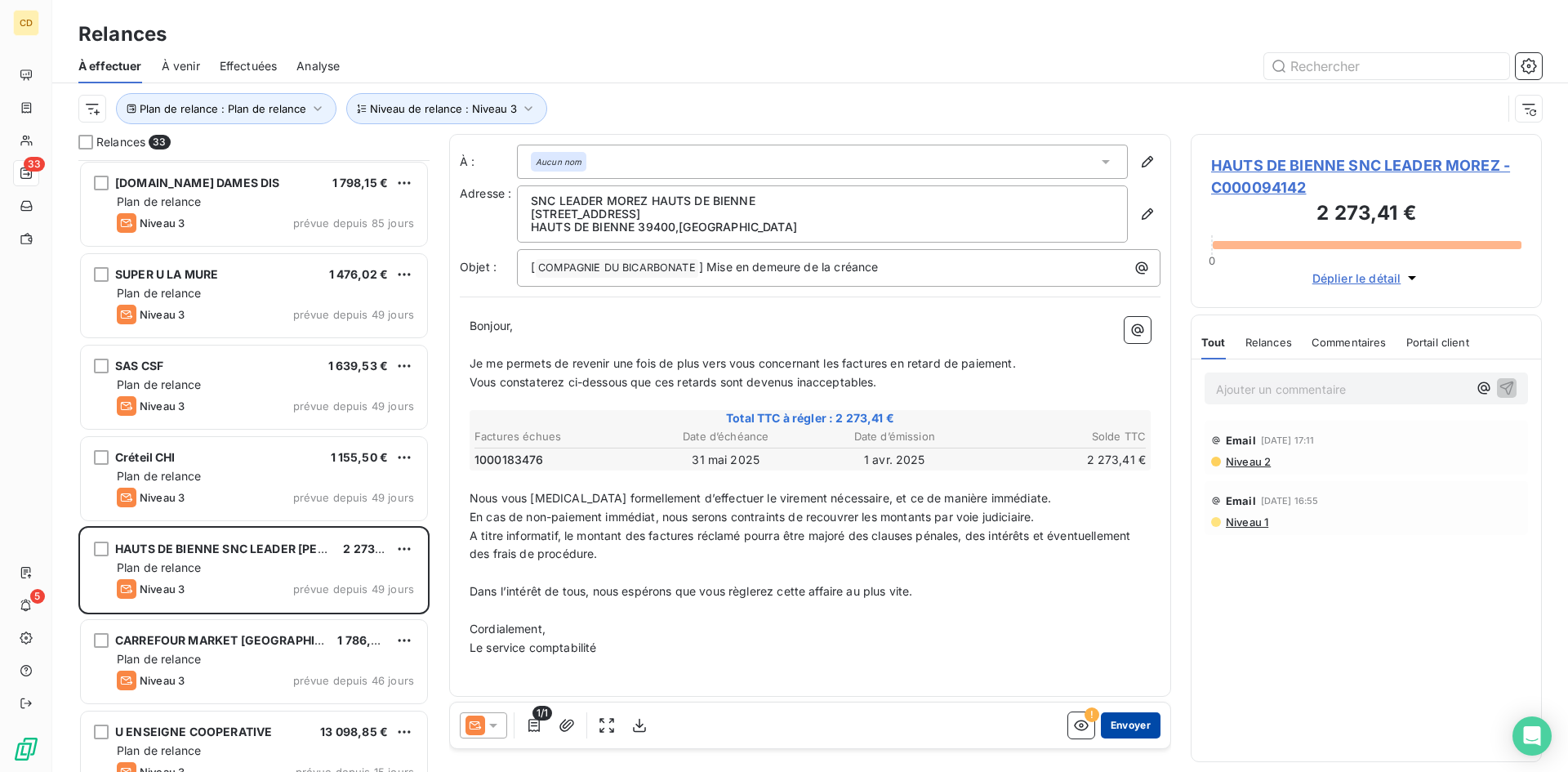
click at [1127, 721] on button "Envoyer" at bounding box center [1130, 725] width 60 height 26
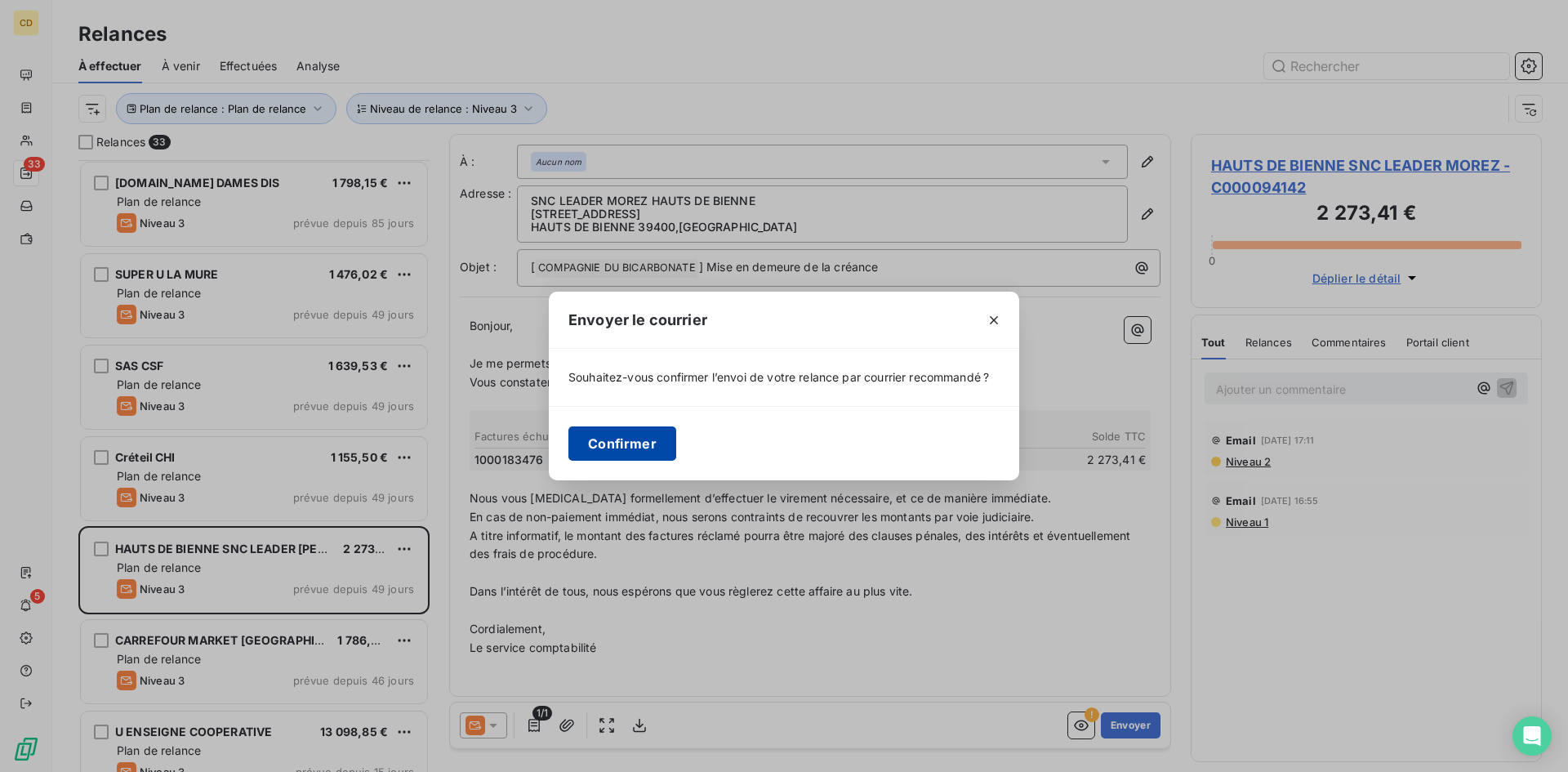
click at [627, 436] on button "Confirmer" at bounding box center [622, 443] width 108 height 34
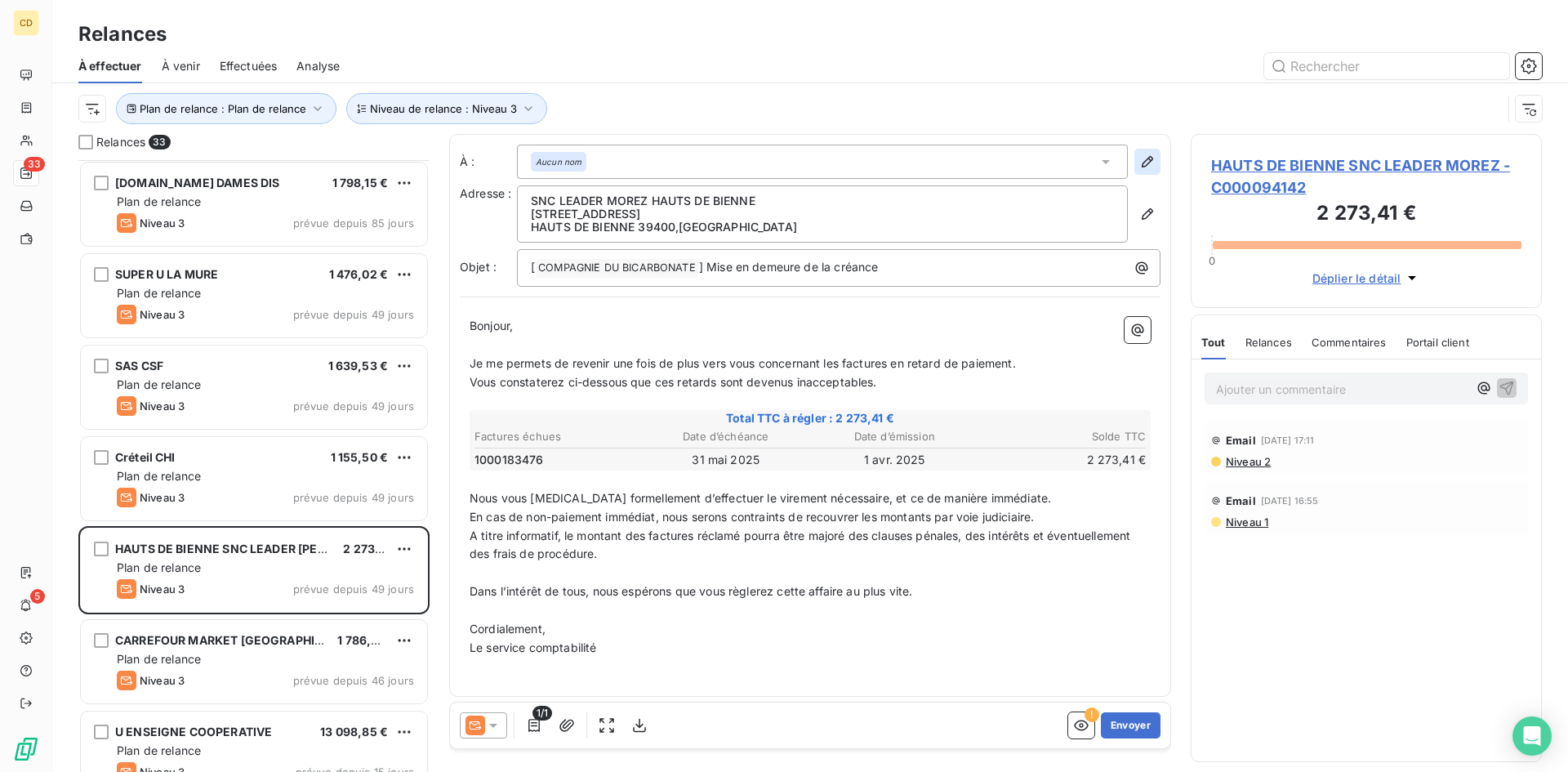
click at [1140, 161] on icon "button" at bounding box center [1147, 161] width 16 height 16
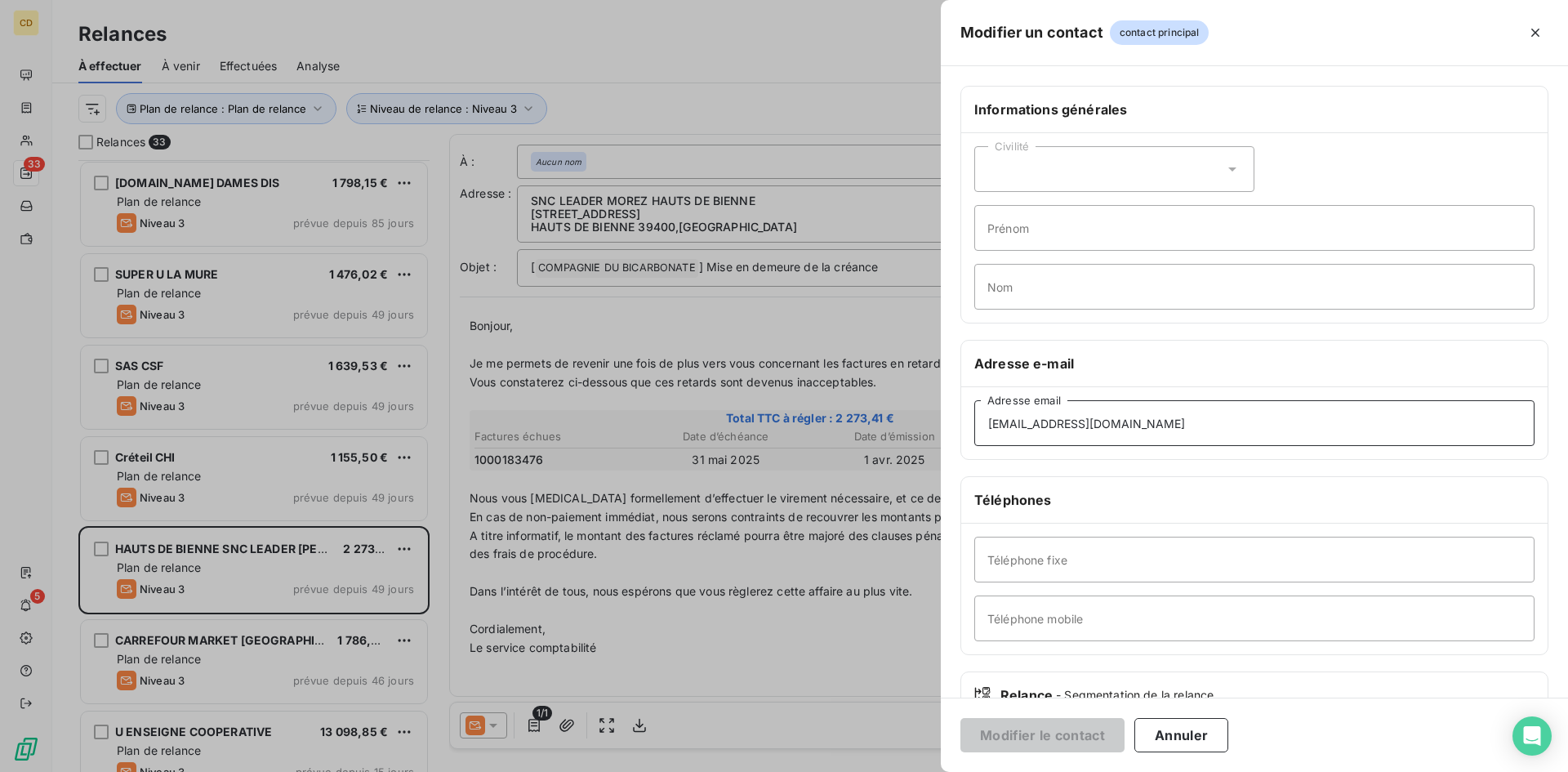
click at [1137, 431] on input "[EMAIL_ADDRESS][DOMAIN_NAME]" at bounding box center [1255, 423] width 560 height 46
click at [1201, 162] on div "Civilité" at bounding box center [1114, 169] width 280 height 46
click at [1201, 163] on div "Civilité" at bounding box center [1114, 169] width 280 height 46
click at [1199, 737] on button "Annuler" at bounding box center [1182, 735] width 94 height 34
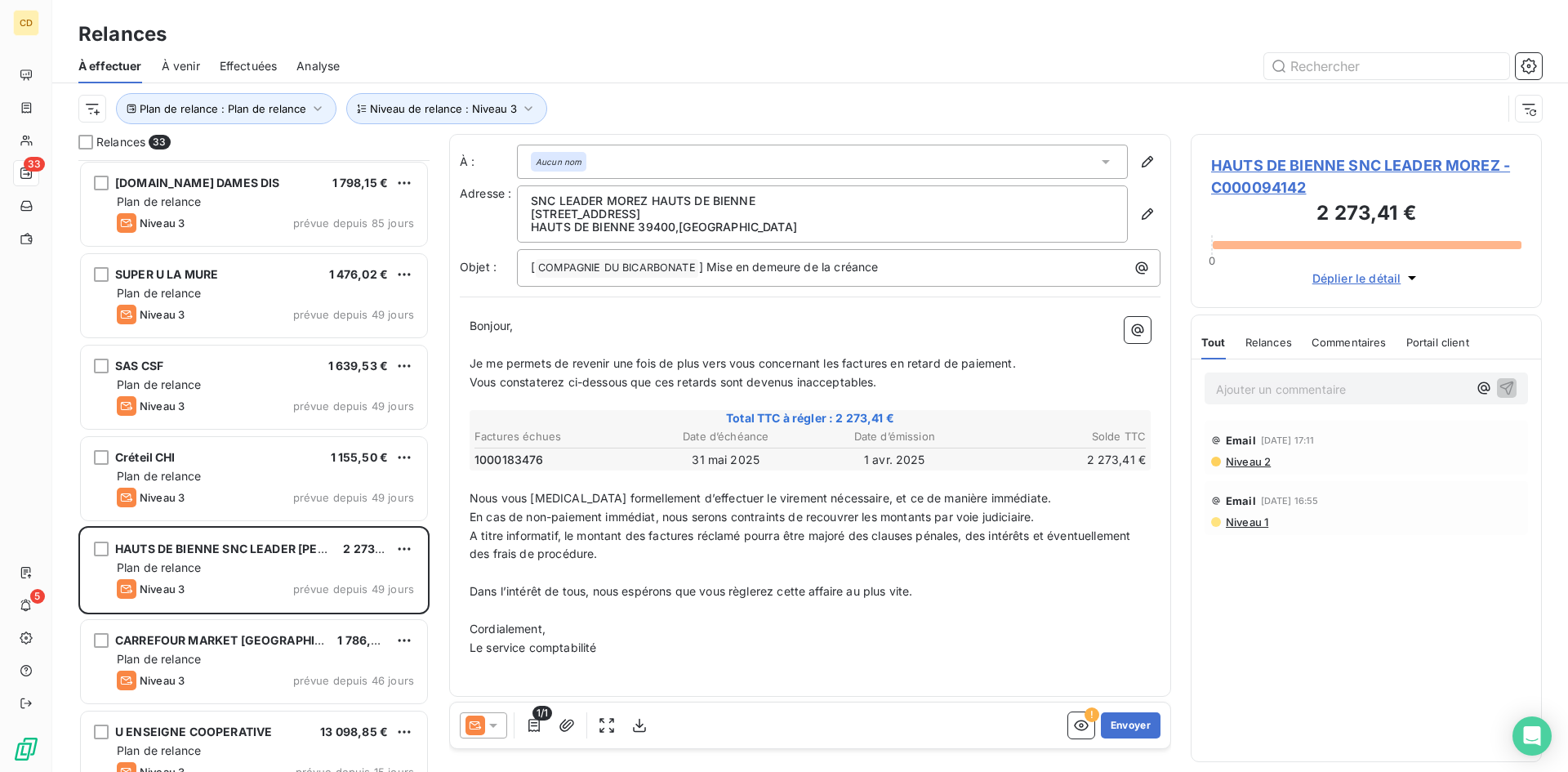
click at [575, 163] on em "Aucun nom" at bounding box center [558, 161] width 46 height 11
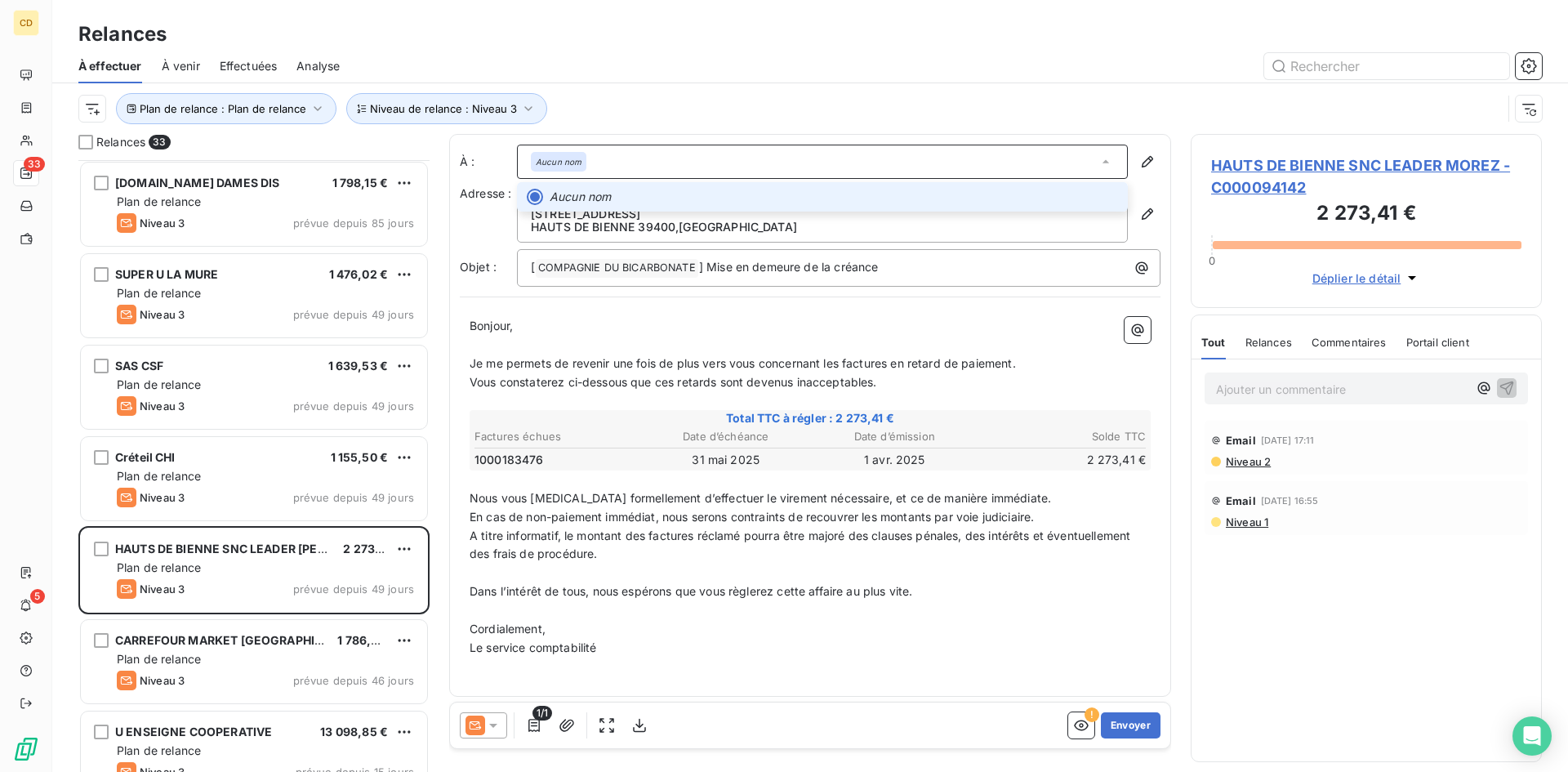
click at [575, 163] on em "Aucun nom" at bounding box center [558, 161] width 46 height 11
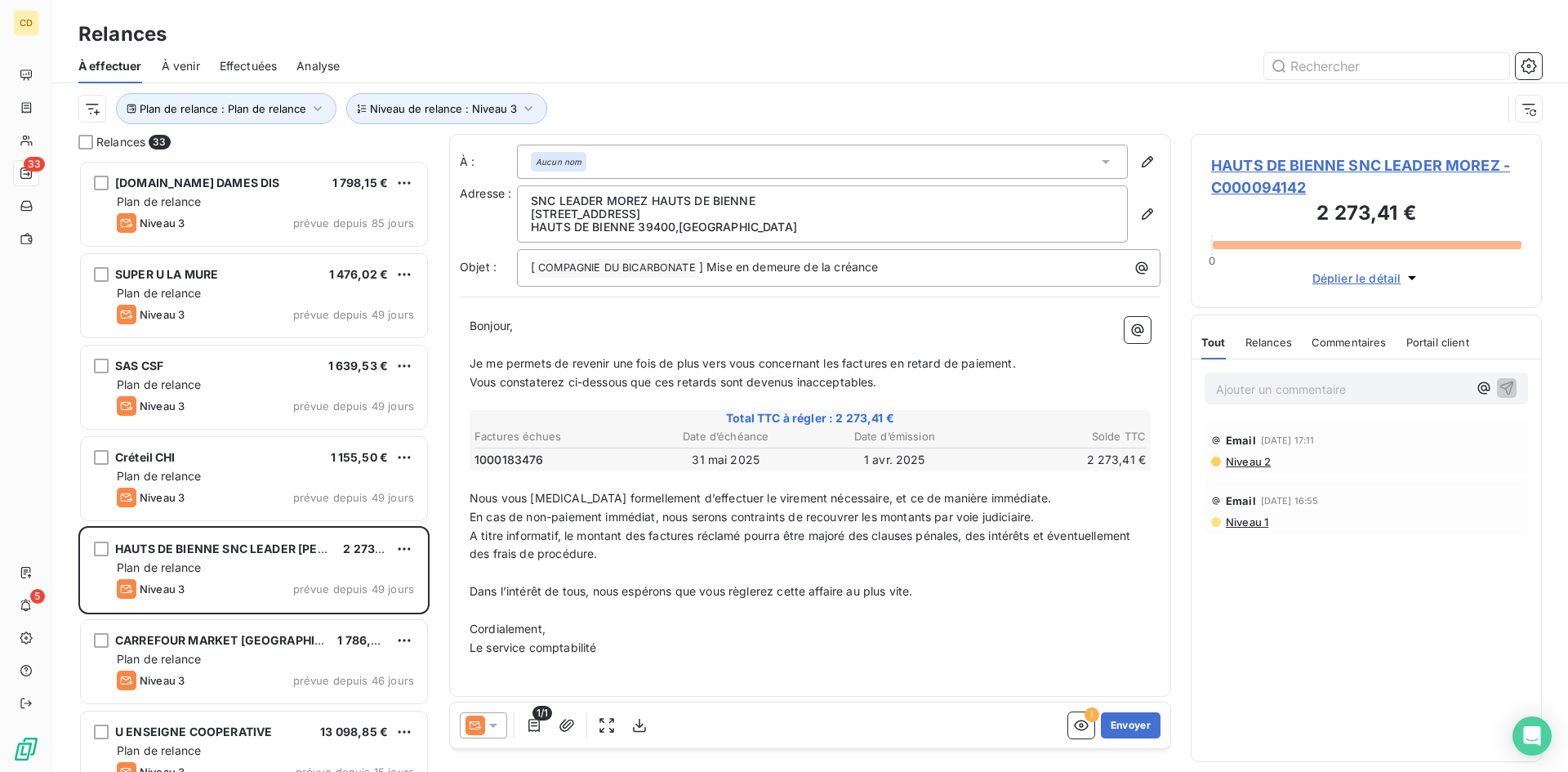
click at [243, 66] on span "Effectuées" at bounding box center [249, 66] width 58 height 16
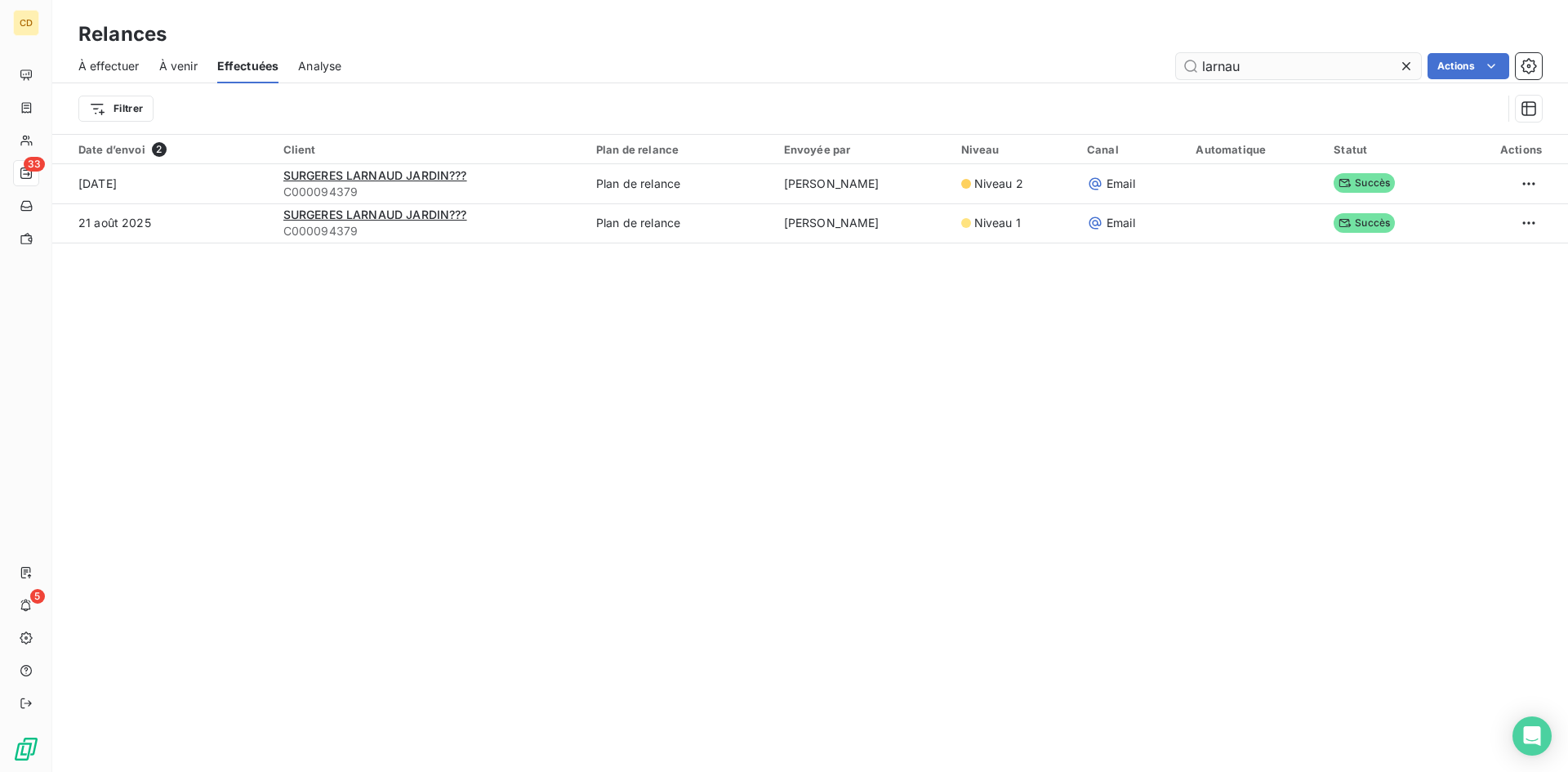
drag, startPoint x: 1411, startPoint y: 62, endPoint x: 1401, endPoint y: 64, distance: 10.2
click at [1409, 62] on icon at bounding box center [1406, 66] width 16 height 16
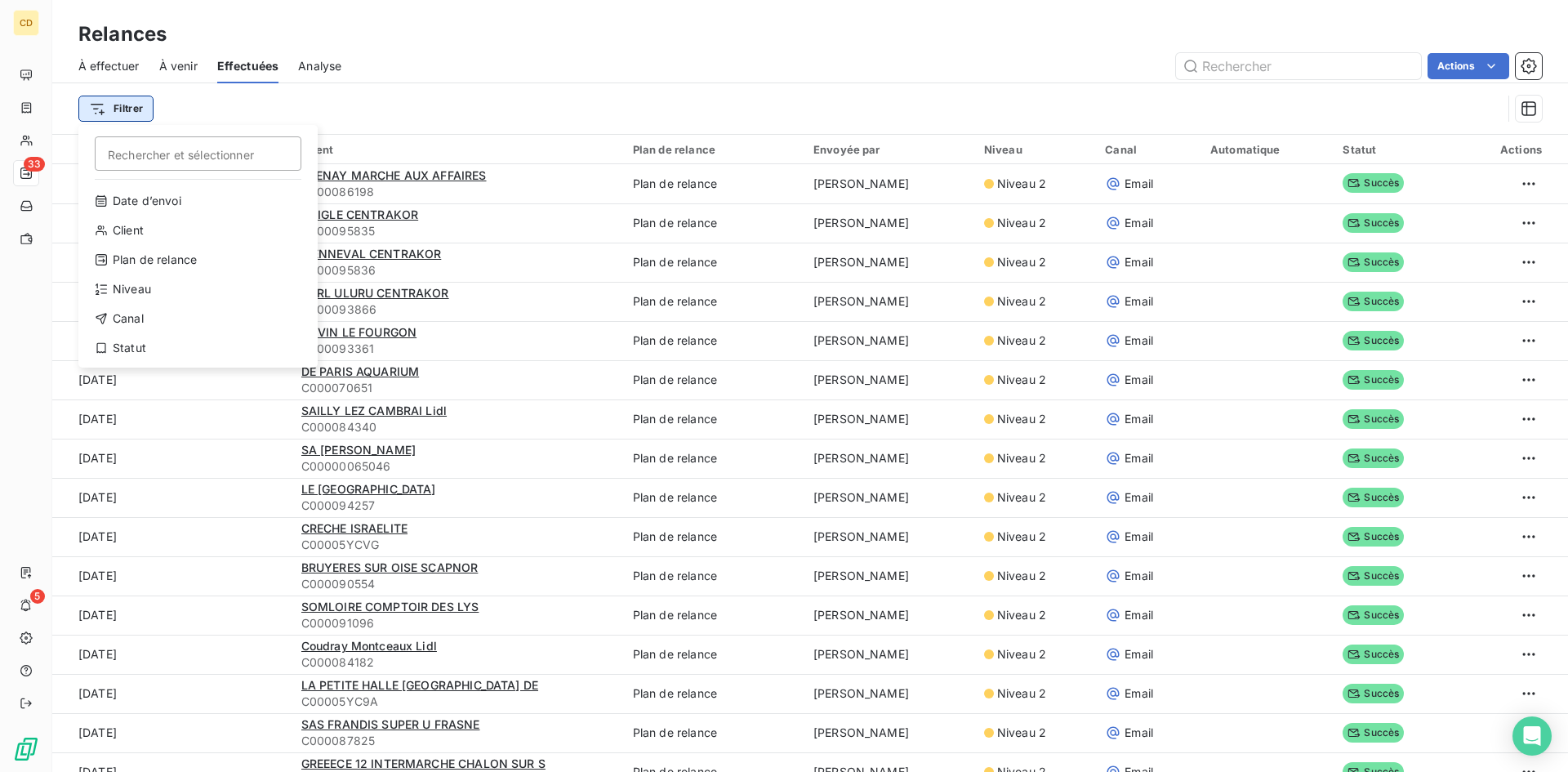
click at [120, 101] on html "CD 33 5 Relances À effectuer À venir Effectuées Analyse Actions Filtrer Recherc…" at bounding box center [784, 386] width 1568 height 772
click at [138, 286] on div "Niveau" at bounding box center [198, 289] width 226 height 26
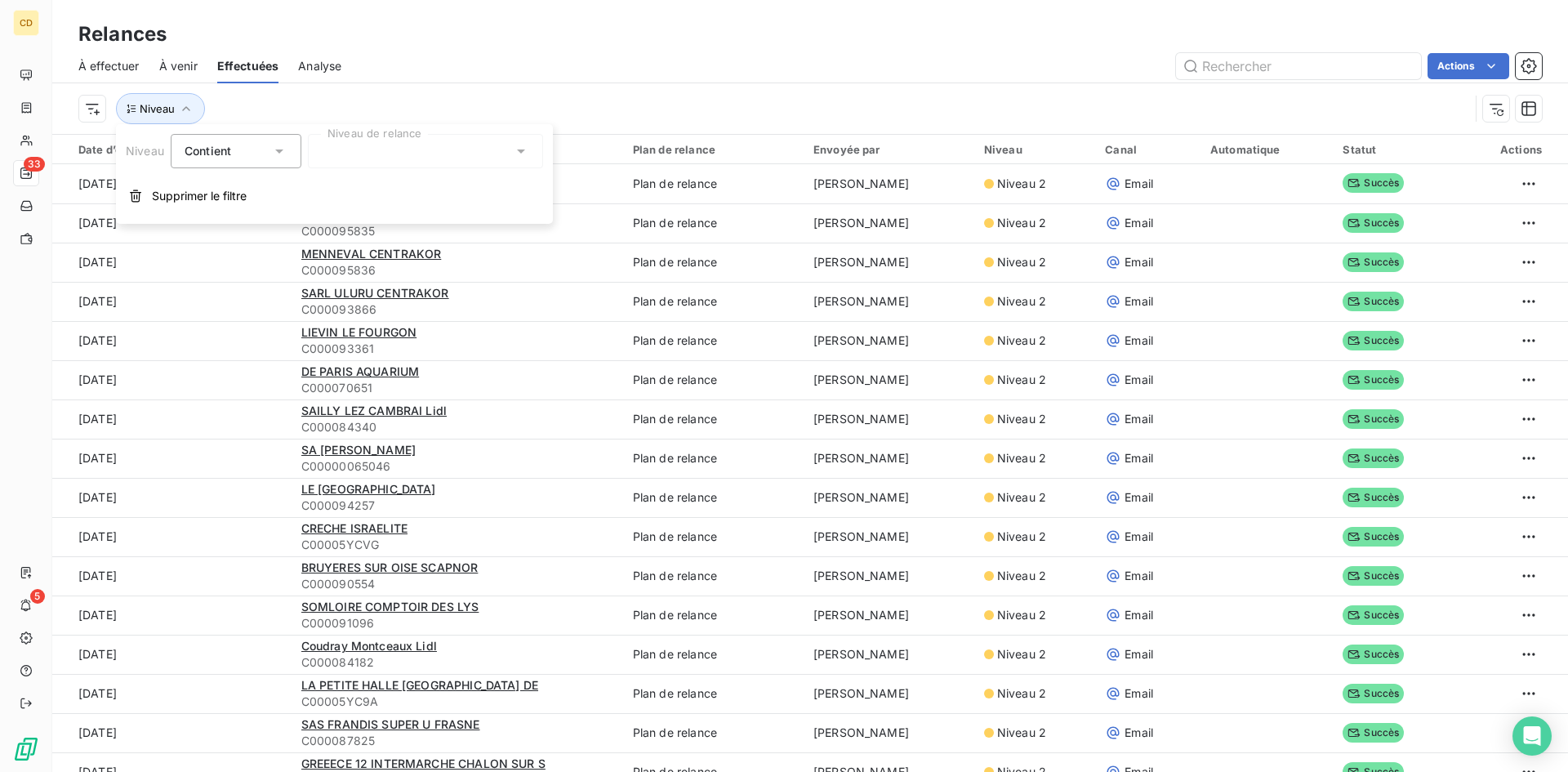
click at [518, 152] on icon at bounding box center [521, 151] width 16 height 16
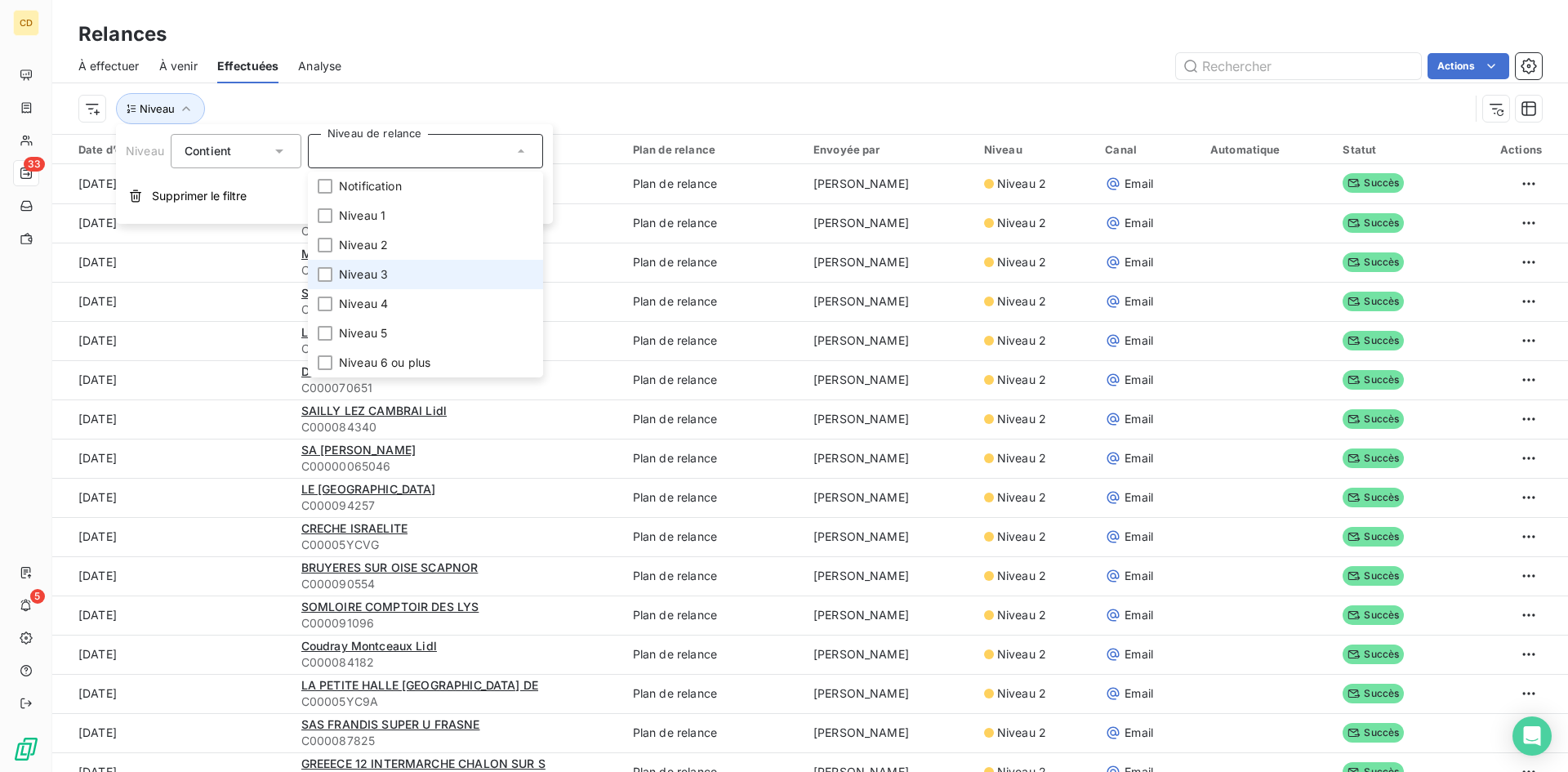
click at [389, 276] on li "Niveau 3" at bounding box center [426, 274] width 235 height 30
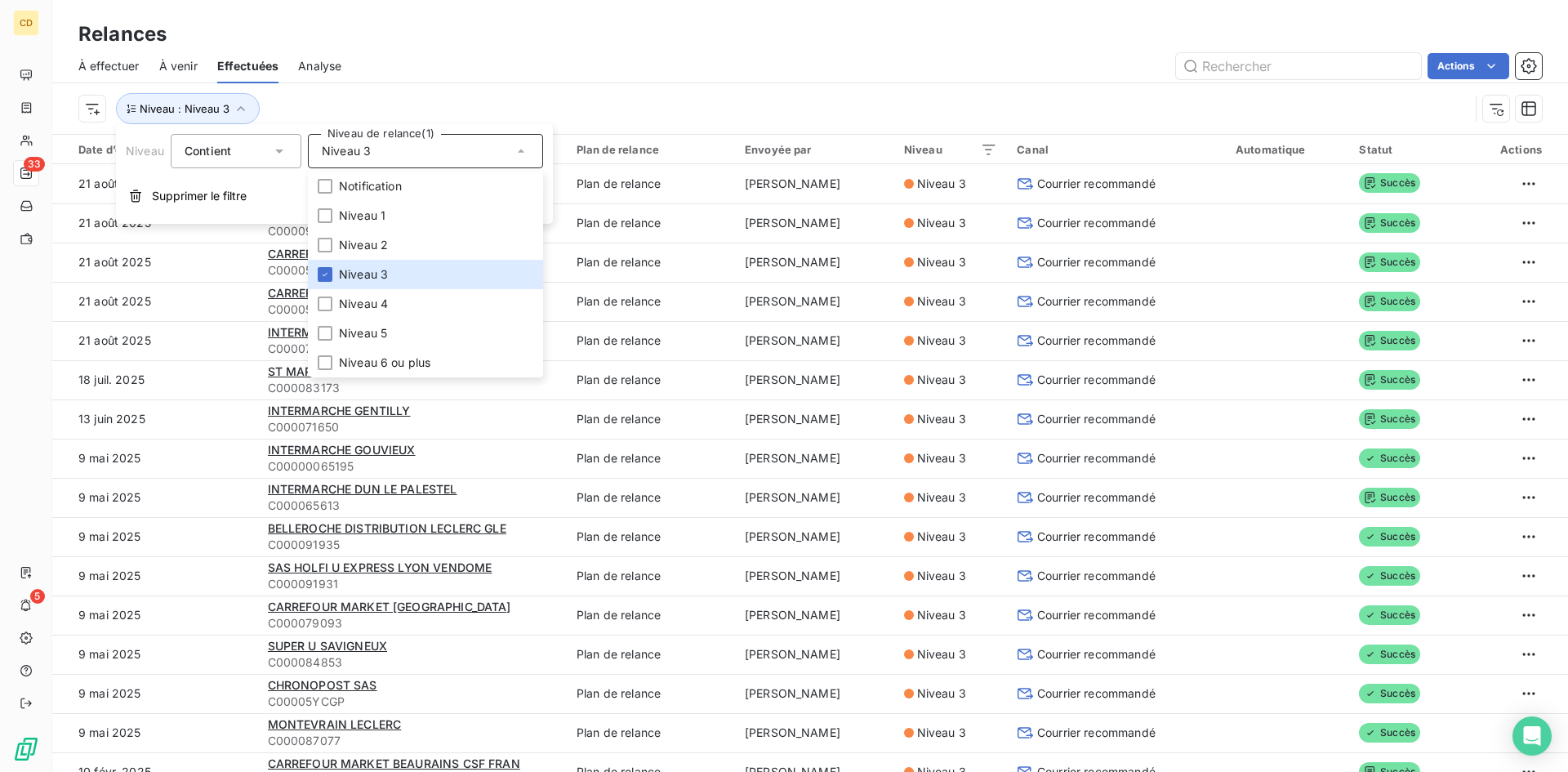
click at [778, 81] on div "À effectuer À venir Effectuées Analyse Actions" at bounding box center [810, 66] width 1516 height 34
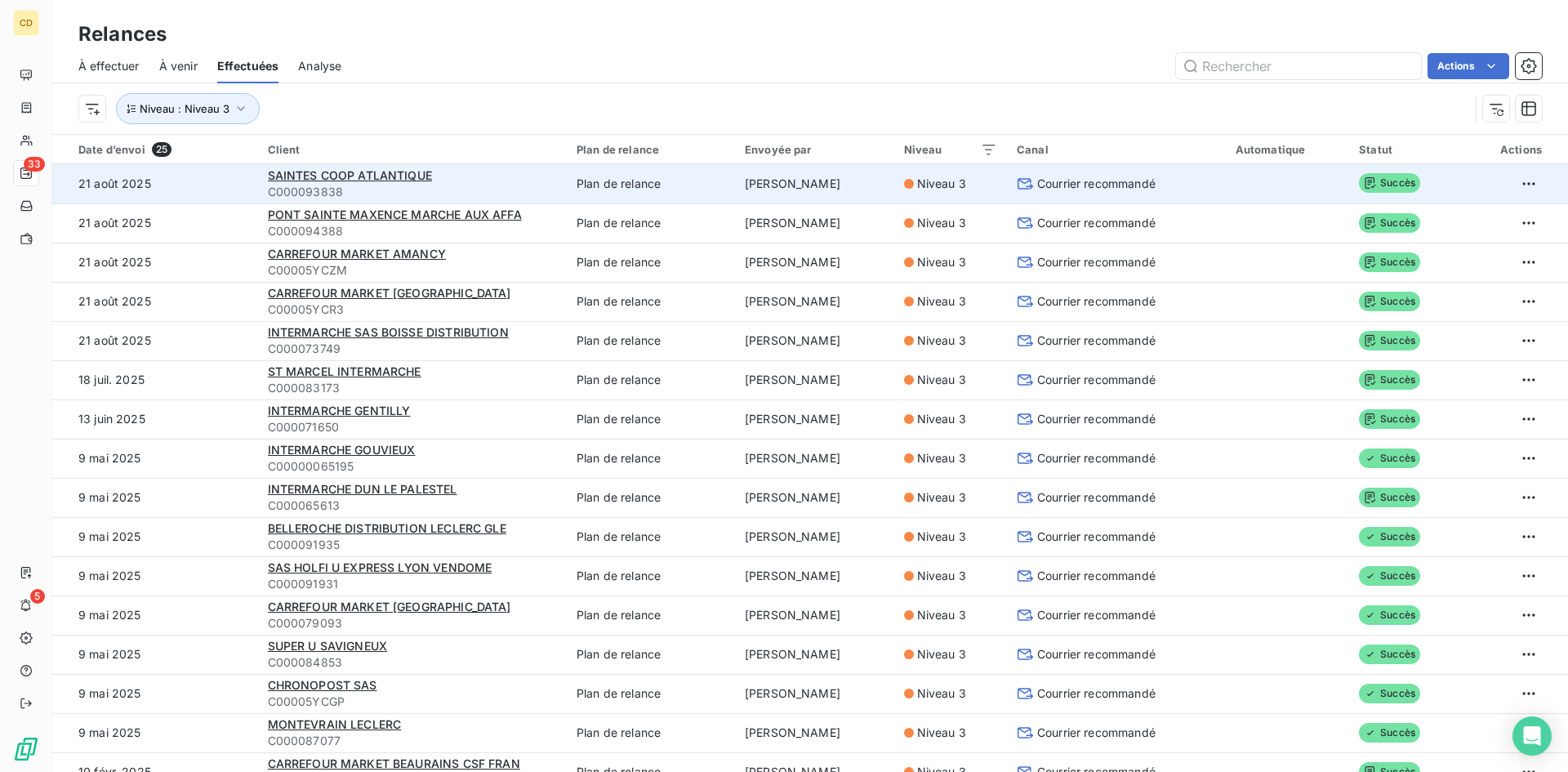
click at [342, 182] on div "SAINTES COOP ATLANTIQUE" at bounding box center [413, 175] width 289 height 16
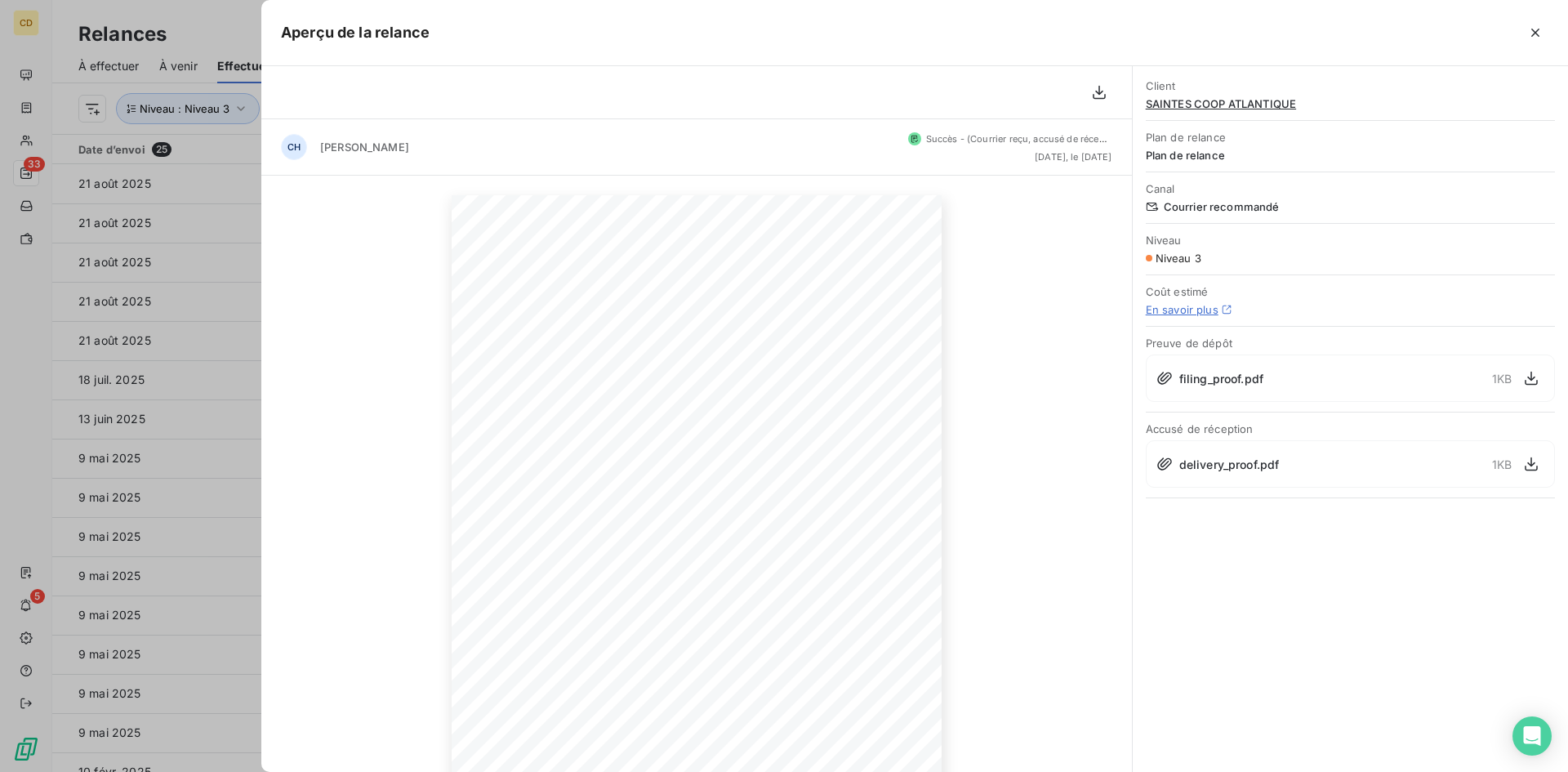
click at [1233, 103] on span "SAINTES COOP ATLANTIQUE" at bounding box center [1350, 103] width 409 height 13
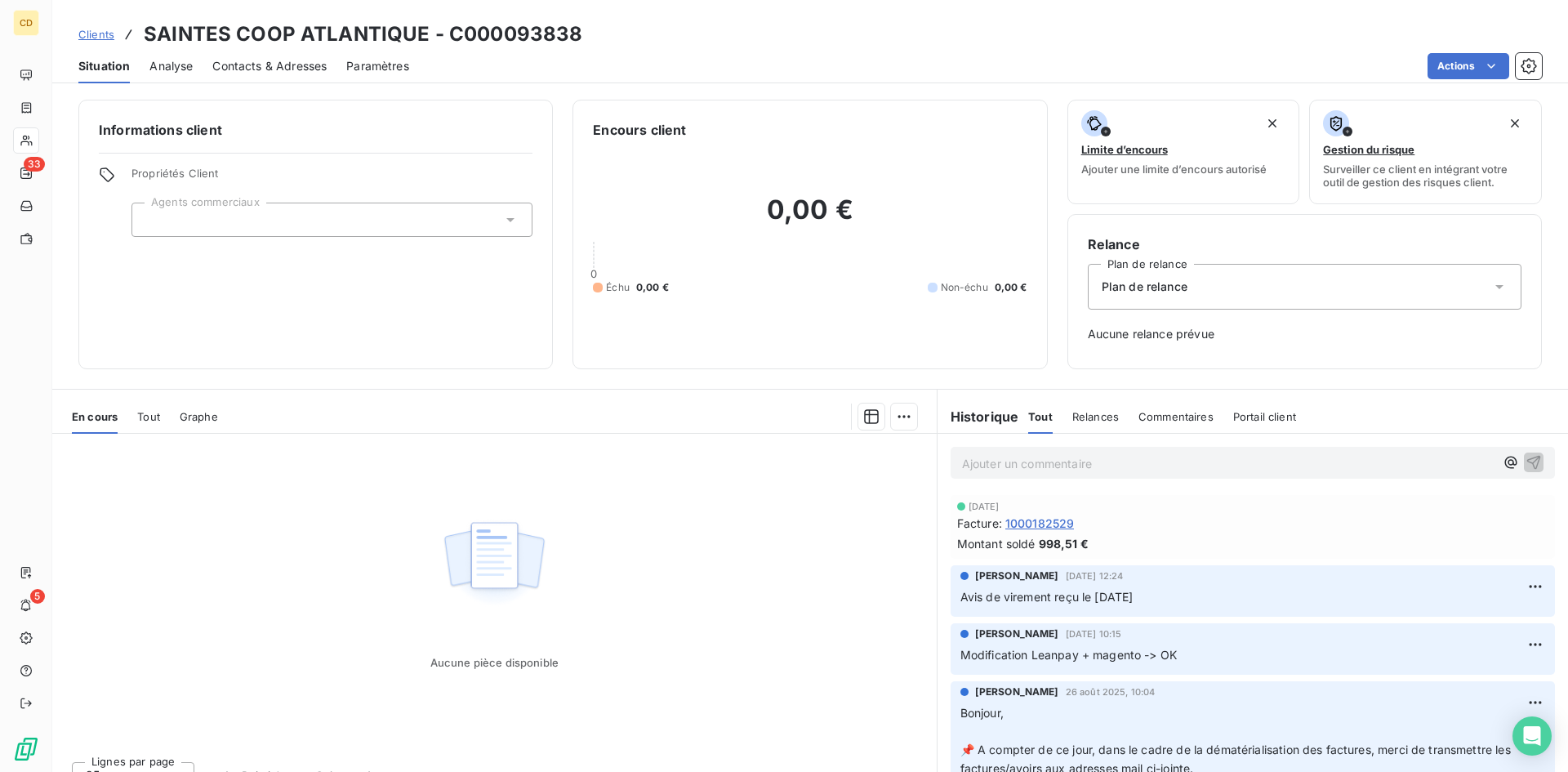
click at [268, 64] on span "Contacts & Adresses" at bounding box center [269, 66] width 114 height 16
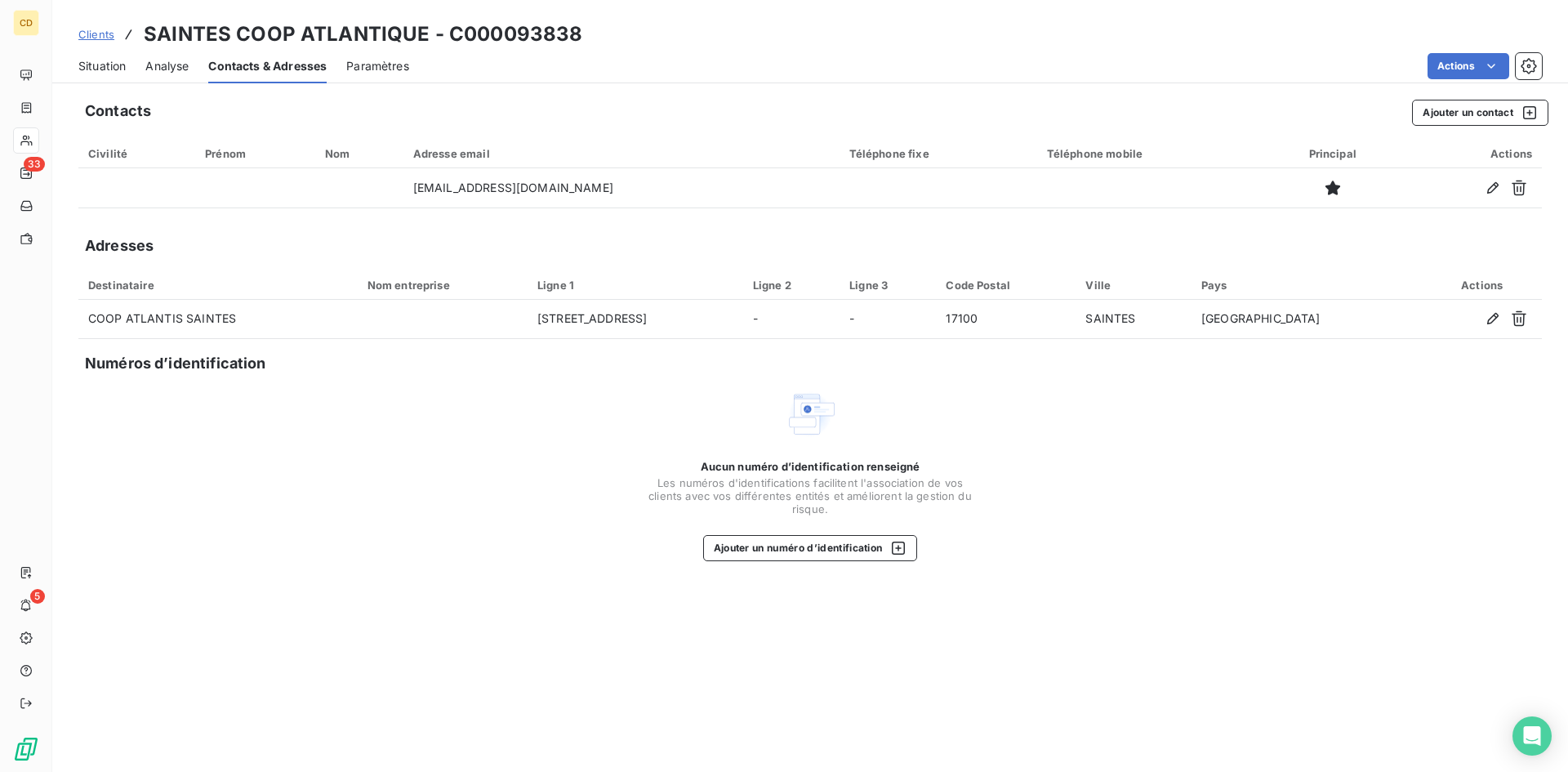
drag, startPoint x: 1377, startPoint y: 705, endPoint x: 1424, endPoint y: 715, distance: 48.1
click at [1419, 715] on div "Contacts Ajouter un contact Civilité Prénom Nom Adresse email Téléphone fixe Té…" at bounding box center [810, 431] width 1516 height 682
click at [1533, 734] on icon "Open Intercom Messenger" at bounding box center [1532, 735] width 19 height 21
click at [103, 66] on span "Situation" at bounding box center [102, 66] width 48 height 16
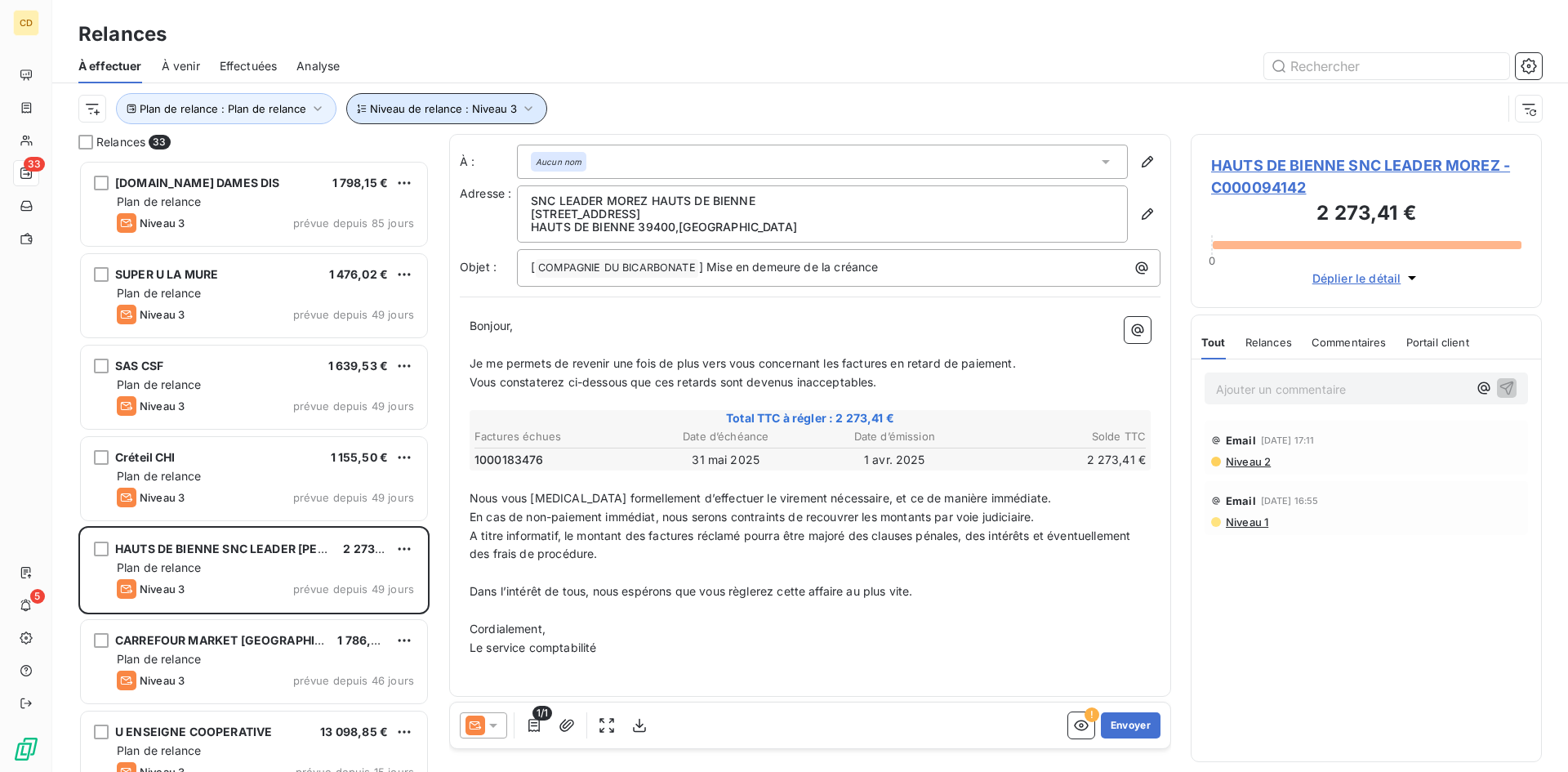
click at [524, 110] on icon "button" at bounding box center [528, 109] width 8 height 5
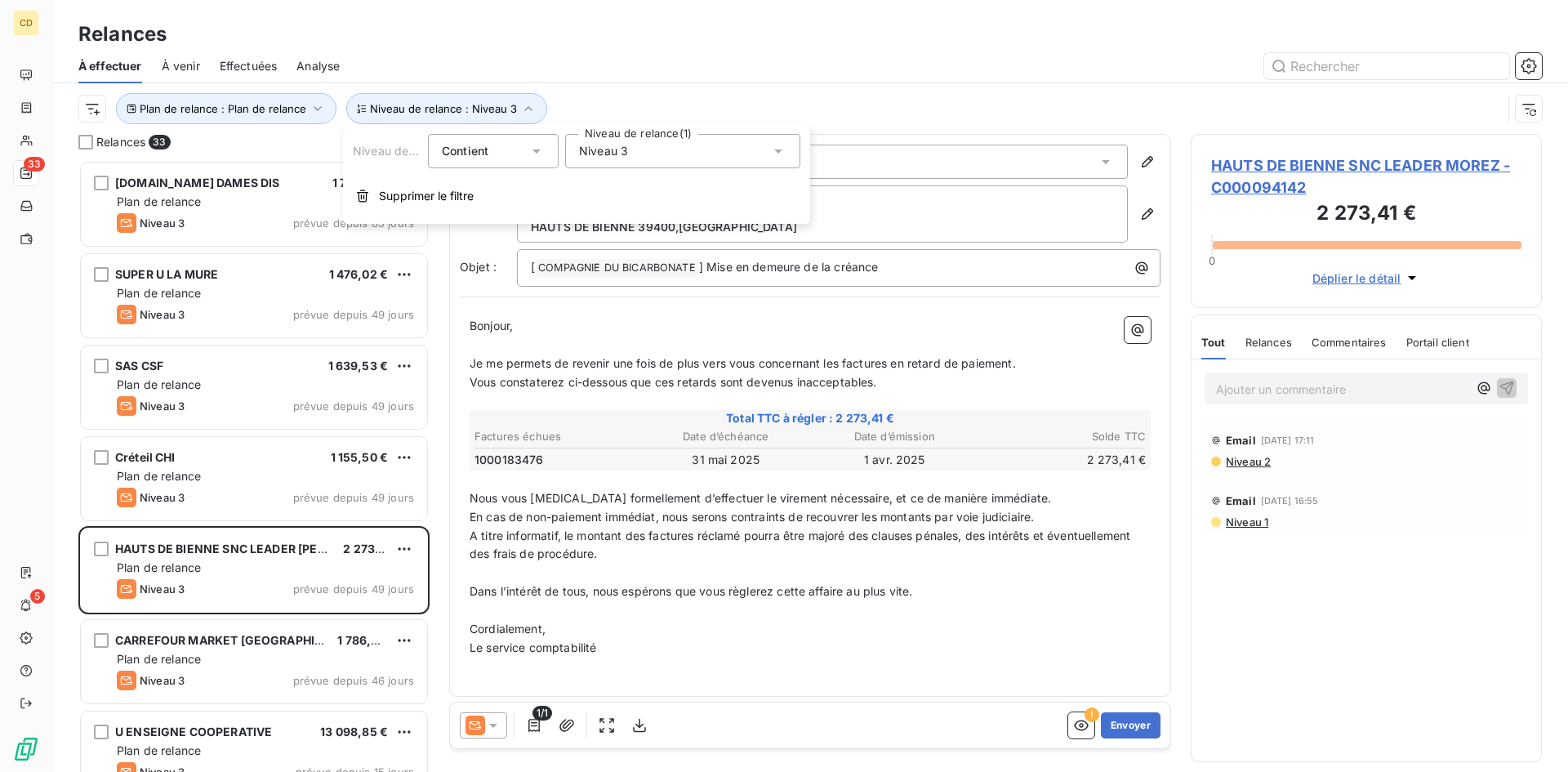
click at [781, 152] on icon at bounding box center [778, 151] width 16 height 16
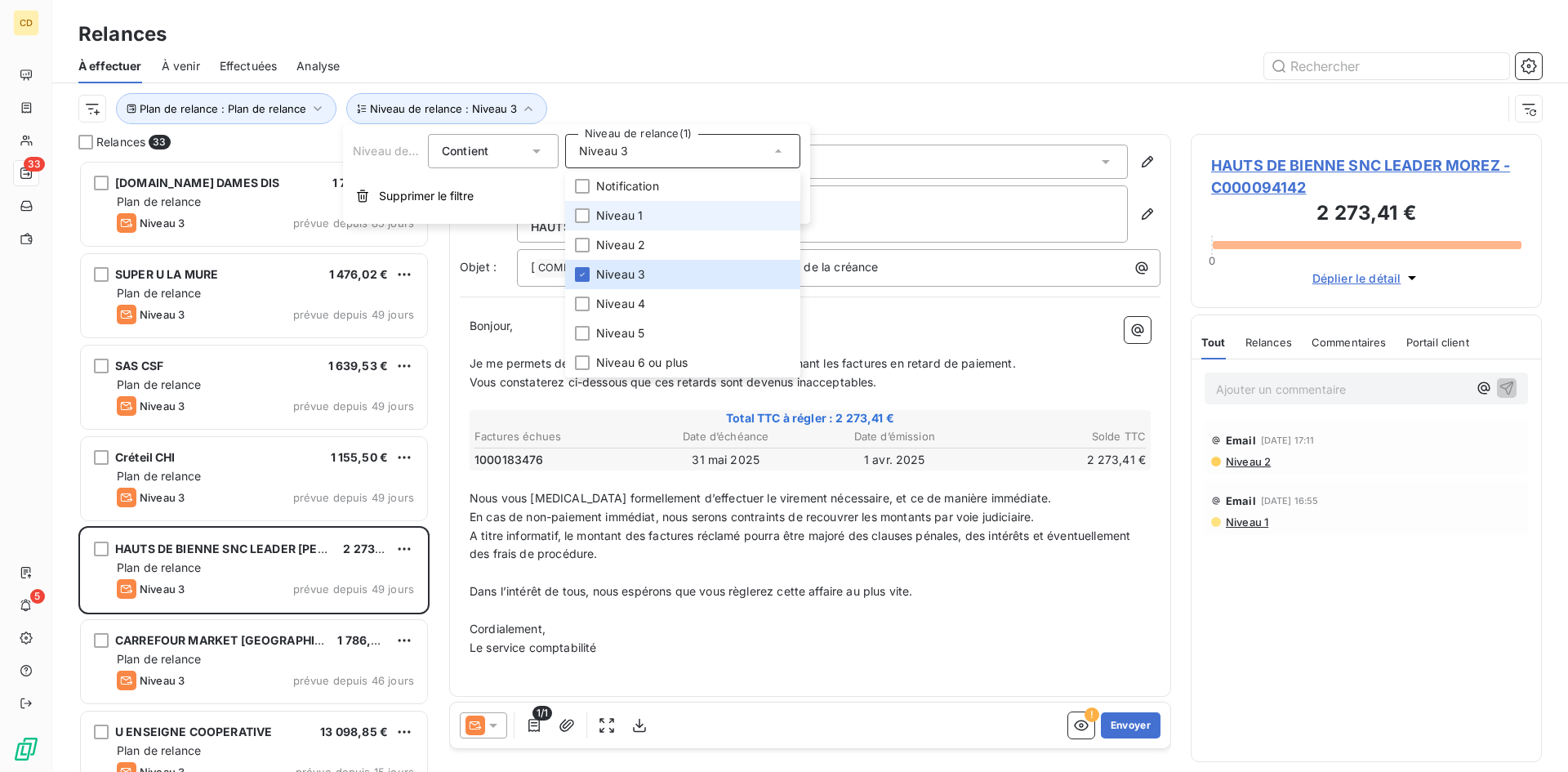
click at [633, 213] on span "Niveau 1" at bounding box center [619, 215] width 47 height 16
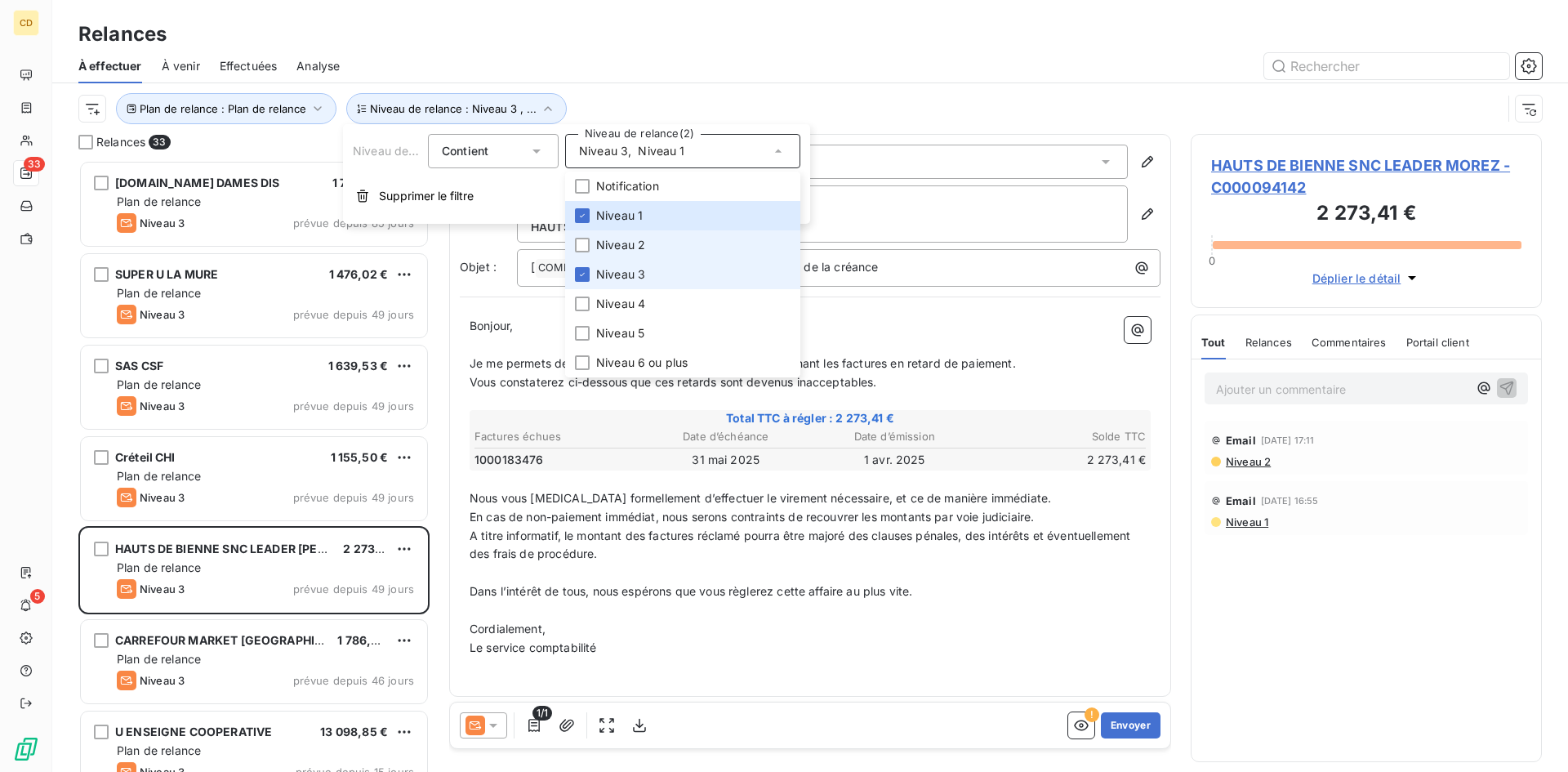
scroll to position [599, 339]
click at [598, 265] on li "Niveau 3" at bounding box center [683, 274] width 235 height 30
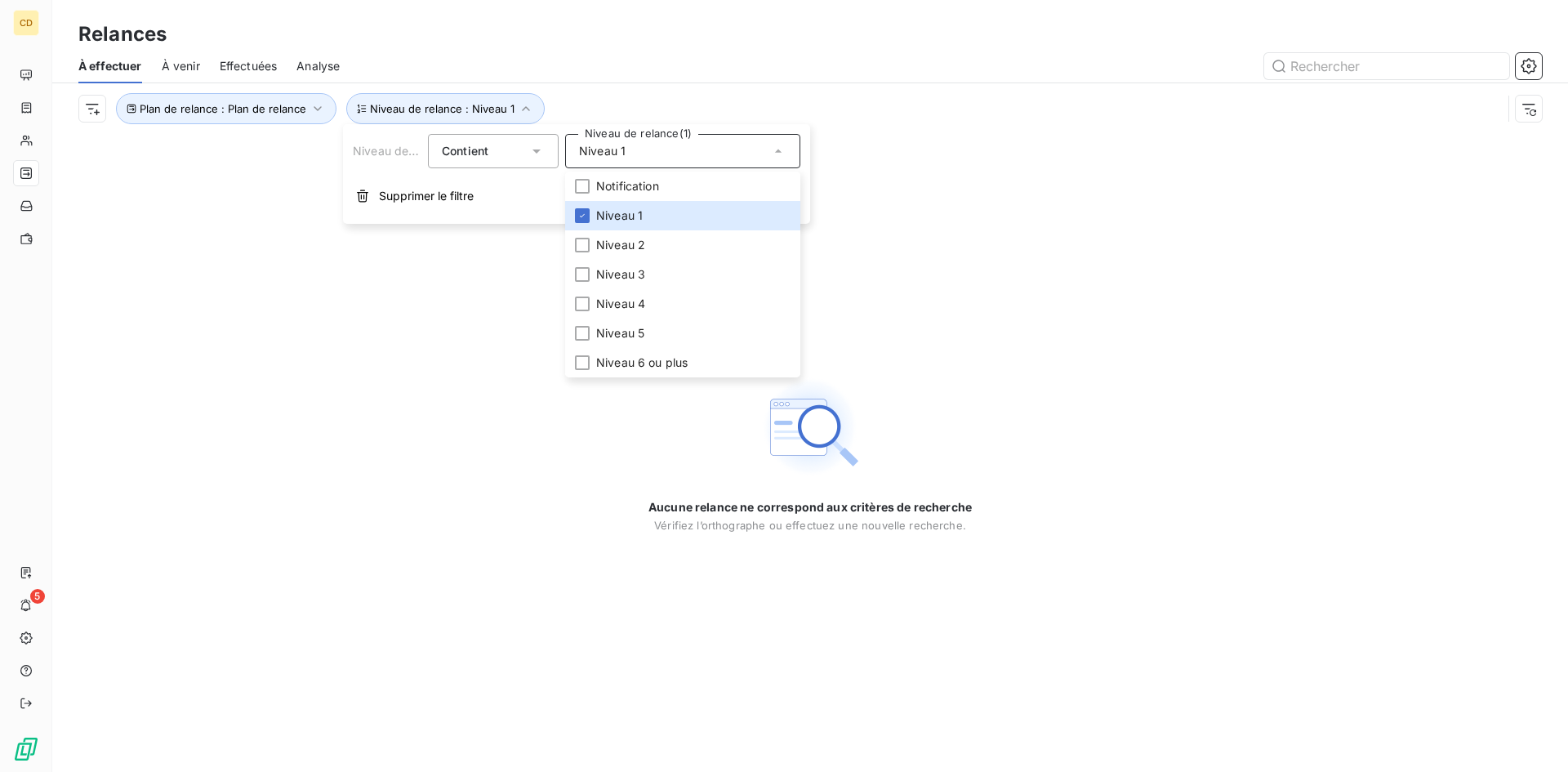
click at [874, 308] on div "Aucune relance ne correspond aux critères de recherche [PERSON_NAME] l’orthogra…" at bounding box center [810, 452] width 1516 height 638
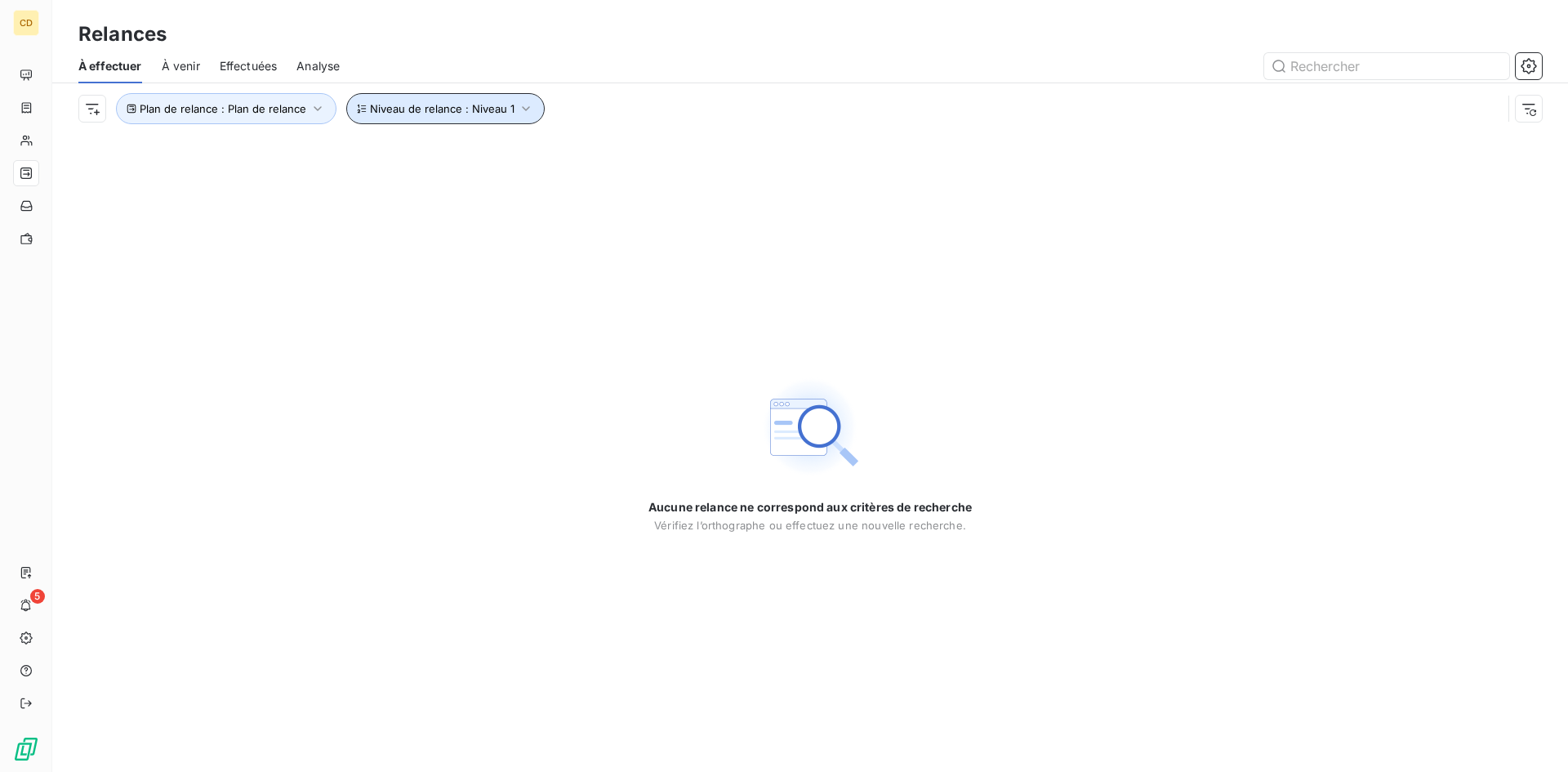
click at [512, 106] on button "Niveau de relance : Niveau 1" at bounding box center [445, 108] width 198 height 31
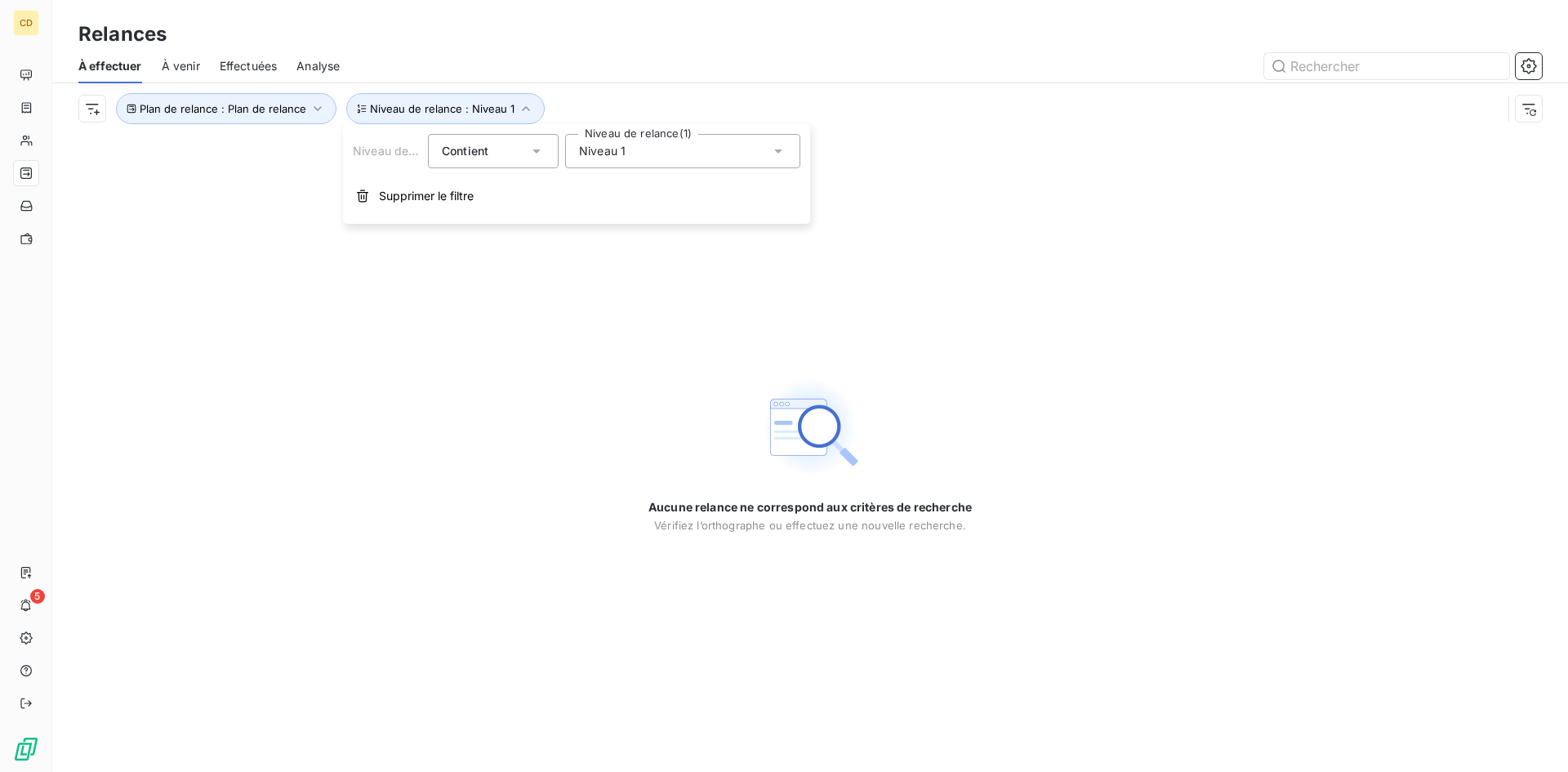
click at [623, 152] on span "Niveau 1" at bounding box center [602, 151] width 47 height 16
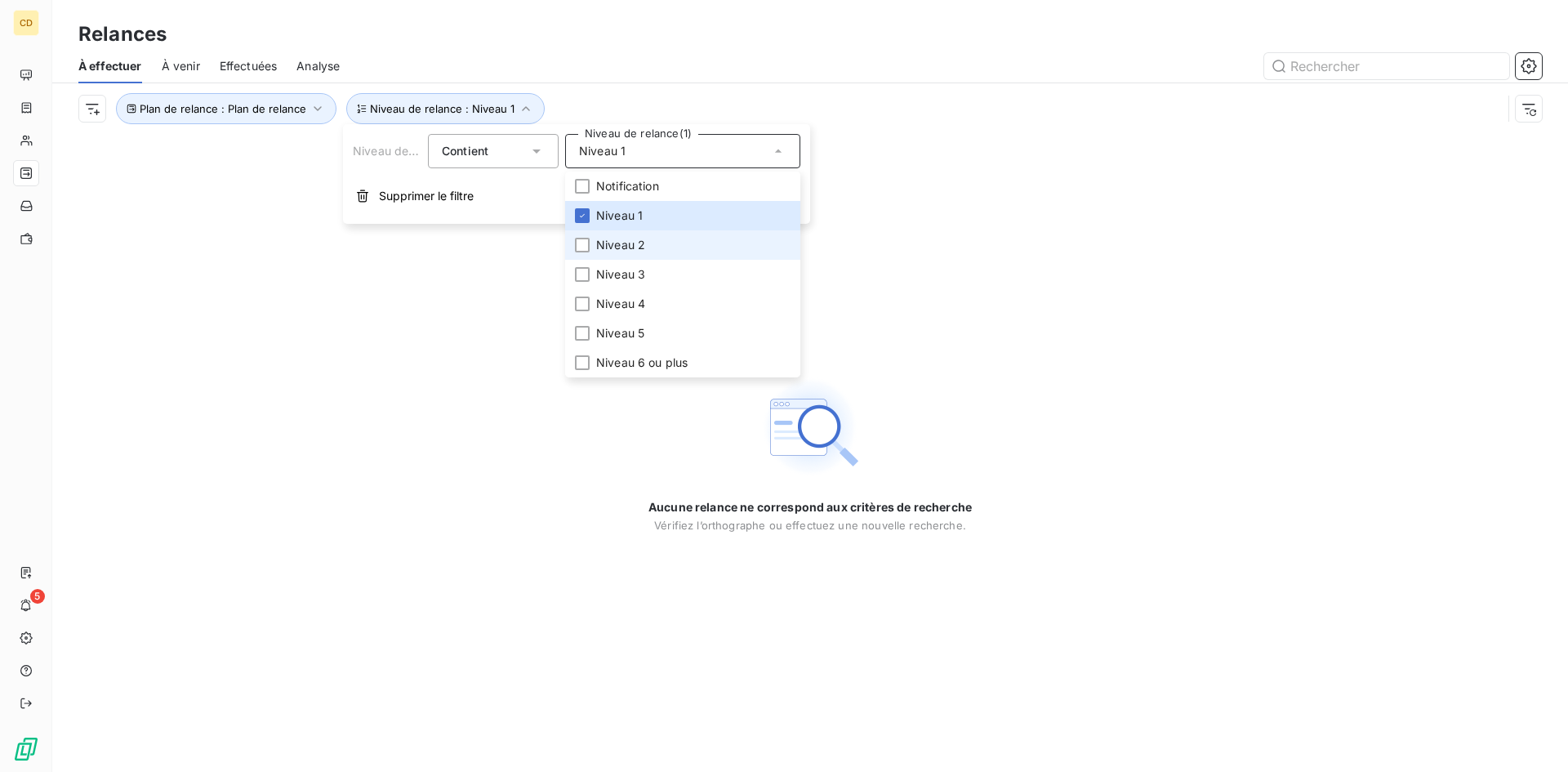
click at [616, 237] on span "Niveau 2" at bounding box center [621, 244] width 49 height 16
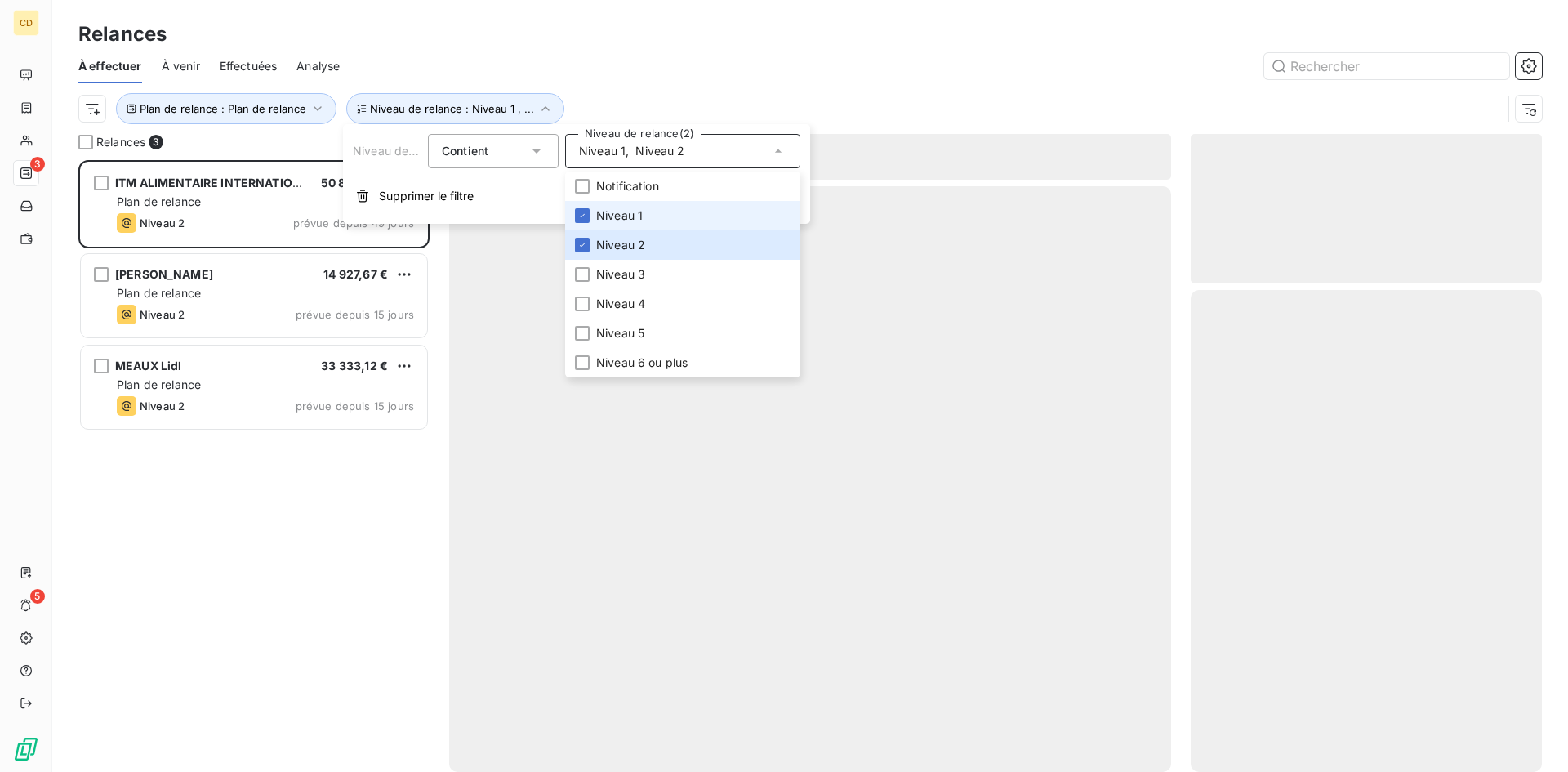
scroll to position [599, 339]
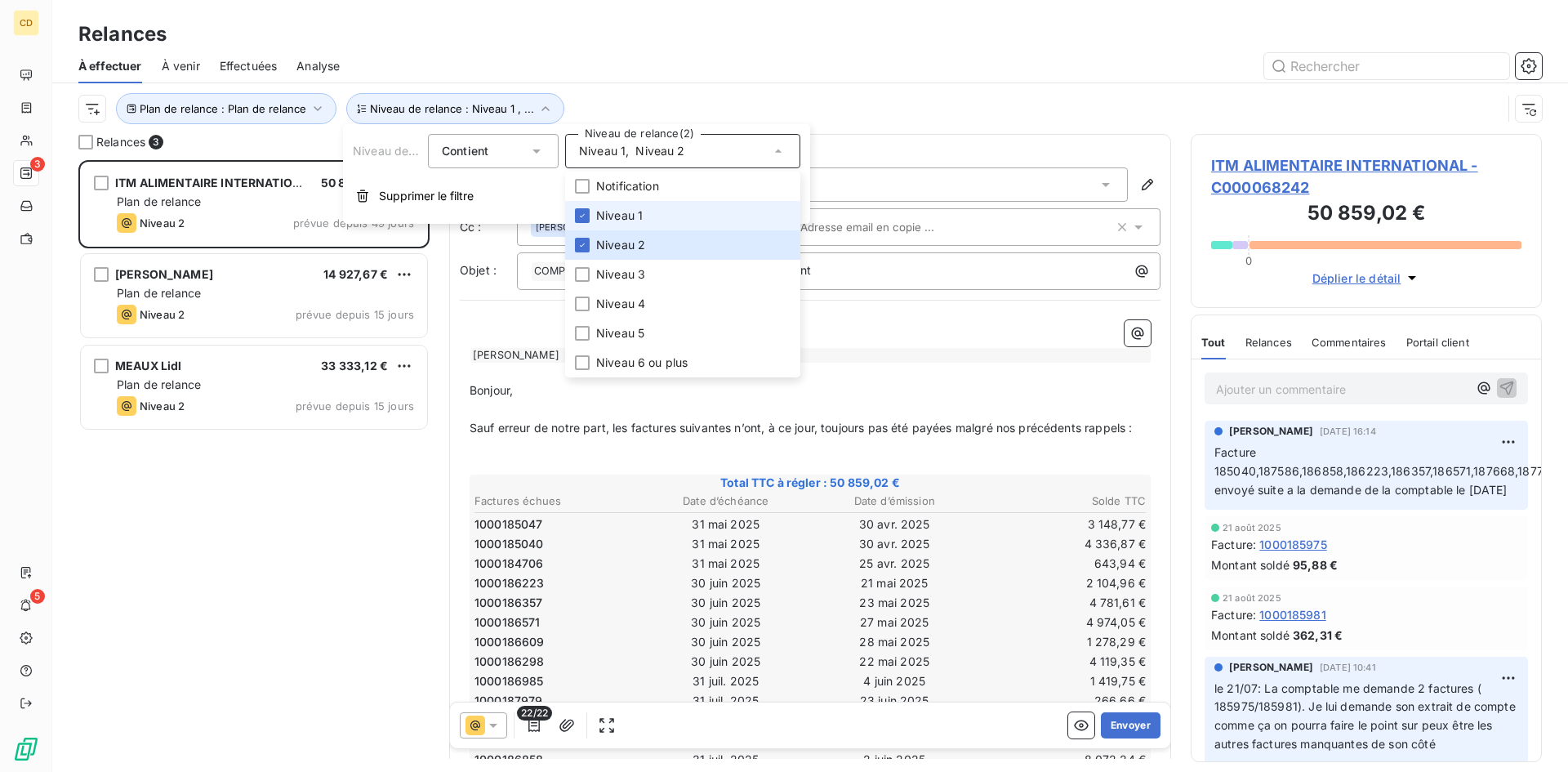
click at [613, 216] on span "Niveau 1" at bounding box center [619, 215] width 47 height 16
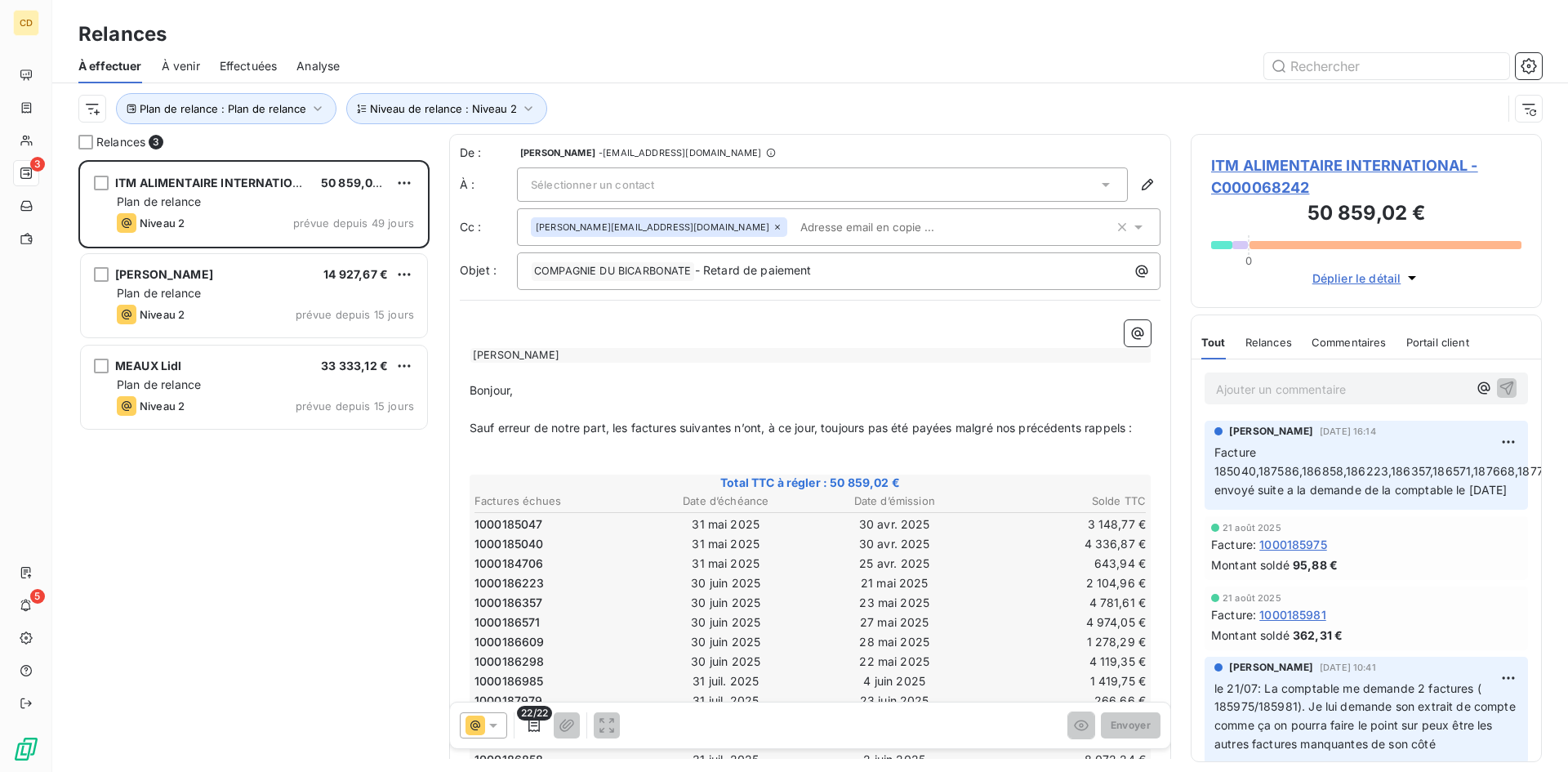
click at [335, 504] on div "ITM ALIMENTAIRE INTERNATIONAL 50 859,02 € Plan de relance Niveau 2 prévue depui…" at bounding box center [254, 466] width 352 height 612
click at [520, 107] on icon "button" at bounding box center [528, 108] width 16 height 16
click at [684, 156] on div "Niveau 2" at bounding box center [683, 151] width 235 height 34
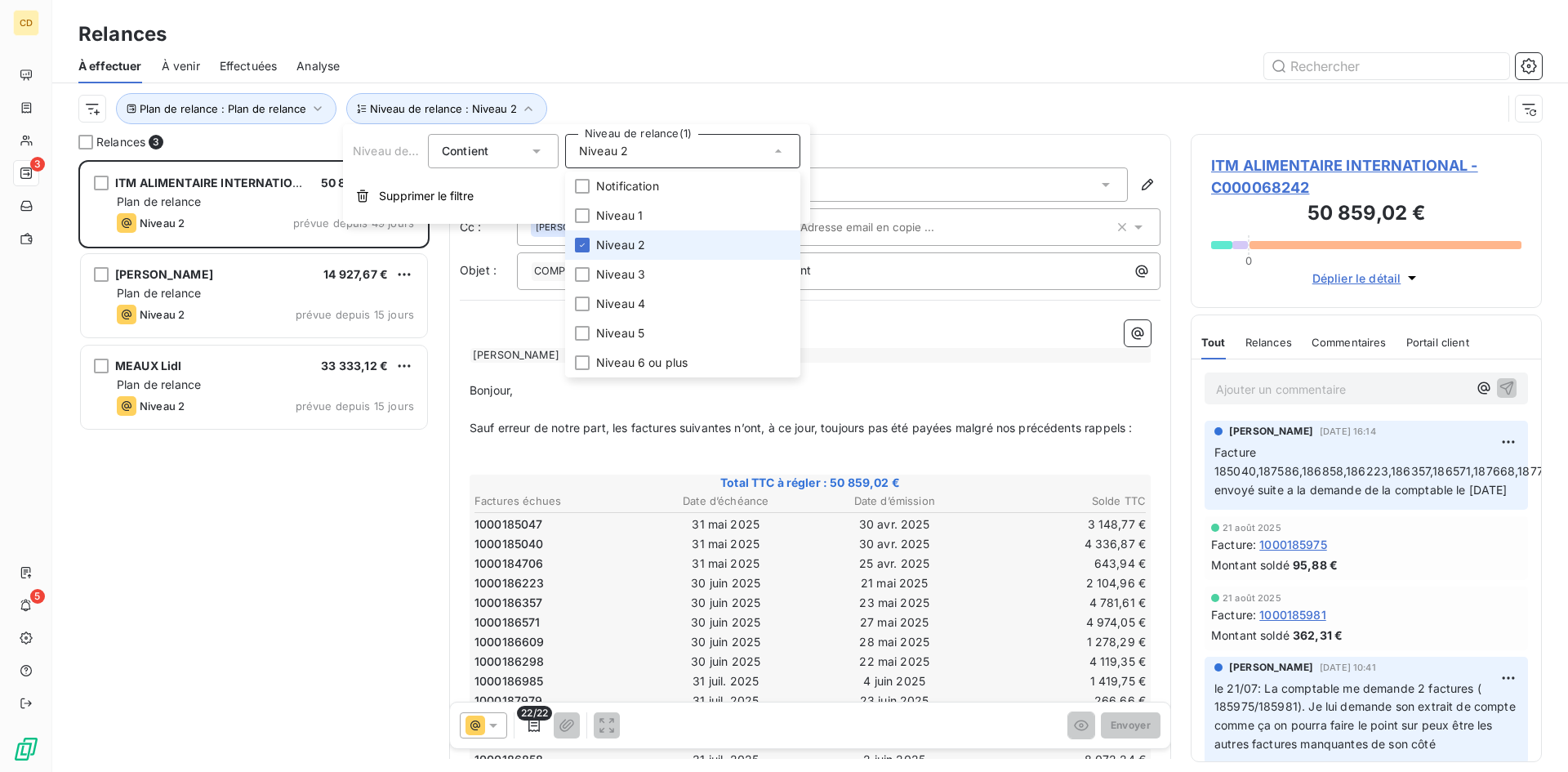
click at [600, 242] on span "Niveau 2" at bounding box center [621, 244] width 49 height 16
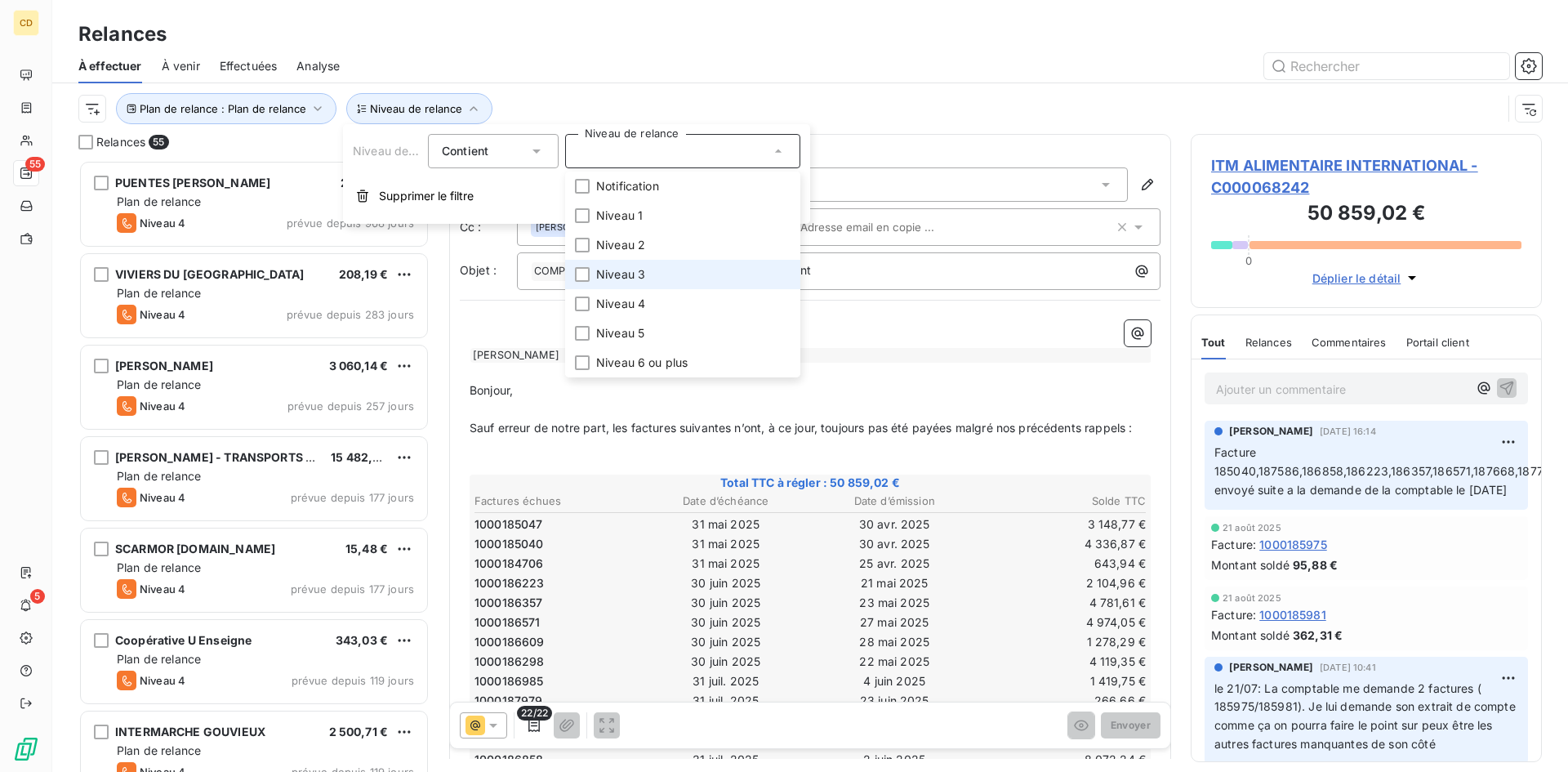
click at [598, 277] on span "Niveau 3" at bounding box center [621, 274] width 49 height 16
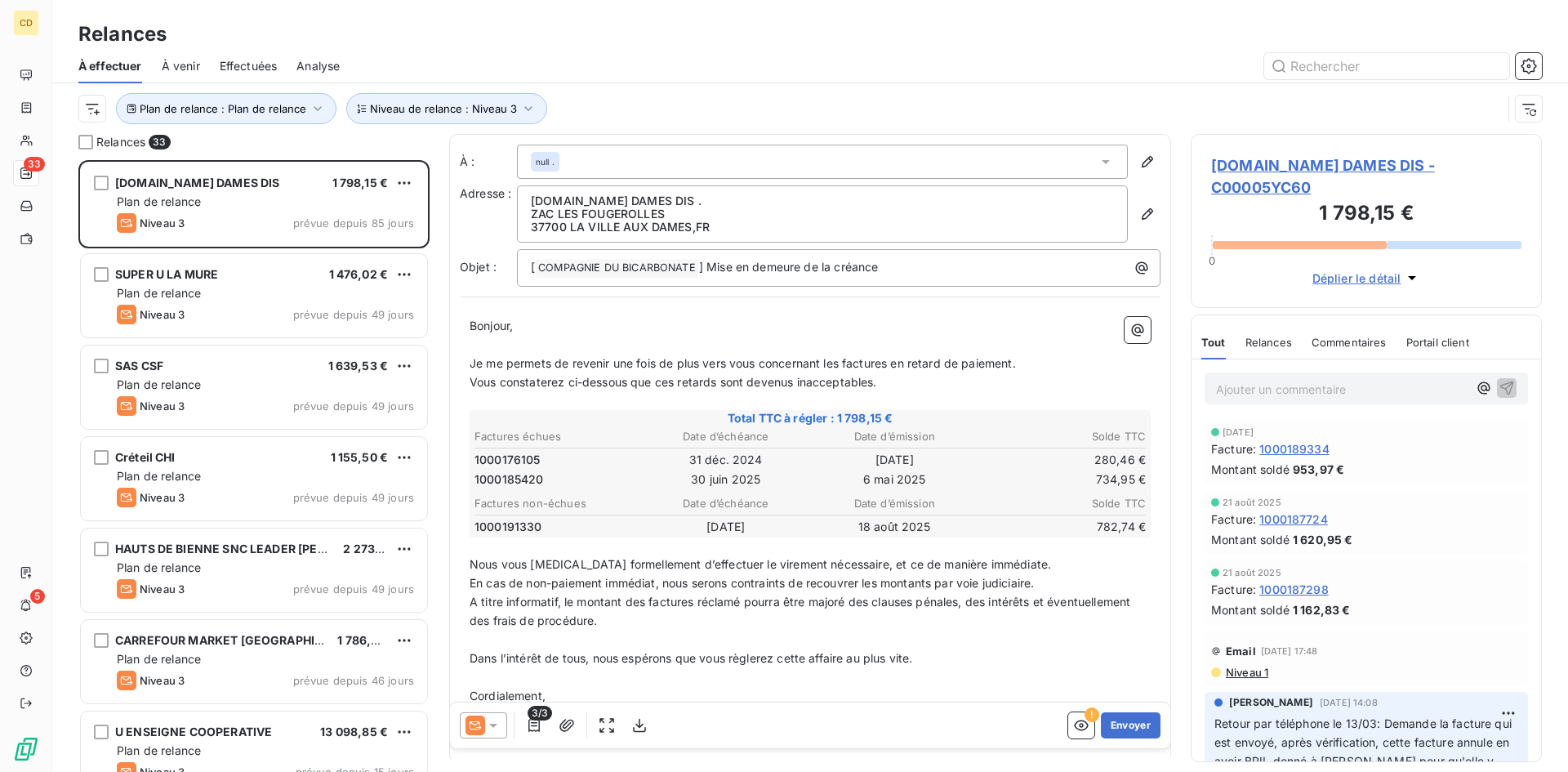
click at [765, 89] on div "Plan de relance : Plan de relance Niveau de relance : Niveau 3" at bounding box center [810, 108] width 1463 height 50
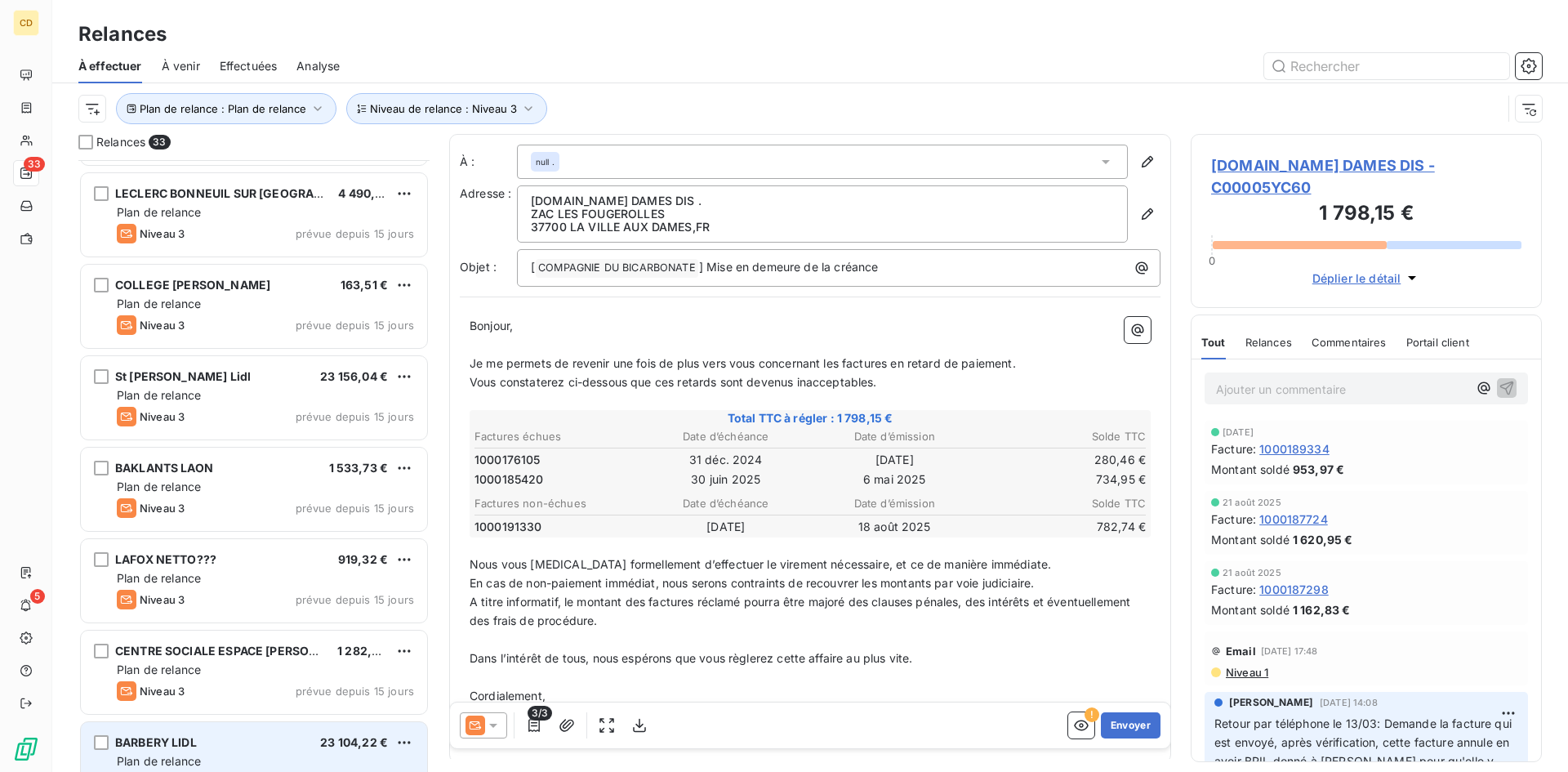
scroll to position [2081, 0]
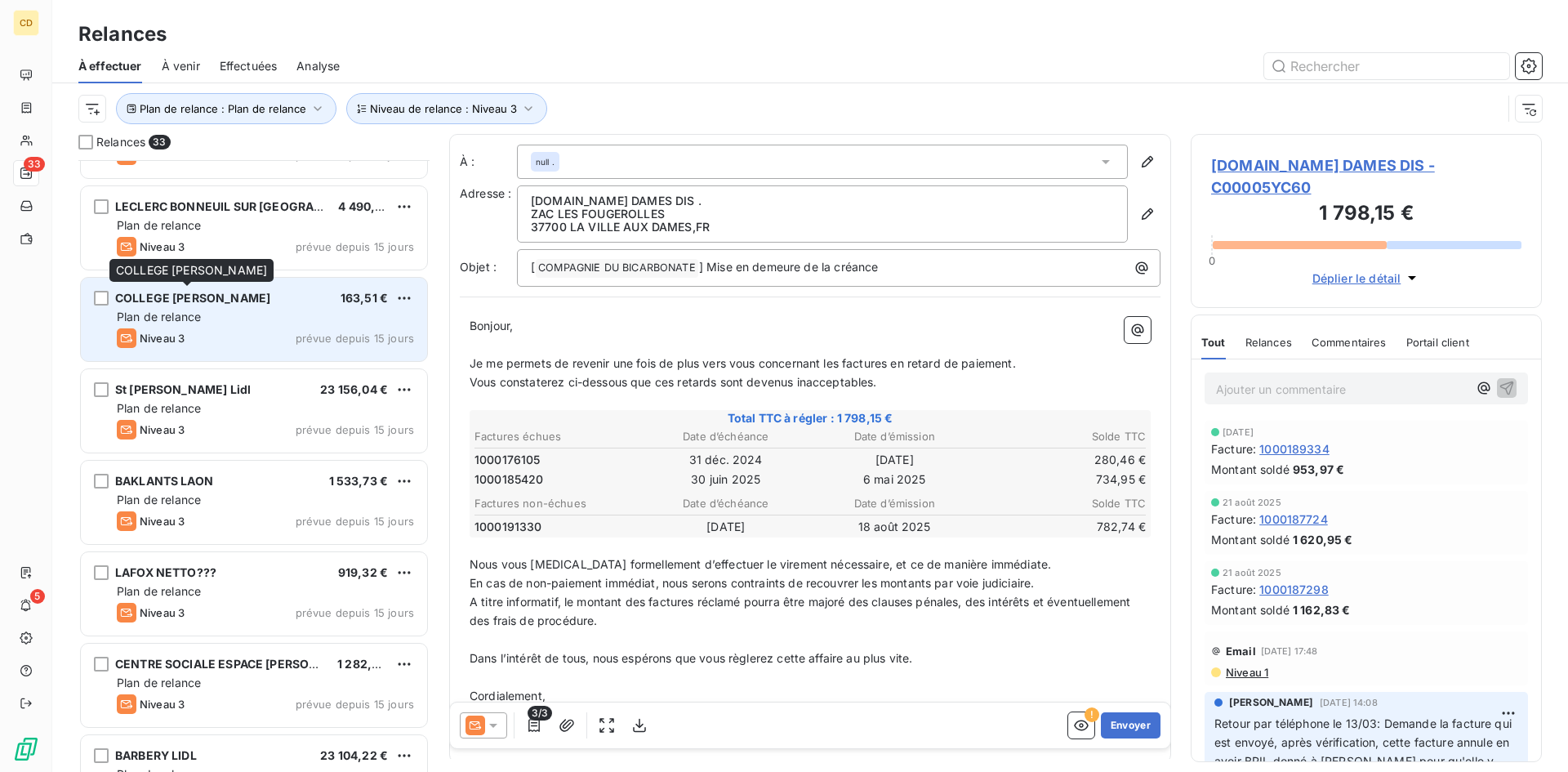
click at [190, 304] on span "COLLEGE [PERSON_NAME]" at bounding box center [192, 298] width 155 height 14
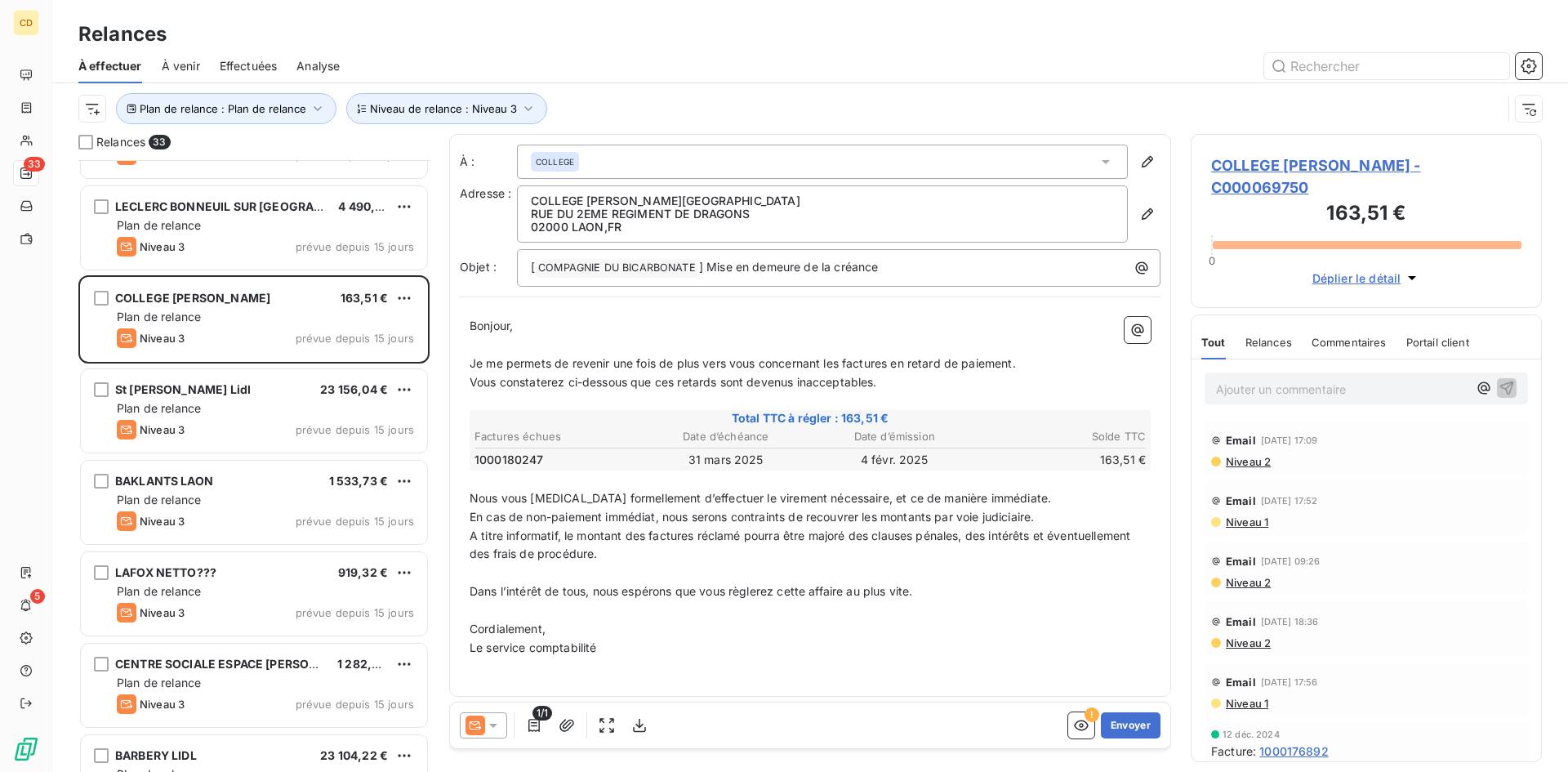
click at [1247, 455] on span "Niveau 2" at bounding box center [1247, 460] width 47 height 13
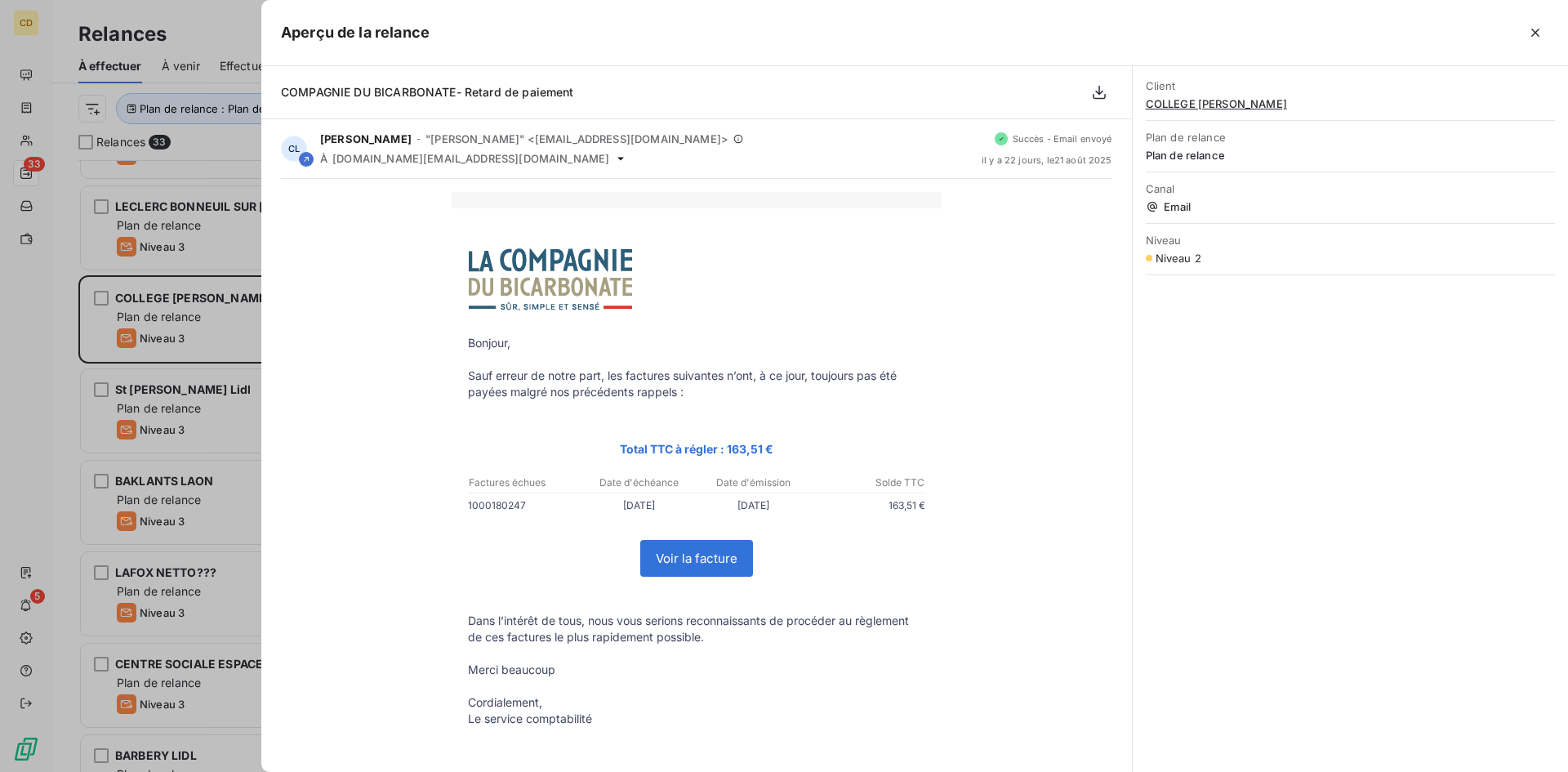
click at [1537, 25] on button "button" at bounding box center [1536, 32] width 26 height 26
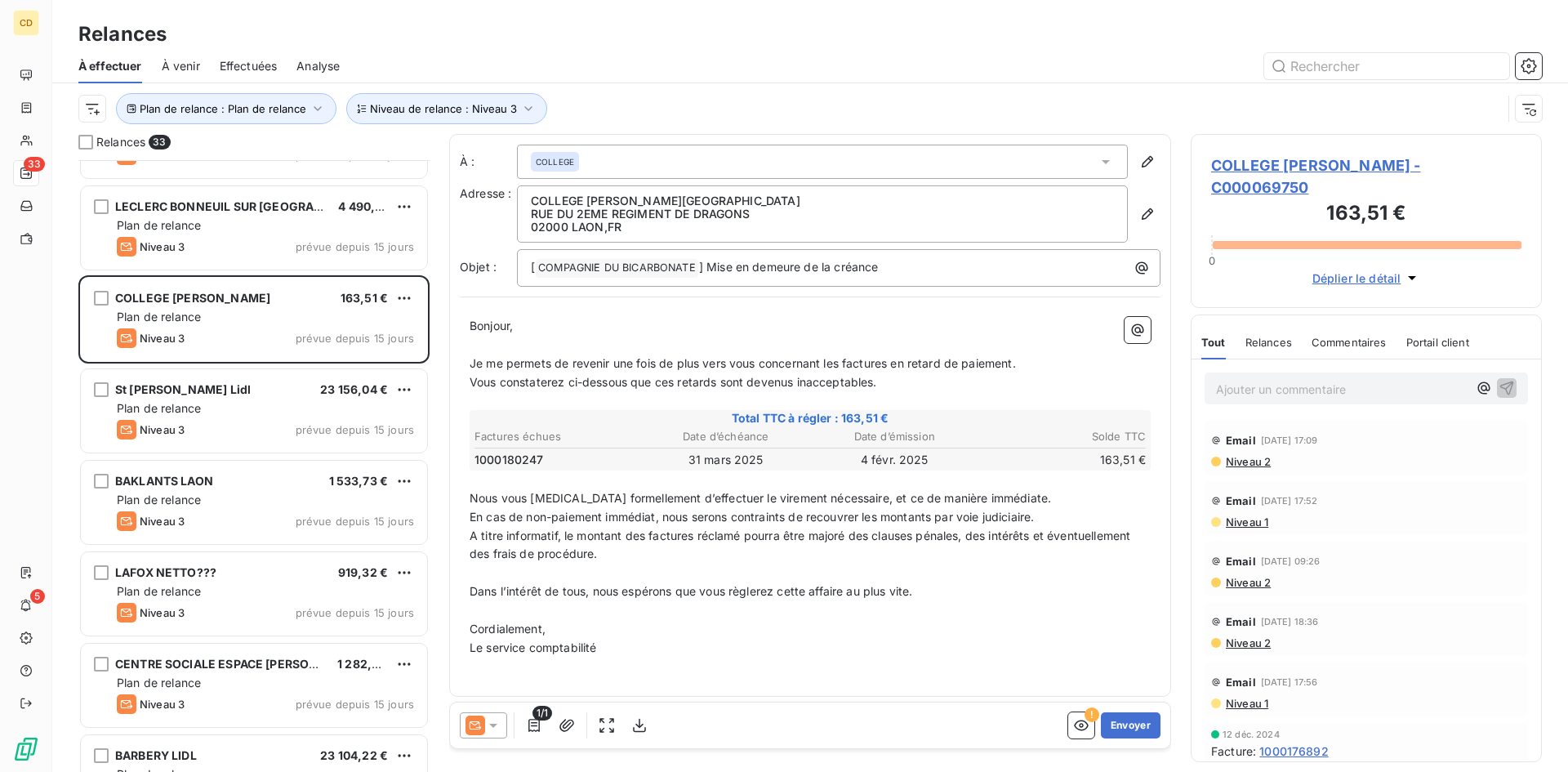
click at [493, 723] on icon at bounding box center [494, 725] width 9 height 4
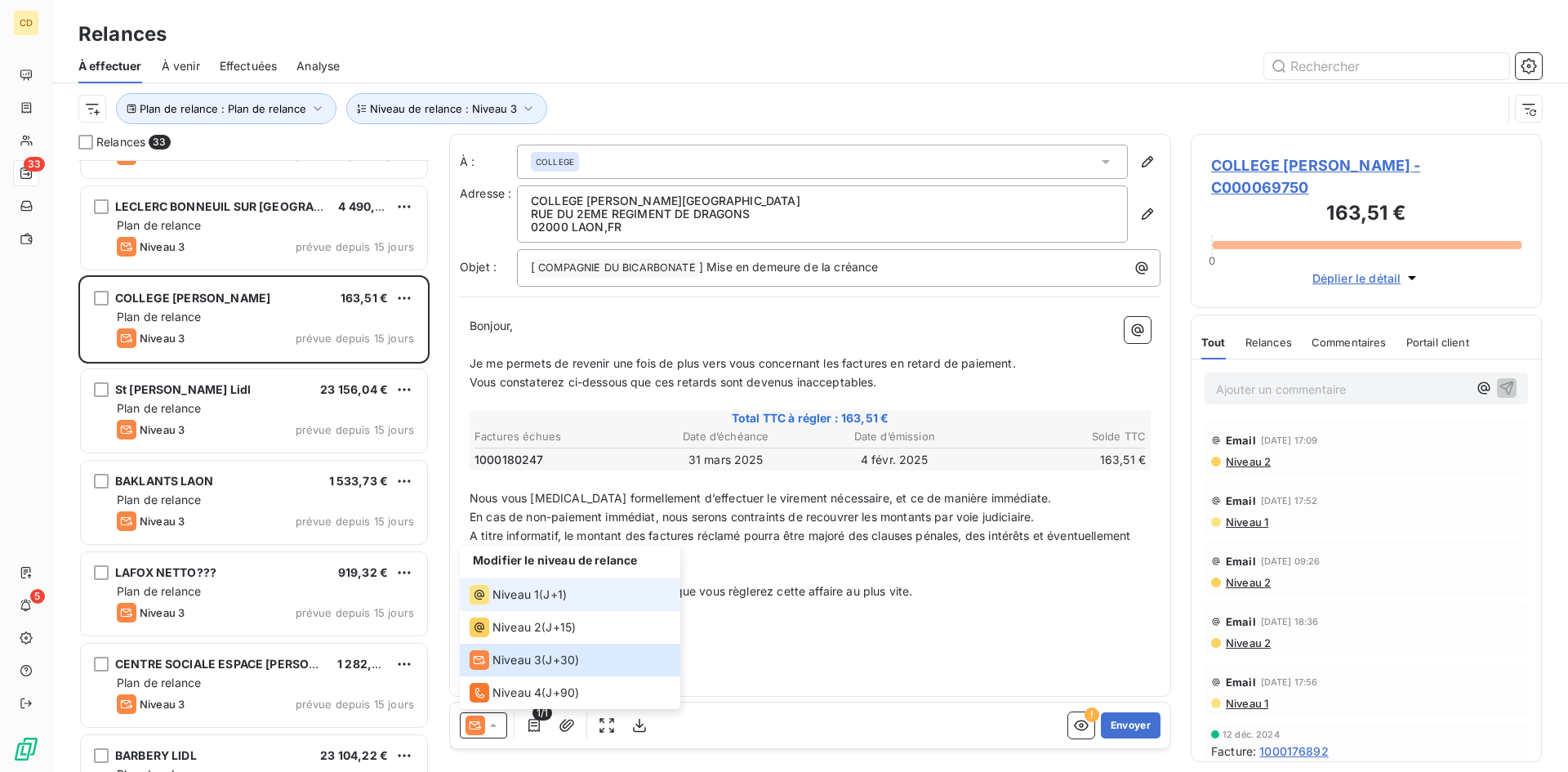
click at [509, 596] on span "Niveau 1" at bounding box center [516, 594] width 47 height 16
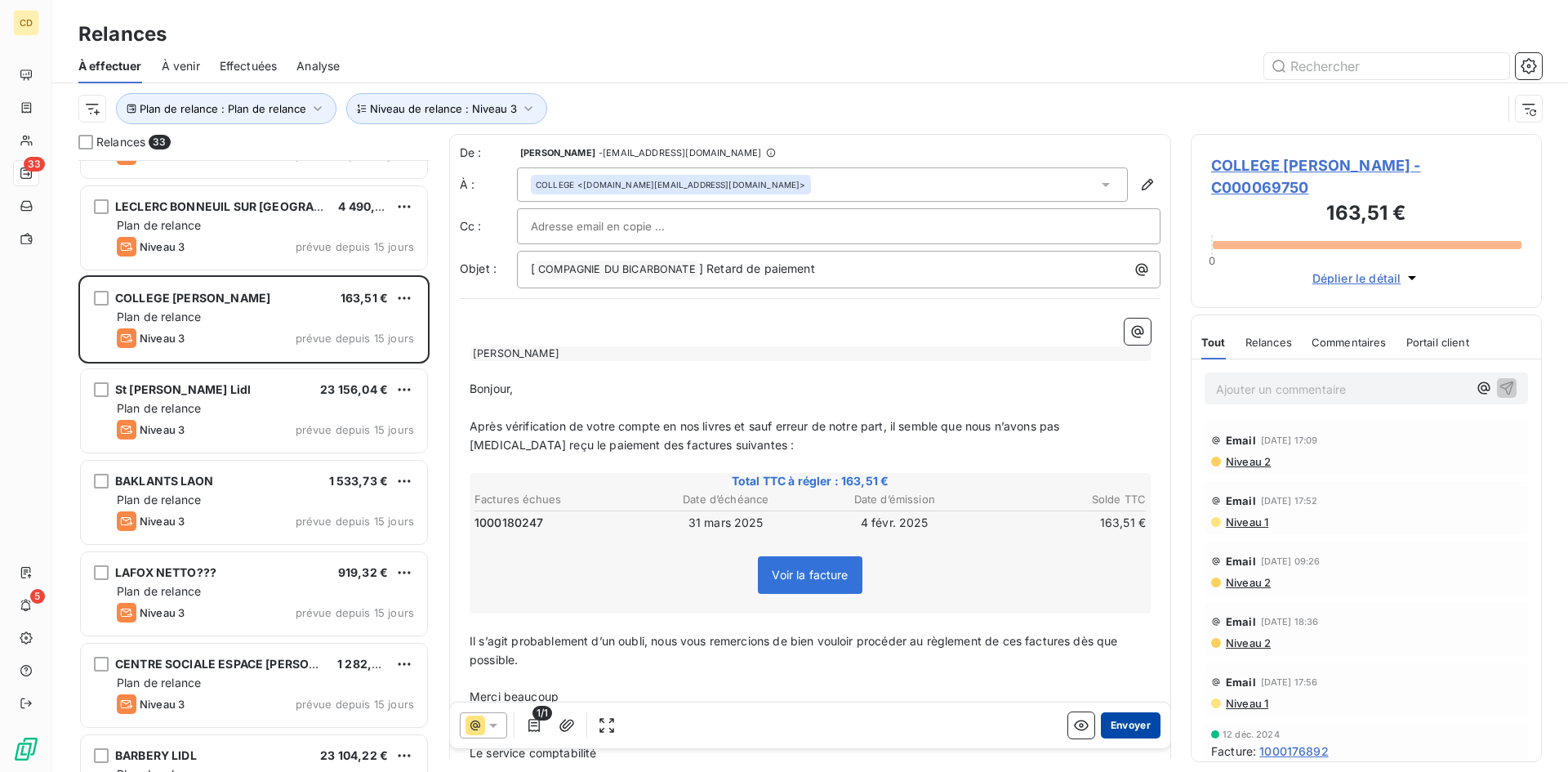
click at [1122, 724] on button "Envoyer" at bounding box center [1130, 725] width 60 height 26
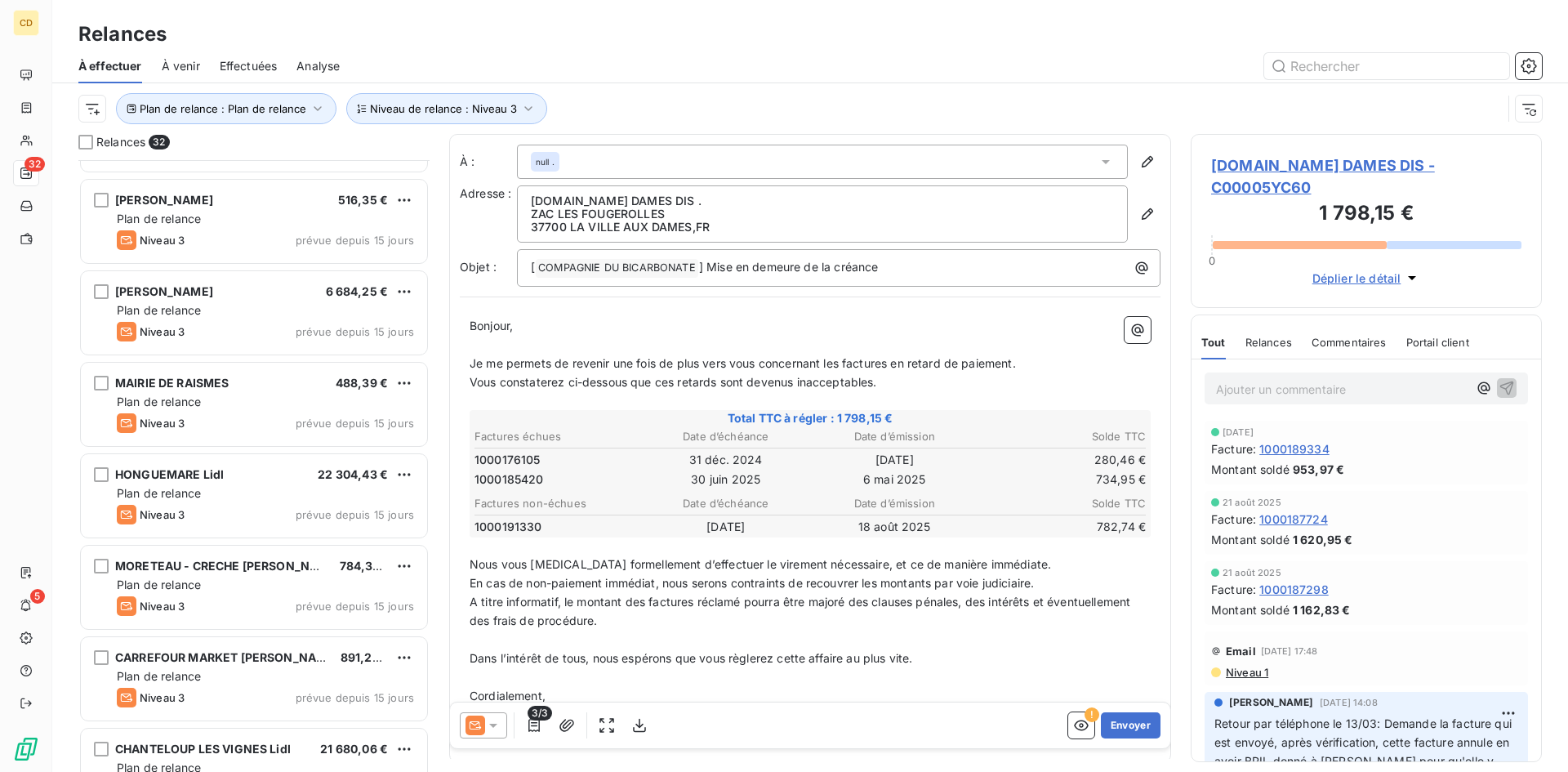
scroll to position [1091, 0]
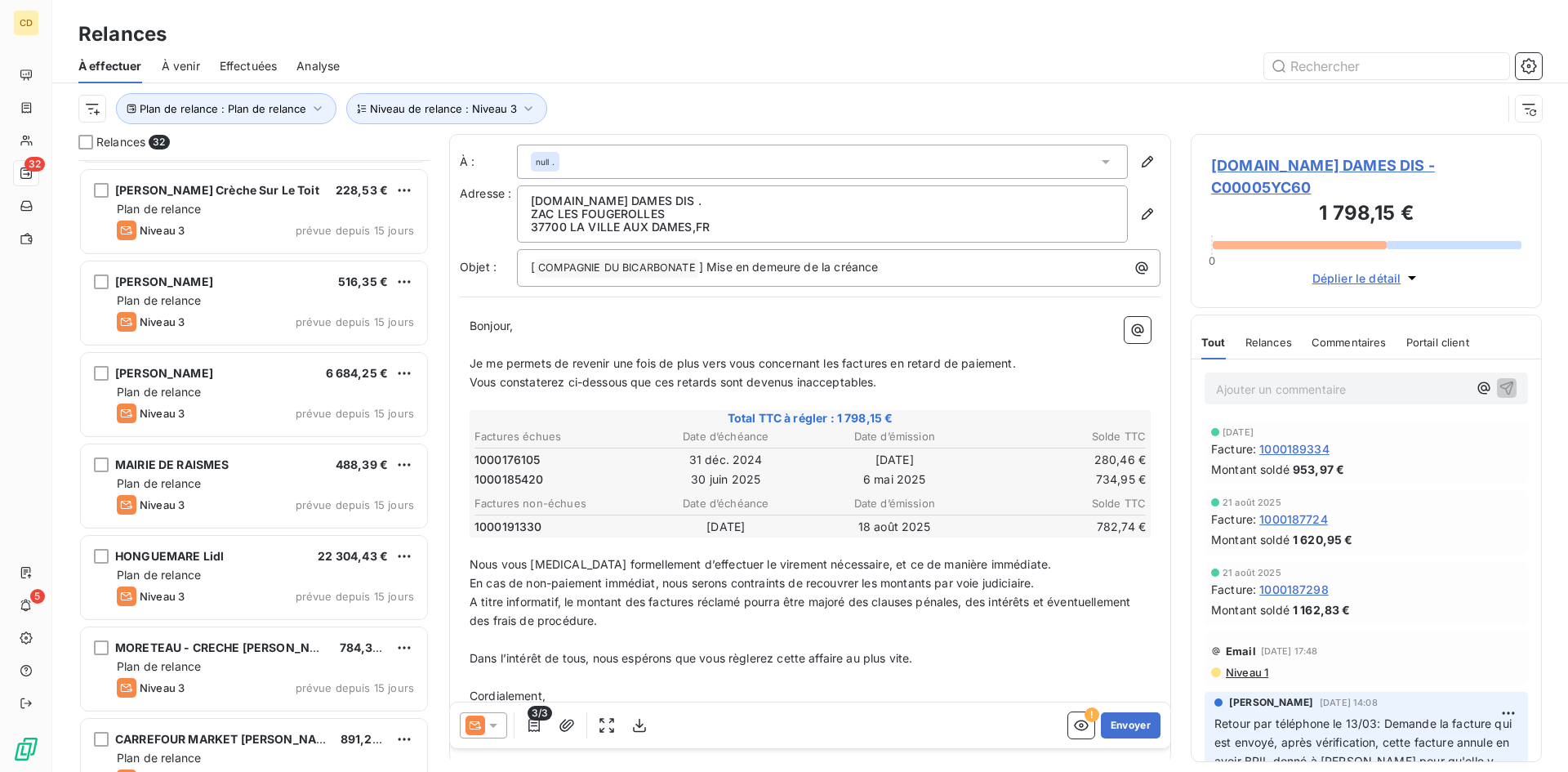
click at [210, 479] on div "Plan de relance" at bounding box center [265, 483] width 297 height 16
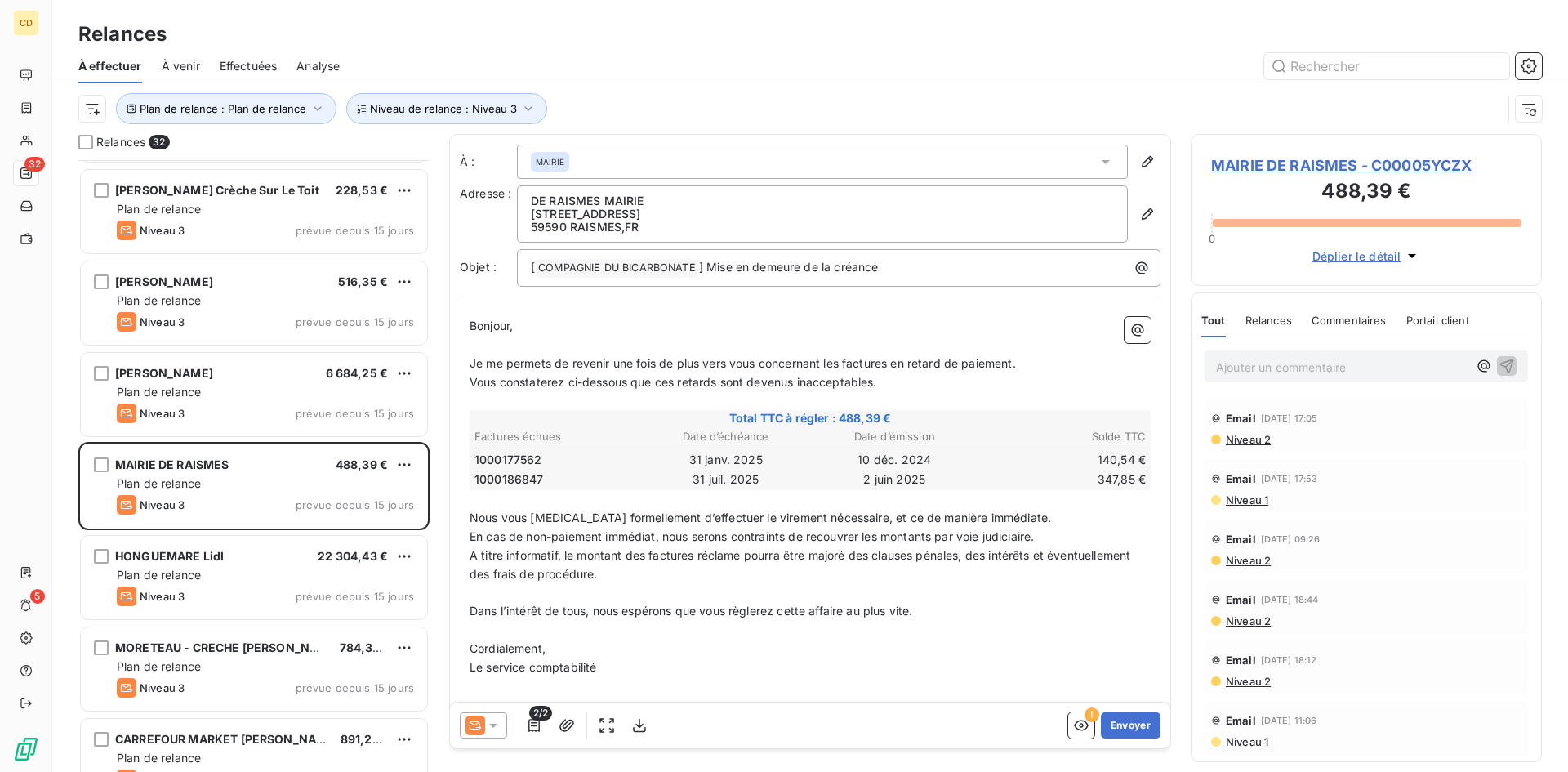
click at [1256, 443] on span "Niveau 2" at bounding box center [1247, 439] width 47 height 13
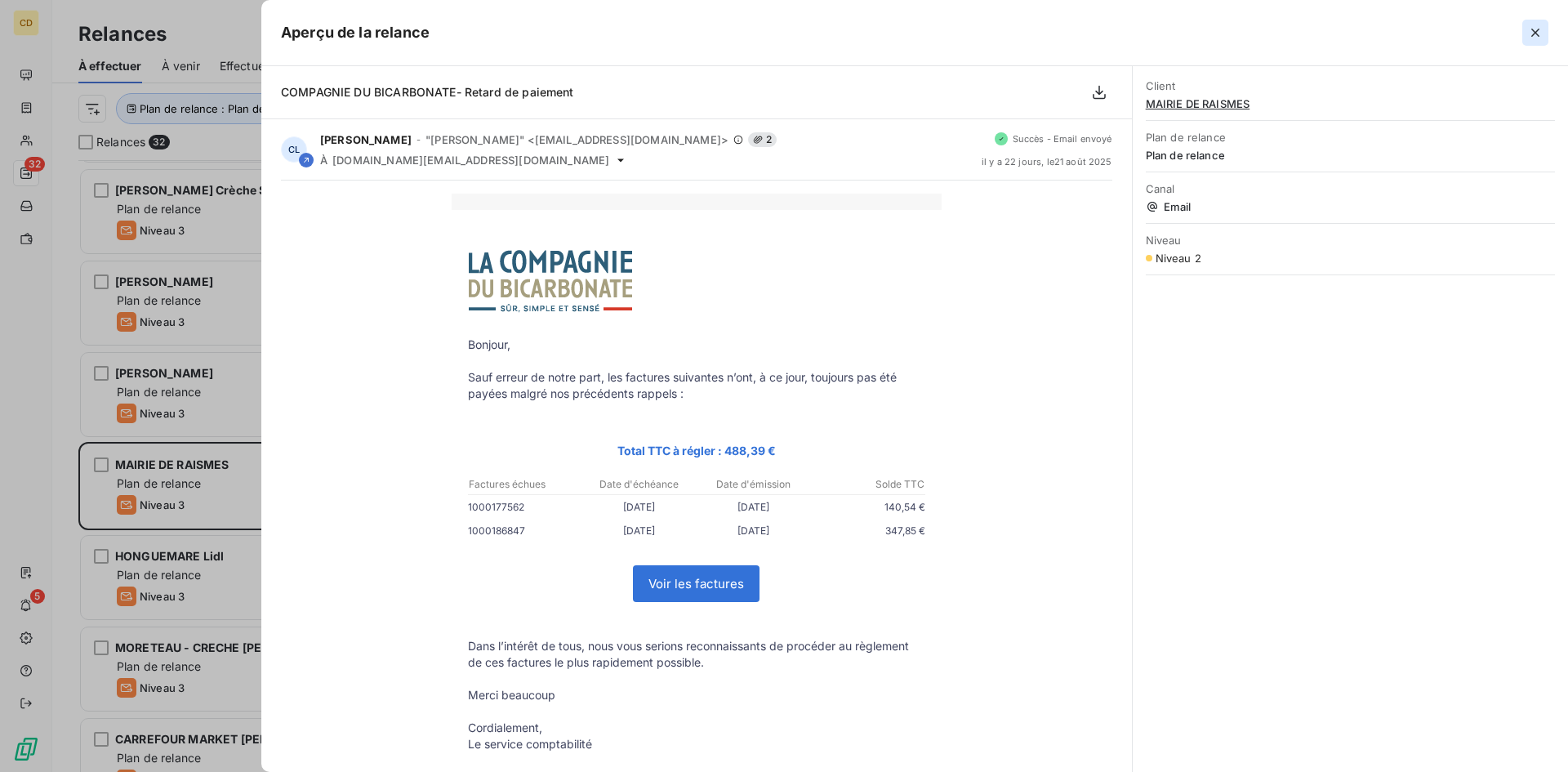
click at [1537, 32] on icon "button" at bounding box center [1535, 32] width 16 height 16
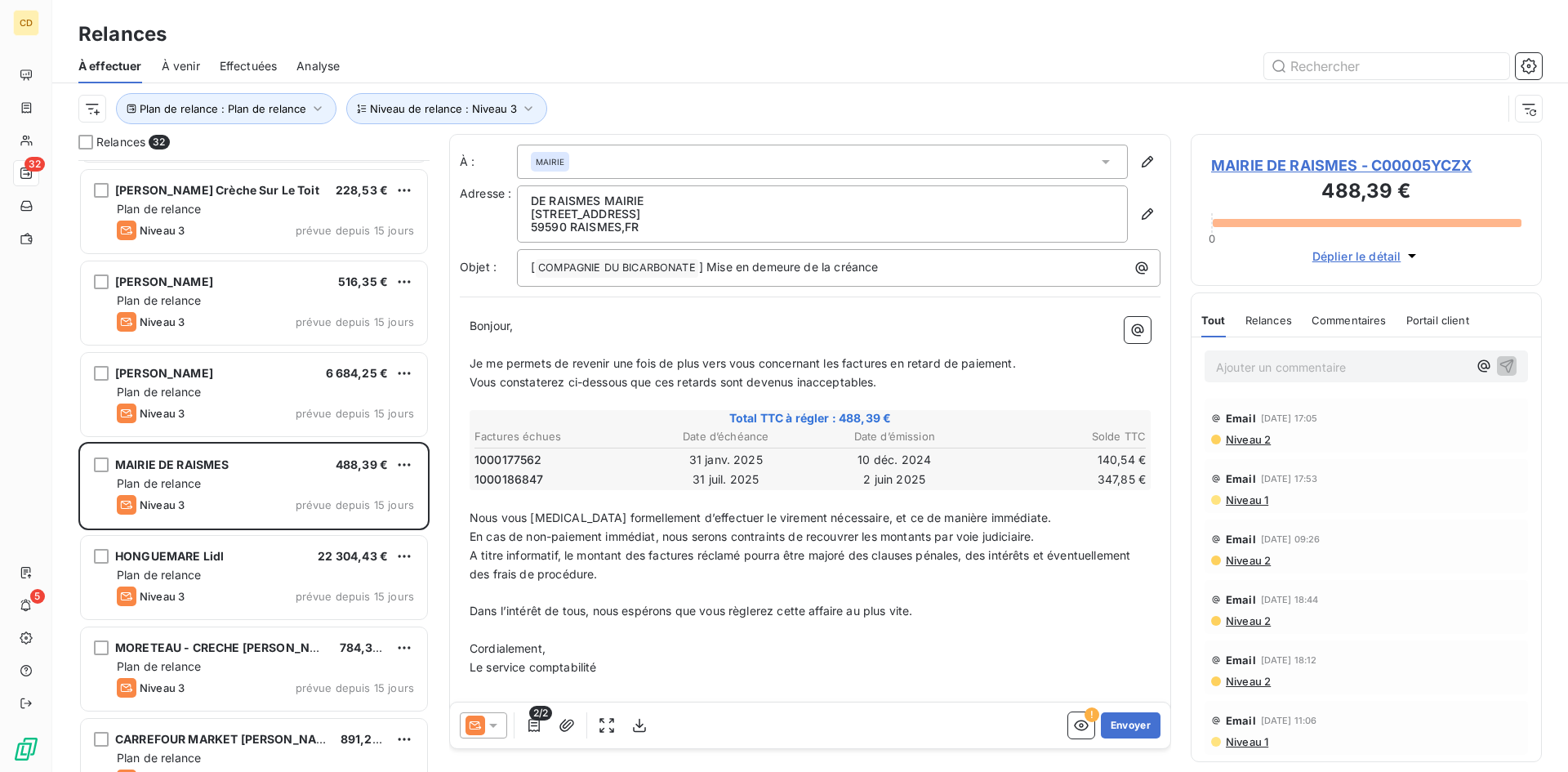
click at [489, 723] on icon at bounding box center [493, 724] width 16 height 16
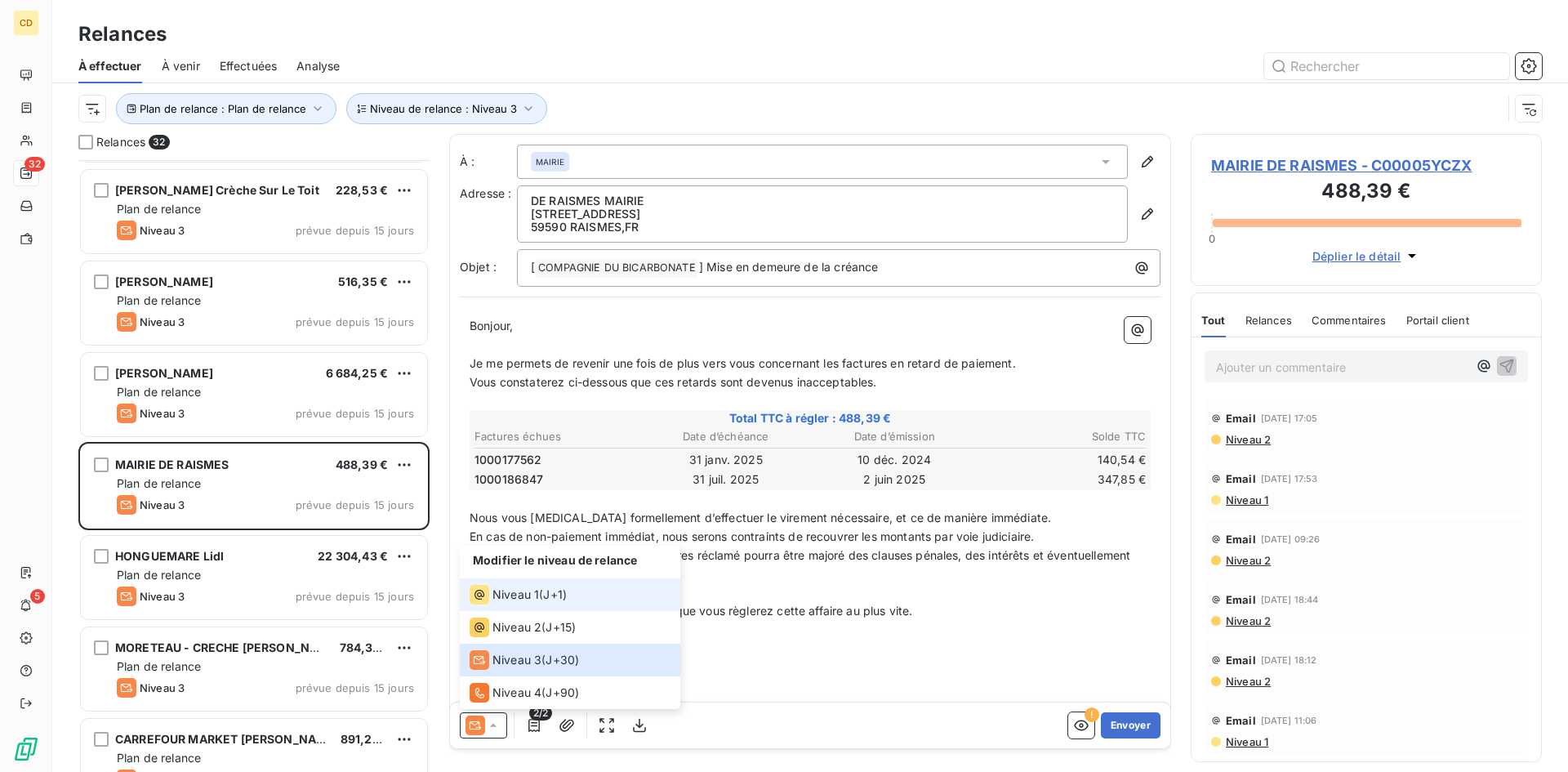
click at [510, 596] on span "Niveau 1" at bounding box center [516, 594] width 47 height 16
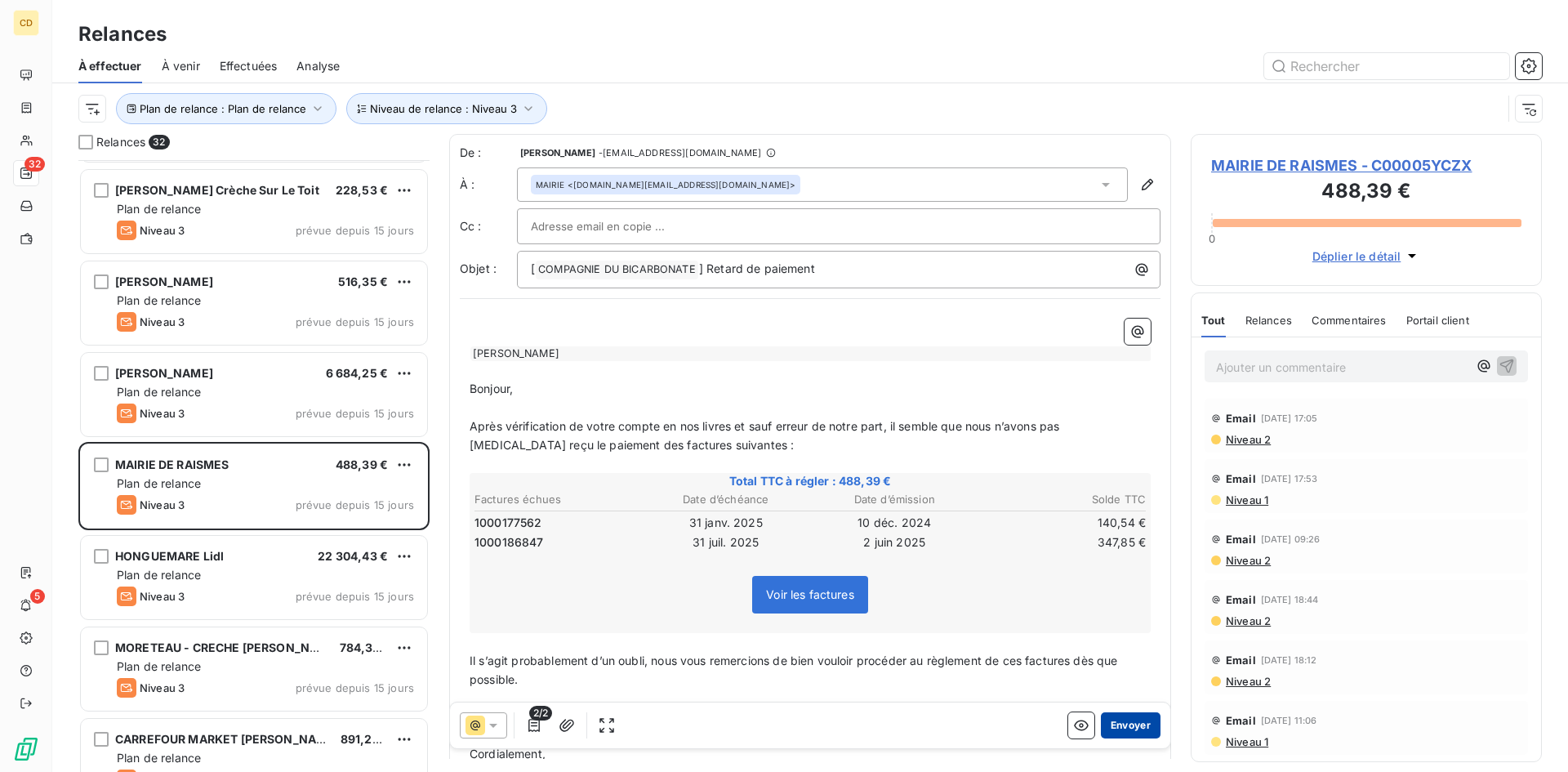
click at [1119, 723] on button "Envoyer" at bounding box center [1130, 725] width 60 height 26
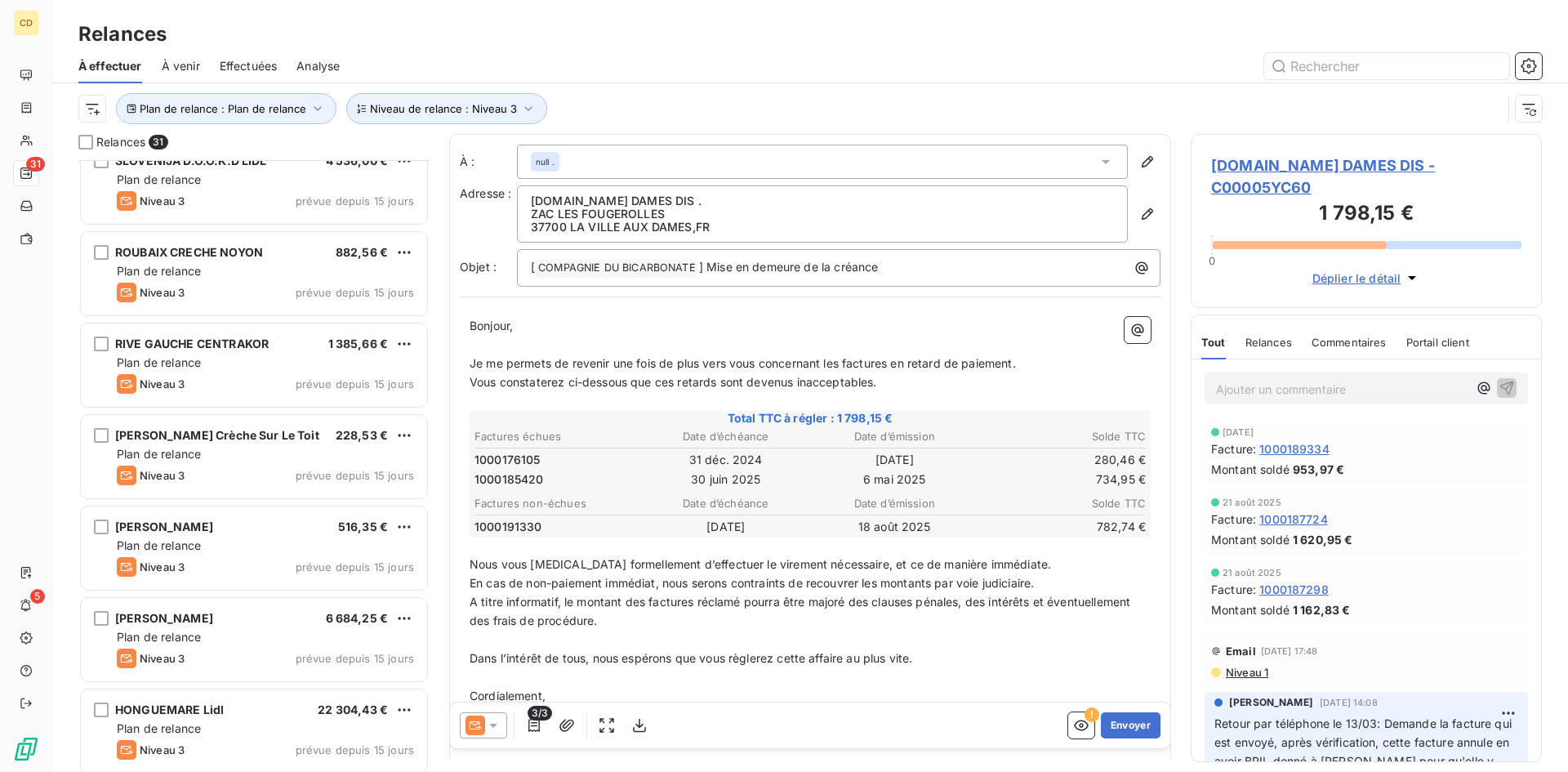
scroll to position [764, 0]
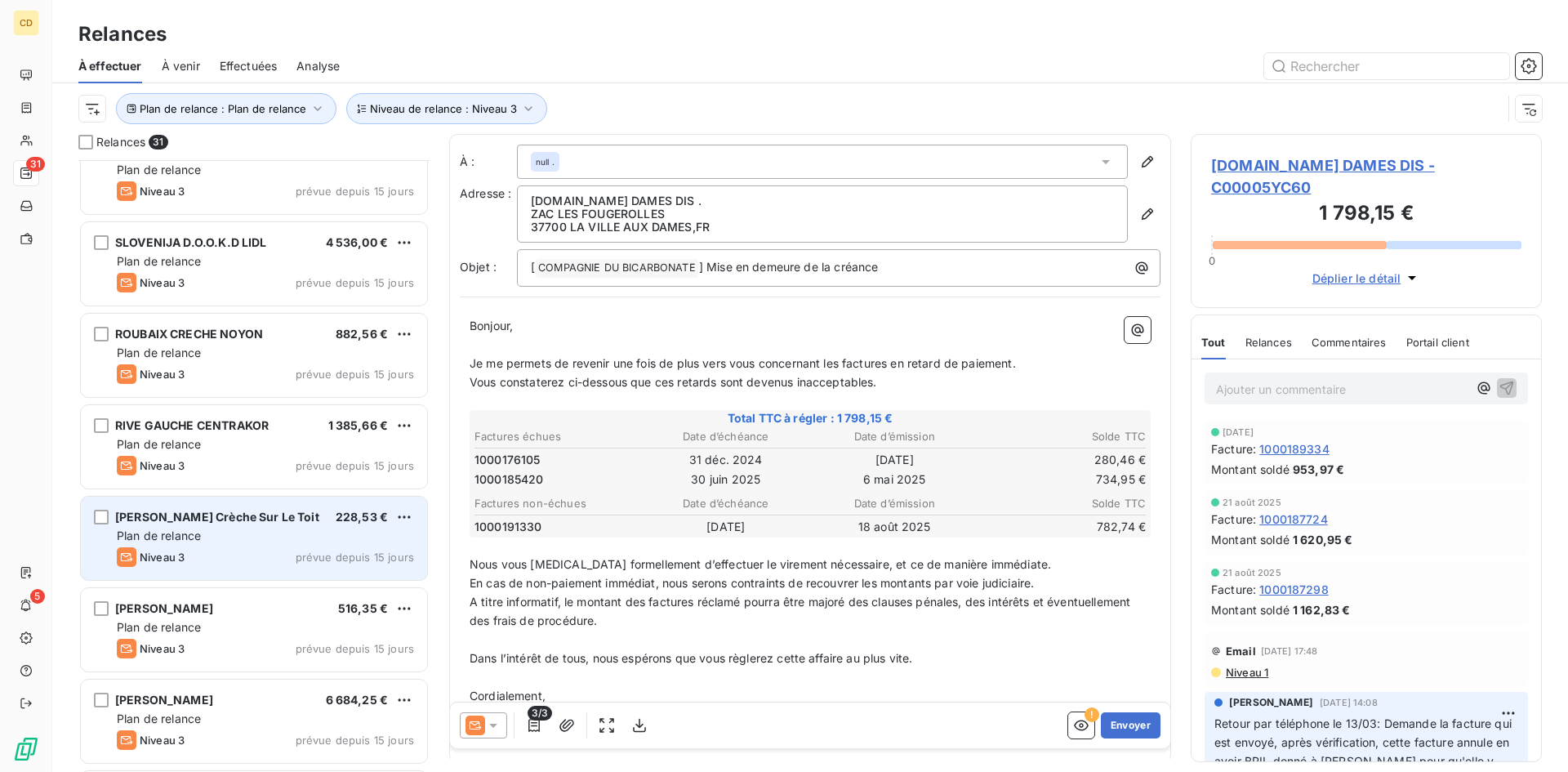
click at [181, 525] on div "[PERSON_NAME] Crèche Sur Le Toit" at bounding box center [217, 517] width 204 height 16
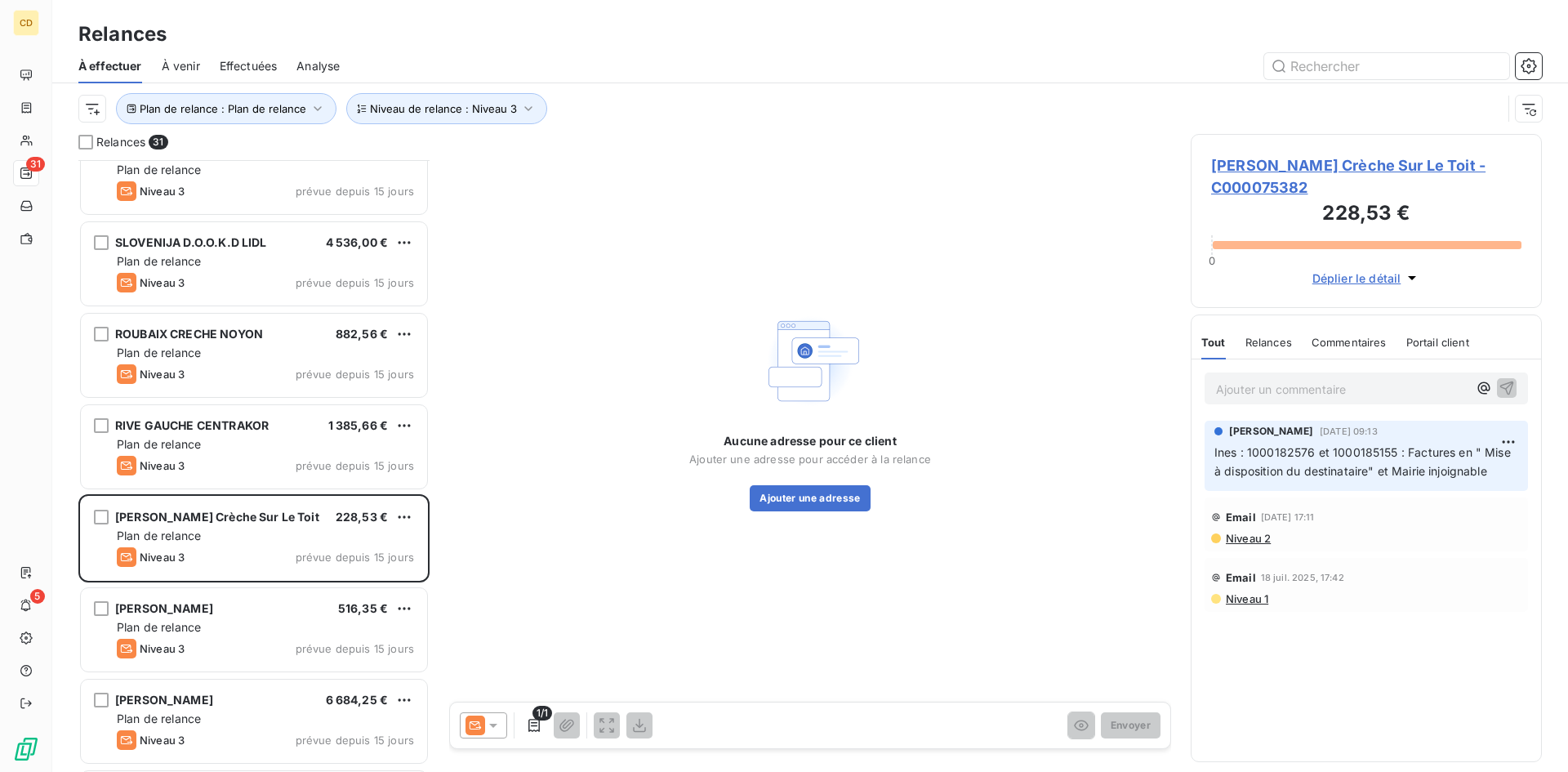
click at [1249, 536] on span "Niveau 2" at bounding box center [1247, 538] width 47 height 13
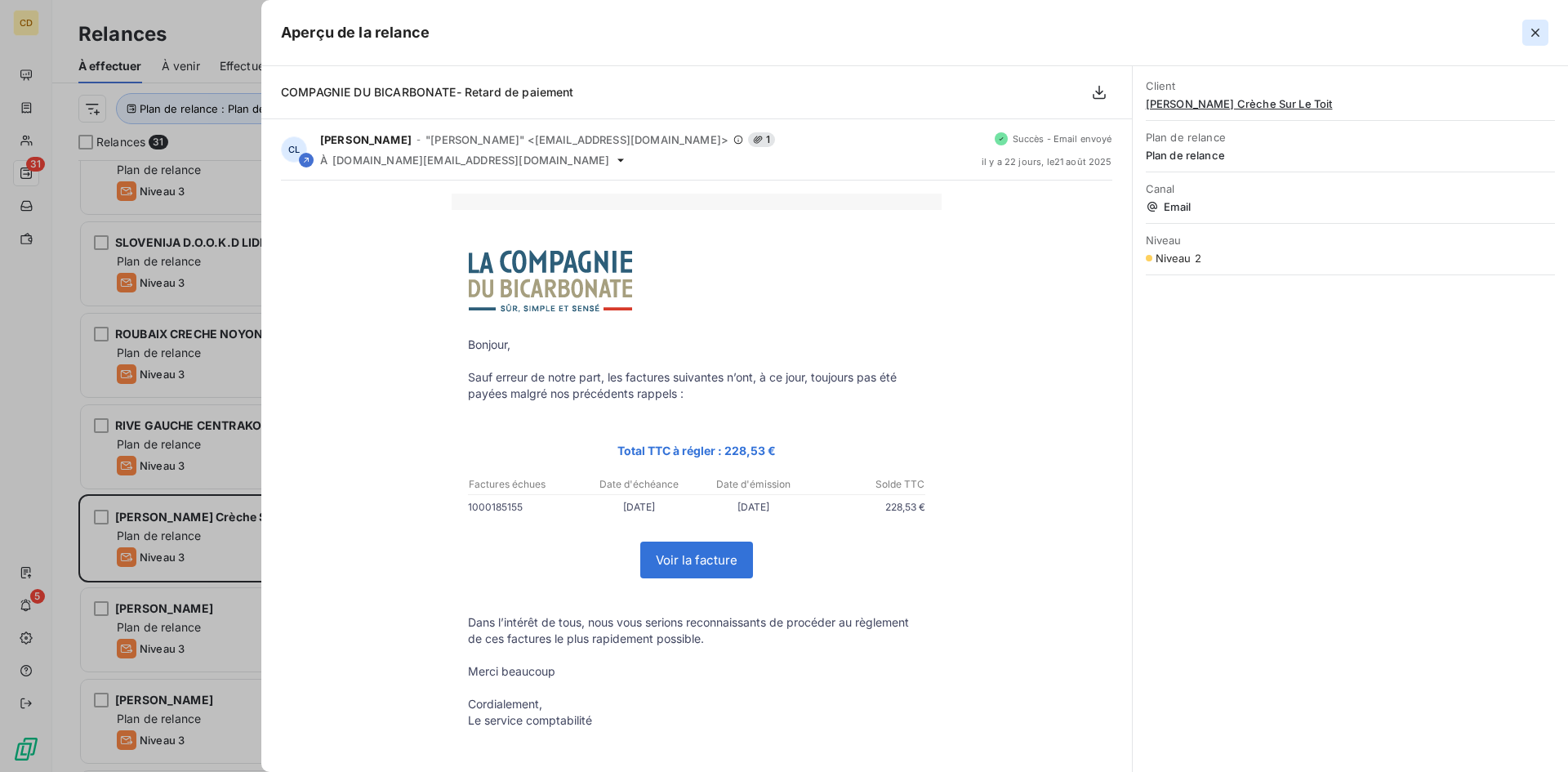
click at [1538, 32] on icon "button" at bounding box center [1535, 32] width 16 height 16
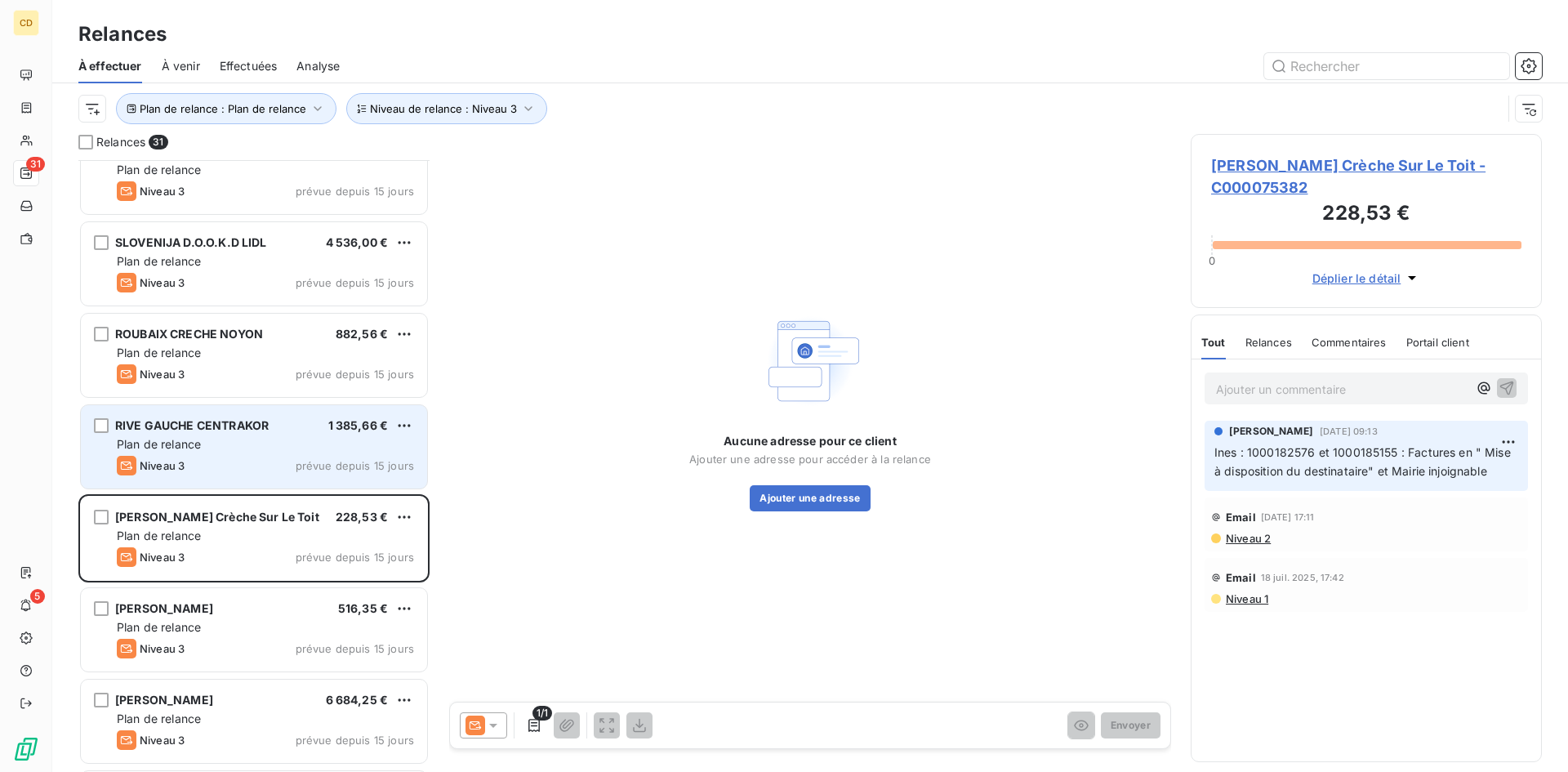
click at [220, 457] on div "Niveau 3 prévue depuis 15 jours" at bounding box center [265, 465] width 297 height 20
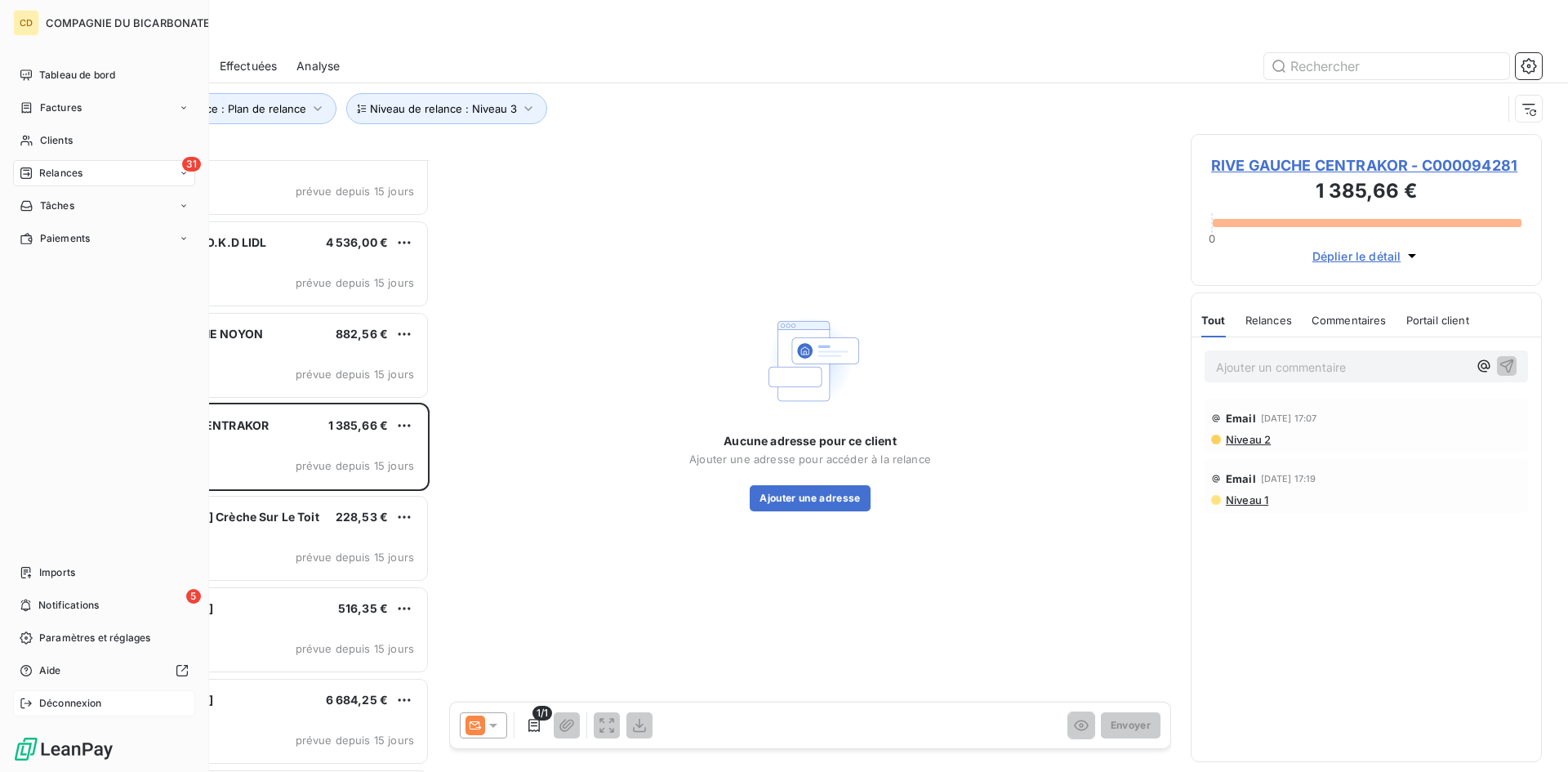
click at [68, 700] on span "Déconnexion" at bounding box center [71, 703] width 63 height 14
